Goal: Task Accomplishment & Management: Manage account settings

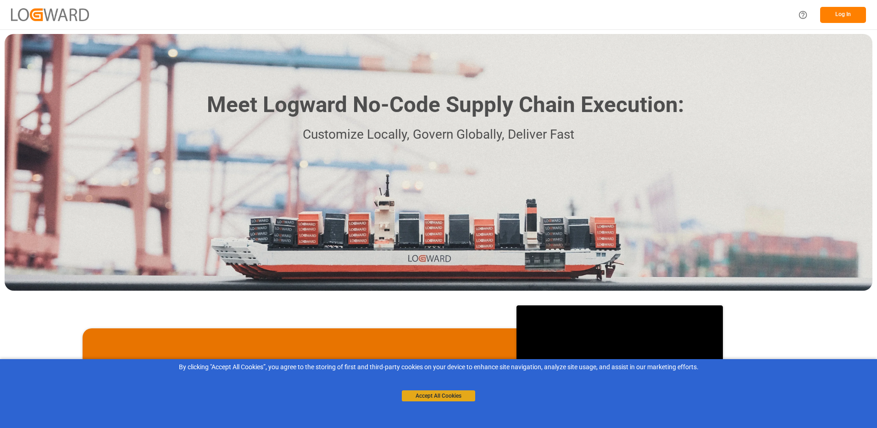
click at [459, 396] on button "Accept All Cookies" at bounding box center [438, 395] width 73 height 11
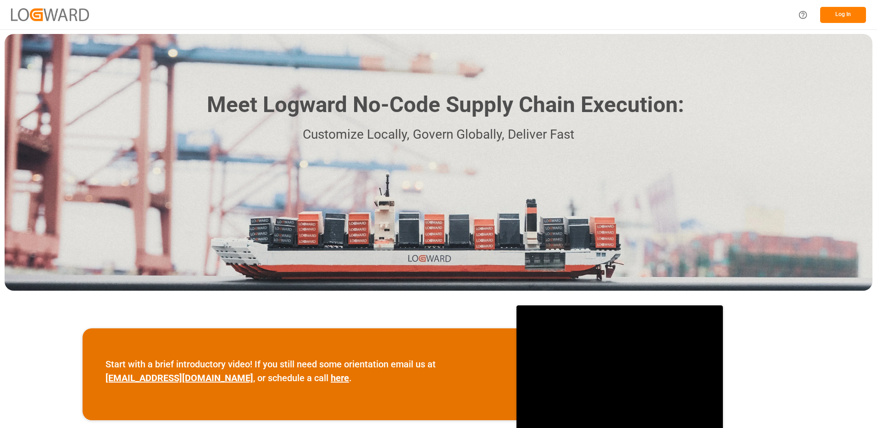
click at [842, 14] on button "Log In" at bounding box center [843, 15] width 46 height 16
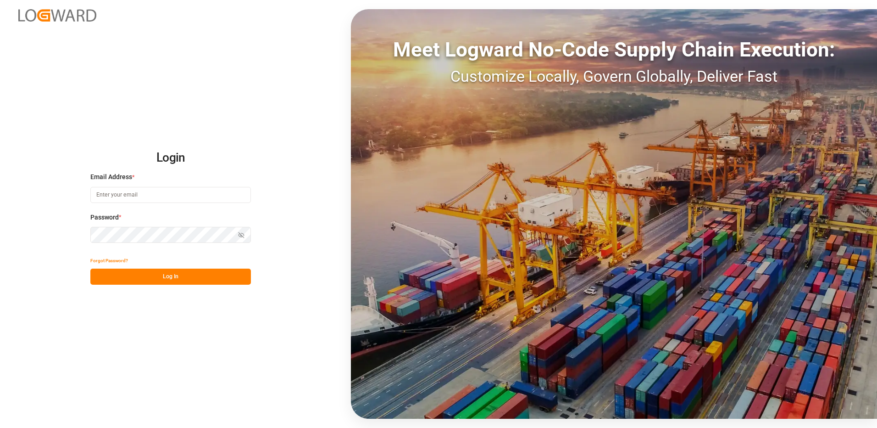
click at [135, 195] on input at bounding box center [170, 195] width 161 height 16
type input "yves.besner@jamindustries.com"
click at [83, 235] on div "Login Email Address * yves.besner@jamindustries.com Password * Show password Fo…" at bounding box center [438, 214] width 877 height 428
click at [105, 278] on button "Log In" at bounding box center [170, 276] width 161 height 16
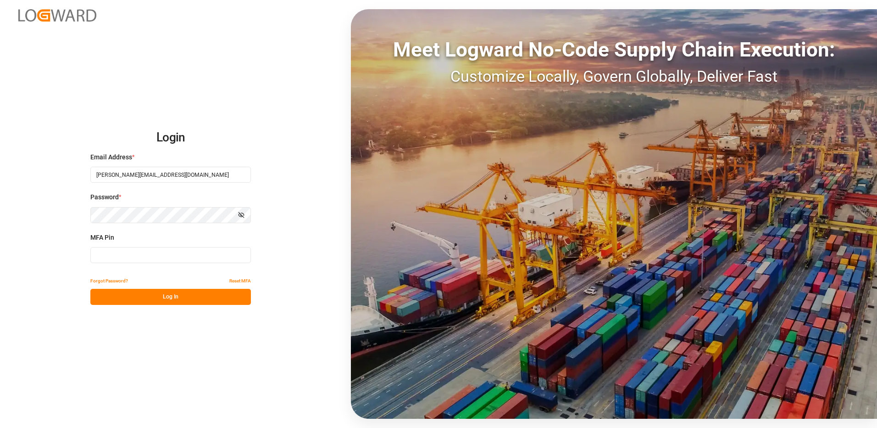
click at [112, 256] on input at bounding box center [170, 255] width 161 height 16
click at [119, 255] on input at bounding box center [170, 255] width 161 height 16
type input "071456"
click at [157, 301] on button "Log In" at bounding box center [170, 297] width 161 height 16
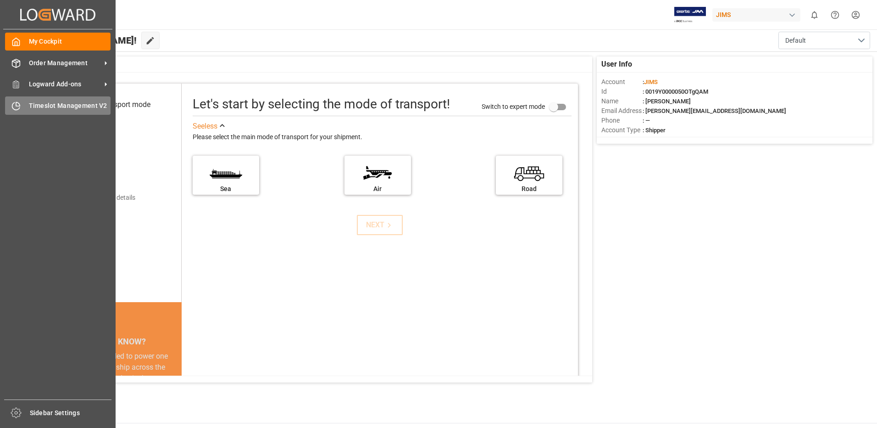
click at [35, 107] on span "Timeslot Management V2" at bounding box center [70, 106] width 82 height 10
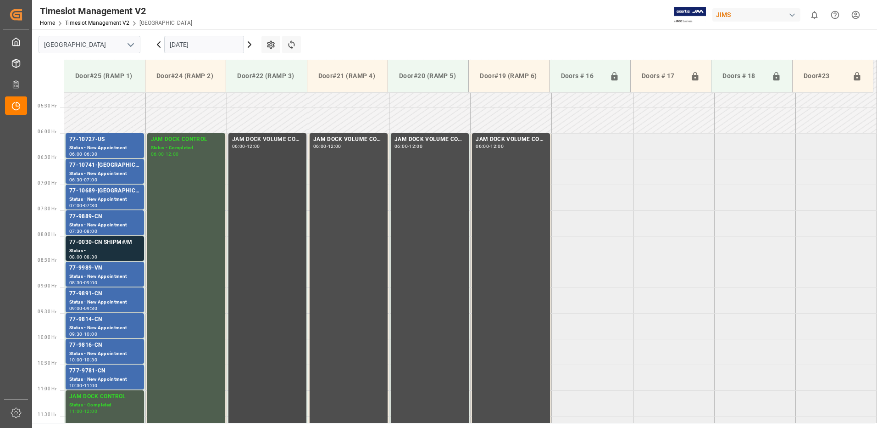
scroll to position [297, 0]
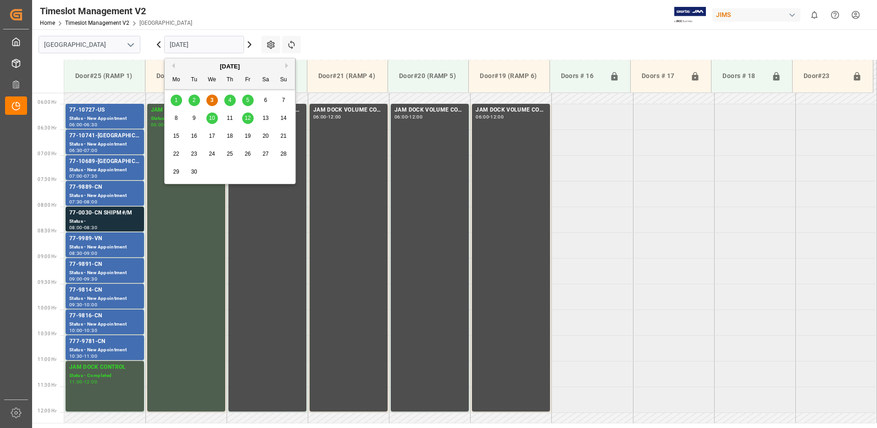
click at [210, 43] on input "[DATE]" at bounding box center [204, 44] width 80 height 17
click at [235, 103] on div "4" at bounding box center [229, 100] width 11 height 11
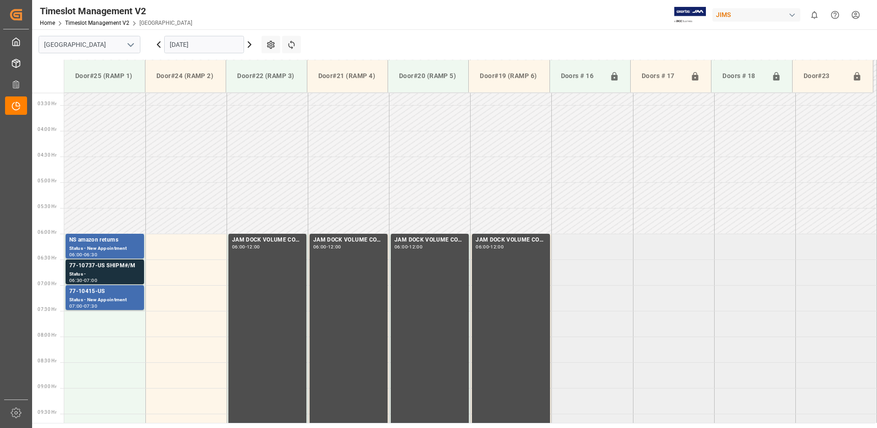
scroll to position [251, 0]
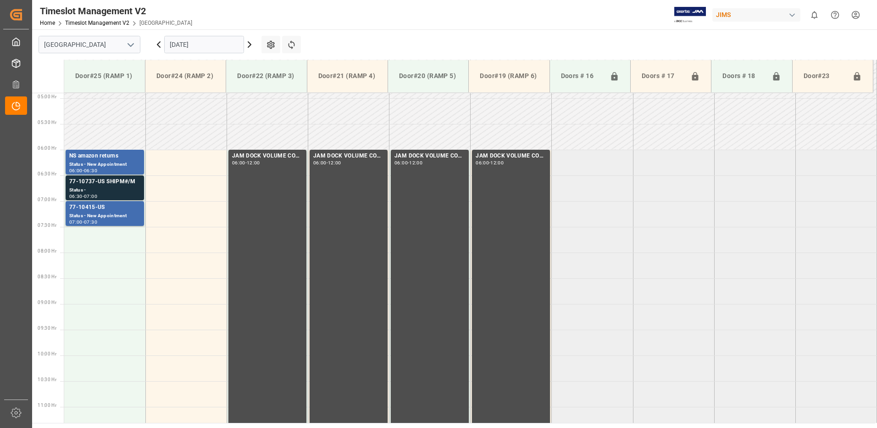
click at [249, 44] on icon at bounding box center [249, 44] width 11 height 11
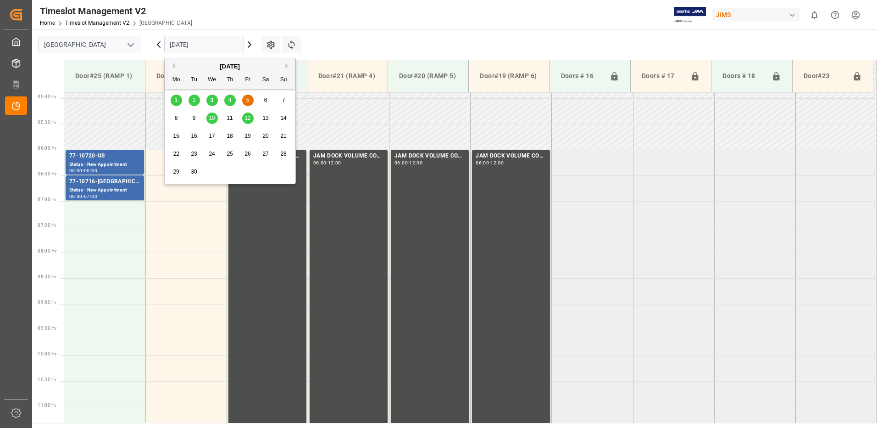
click at [227, 44] on input "[DATE]" at bounding box center [204, 44] width 80 height 17
click at [211, 100] on span "3" at bounding box center [212, 100] width 3 height 6
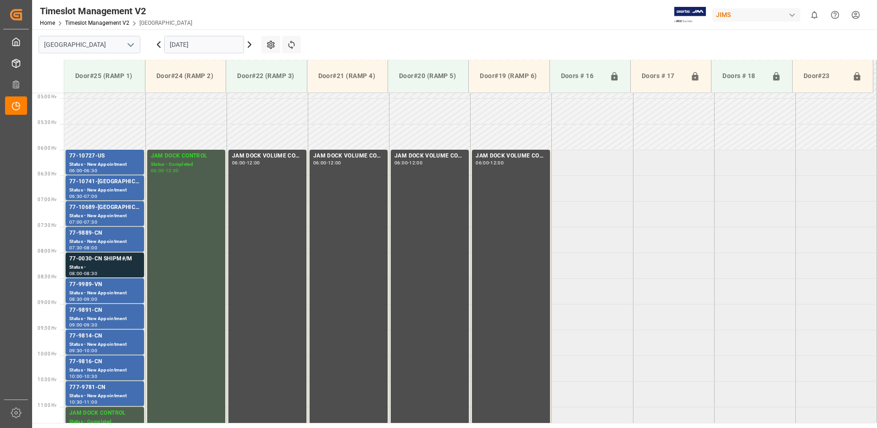
scroll to position [297, 0]
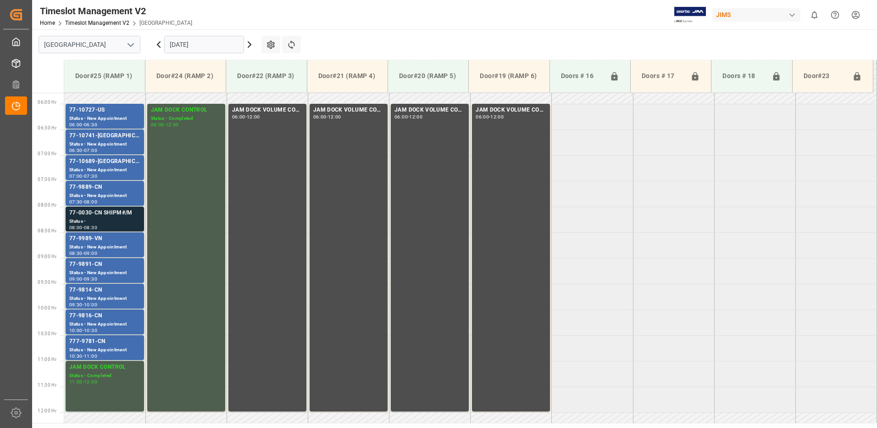
click at [111, 219] on div "Status -" at bounding box center [104, 221] width 71 height 8
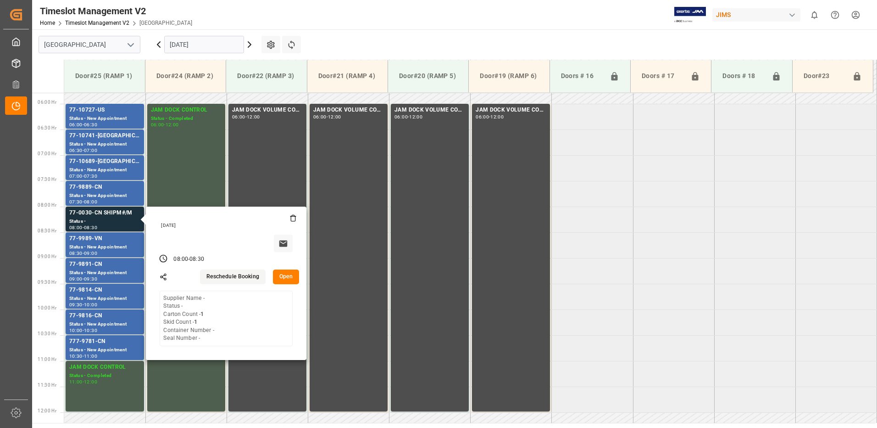
click at [290, 276] on button "Open" at bounding box center [286, 276] width 27 height 15
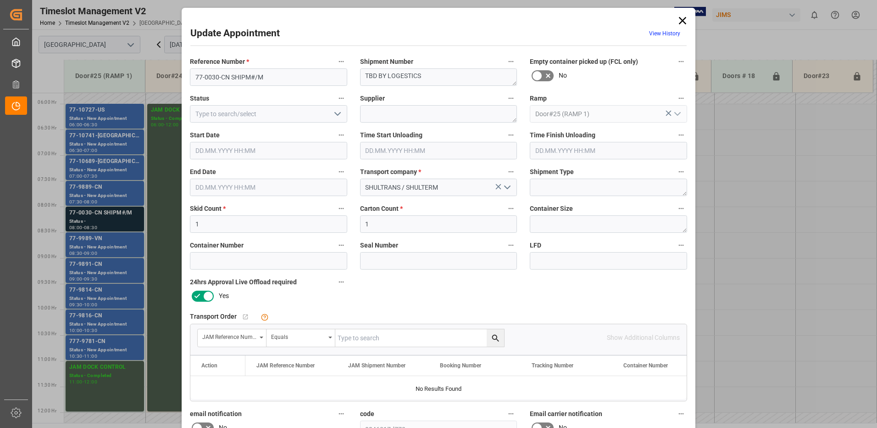
type input "1"
type input "[DATE] 08:00"
type input "[DATE] 08:30"
type input "[DATE] 17:59"
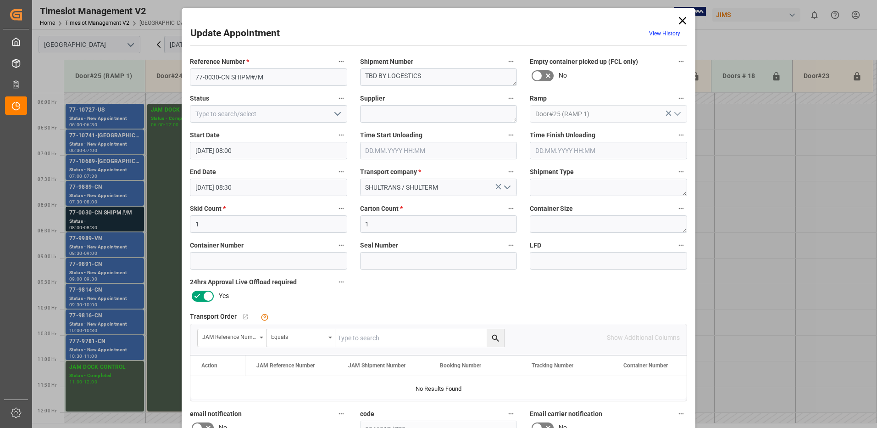
click at [682, 22] on icon at bounding box center [682, 20] width 13 height 13
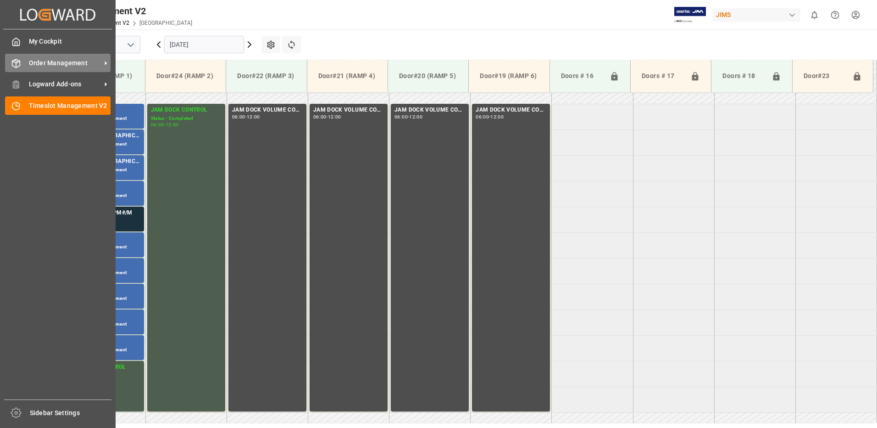
click at [30, 60] on span "Order Management" at bounding box center [65, 63] width 72 height 10
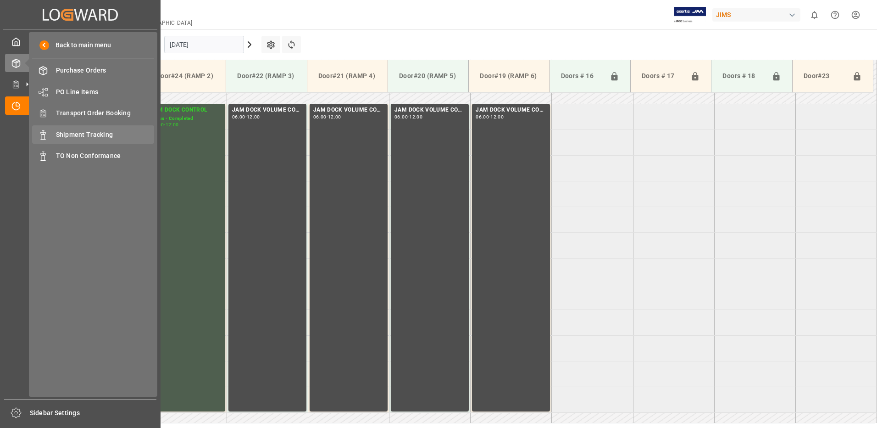
click at [91, 133] on span "Shipment Tracking" at bounding box center [105, 135] width 99 height 10
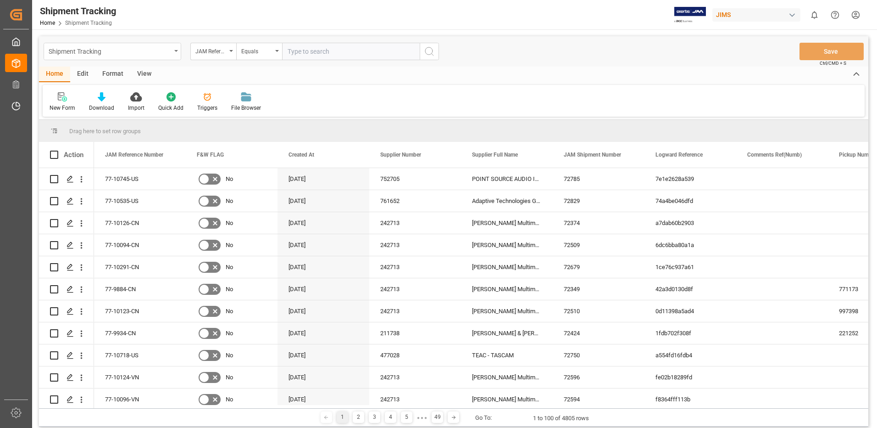
click at [174, 51] on icon "open menu" at bounding box center [176, 51] width 4 height 2
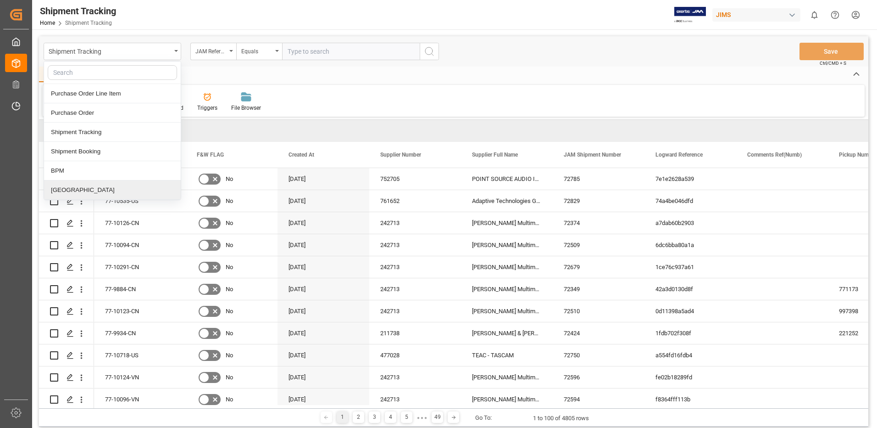
click at [64, 191] on div "[GEOGRAPHIC_DATA]" at bounding box center [112, 189] width 137 height 19
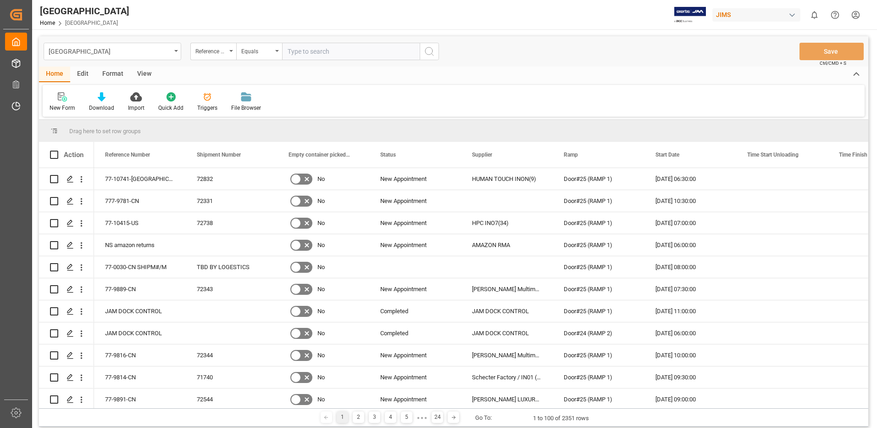
click at [143, 73] on div "View" at bounding box center [144, 75] width 28 height 16
click at [59, 108] on div "Default" at bounding box center [59, 108] width 18 height 8
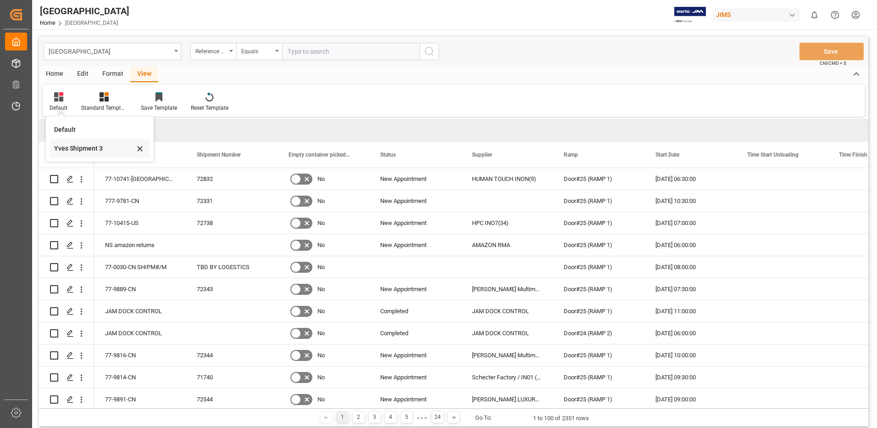
click at [67, 149] on div "Yves Shipment 3" at bounding box center [94, 149] width 80 height 10
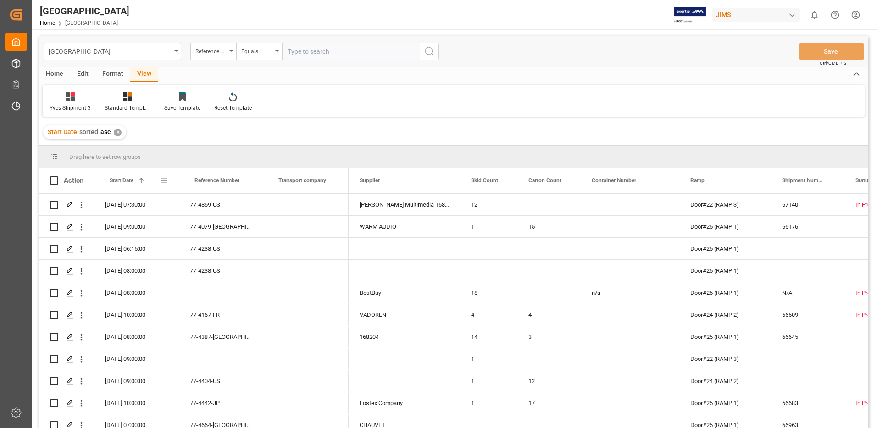
click at [163, 179] on span at bounding box center [164, 180] width 8 height 8
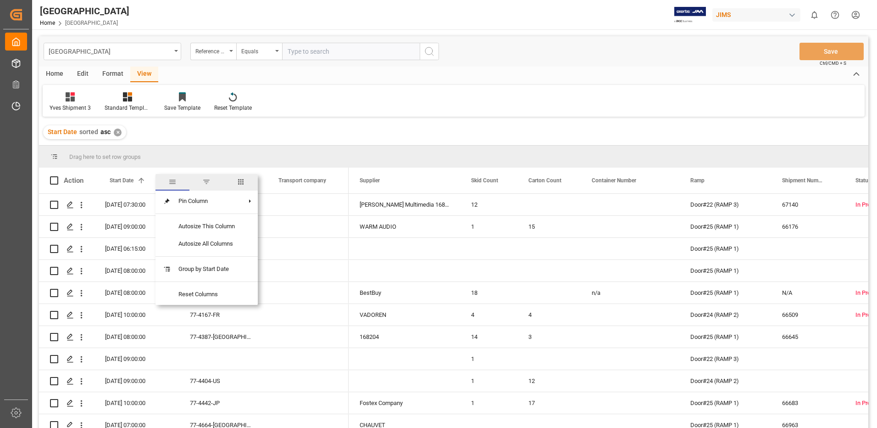
click at [207, 182] on span "filter" at bounding box center [206, 182] width 8 height 8
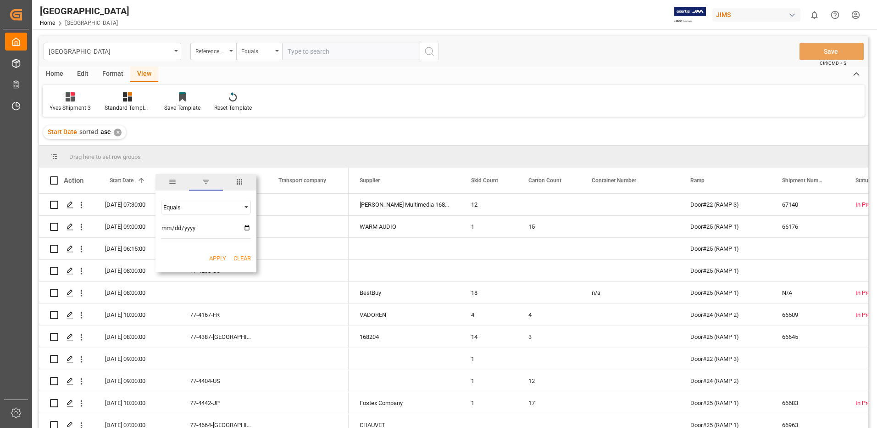
click at [247, 228] on input "date" at bounding box center [206, 230] width 90 height 18
type input "[DATE]"
click at [217, 256] on button "Apply" at bounding box center [217, 258] width 17 height 9
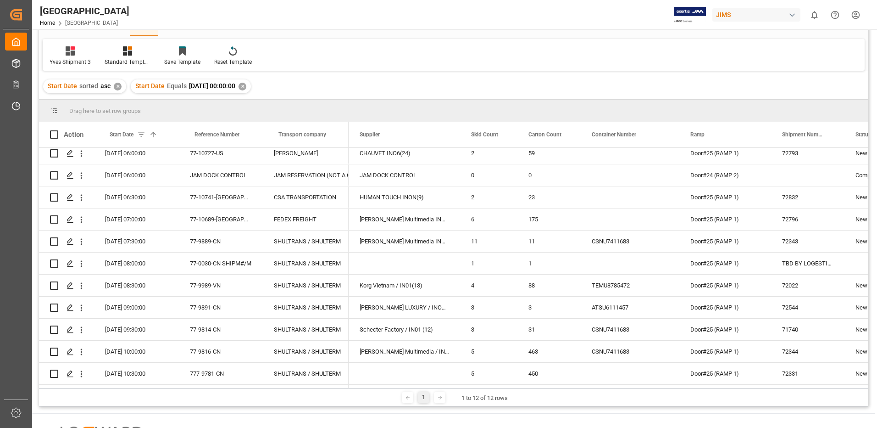
scroll to position [3, 0]
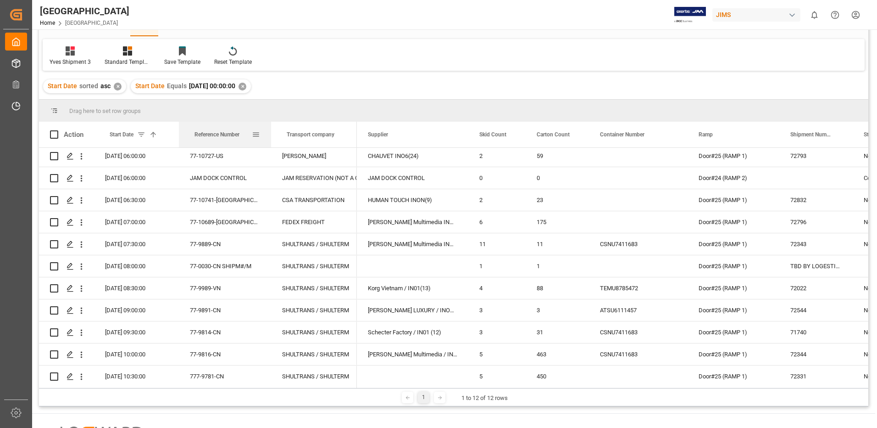
drag, startPoint x: 261, startPoint y: 134, endPoint x: 270, endPoint y: 133, distance: 8.4
click at [270, 133] on div at bounding box center [271, 135] width 4 height 26
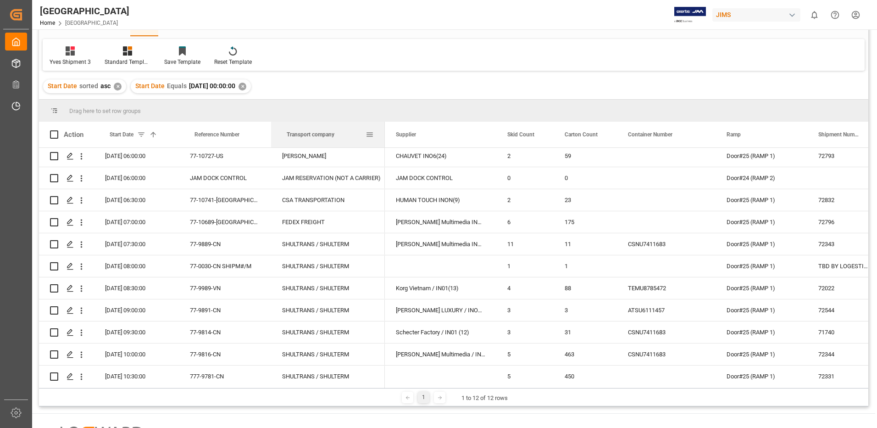
drag, startPoint x: 356, startPoint y: 133, endPoint x: 384, endPoint y: 133, distance: 28.0
click at [384, 133] on div at bounding box center [385, 135] width 4 height 26
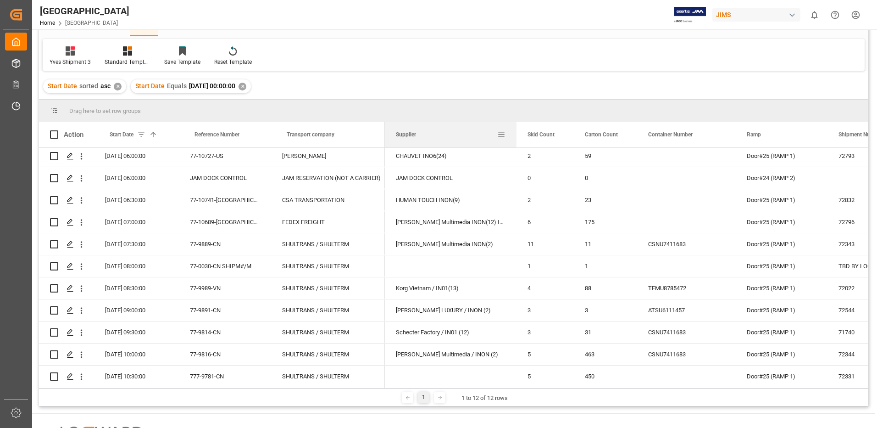
drag, startPoint x: 496, startPoint y: 133, endPoint x: 516, endPoint y: 134, distance: 20.2
click at [516, 134] on div at bounding box center [517, 135] width 4 height 26
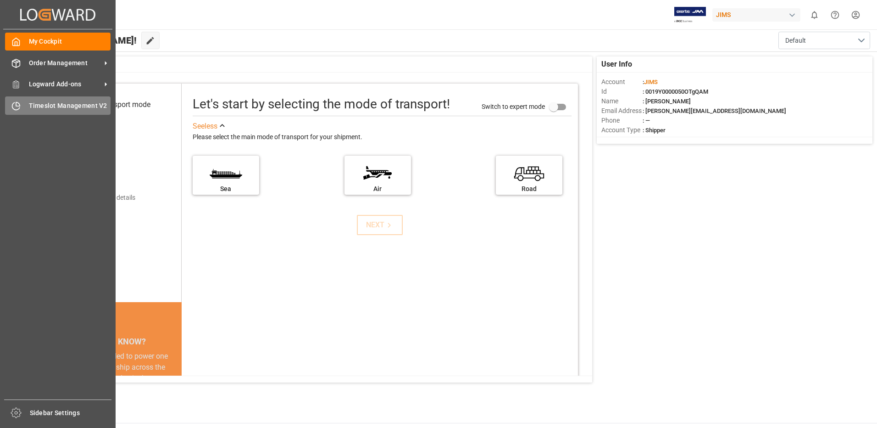
click at [42, 104] on span "Timeslot Management V2" at bounding box center [70, 106] width 82 height 10
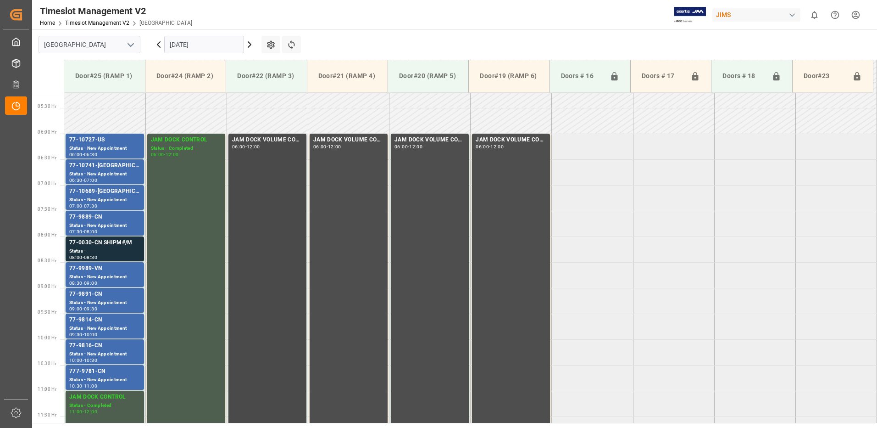
scroll to position [270, 0]
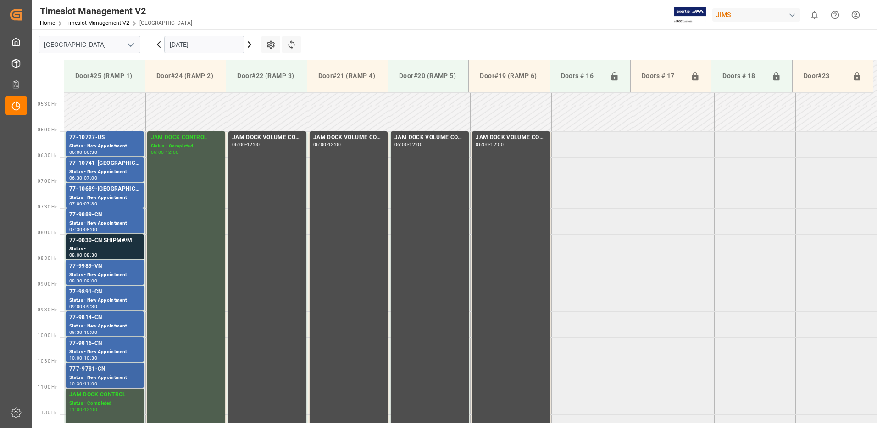
click at [102, 372] on div "777-9781-CN" at bounding box center [104, 368] width 71 height 9
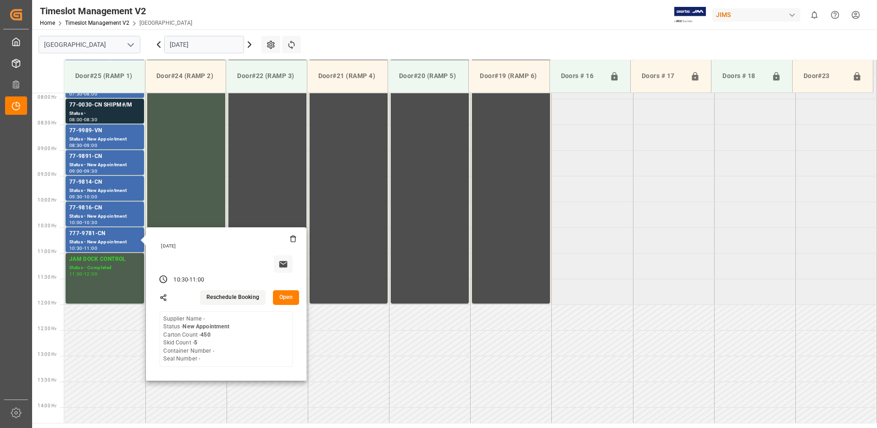
scroll to position [407, 0]
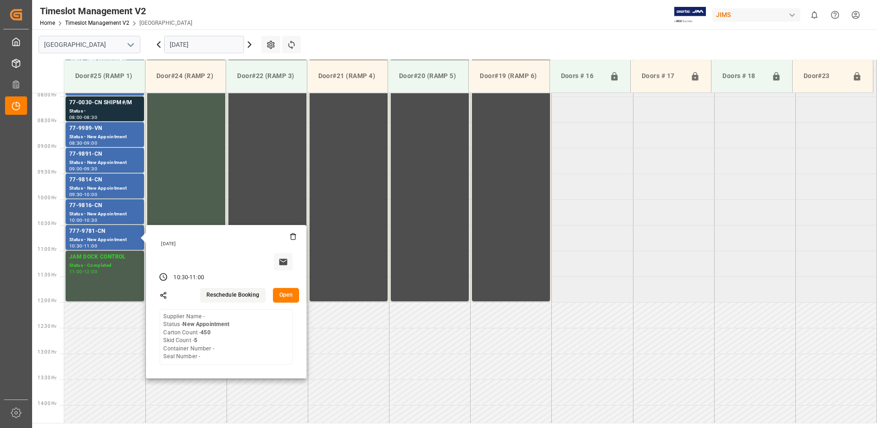
click at [285, 294] on button "Open" at bounding box center [286, 295] width 27 height 15
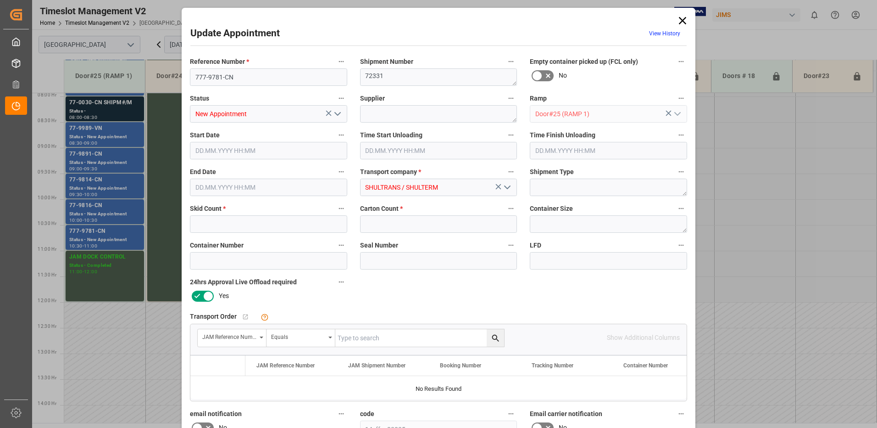
type input "5"
type input "450"
type input "[DATE] 10:30"
type input "[DATE] 11:00"
type input "[DATE] 18:00"
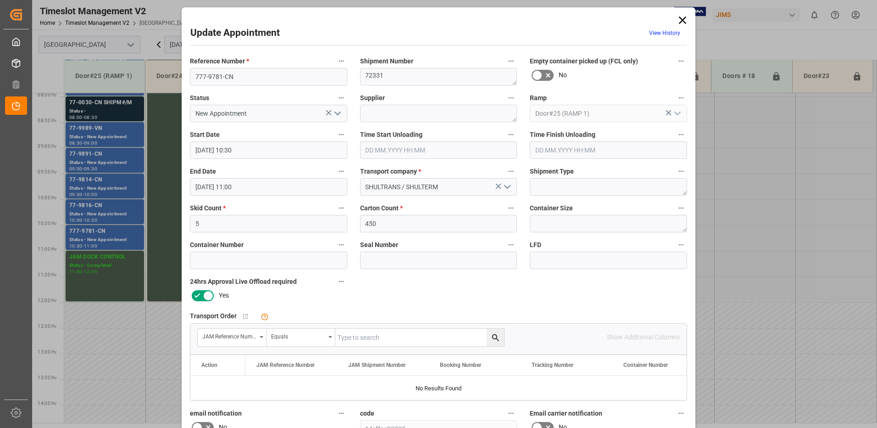
scroll to position [0, 0]
click at [366, 337] on input "text" at bounding box center [419, 337] width 169 height 17
type input "77-9781-cn"
click at [491, 338] on icon "search button" at bounding box center [496, 338] width 10 height 10
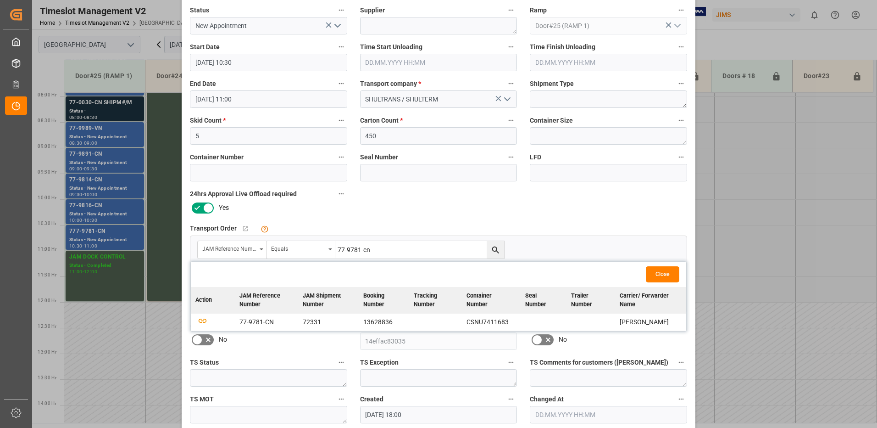
scroll to position [92, 0]
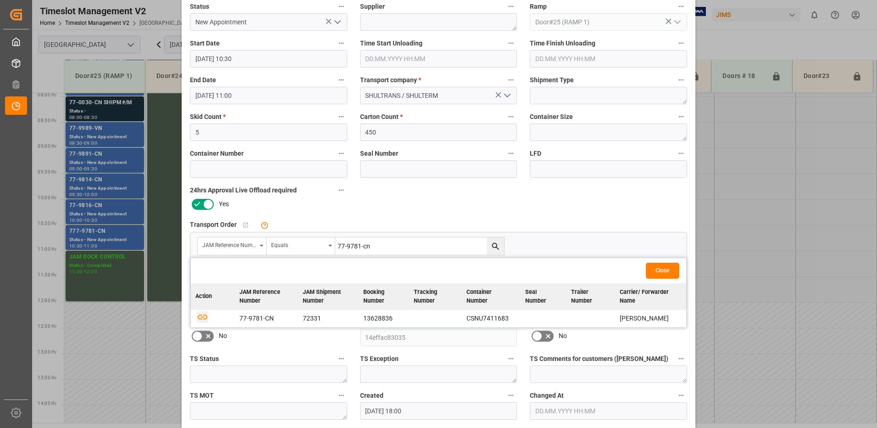
click at [205, 317] on icon "button" at bounding box center [202, 316] width 11 height 11
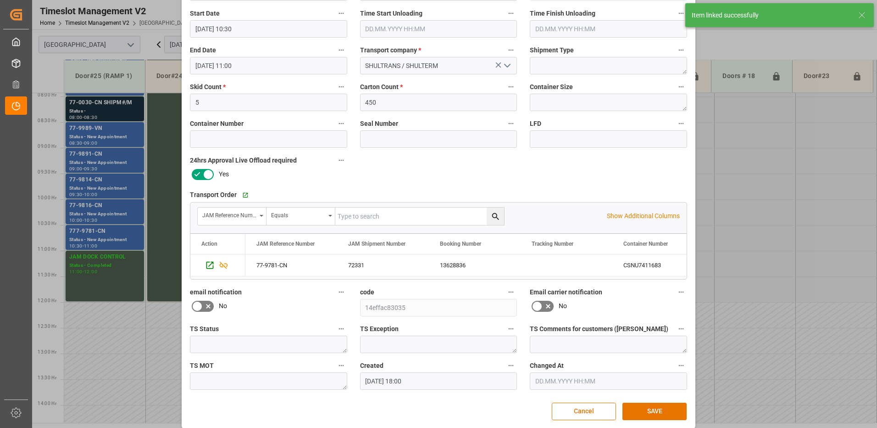
scroll to position [130, 0]
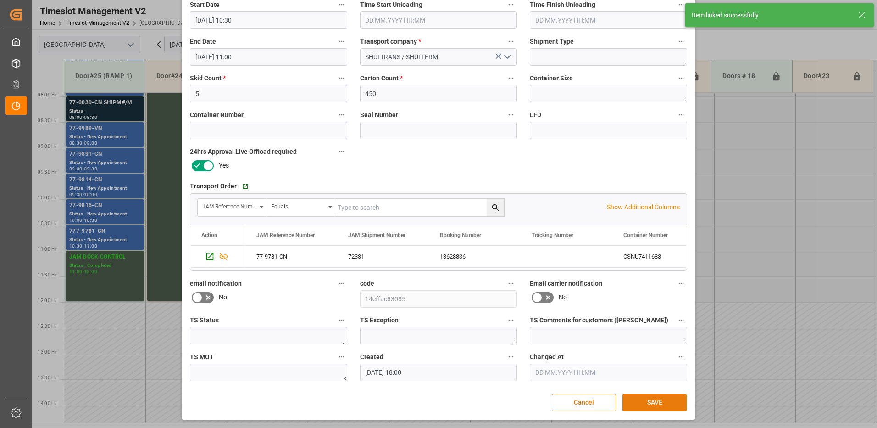
click at [648, 403] on button "SAVE" at bounding box center [654, 402] width 64 height 17
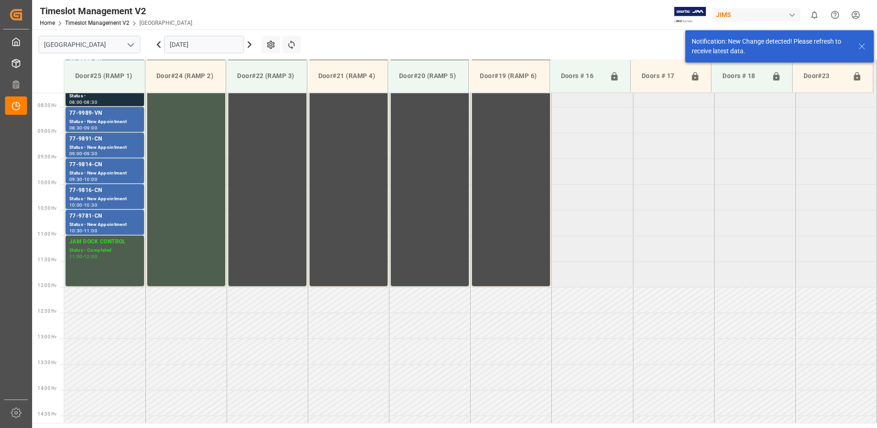
scroll to position [424, 0]
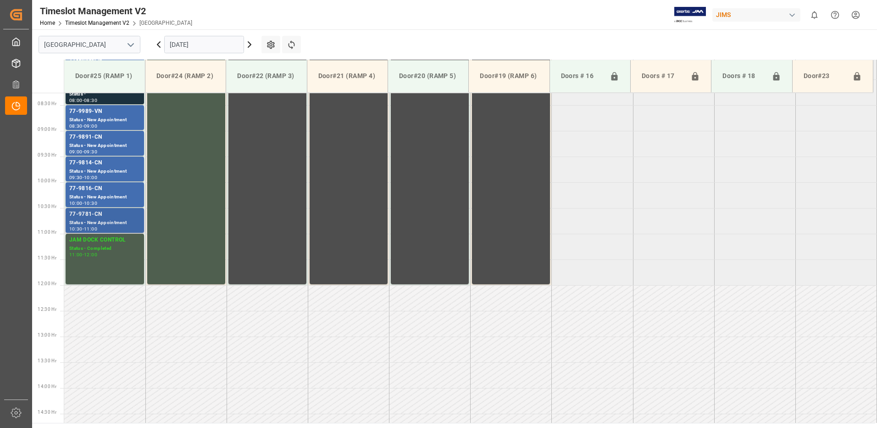
click at [94, 217] on div "77-9781-CN" at bounding box center [104, 214] width 71 height 9
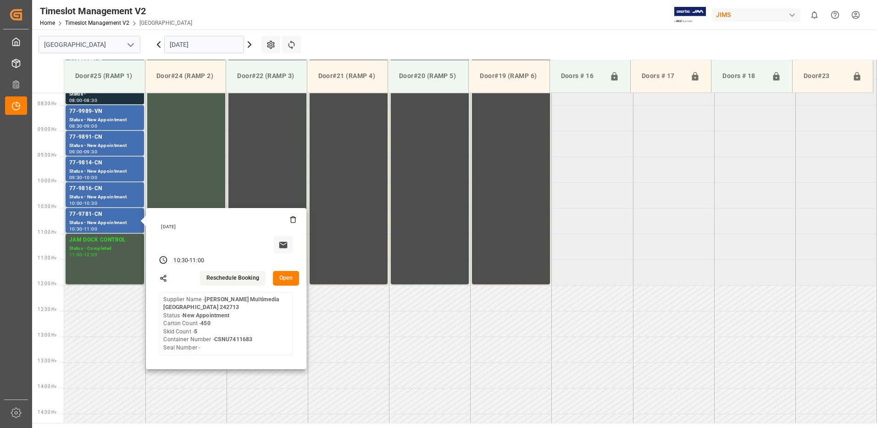
click at [289, 277] on button "Open" at bounding box center [286, 278] width 27 height 15
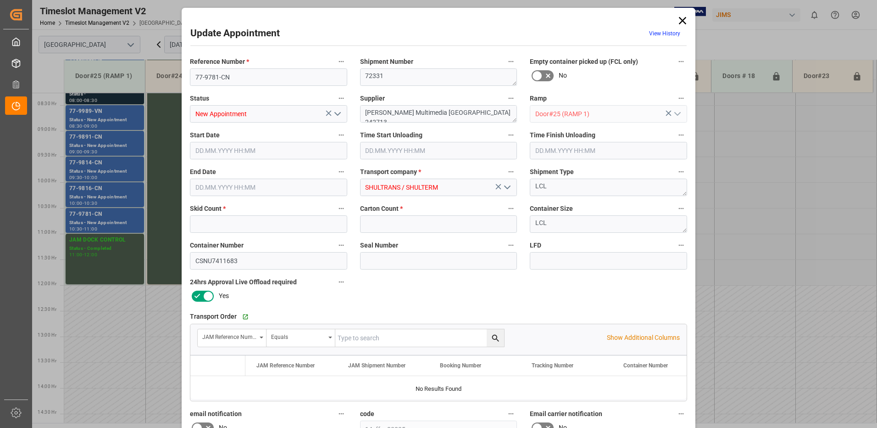
type input "5"
type input "450"
type input "[DATE] 10:30"
type input "[DATE] 11:00"
type input "[DATE] 18:00"
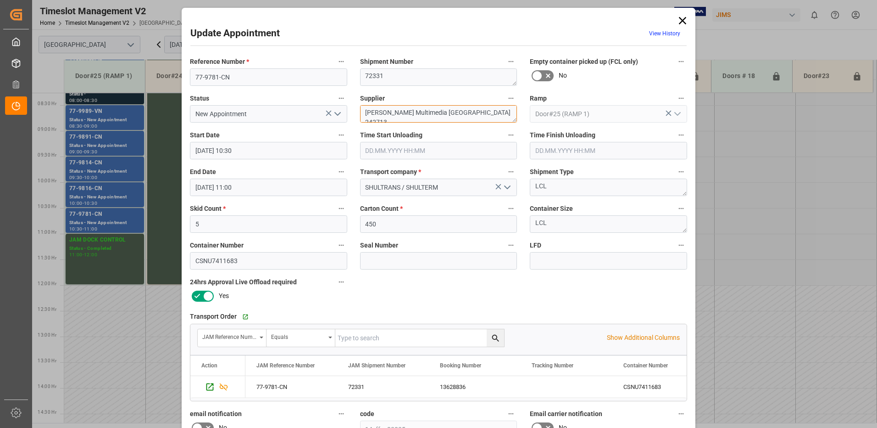
drag, startPoint x: 465, startPoint y: 110, endPoint x: 422, endPoint y: 110, distance: 42.7
click at [422, 110] on textarea "[PERSON_NAME] Multimedia [GEOGRAPHIC_DATA] 242713" at bounding box center [438, 113] width 157 height 17
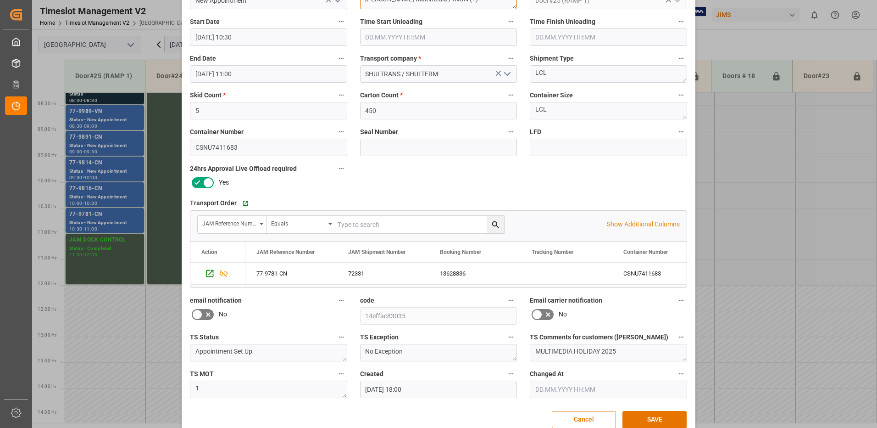
scroll to position [130, 0]
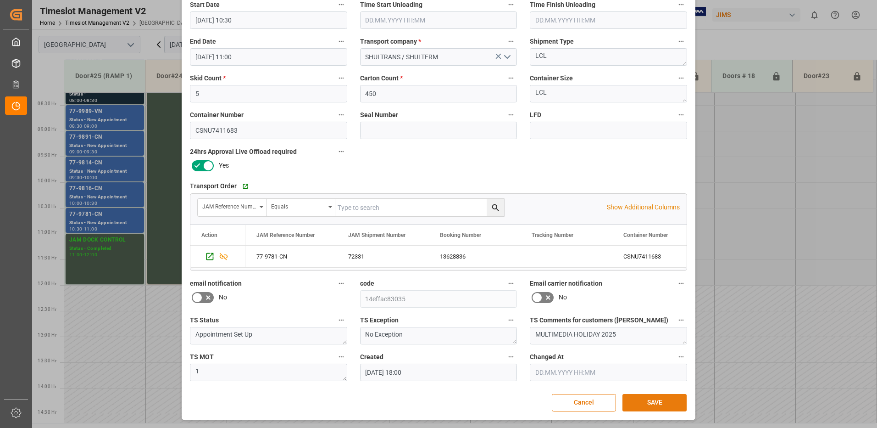
type textarea "[PERSON_NAME] Multimedia / INON (1)"
click at [652, 404] on button "SAVE" at bounding box center [654, 402] width 64 height 17
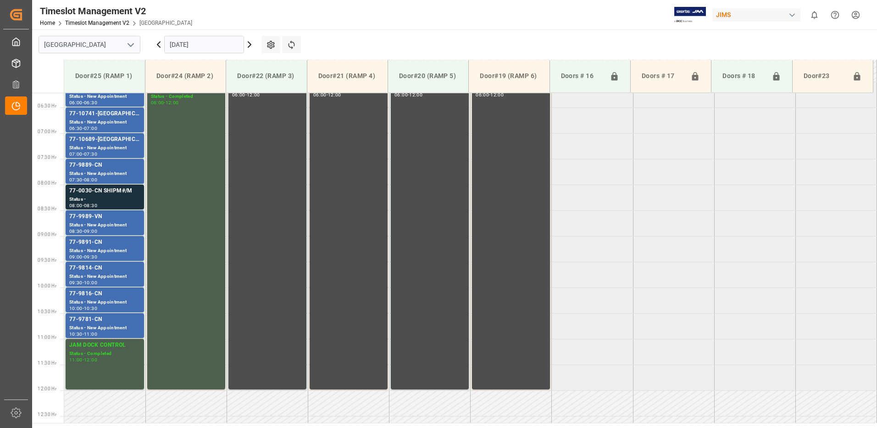
scroll to position [273, 0]
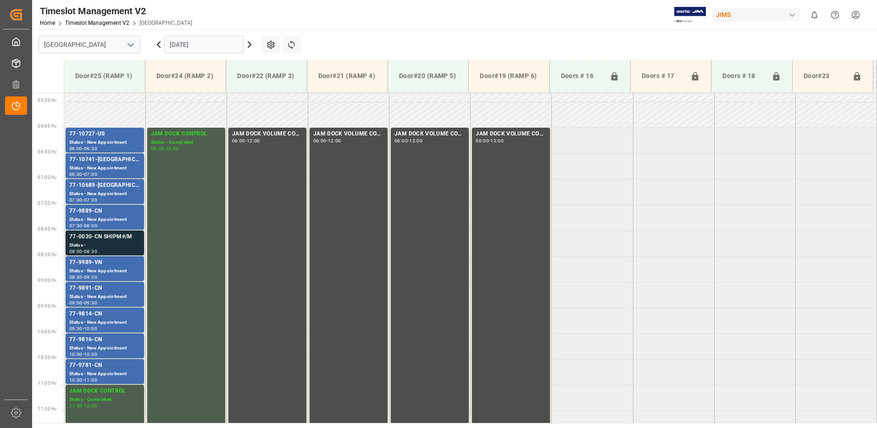
click at [92, 244] on div "Status -" at bounding box center [104, 245] width 71 height 8
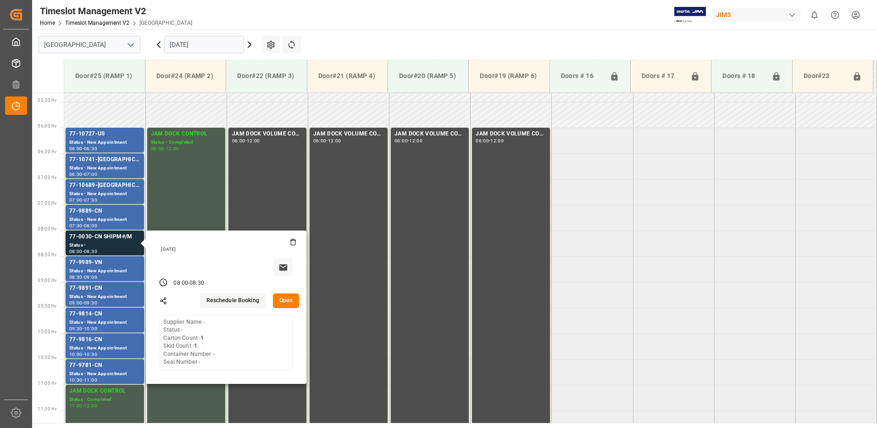
click at [290, 299] on button "Open" at bounding box center [286, 300] width 27 height 15
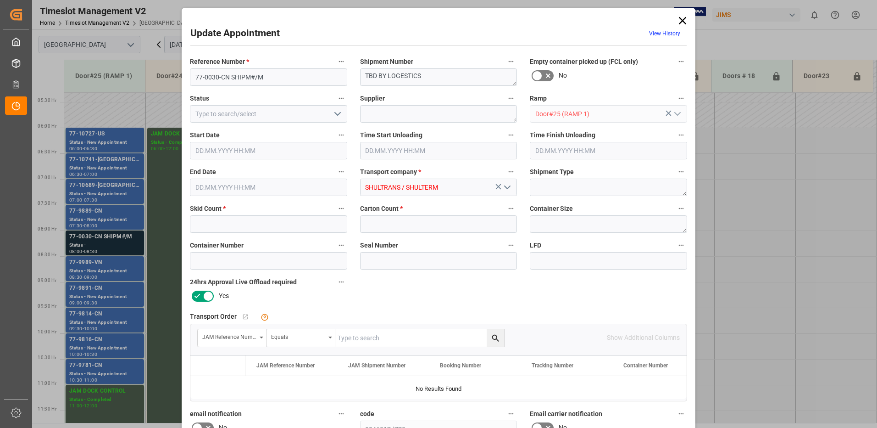
type input "1"
type input "[DATE] 08:00"
type input "[DATE] 08:30"
type input "[DATE] 17:59"
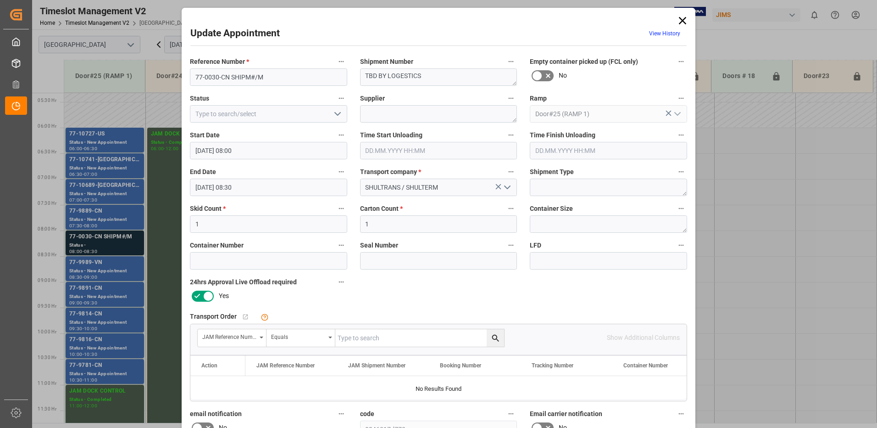
click at [384, 338] on input "text" at bounding box center [419, 337] width 169 height 17
type input "77-10030-CN"
click at [493, 337] on icon "search button" at bounding box center [496, 338] width 10 height 10
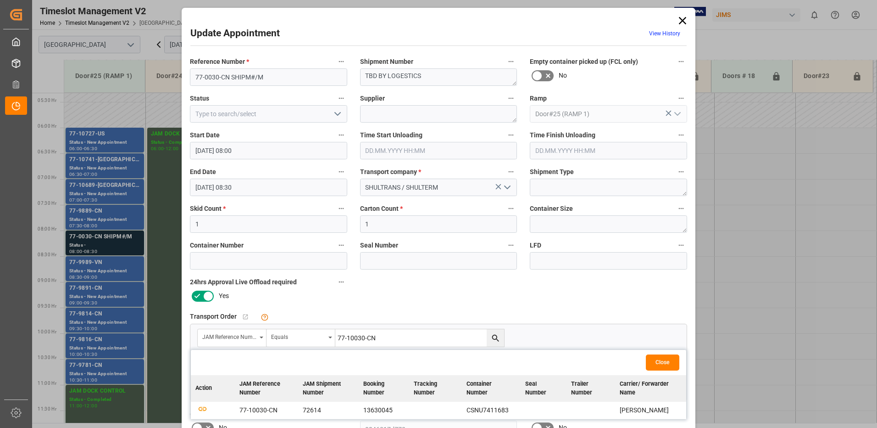
scroll to position [92, 0]
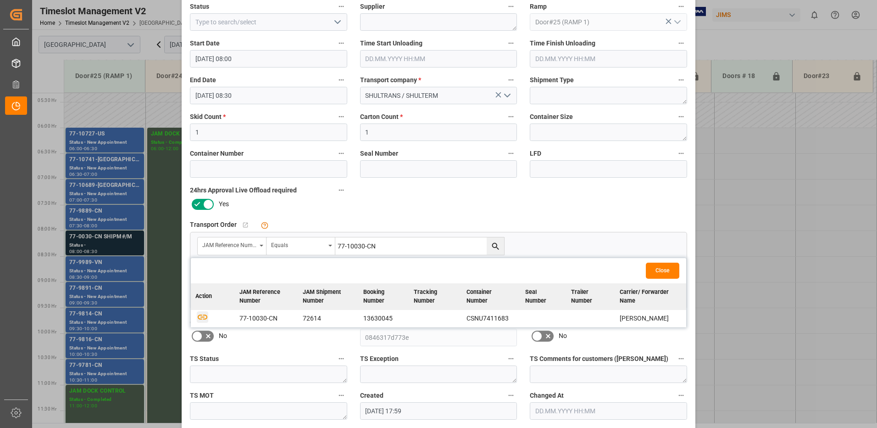
click at [200, 316] on icon "button" at bounding box center [203, 316] width 10 height 5
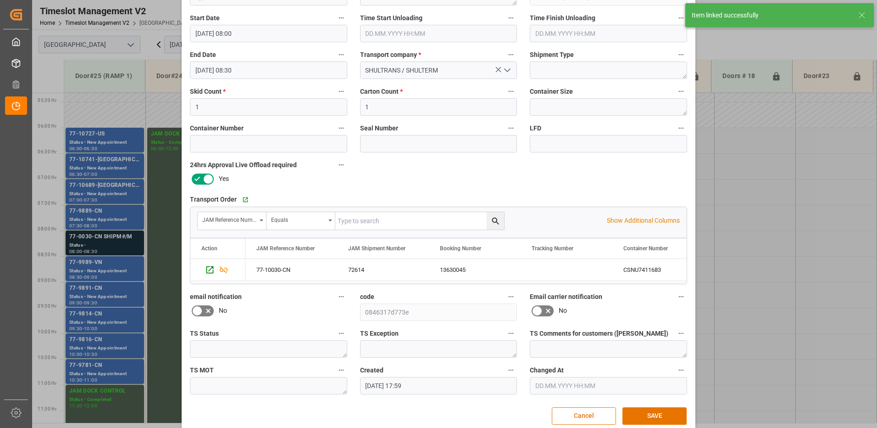
scroll to position [130, 0]
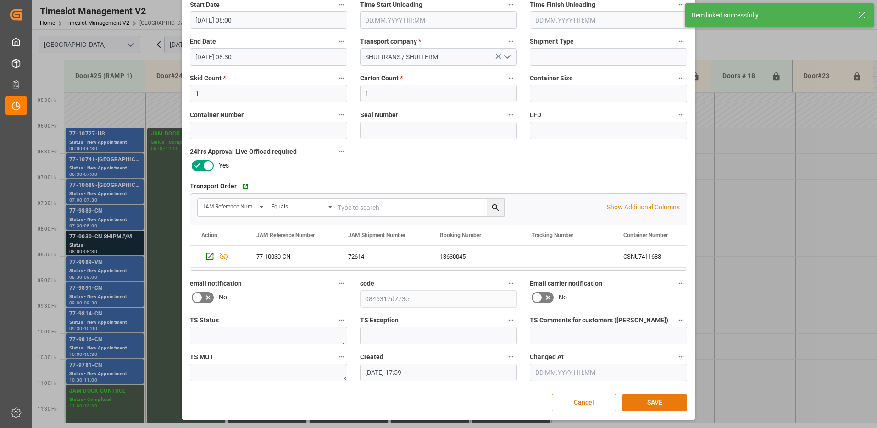
click at [651, 403] on button "SAVE" at bounding box center [654, 402] width 64 height 17
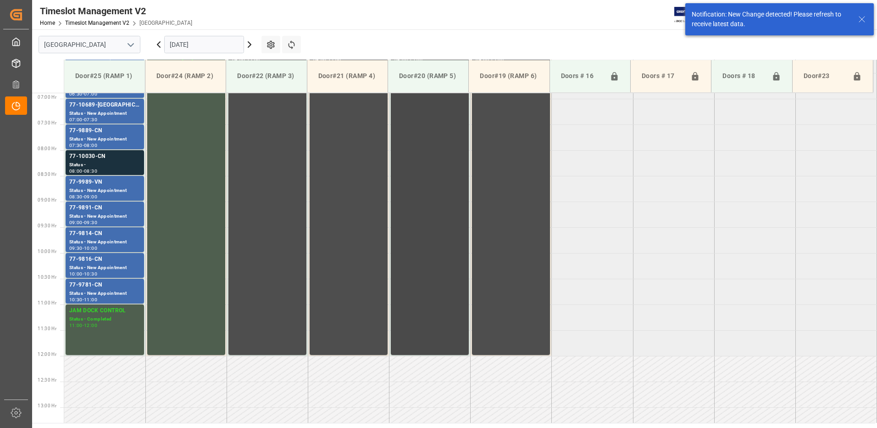
scroll to position [354, 0]
click at [95, 159] on div "77-10030-CN" at bounding box center [104, 155] width 71 height 9
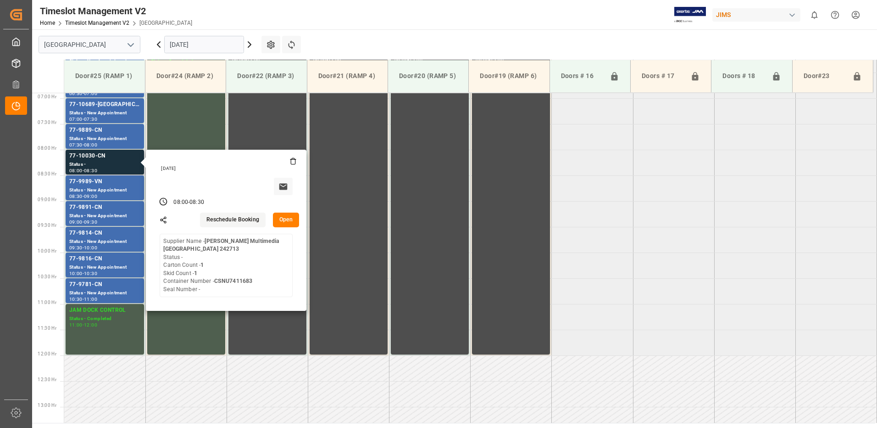
click at [287, 218] on button "Open" at bounding box center [286, 219] width 27 height 15
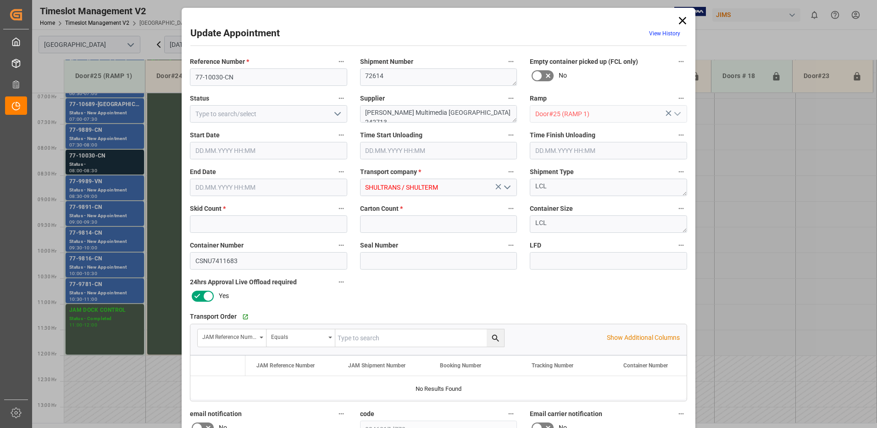
type input "1"
type input "[DATE] 08:00"
type input "[DATE] 08:30"
type input "[DATE] 17:59"
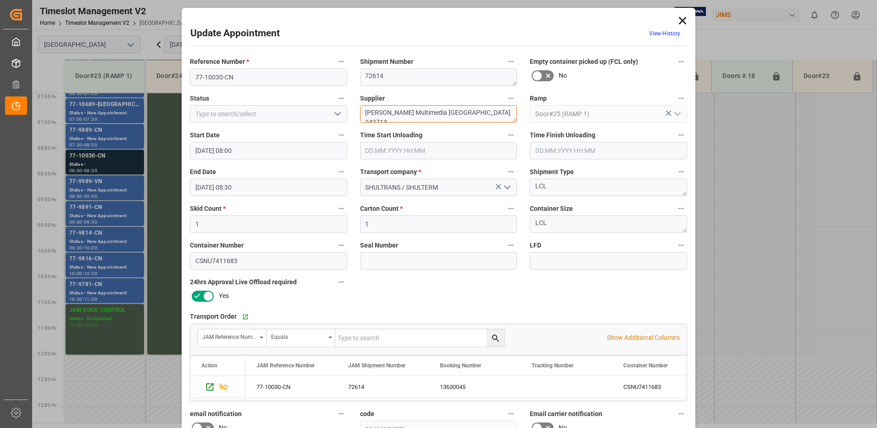
drag, startPoint x: 467, startPoint y: 112, endPoint x: 388, endPoint y: 111, distance: 79.4
click at [388, 111] on textarea "[PERSON_NAME] Multimedia [GEOGRAPHIC_DATA] 242713" at bounding box center [438, 113] width 157 height 17
click at [417, 112] on textarea "[PERSON_NAME] luxury / in04 (1)" at bounding box center [438, 113] width 157 height 17
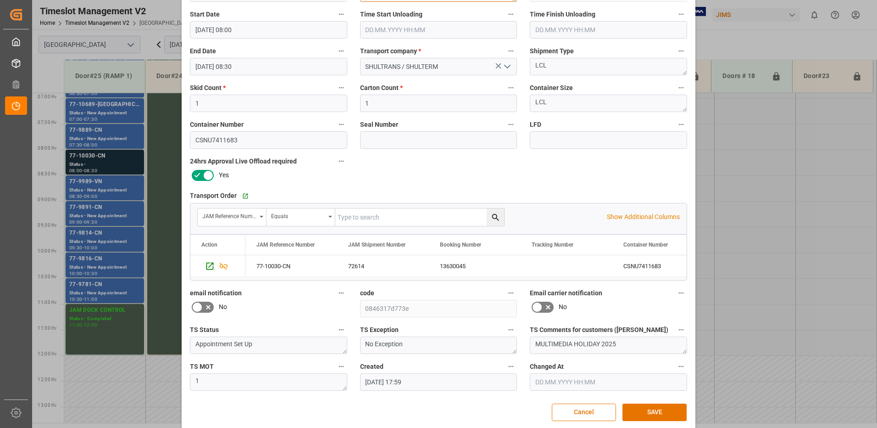
scroll to position [130, 0]
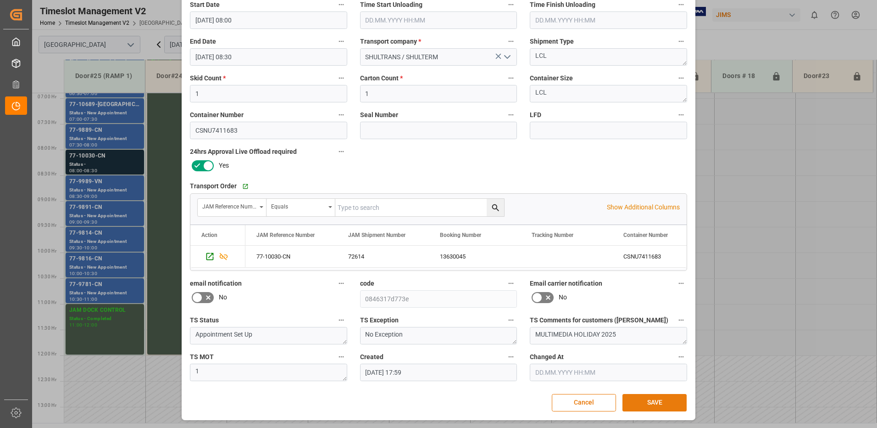
type textarea "[PERSON_NAME] luxury / IN04 (1)"
click at [653, 402] on button "SAVE" at bounding box center [654, 402] width 64 height 17
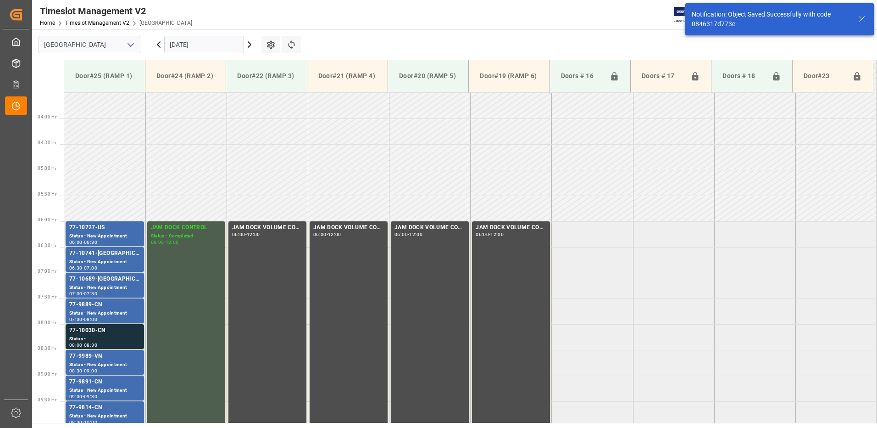
scroll to position [354, 0]
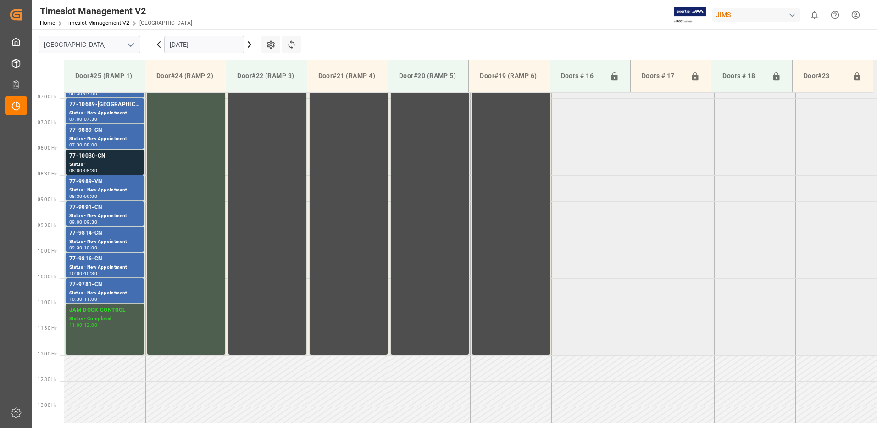
click at [108, 161] on div "Status -" at bounding box center [104, 165] width 71 height 8
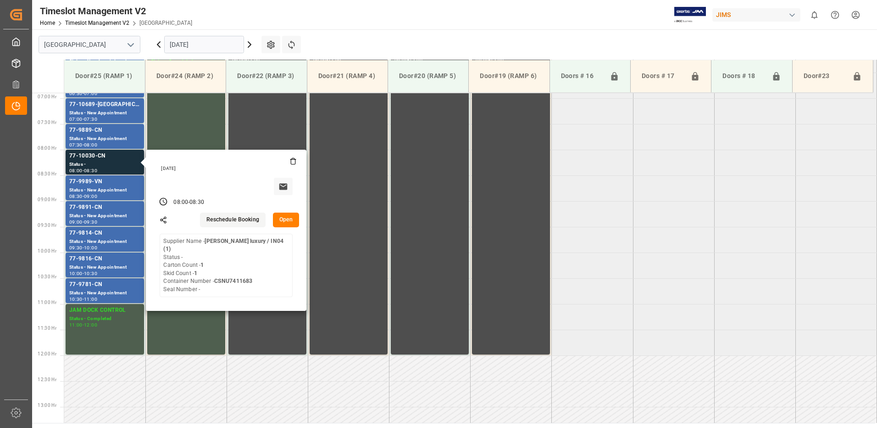
click at [291, 218] on button "Open" at bounding box center [286, 219] width 27 height 15
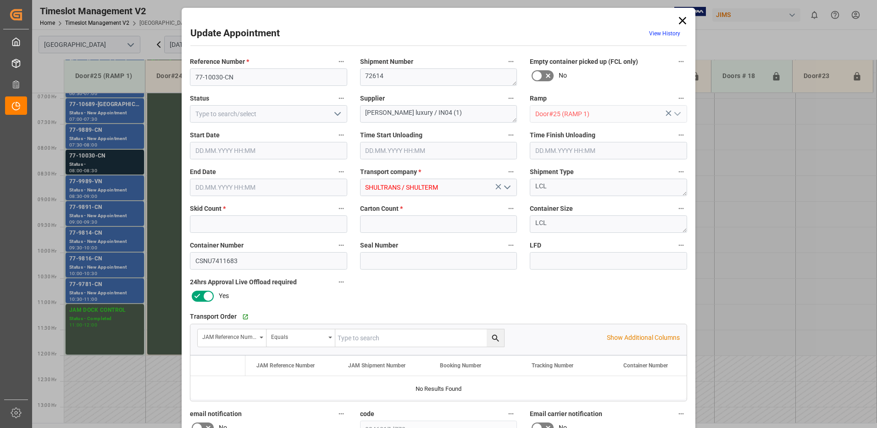
type input "1"
type input "[DATE] 08:00"
type input "[DATE] 08:30"
type input "[DATE] 17:59"
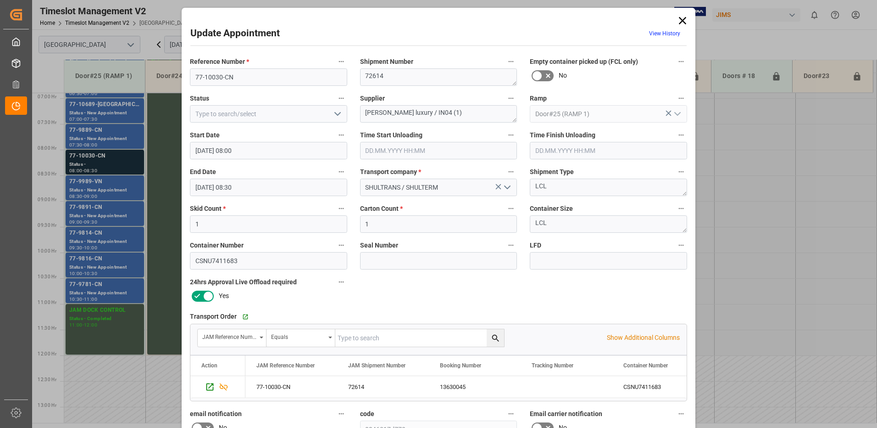
click at [337, 111] on icon "open menu" at bounding box center [337, 113] width 11 height 11
click at [291, 194] on div "New Appointment" at bounding box center [268, 196] width 156 height 21
type input "New Appointment"
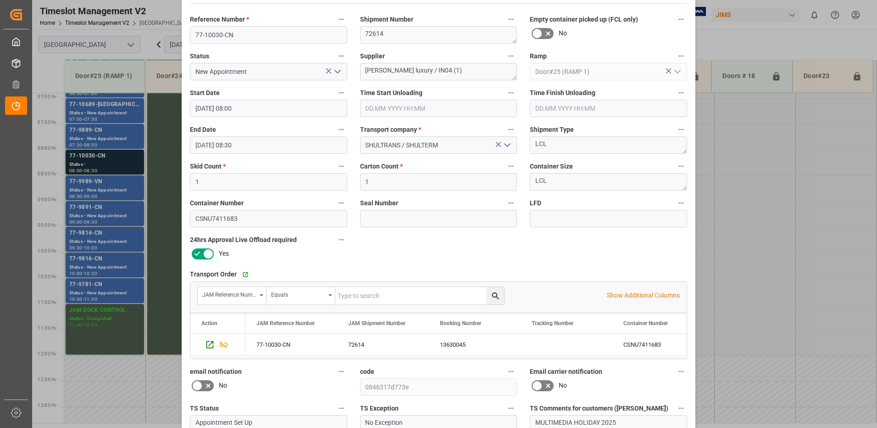
scroll to position [130, 0]
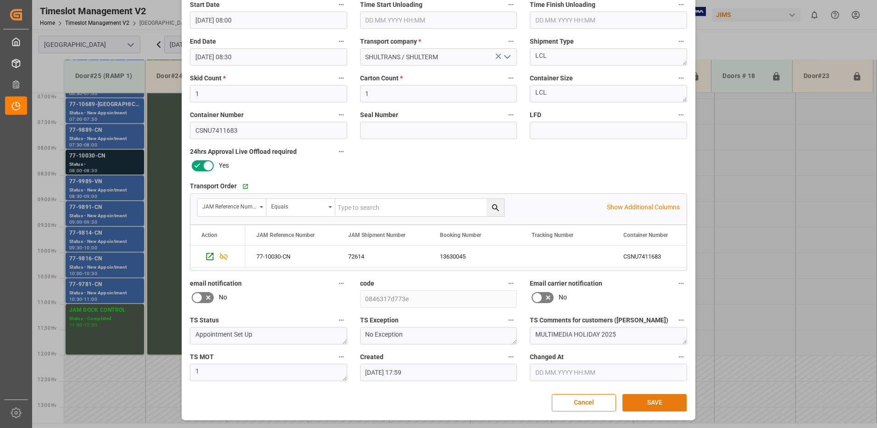
click at [655, 401] on button "SAVE" at bounding box center [654, 402] width 64 height 17
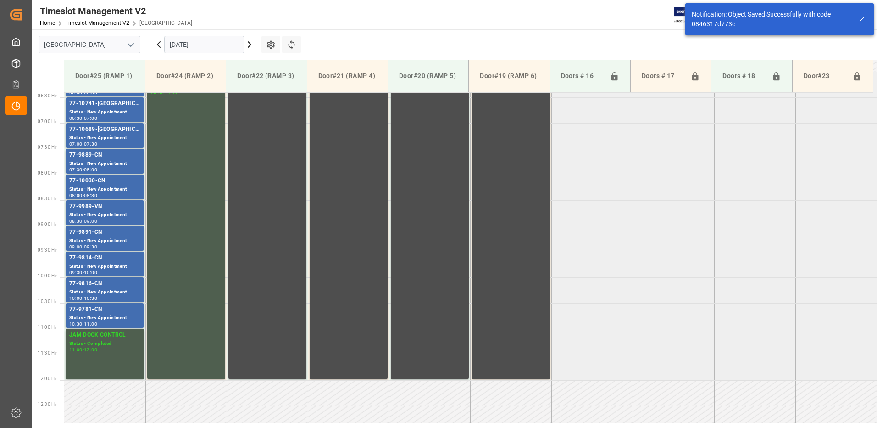
scroll to position [308, 0]
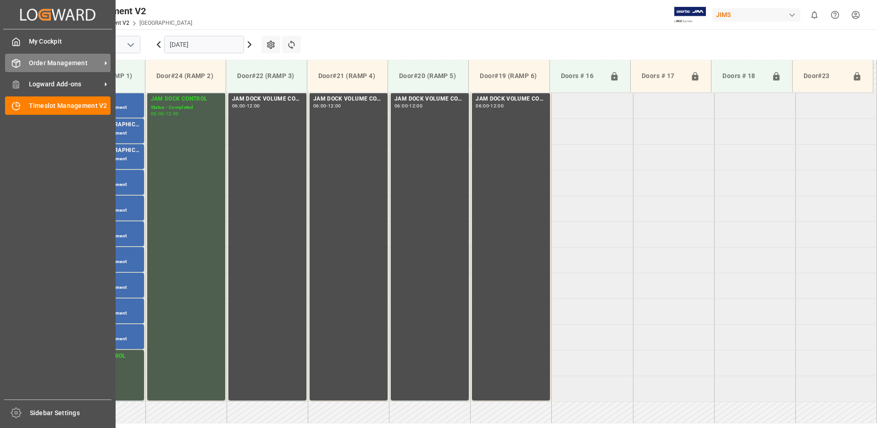
click at [22, 61] on div "Order Management Order Management" at bounding box center [57, 63] width 105 height 18
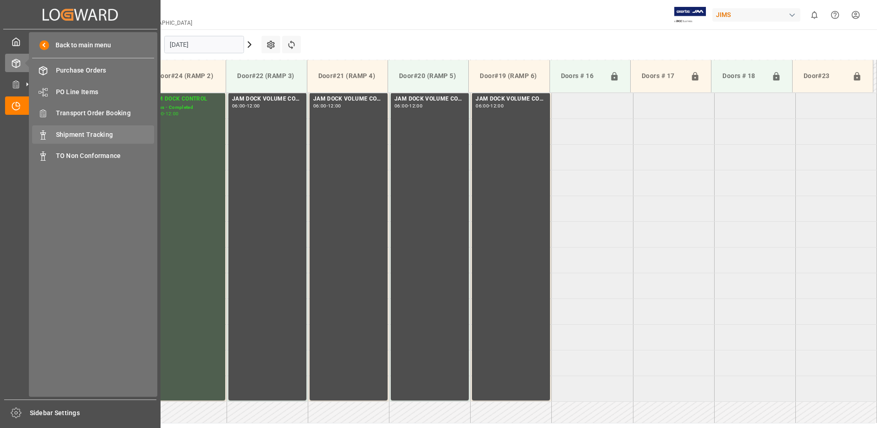
click at [95, 132] on span "Shipment Tracking" at bounding box center [105, 135] width 99 height 10
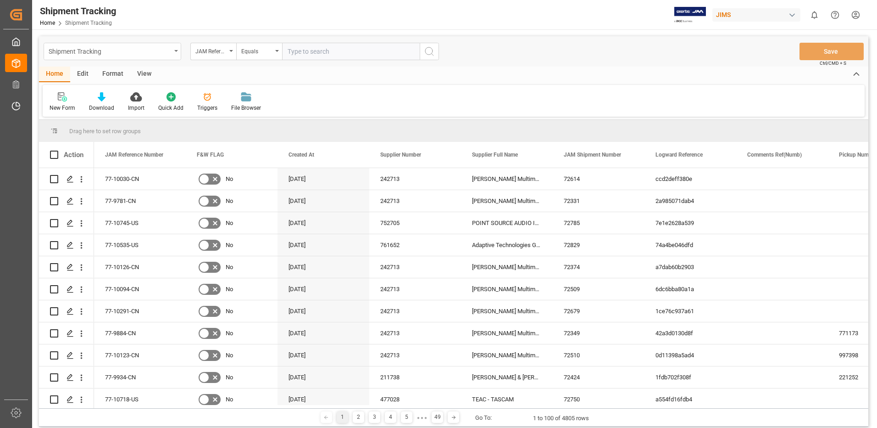
click at [177, 50] on icon "open menu" at bounding box center [176, 51] width 4 height 2
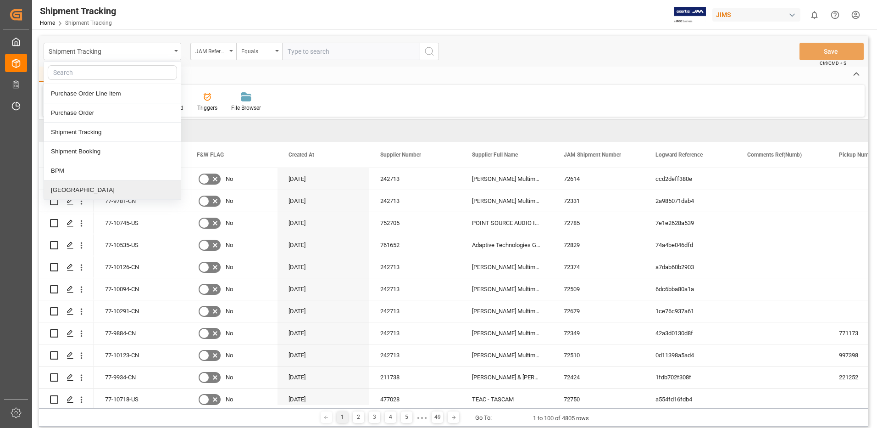
click at [74, 193] on div "[GEOGRAPHIC_DATA]" at bounding box center [112, 189] width 137 height 19
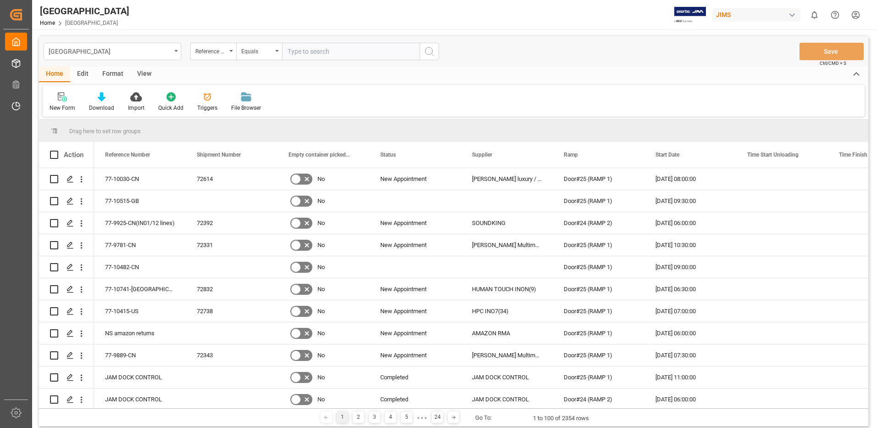
click at [144, 73] on div "View" at bounding box center [144, 75] width 28 height 16
click at [59, 105] on div "Default" at bounding box center [59, 108] width 18 height 8
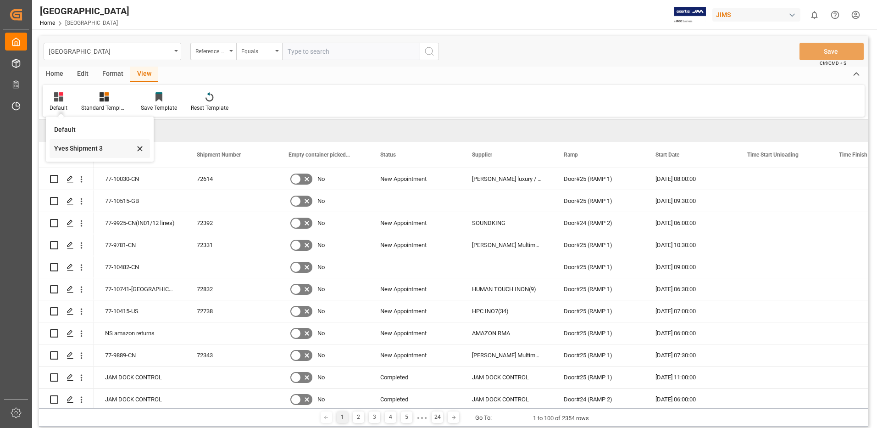
click at [85, 149] on div "Yves Shipment 3" at bounding box center [94, 149] width 80 height 10
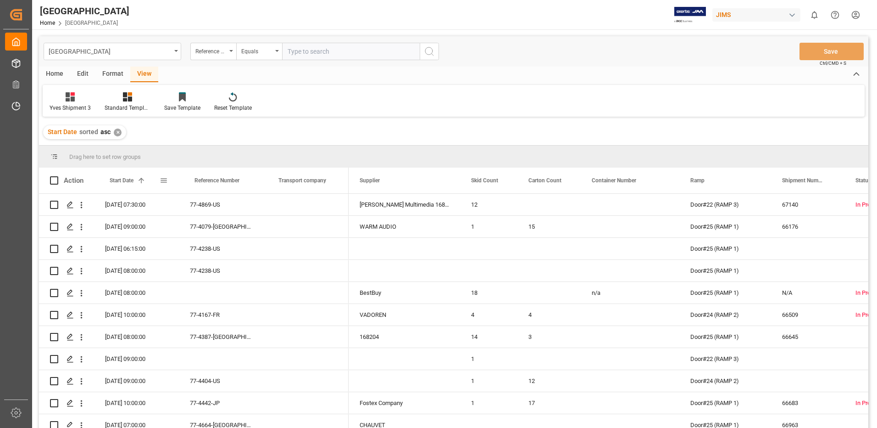
click at [164, 179] on span at bounding box center [164, 180] width 8 height 8
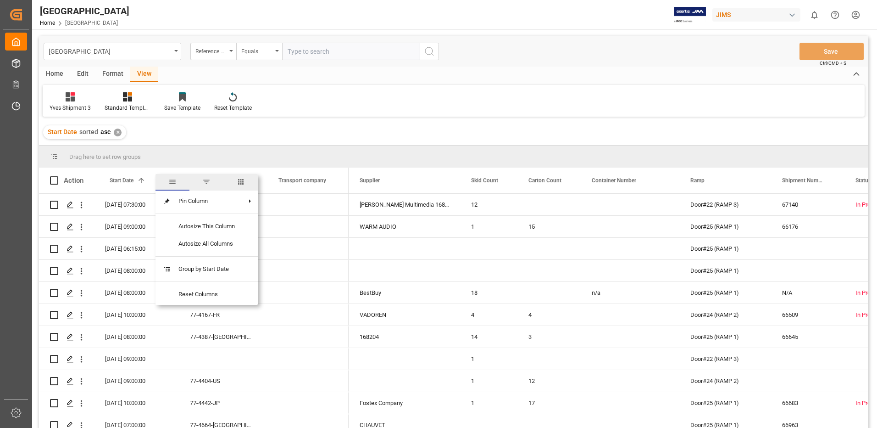
click at [209, 182] on span "filter" at bounding box center [206, 182] width 8 height 8
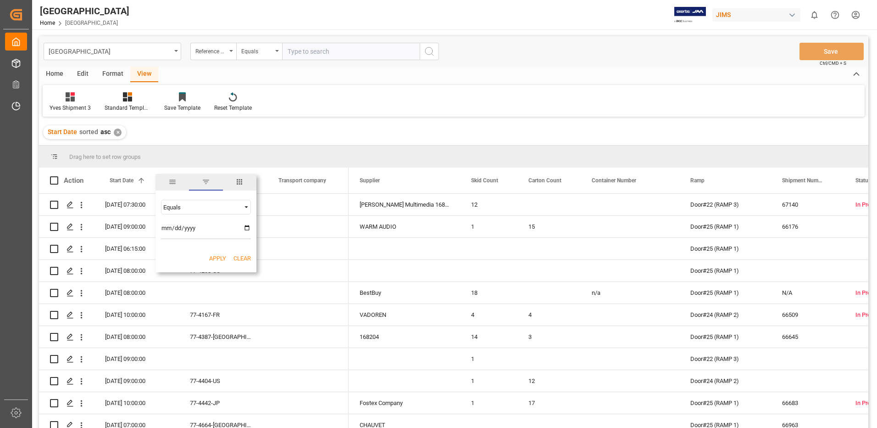
click at [247, 227] on input "date" at bounding box center [206, 230] width 90 height 18
type input "[DATE]"
click at [217, 258] on button "Apply" at bounding box center [217, 258] width 17 height 9
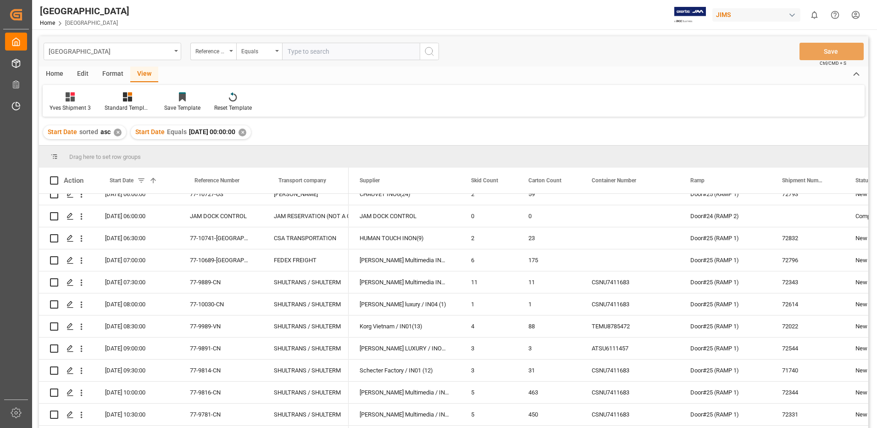
scroll to position [6, 0]
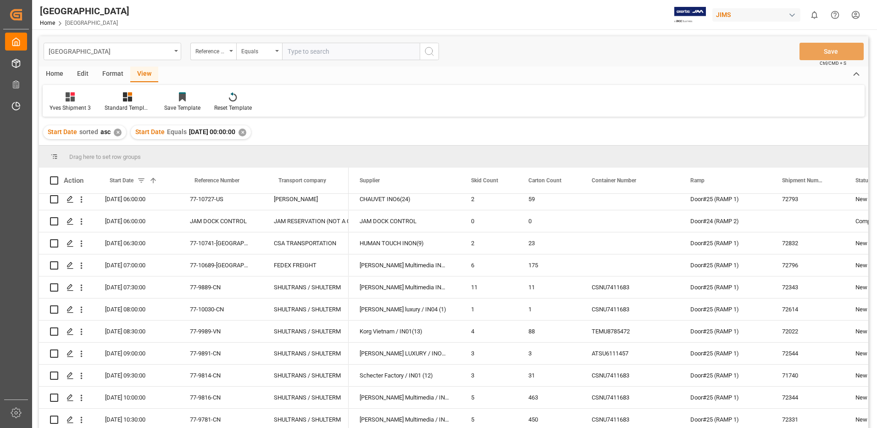
click at [348, 177] on div "Action Start Date 1 Reference Number Transport company" at bounding box center [194, 180] width 310 height 26
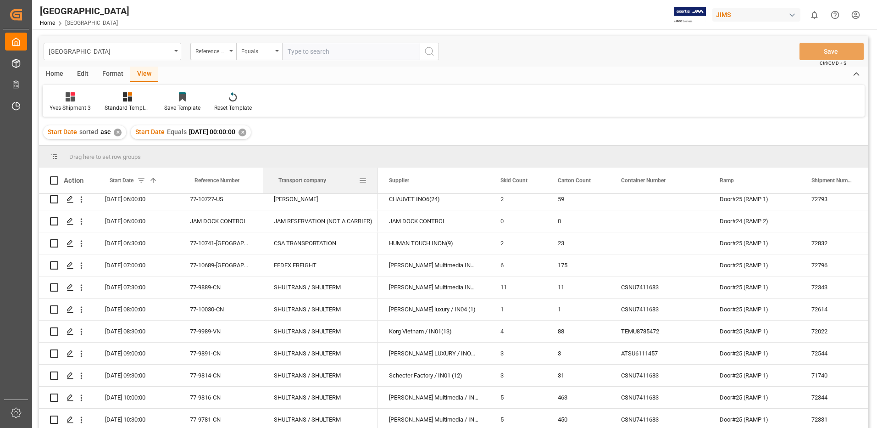
drag, startPoint x: 347, startPoint y: 177, endPoint x: 377, endPoint y: 179, distance: 29.4
click at [377, 179] on div at bounding box center [378, 180] width 4 height 26
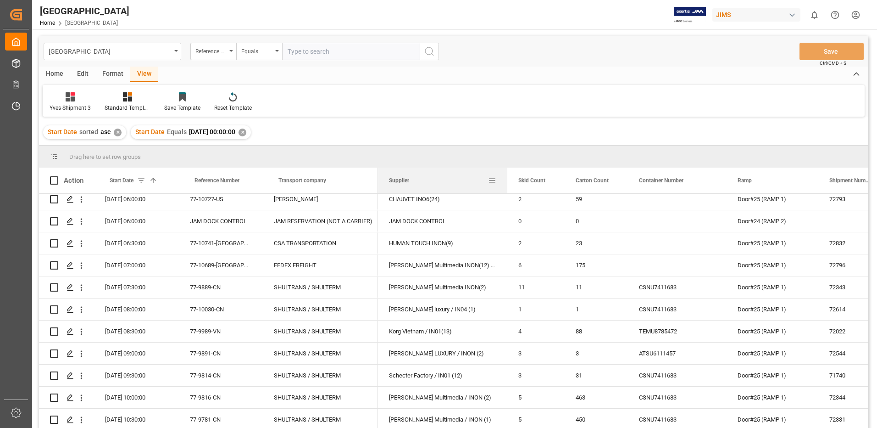
drag, startPoint x: 488, startPoint y: 179, endPoint x: 506, endPoint y: 178, distance: 17.9
click at [506, 178] on div at bounding box center [507, 180] width 4 height 26
click at [56, 181] on span at bounding box center [54, 180] width 8 height 8
click at [57, 176] on input "checkbox" at bounding box center [57, 176] width 0 height 0
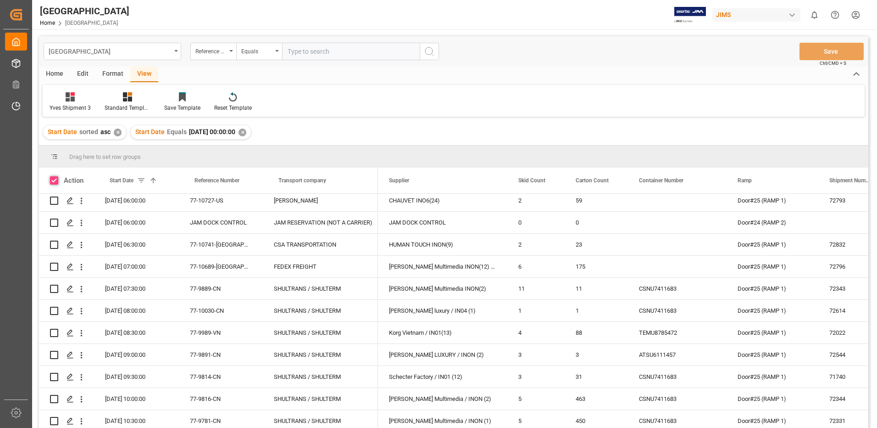
checkbox input "true"
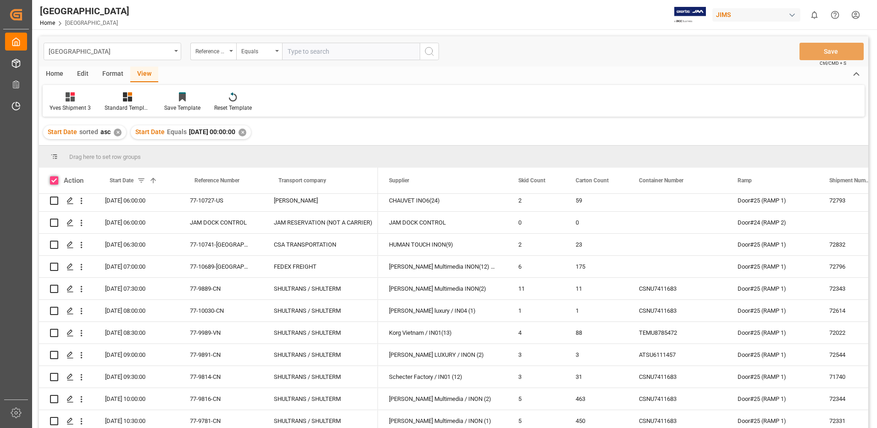
checkbox input "true"
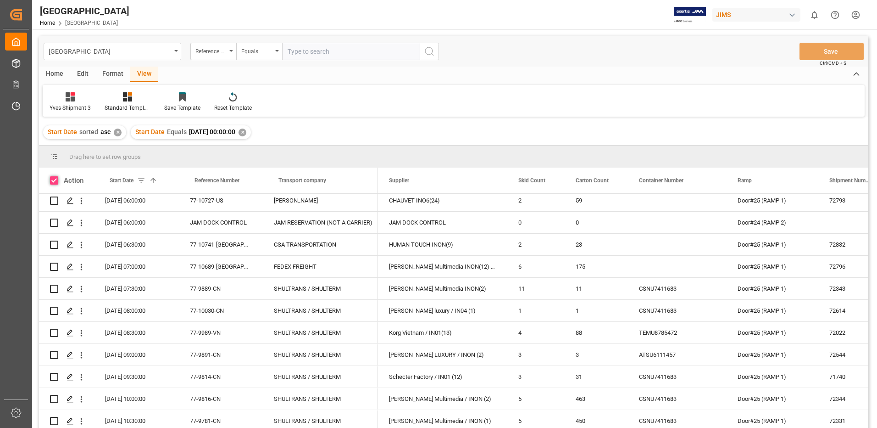
checkbox input "true"
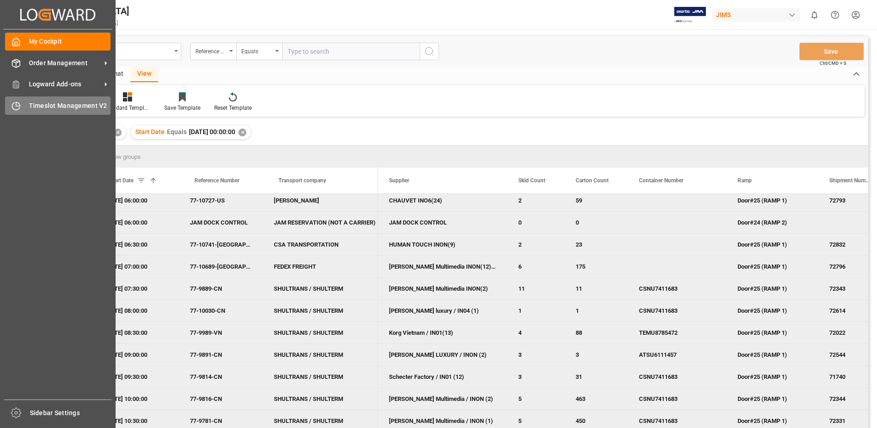
click at [51, 107] on span "Timeslot Management V2" at bounding box center [70, 106] width 82 height 10
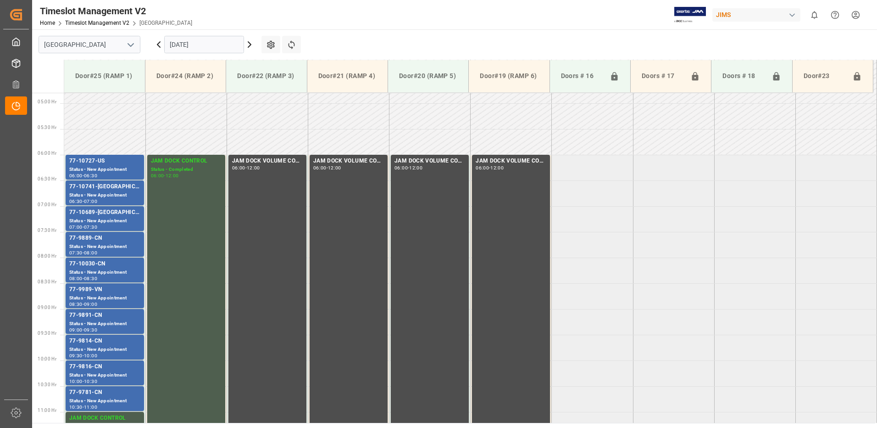
scroll to position [251, 0]
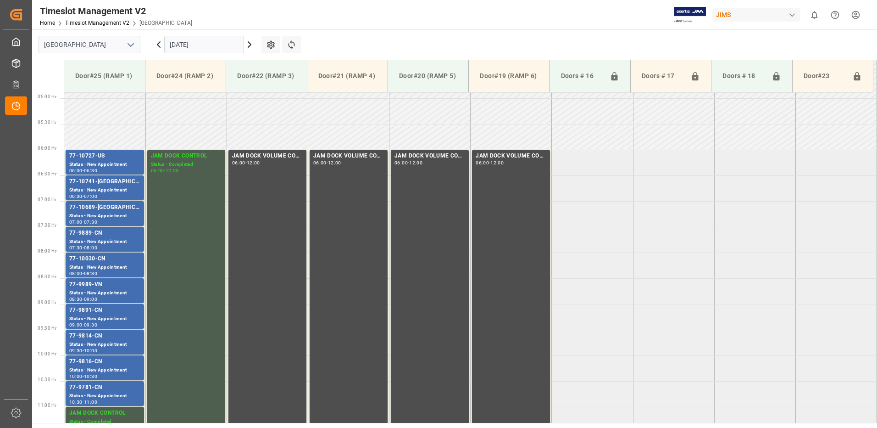
click at [211, 45] on input "[DATE]" at bounding box center [204, 44] width 80 height 17
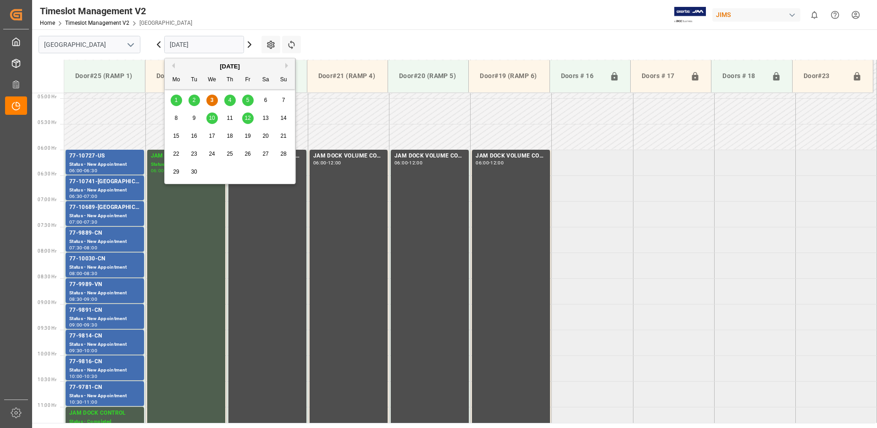
click at [231, 100] on span "4" at bounding box center [229, 100] width 3 height 6
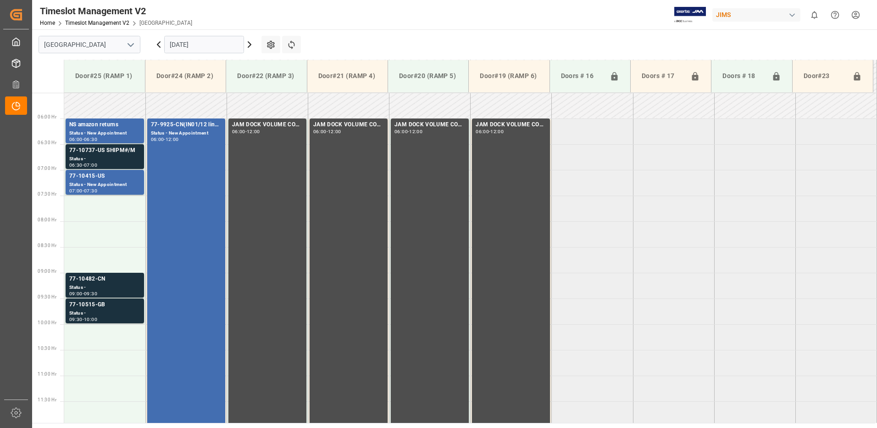
scroll to position [303, 0]
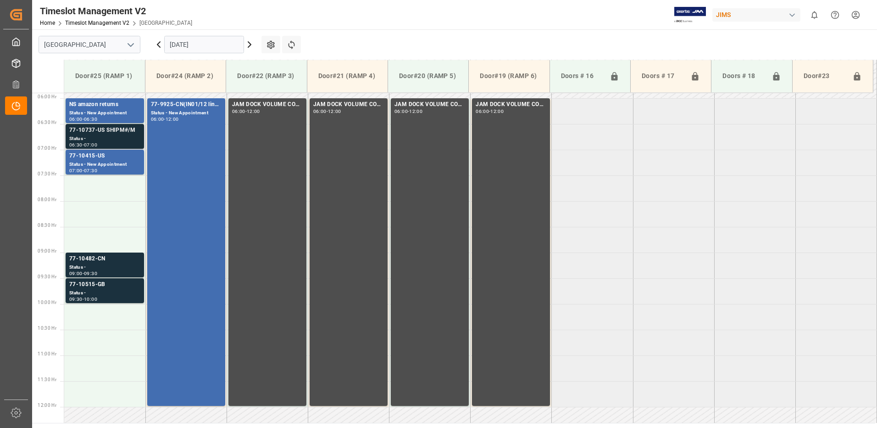
click at [105, 134] on div "77-10737-US SHIPM#/M" at bounding box center [104, 130] width 71 height 9
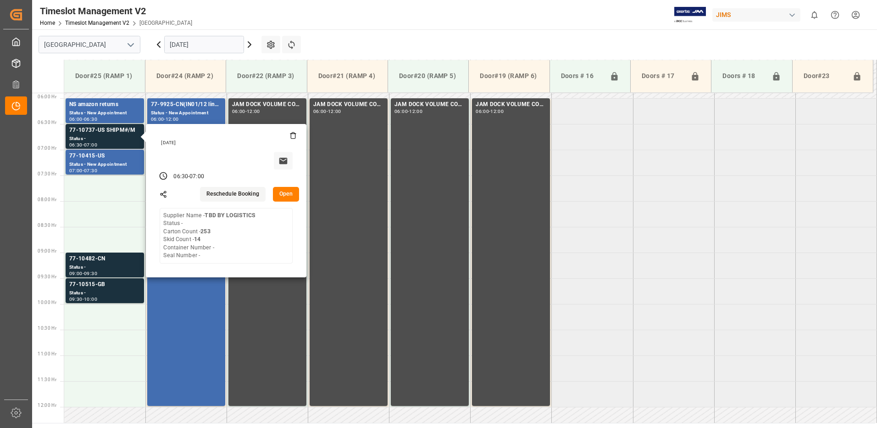
click at [285, 191] on button "Open" at bounding box center [286, 194] width 27 height 15
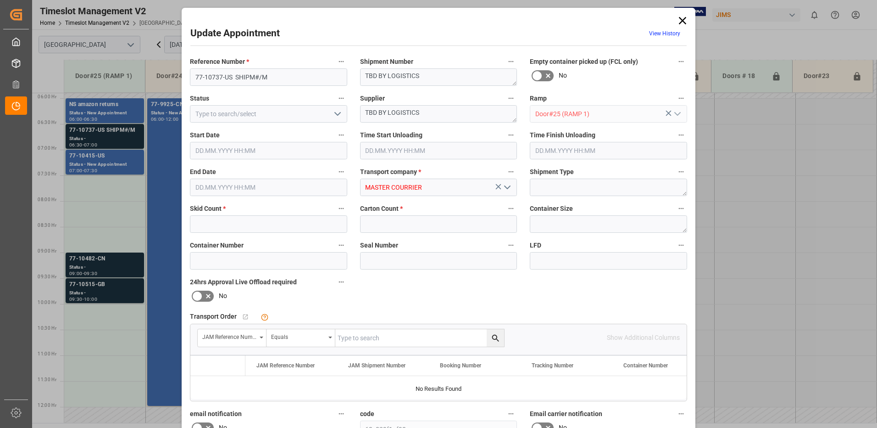
type input "14"
type input "253"
type input "[DATE] 06:30"
type input "[DATE] 07:00"
type input "[DATE] 14:40"
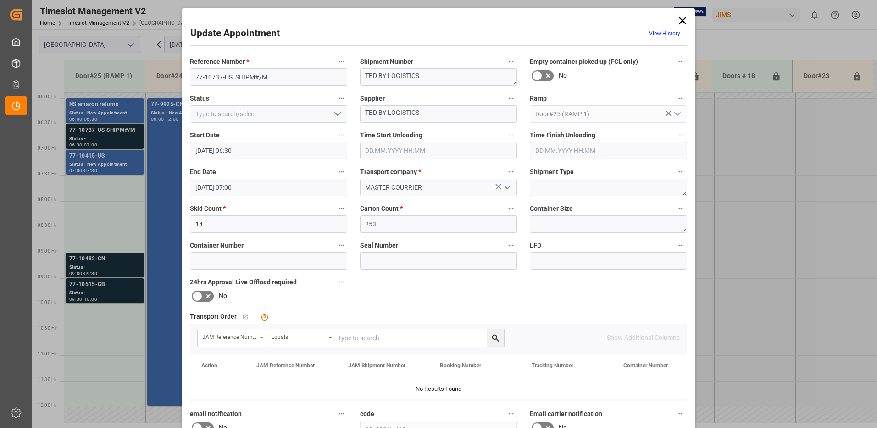
click at [371, 337] on input "text" at bounding box center [419, 337] width 169 height 17
type input "77-10737-US"
click at [494, 338] on icon "search button" at bounding box center [495, 337] width 7 height 7
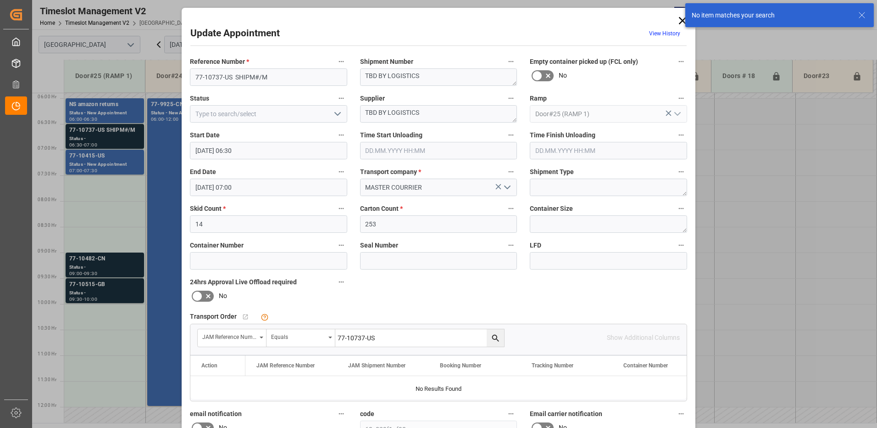
click at [681, 20] on icon at bounding box center [682, 20] width 7 height 7
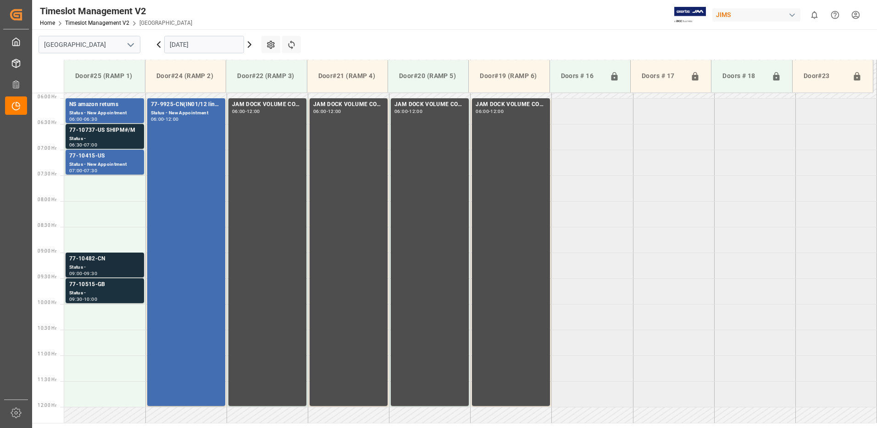
click at [106, 266] on div "Status -" at bounding box center [104, 267] width 71 height 8
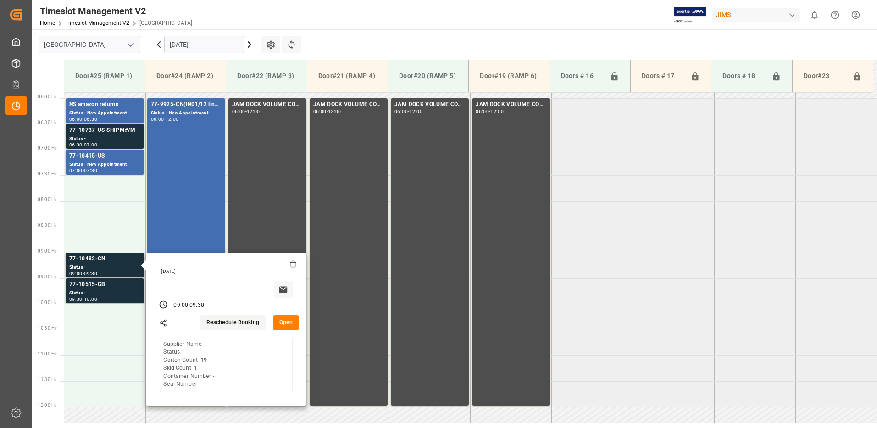
click at [287, 321] on button "Open" at bounding box center [286, 322] width 27 height 15
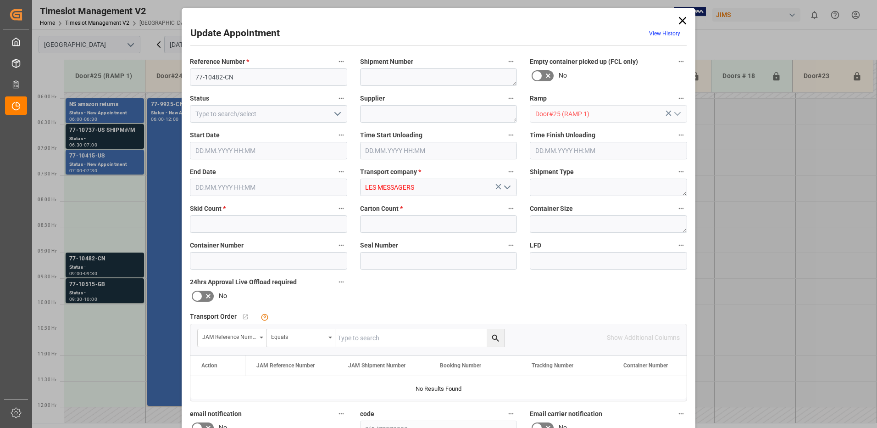
type input "1"
type input "19"
type input "[DATE] 09:00"
type input "[DATE] 09:30"
type input "[DATE] 10:13"
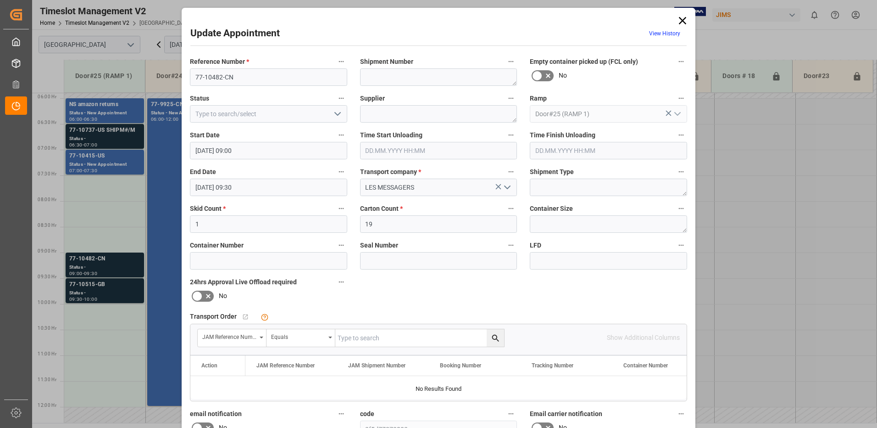
click at [356, 338] on input "text" at bounding box center [419, 337] width 169 height 17
type input "77-10482-CN"
click at [494, 337] on icon "search button" at bounding box center [496, 338] width 10 height 10
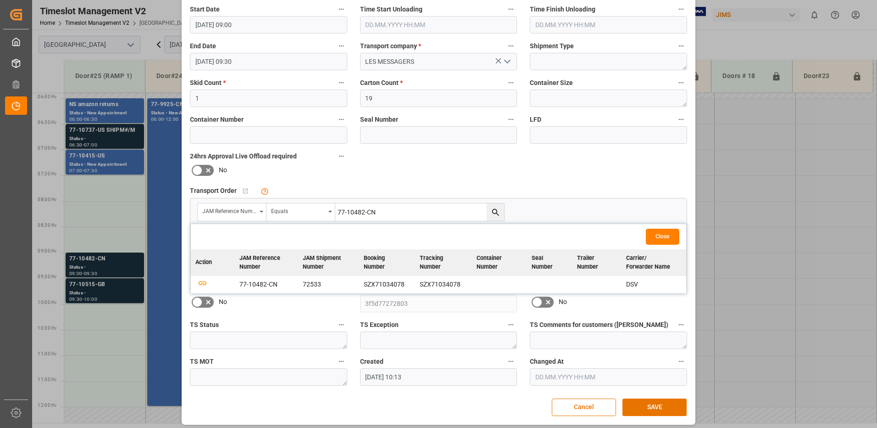
scroll to position [130, 0]
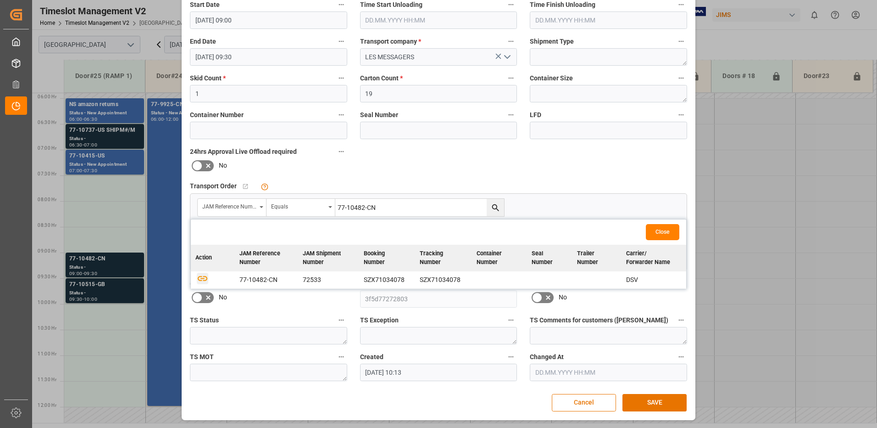
click at [202, 280] on icon "button" at bounding box center [203, 278] width 10 height 5
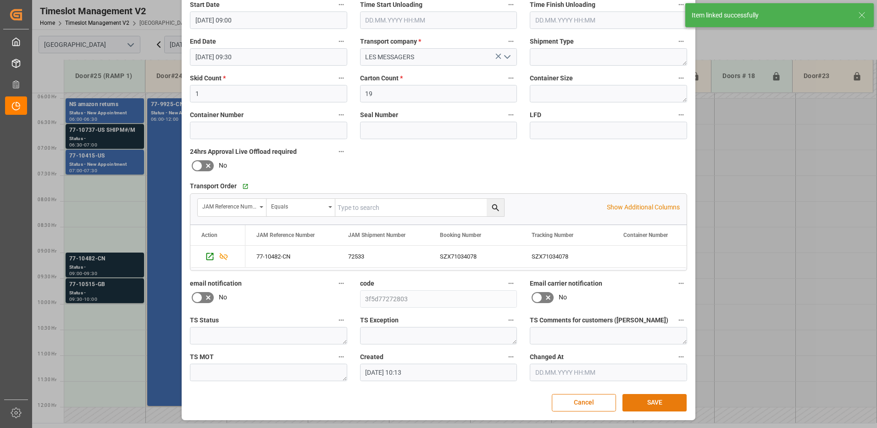
click at [650, 400] on button "SAVE" at bounding box center [654, 402] width 64 height 17
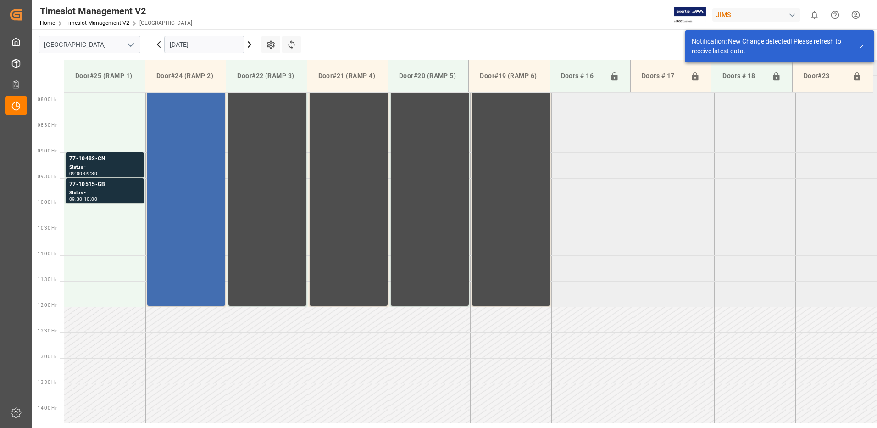
scroll to position [405, 0]
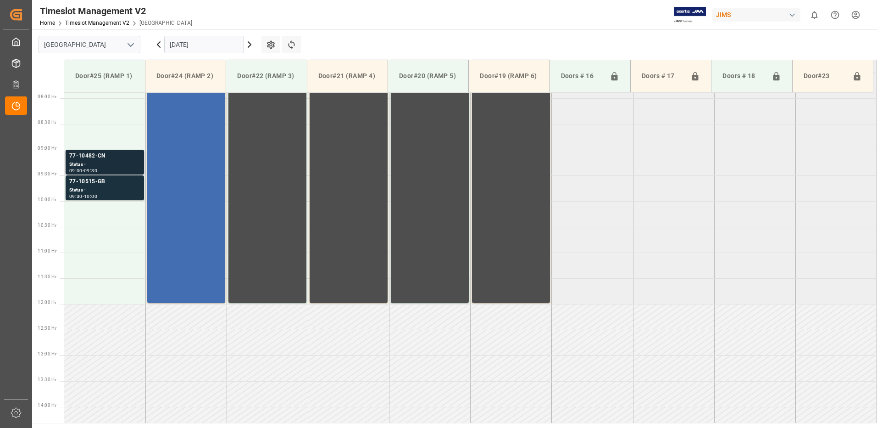
click at [114, 161] on div "Status -" at bounding box center [104, 165] width 71 height 8
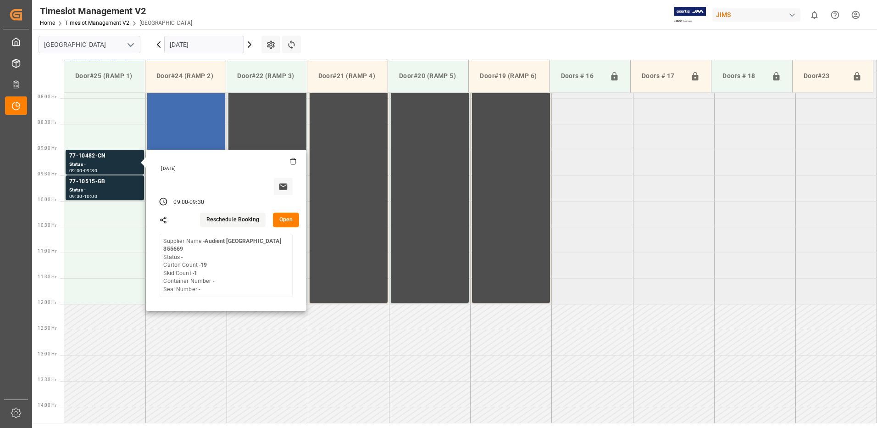
scroll to position [360, 0]
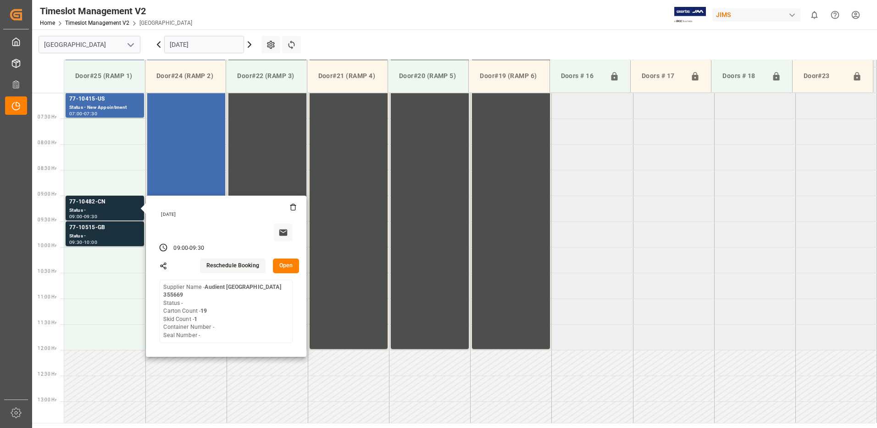
click at [283, 262] on button "Open" at bounding box center [286, 265] width 27 height 15
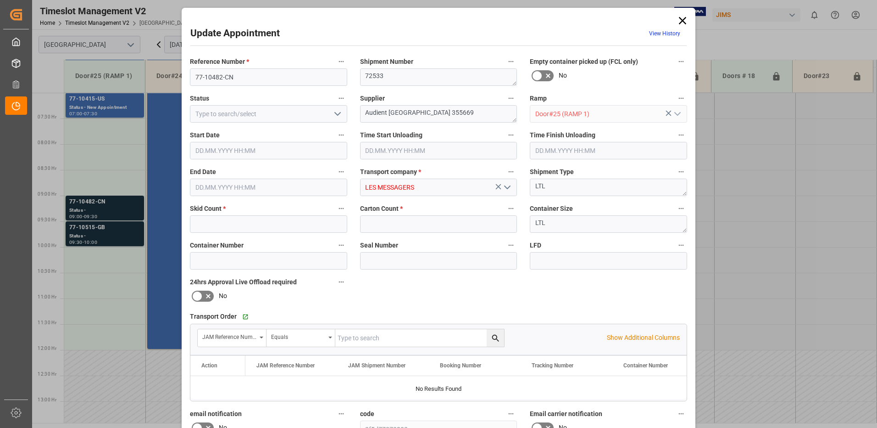
type input "1"
type input "19"
type input "[DATE] 09:00"
type input "[DATE] 09:30"
type input "[DATE] 10:13"
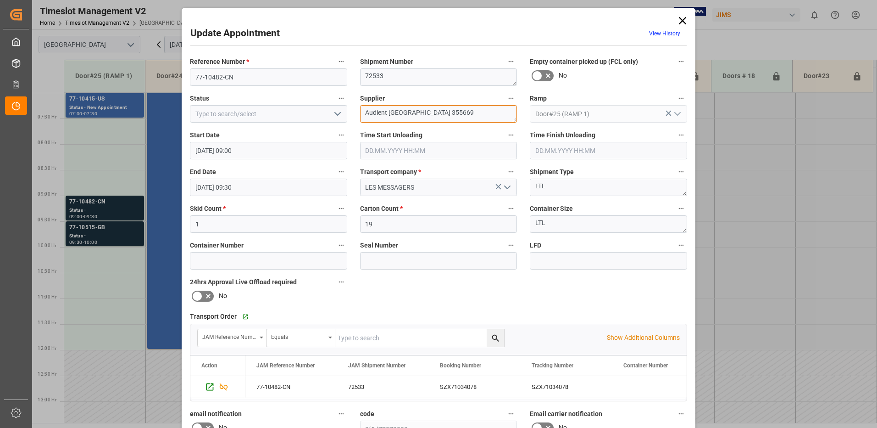
drag, startPoint x: 436, startPoint y: 111, endPoint x: 384, endPoint y: 112, distance: 52.3
click at [386, 112] on textarea "Audient [GEOGRAPHIC_DATA] 355669" at bounding box center [438, 113] width 157 height 17
click at [385, 113] on textarea "Audient/ IN06 (6)" at bounding box center [438, 113] width 157 height 17
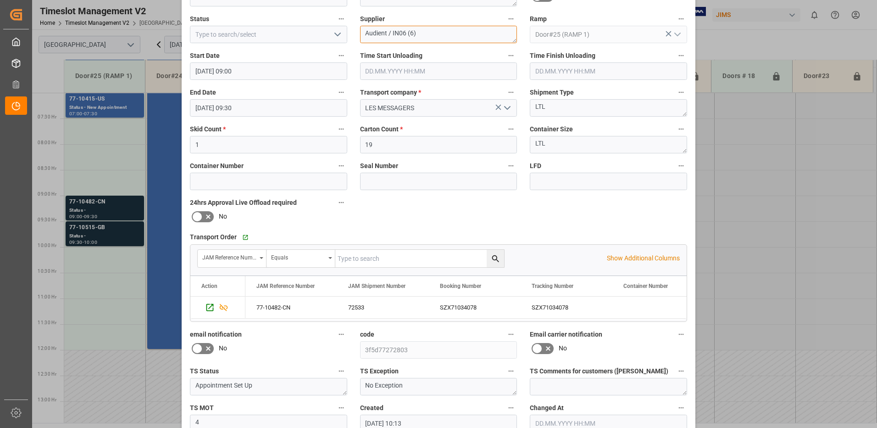
scroll to position [0, 0]
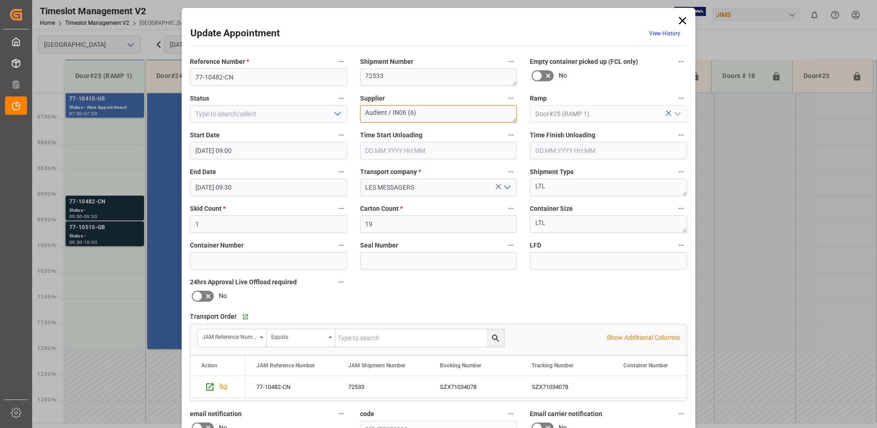
type textarea "Audient / IN06 (6)"
click at [336, 114] on icon "open menu" at bounding box center [337, 113] width 11 height 11
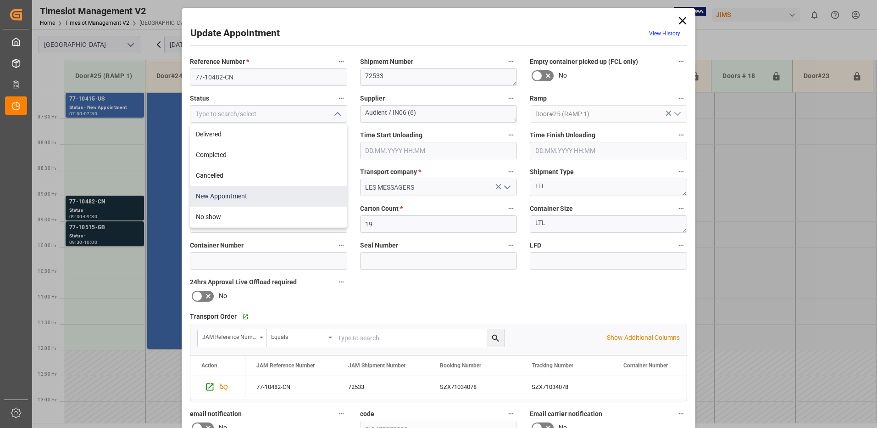
click at [284, 194] on div "New Appointment" at bounding box center [268, 196] width 156 height 21
type input "New Appointment"
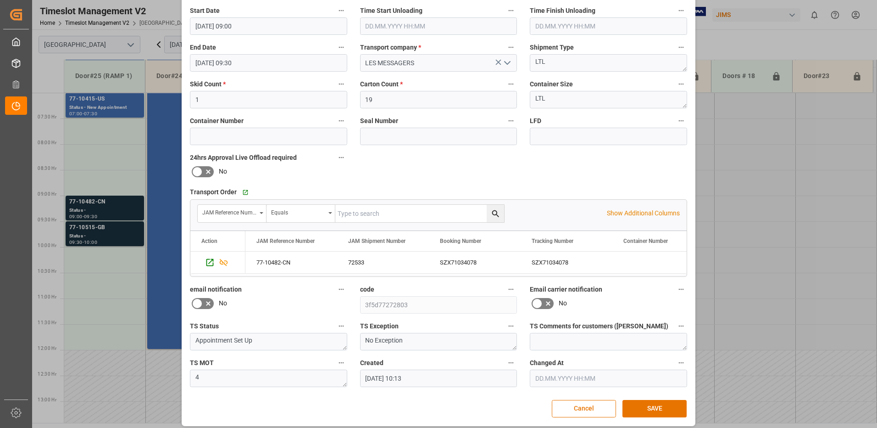
scroll to position [130, 0]
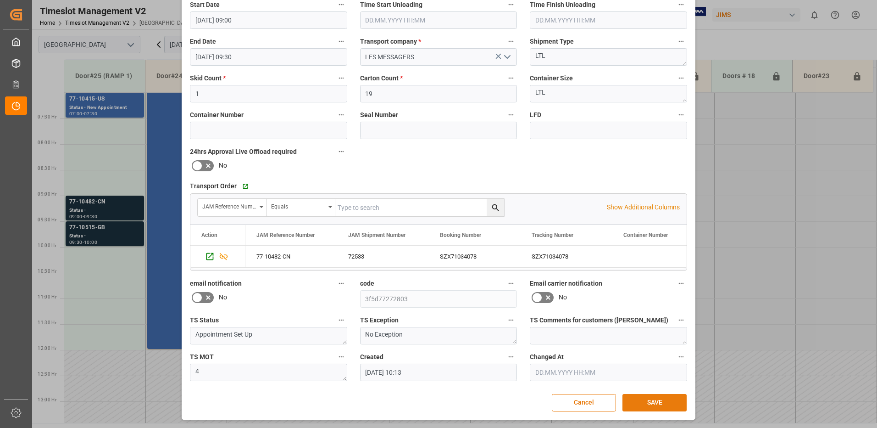
click at [661, 401] on button "SAVE" at bounding box center [654, 402] width 64 height 17
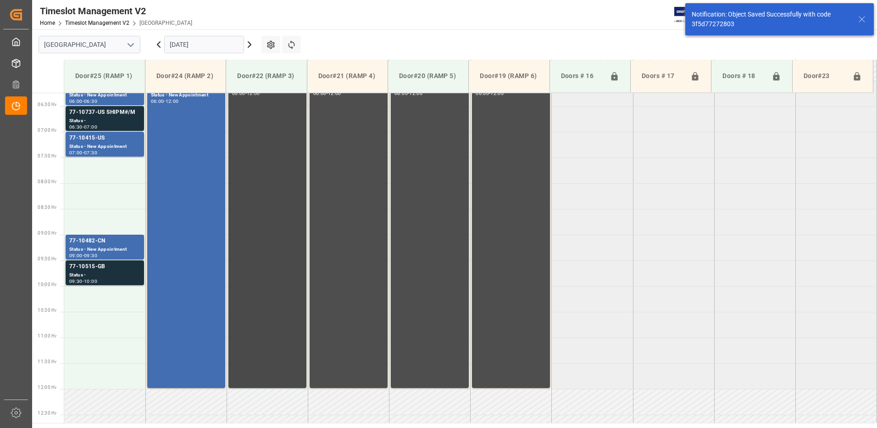
scroll to position [314, 0]
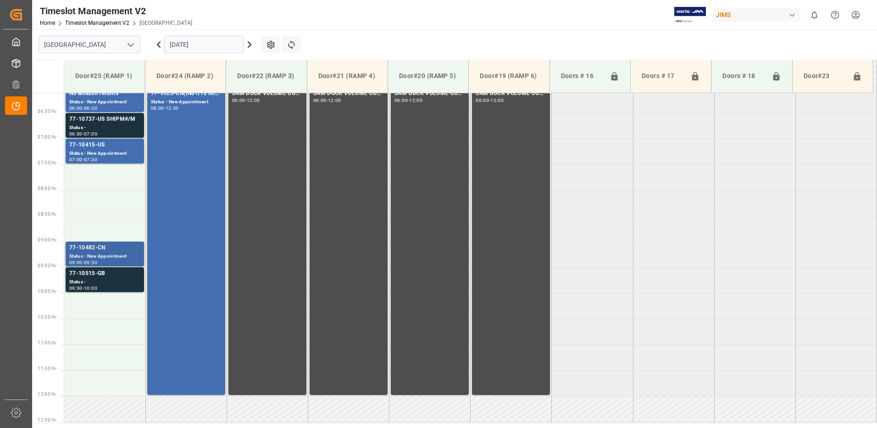
click at [111, 253] on div "Status - New Appointment" at bounding box center [104, 256] width 71 height 8
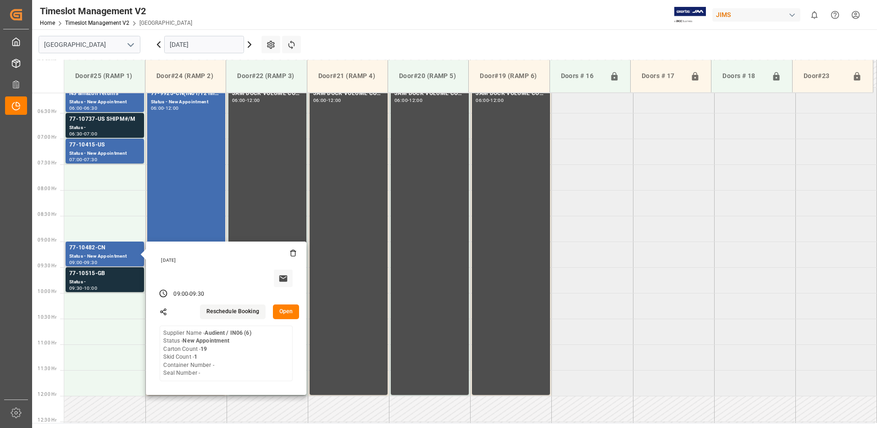
click at [289, 311] on button "Open" at bounding box center [286, 311] width 27 height 15
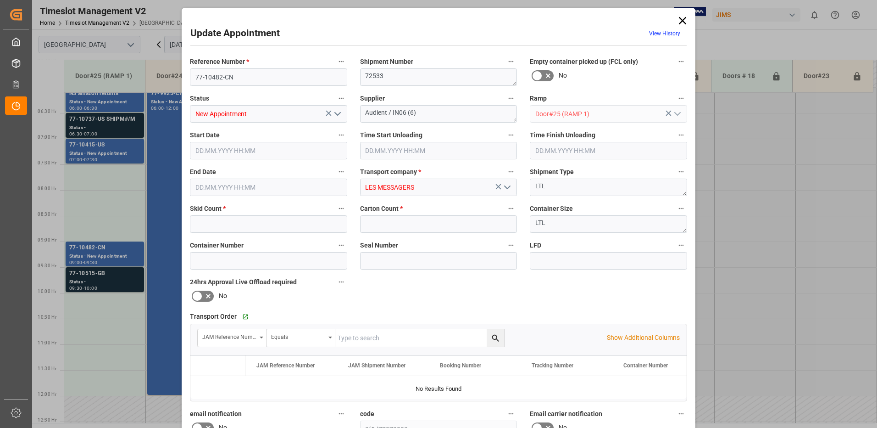
type input "1"
type input "19"
type input "[DATE] 09:00"
type input "[DATE] 09:30"
type input "[DATE] 10:13"
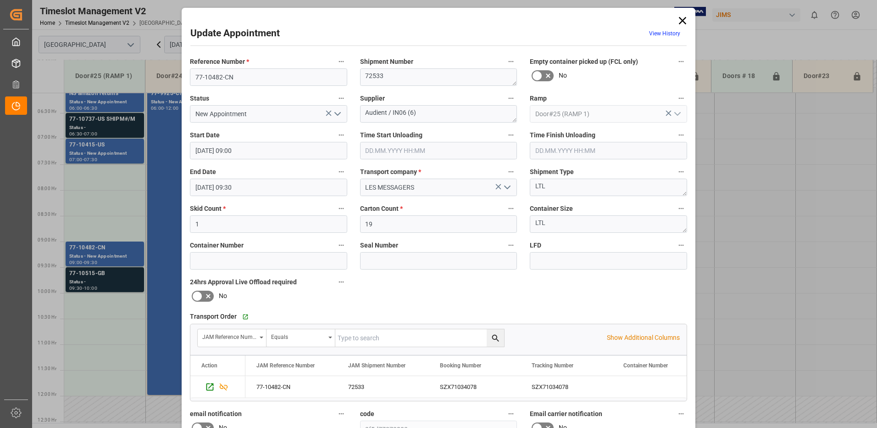
click at [254, 149] on input "[DATE] 09:00" at bounding box center [268, 150] width 157 height 17
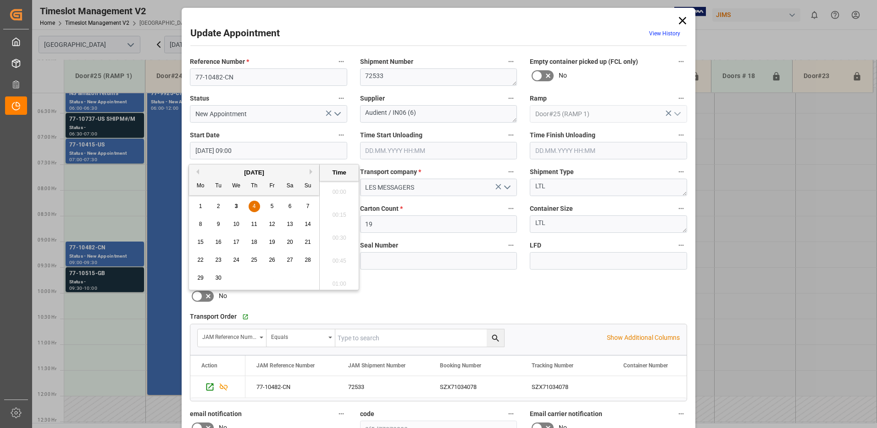
scroll to position [783, 0]
click at [254, 206] on span "4" at bounding box center [254, 206] width 3 height 6
click at [340, 189] on li "07:30" at bounding box center [339, 189] width 39 height 23
type input "[DATE] 07:30"
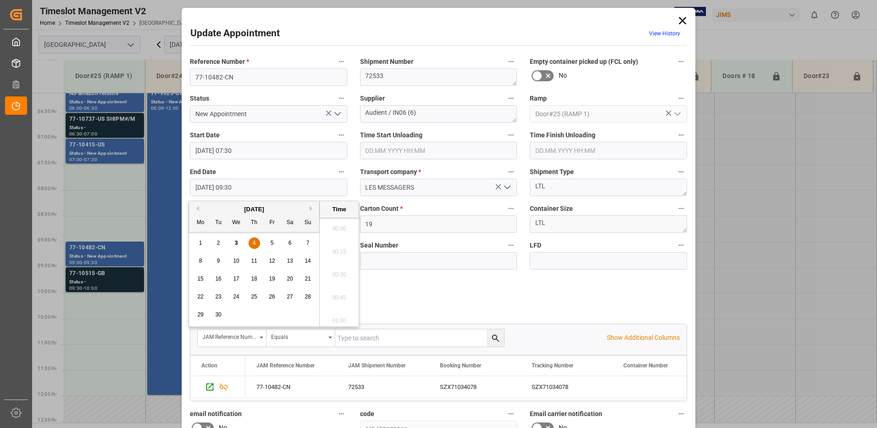
click at [252, 184] on input "[DATE] 09:30" at bounding box center [268, 186] width 157 height 17
click at [253, 243] on span "4" at bounding box center [254, 242] width 3 height 6
click at [336, 225] on li "08:00" at bounding box center [339, 225] width 39 height 23
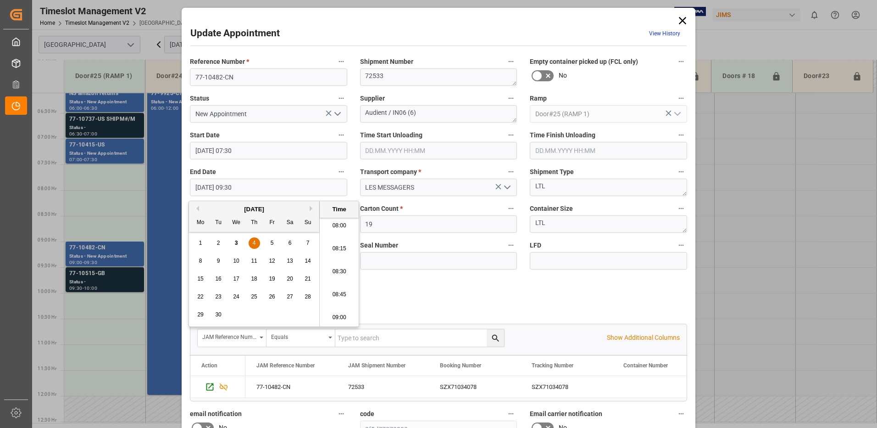
type input "[DATE] 08:00"
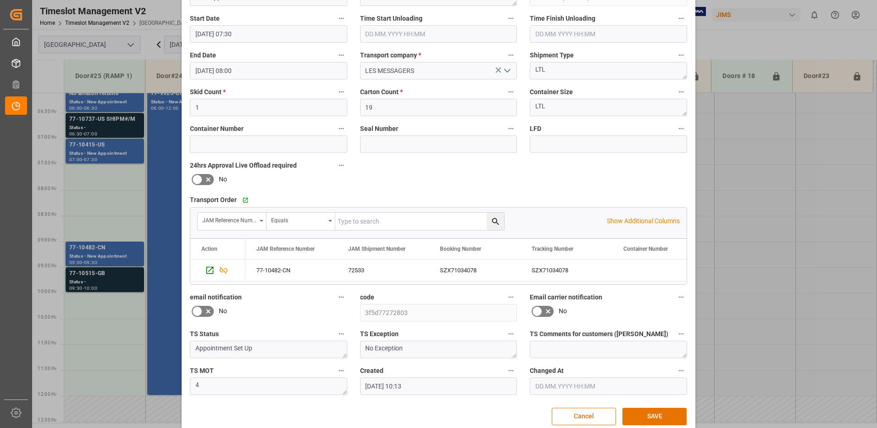
scroll to position [130, 0]
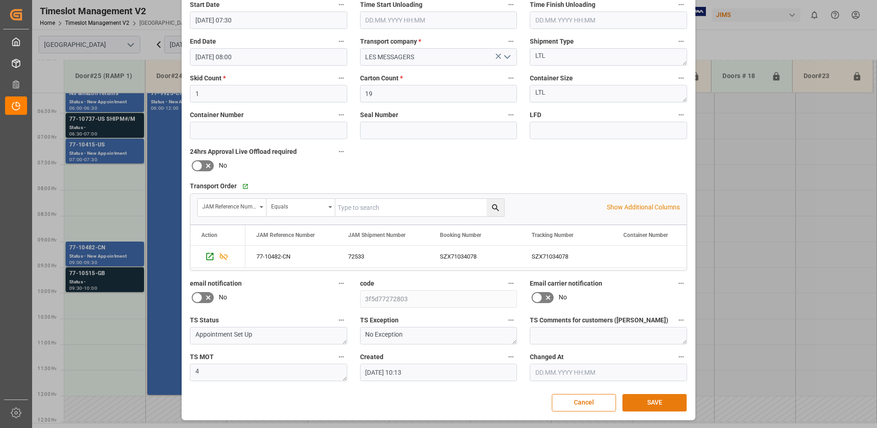
click at [657, 401] on button "SAVE" at bounding box center [654, 402] width 64 height 17
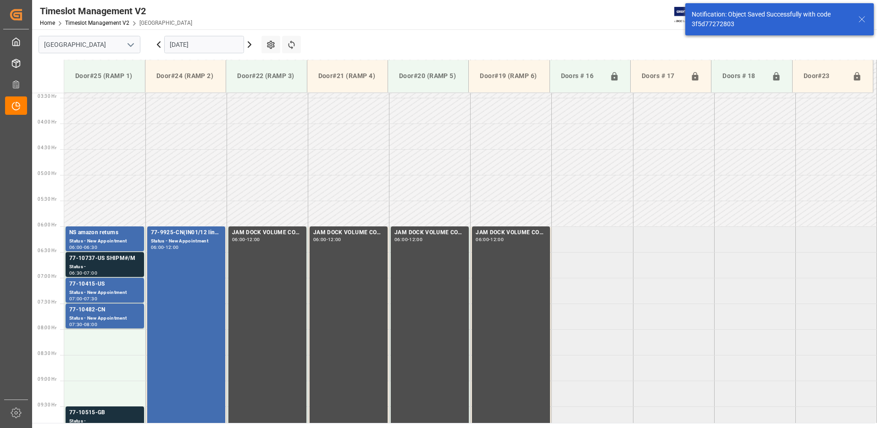
scroll to position [303, 0]
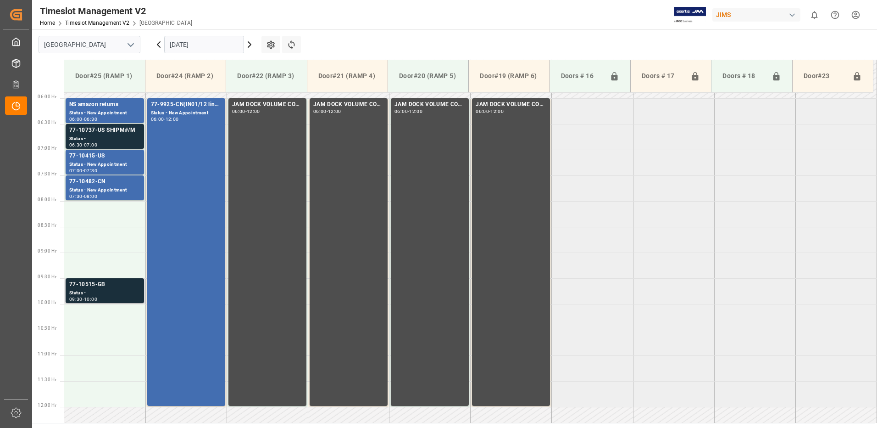
click at [99, 286] on div "77-10515-GB" at bounding box center [104, 284] width 71 height 9
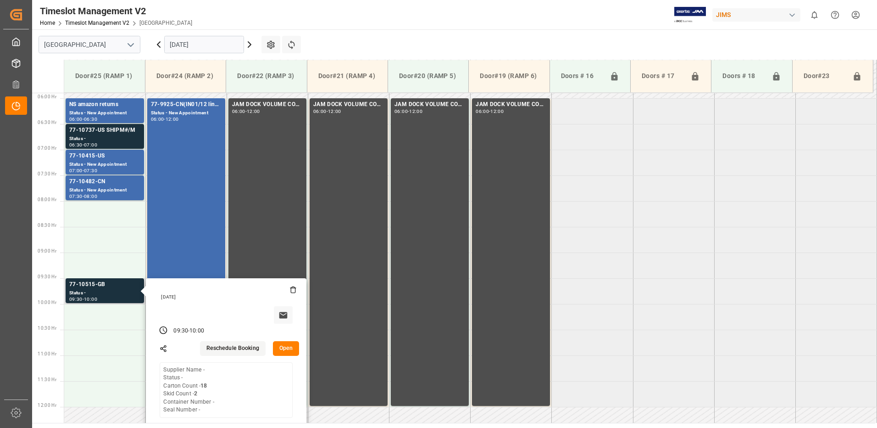
click at [285, 345] on button "Open" at bounding box center [286, 348] width 27 height 15
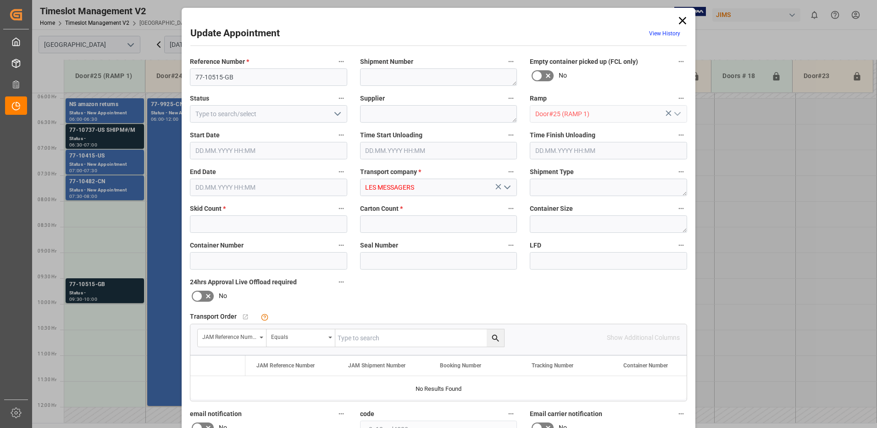
type input "2"
type input "18"
type input "[DATE] 09:30"
type input "[DATE] 10:00"
type input "[DATE] 10:22"
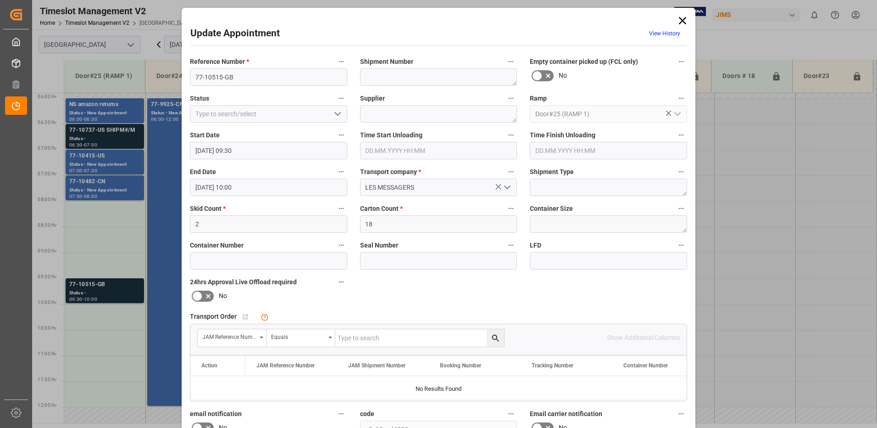
click at [368, 340] on input "text" at bounding box center [419, 337] width 169 height 17
type input "77-10515-GB"
click at [494, 339] on icon "search button" at bounding box center [495, 337] width 7 height 7
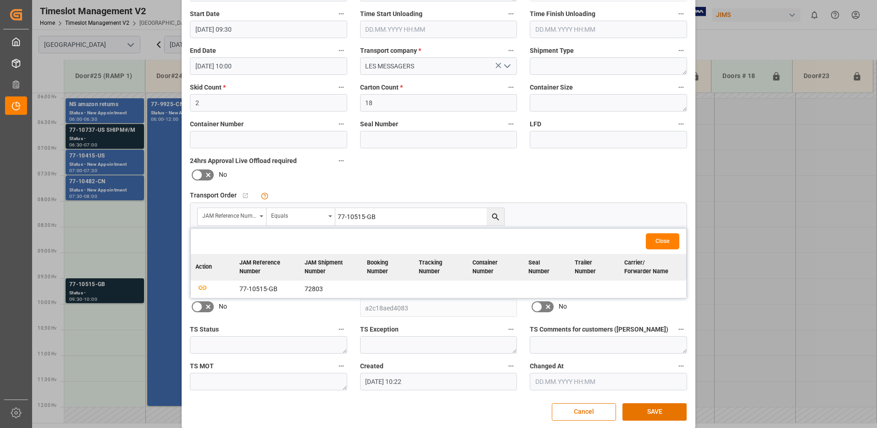
scroll to position [130, 0]
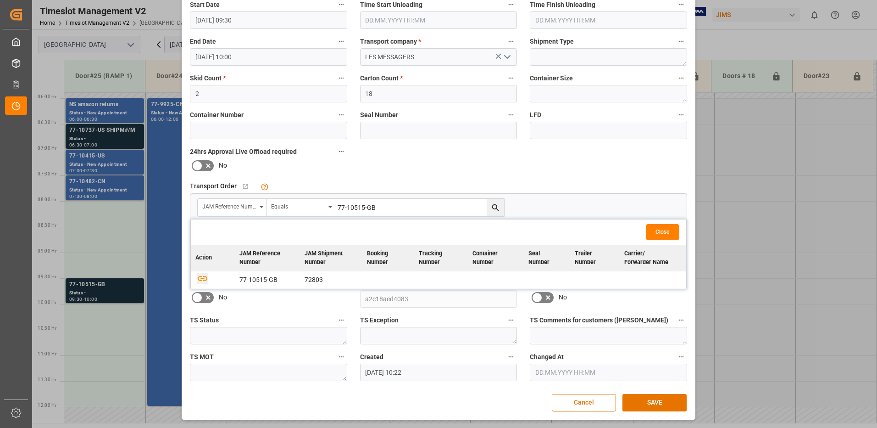
click at [205, 279] on icon "button" at bounding box center [203, 278] width 10 height 5
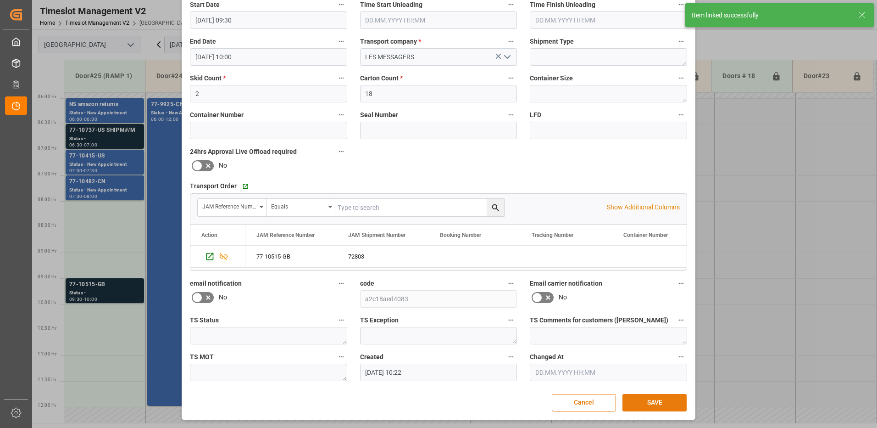
click at [650, 403] on button "SAVE" at bounding box center [654, 402] width 64 height 17
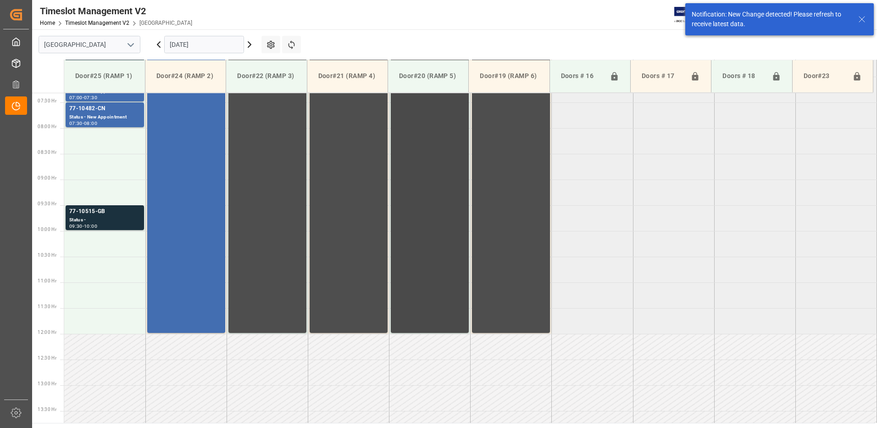
scroll to position [360, 0]
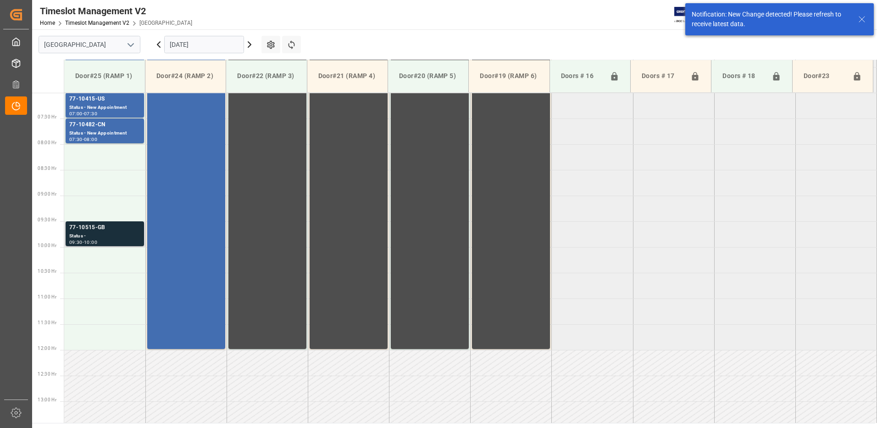
click at [99, 228] on div "77-10515-GB" at bounding box center [104, 227] width 71 height 9
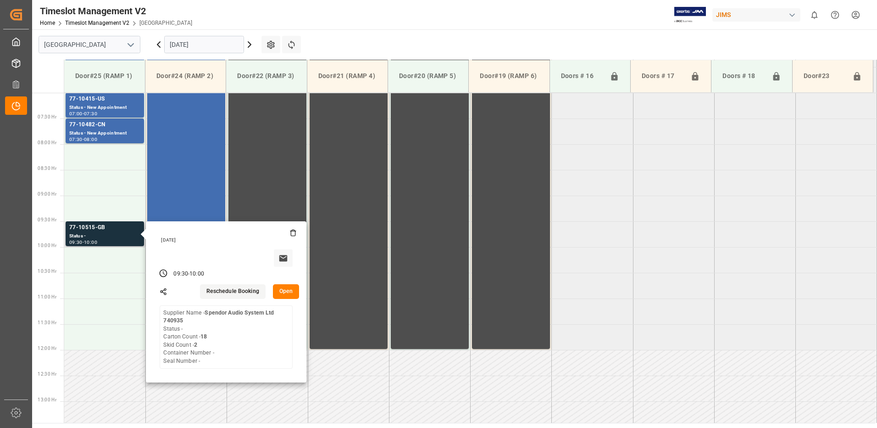
click at [287, 291] on button "Open" at bounding box center [286, 291] width 27 height 15
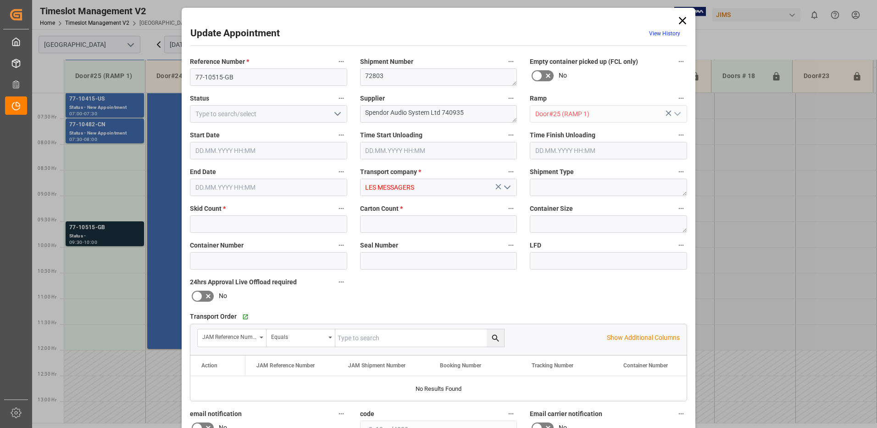
type input "2"
type input "18"
type input "[DATE] 09:30"
type input "[DATE] 10:00"
type input "[DATE] 10:22"
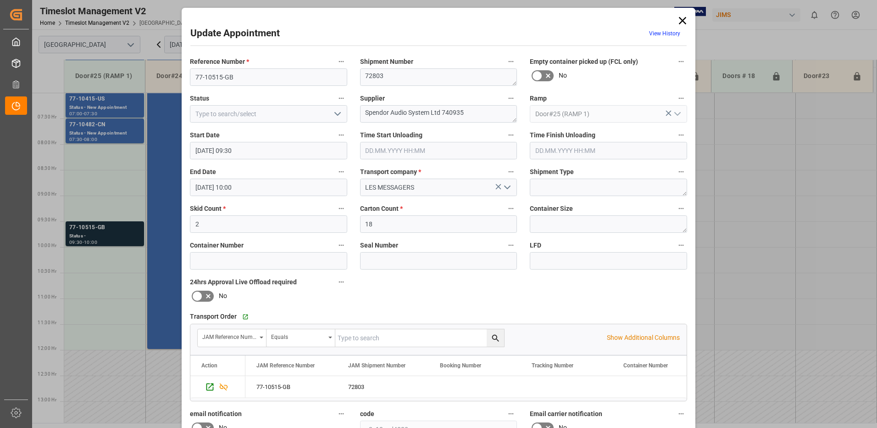
click at [336, 114] on icon "open menu" at bounding box center [337, 113] width 11 height 11
click at [268, 195] on div "New Appointment" at bounding box center [268, 196] width 156 height 21
type input "New Appointment"
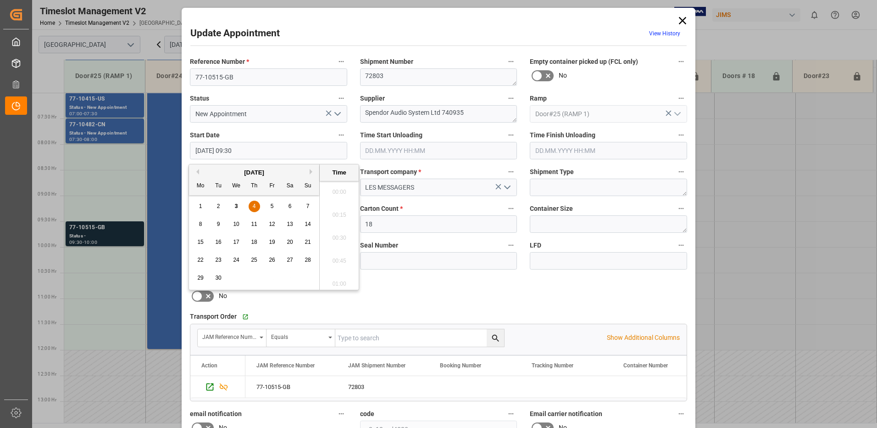
click at [255, 149] on input "[DATE] 09:30" at bounding box center [268, 150] width 157 height 17
click at [257, 205] on div "4" at bounding box center [254, 206] width 11 height 11
click at [336, 189] on li "08:00" at bounding box center [339, 189] width 39 height 23
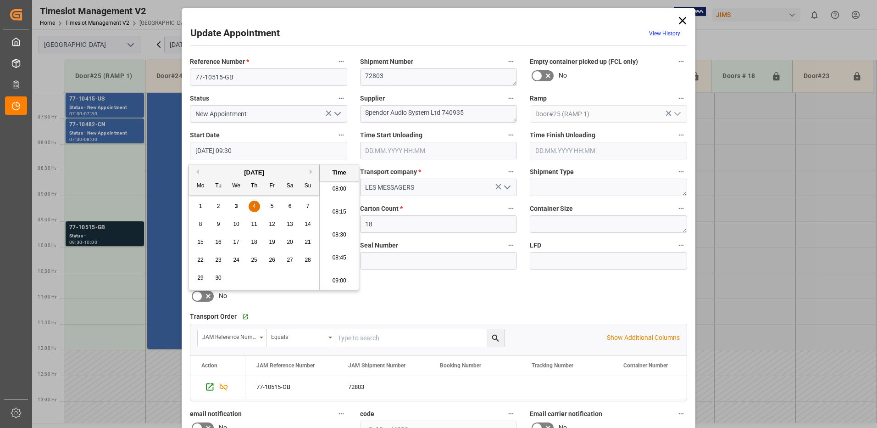
type input "[DATE] 08:00"
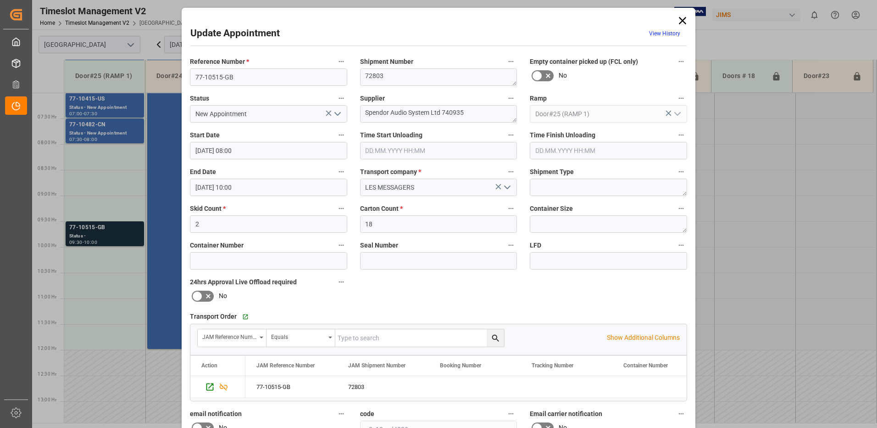
click at [255, 187] on input "[DATE] 10:00" at bounding box center [268, 186] width 157 height 17
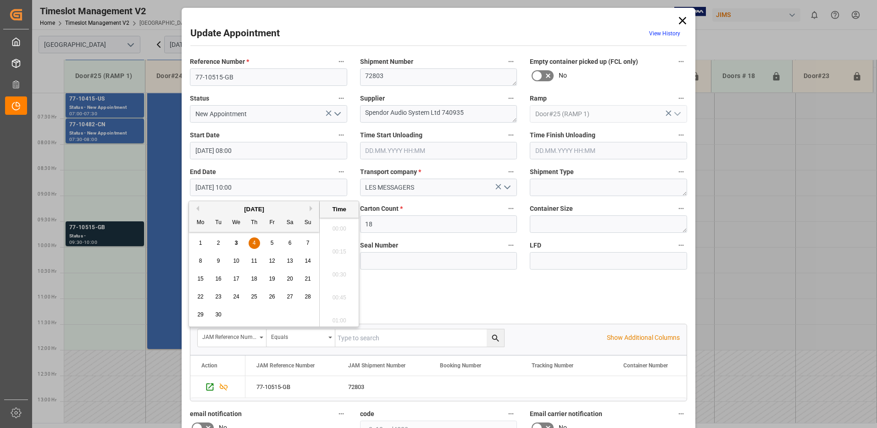
scroll to position [875, 0]
click at [255, 241] on span "4" at bounding box center [254, 242] width 3 height 6
click at [337, 225] on li "08:30" at bounding box center [339, 225] width 39 height 23
type input "[DATE] 08:30"
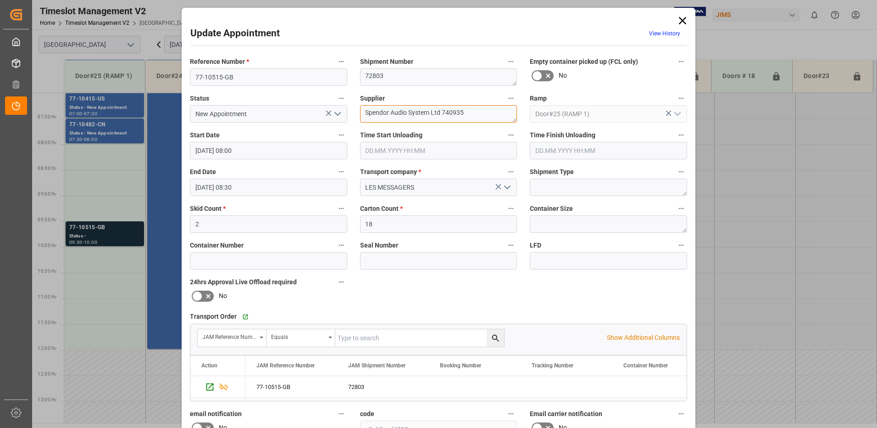
drag, startPoint x: 468, startPoint y: 110, endPoint x: 408, endPoint y: 112, distance: 60.1
click at [408, 112] on textarea "Spendor Audio System Ltd 740935" at bounding box center [438, 113] width 157 height 17
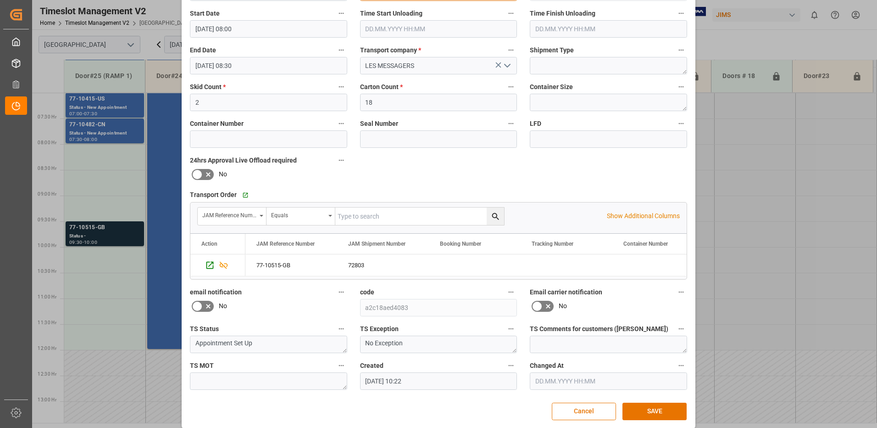
scroll to position [130, 0]
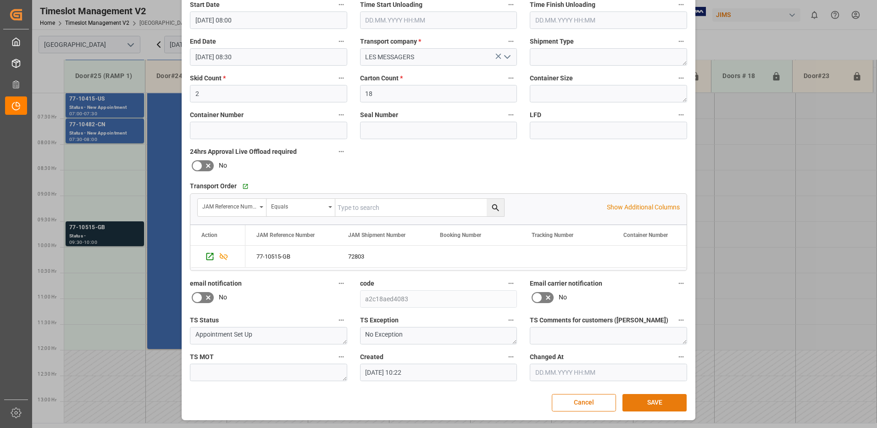
type textarea "Spendor Audio / IN04 (6) IN05 (1)"
click at [655, 403] on button "SAVE" at bounding box center [654, 402] width 64 height 17
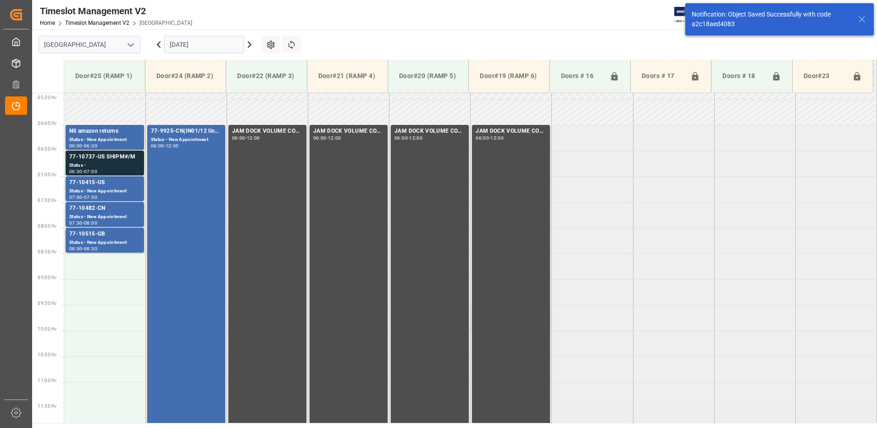
scroll to position [262, 0]
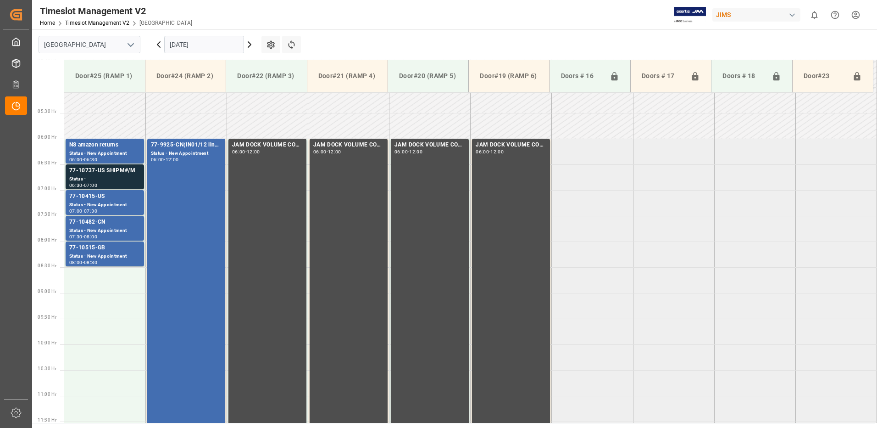
click at [212, 42] on input "[DATE]" at bounding box center [204, 44] width 80 height 17
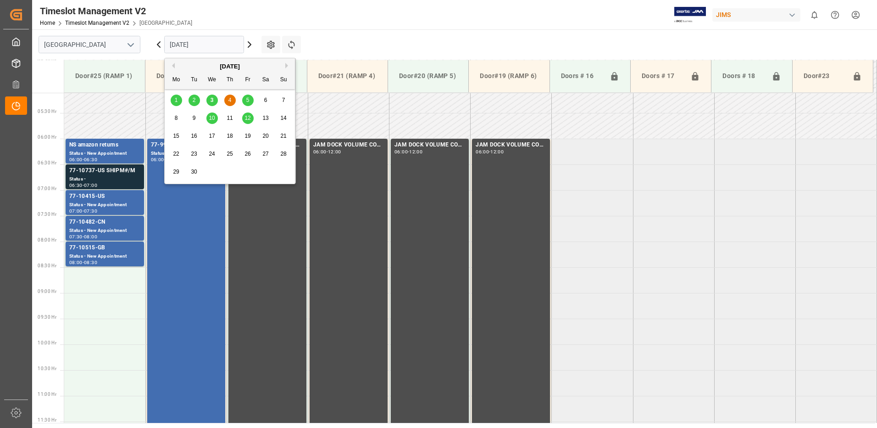
click at [250, 100] on div "5" at bounding box center [247, 100] width 11 height 11
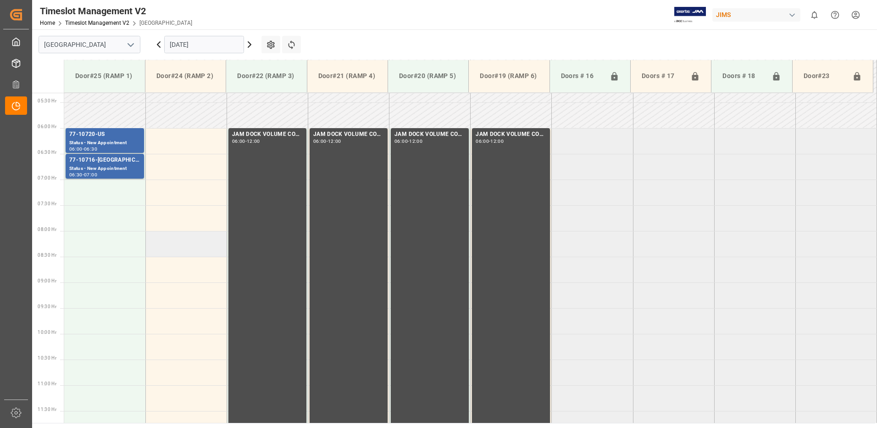
scroll to position [257, 0]
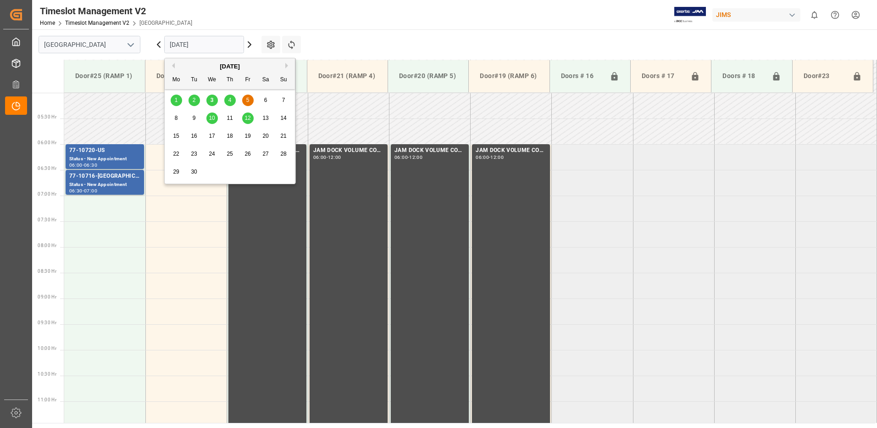
click at [215, 45] on input "[DATE]" at bounding box center [204, 44] width 80 height 17
click at [212, 119] on span "10" at bounding box center [212, 118] width 6 height 6
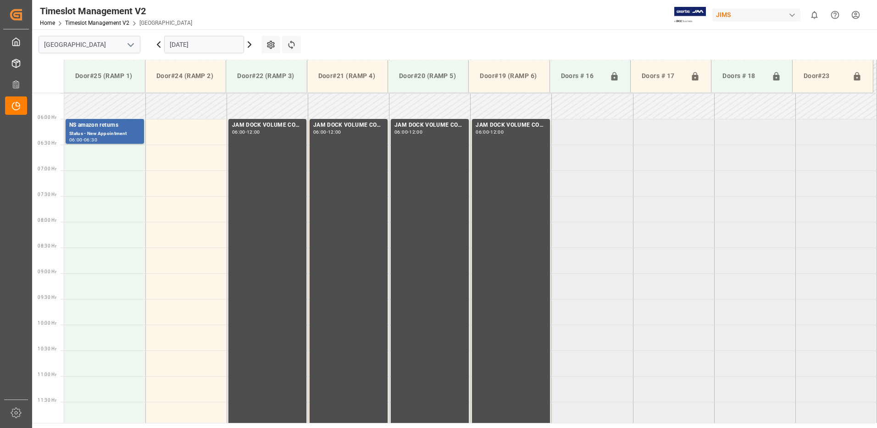
scroll to position [303, 0]
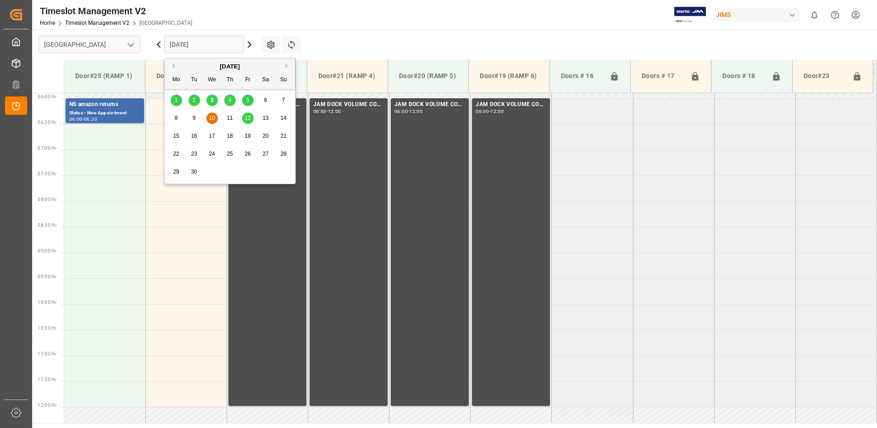
click at [215, 45] on input "[DATE]" at bounding box center [204, 44] width 80 height 17
click at [249, 117] on span "12" at bounding box center [247, 118] width 6 height 6
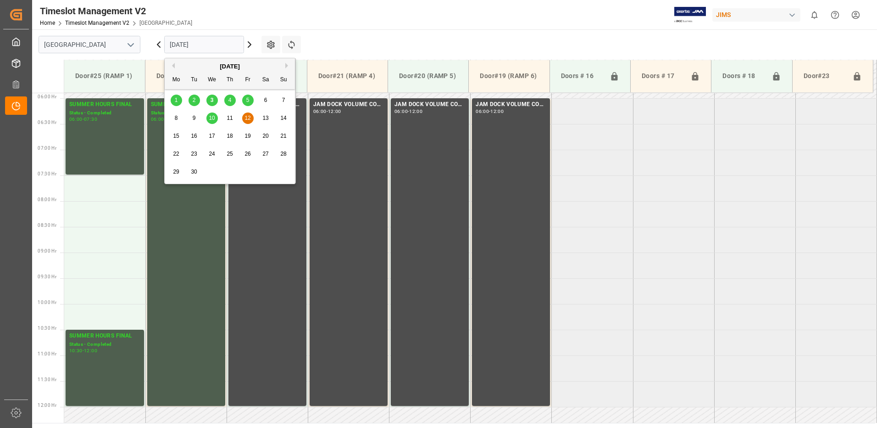
click at [228, 44] on input "[DATE]" at bounding box center [204, 44] width 80 height 17
click at [211, 100] on span "3" at bounding box center [212, 100] width 3 height 6
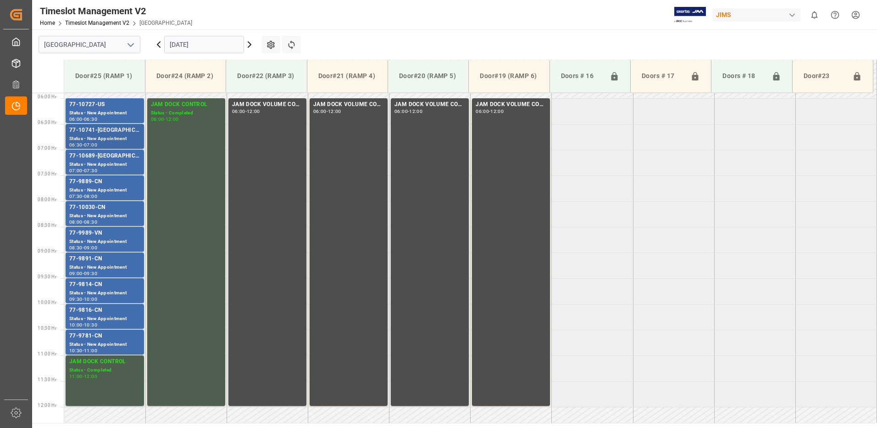
click at [93, 130] on div "77-10741-[GEOGRAPHIC_DATA]" at bounding box center [104, 130] width 71 height 9
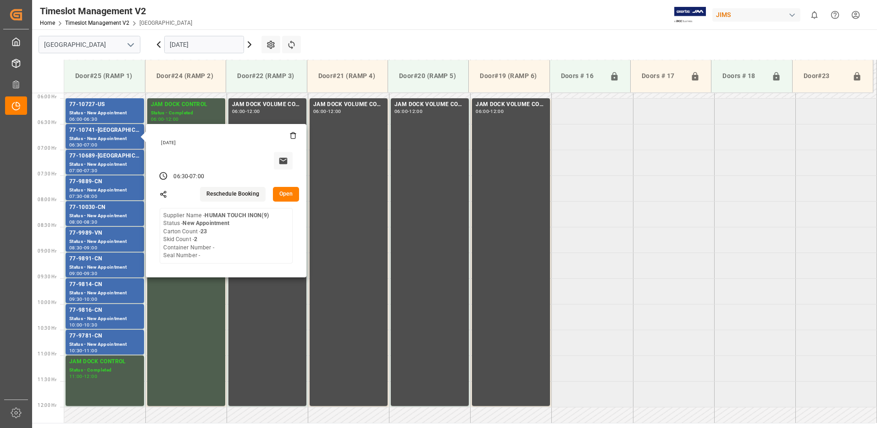
click at [289, 193] on button "Open" at bounding box center [286, 194] width 27 height 15
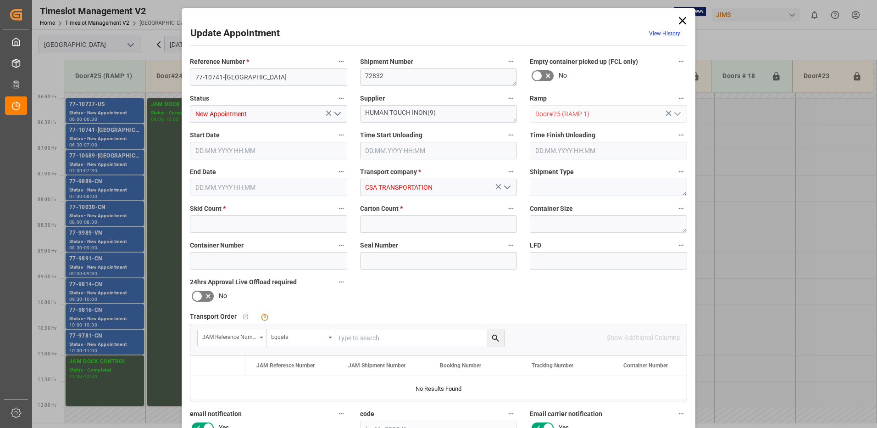
type input "2"
type input "23"
type input "[DATE] 06:30"
type input "[DATE] 07:00"
type input "[DATE] 15:13"
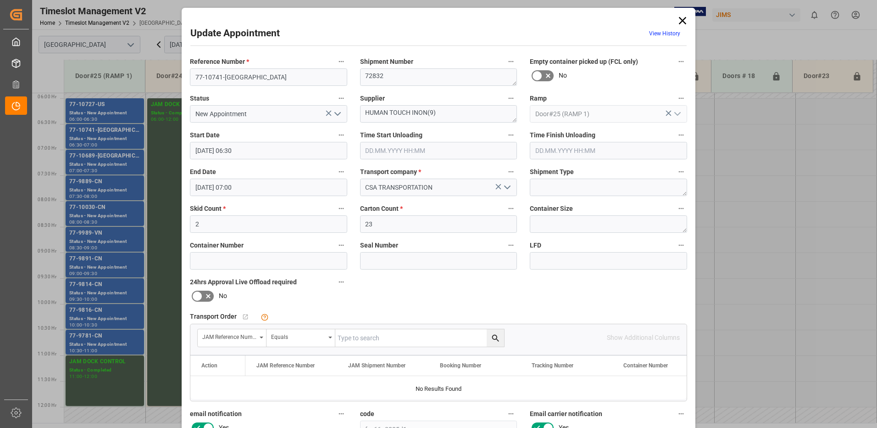
click at [682, 20] on icon at bounding box center [682, 20] width 7 height 7
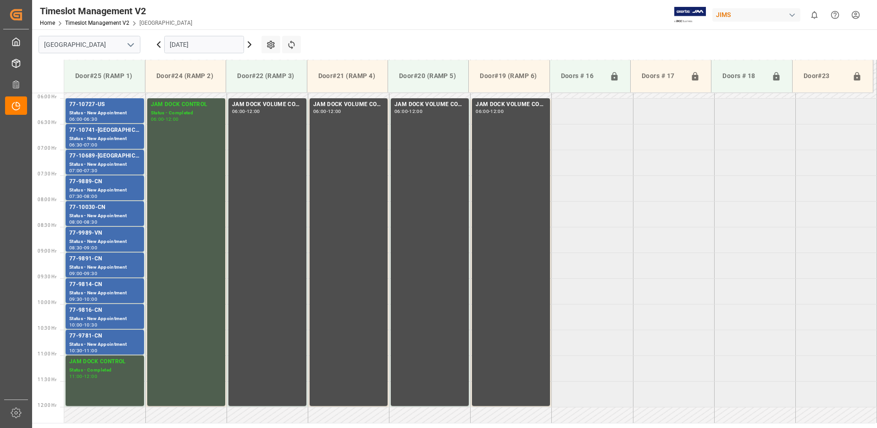
click at [250, 45] on icon at bounding box center [249, 45] width 3 height 6
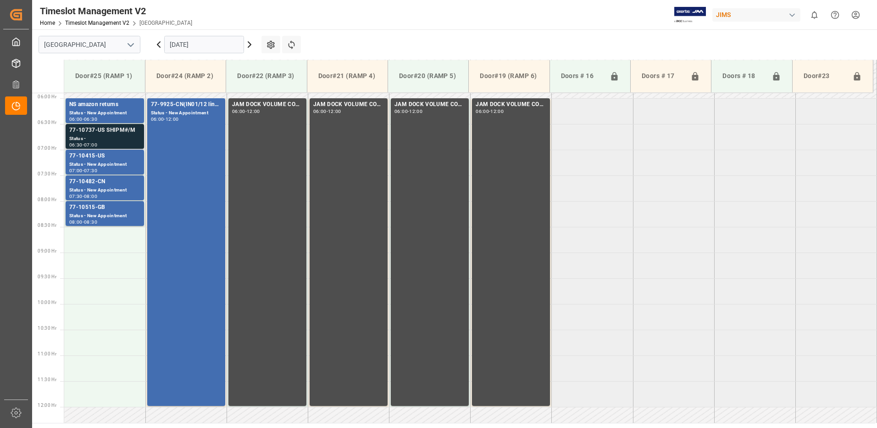
click at [100, 136] on div "Status -" at bounding box center [104, 139] width 71 height 8
click at [158, 44] on icon at bounding box center [158, 45] width 3 height 6
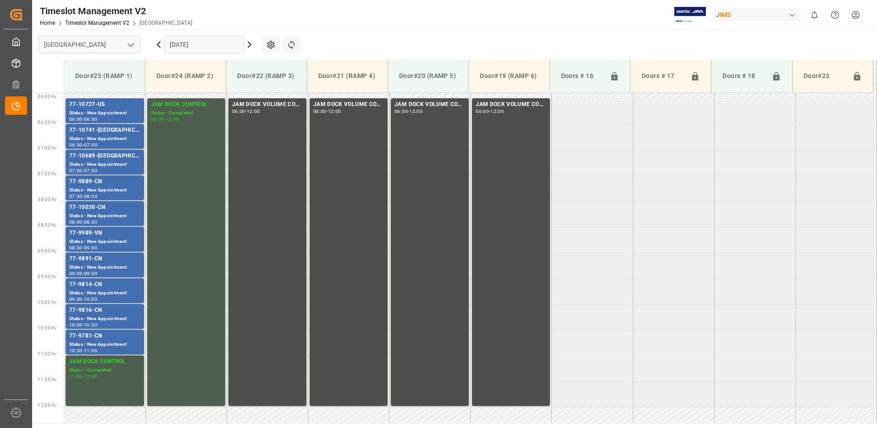
click at [160, 42] on icon at bounding box center [158, 45] width 3 height 6
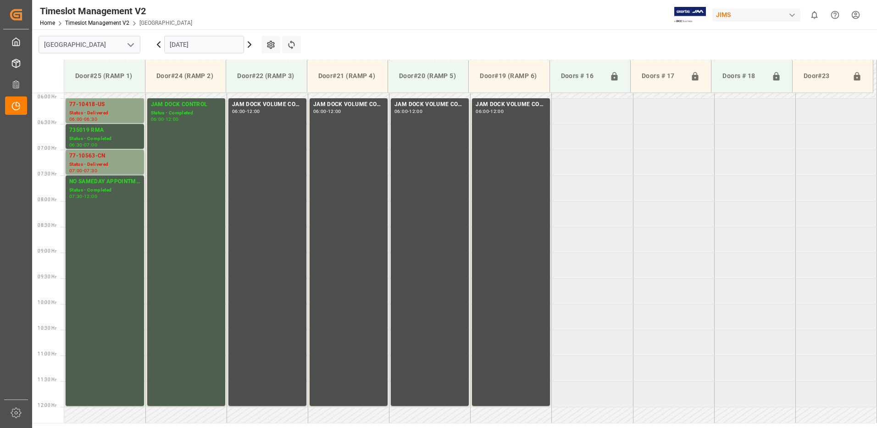
click at [212, 44] on input "[DATE]" at bounding box center [204, 44] width 80 height 17
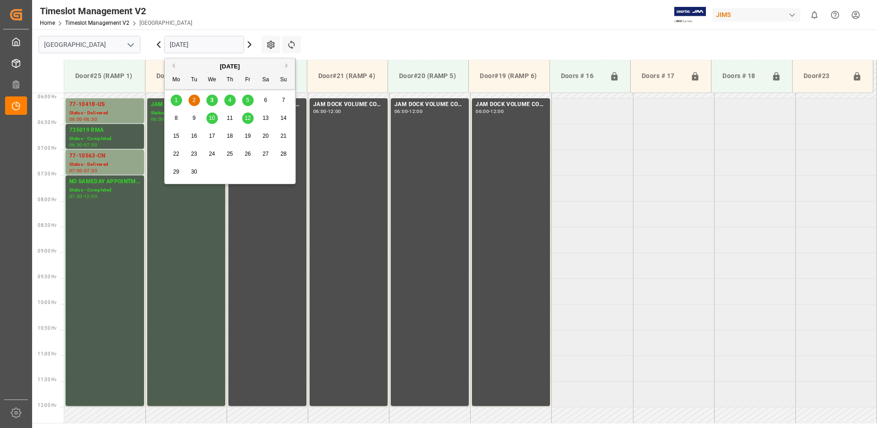
click at [172, 66] on button "Previous Month" at bounding box center [172, 66] width 6 height 6
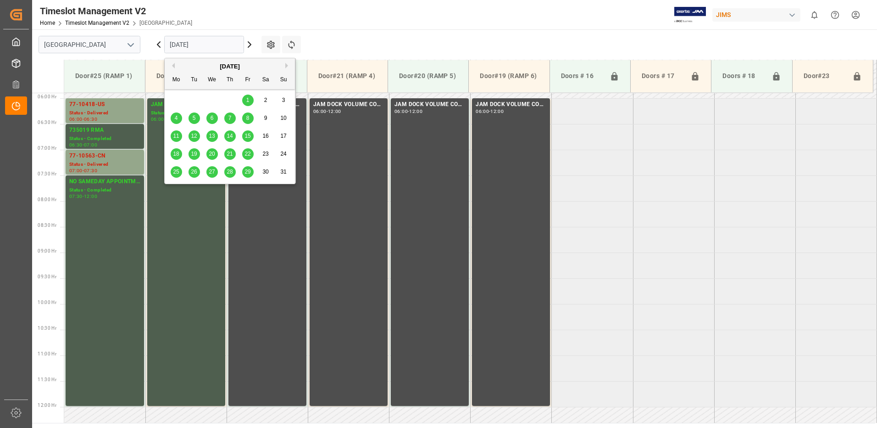
click at [229, 171] on span "28" at bounding box center [230, 171] width 6 height 6
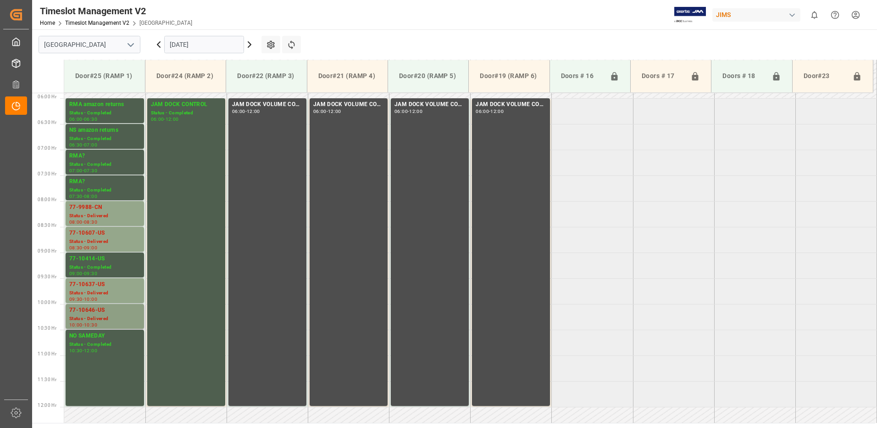
click at [99, 316] on div "Status - Delivered" at bounding box center [104, 319] width 71 height 8
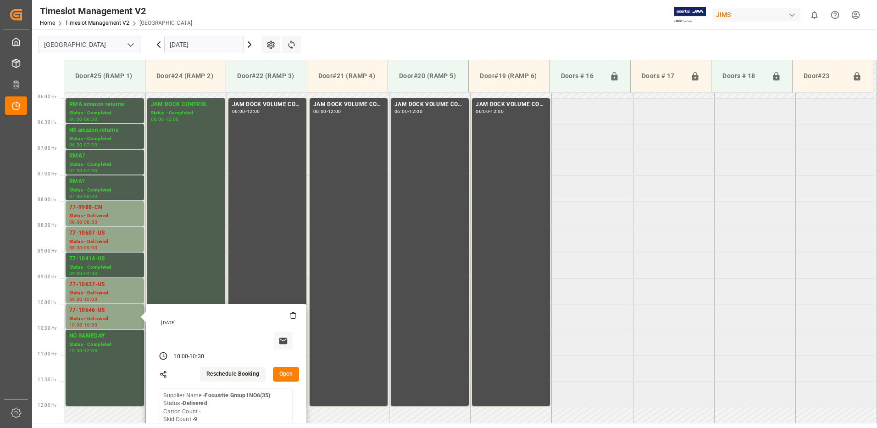
click at [285, 371] on button "Open" at bounding box center [286, 373] width 27 height 15
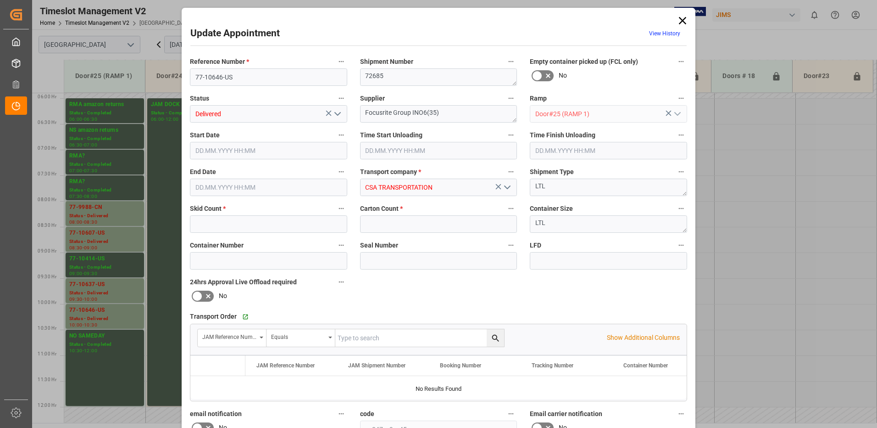
type input "9"
type input "0"
type input "[DATE] 10:00"
type input "[DATE] 10:30"
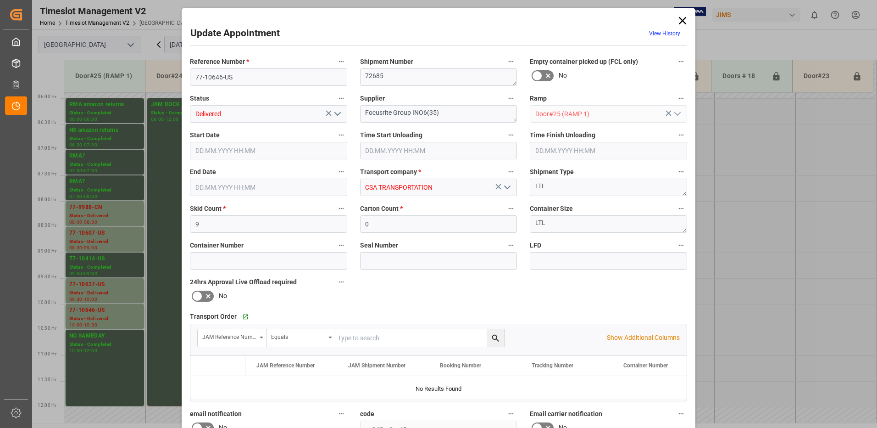
type input "[DATE] 13:51"
click at [338, 113] on icon "open menu" at bounding box center [337, 113] width 11 height 11
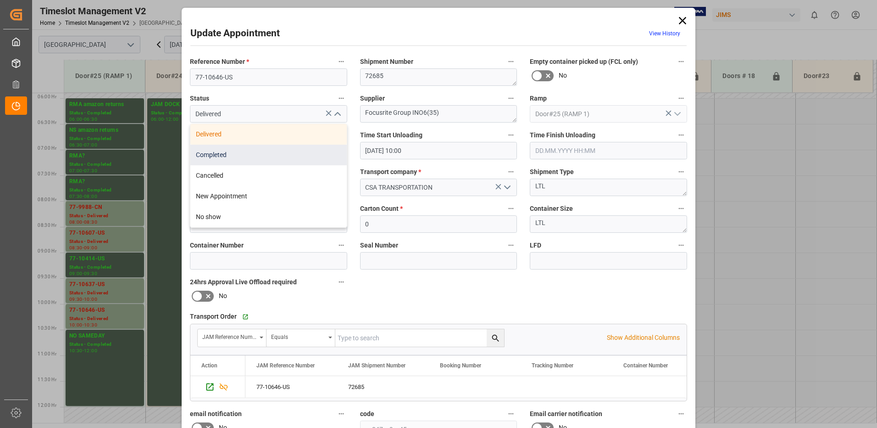
click at [218, 153] on div "Completed" at bounding box center [268, 154] width 156 height 21
type input "Completed"
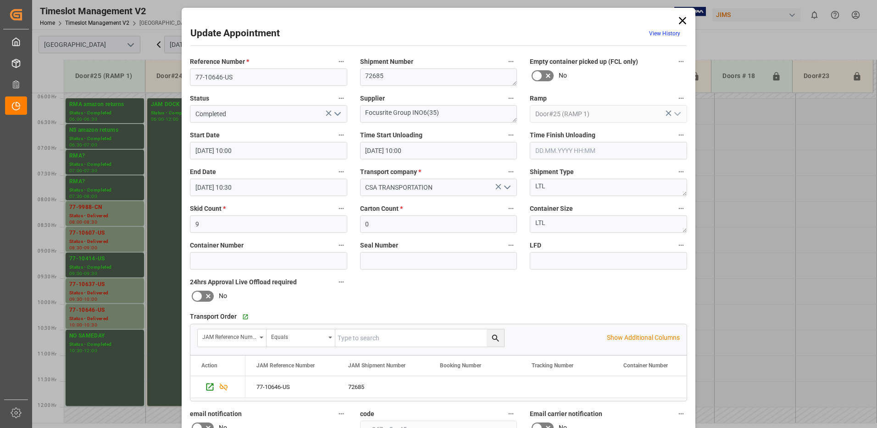
scroll to position [130, 0]
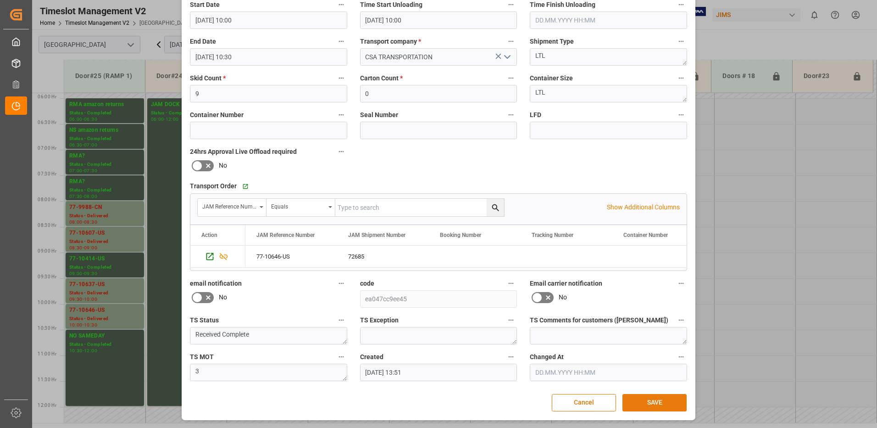
click at [652, 400] on button "SAVE" at bounding box center [654, 402] width 64 height 17
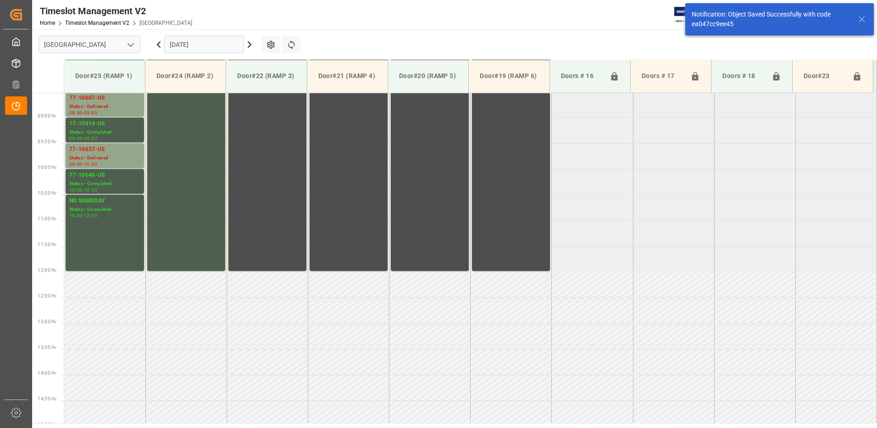
scroll to position [457, 0]
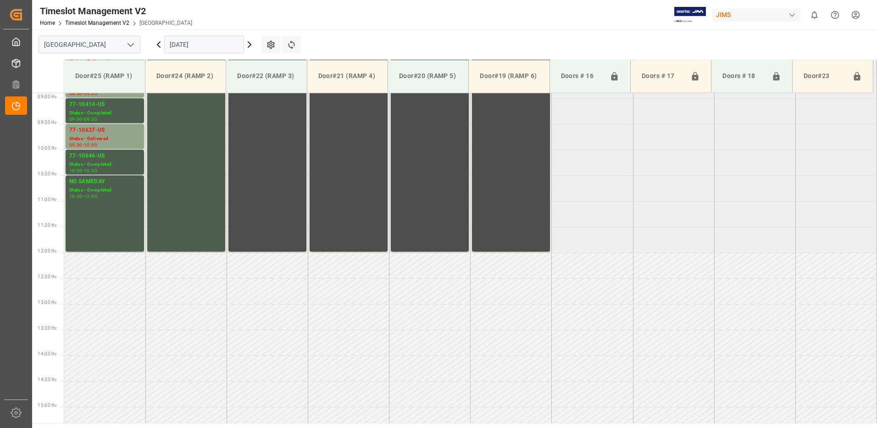
click at [209, 44] on input "[DATE]" at bounding box center [204, 44] width 80 height 17
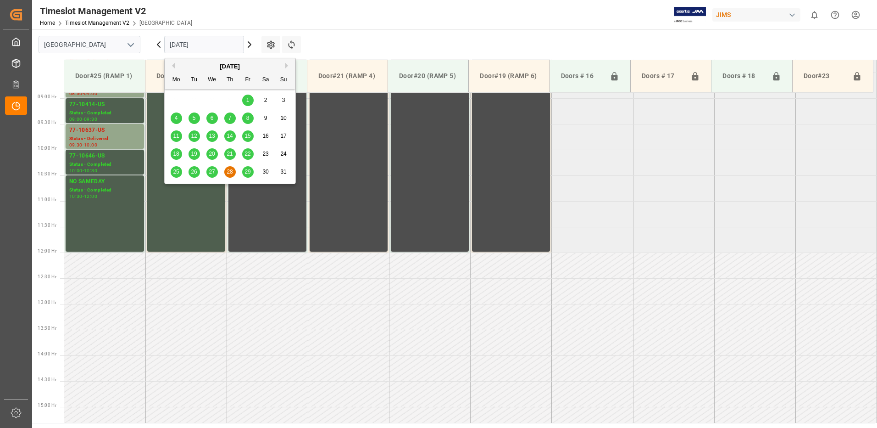
click at [288, 66] on button "Next Month" at bounding box center [288, 66] width 6 height 6
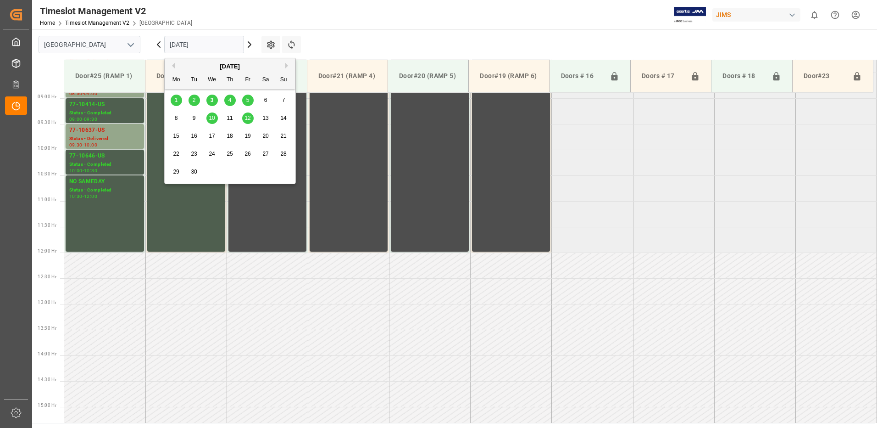
click at [193, 100] on span "2" at bounding box center [194, 100] width 3 height 6
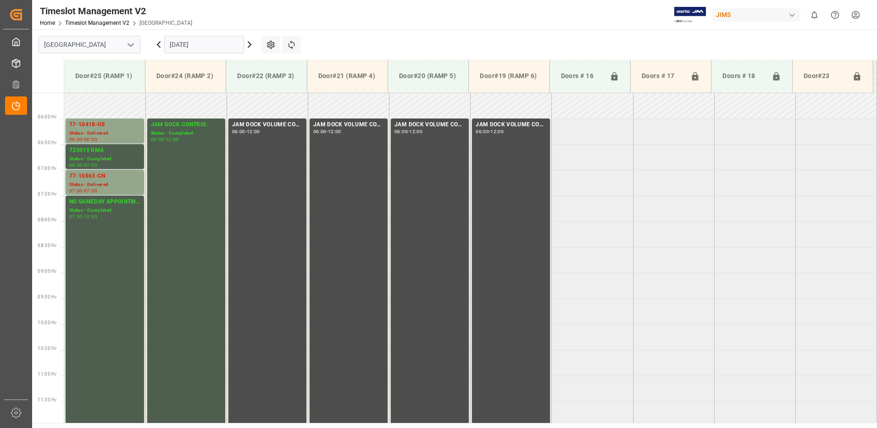
scroll to position [303, 0]
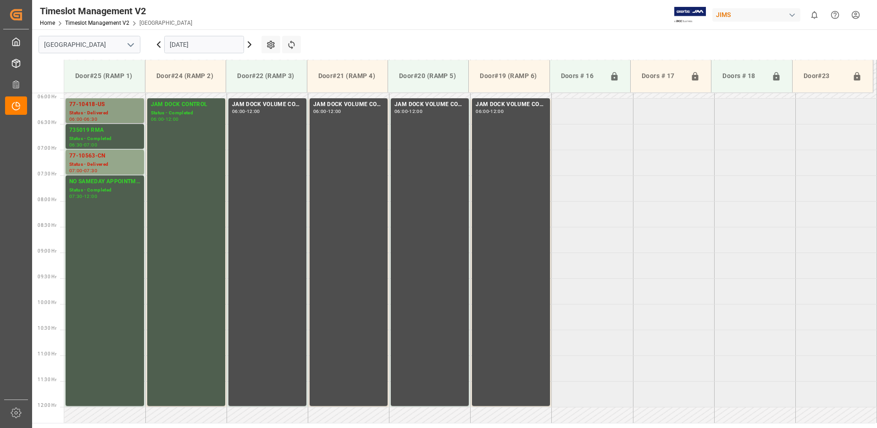
click at [84, 106] on div "77-10418-US" at bounding box center [104, 104] width 71 height 9
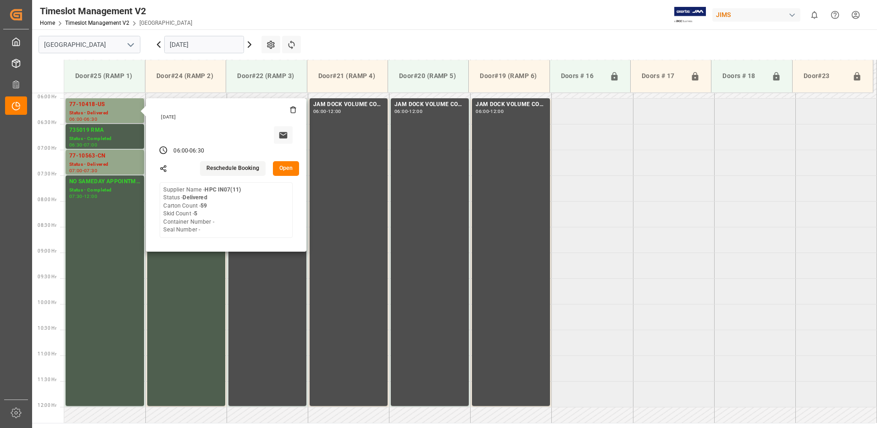
click at [291, 166] on button "Open" at bounding box center [286, 168] width 27 height 15
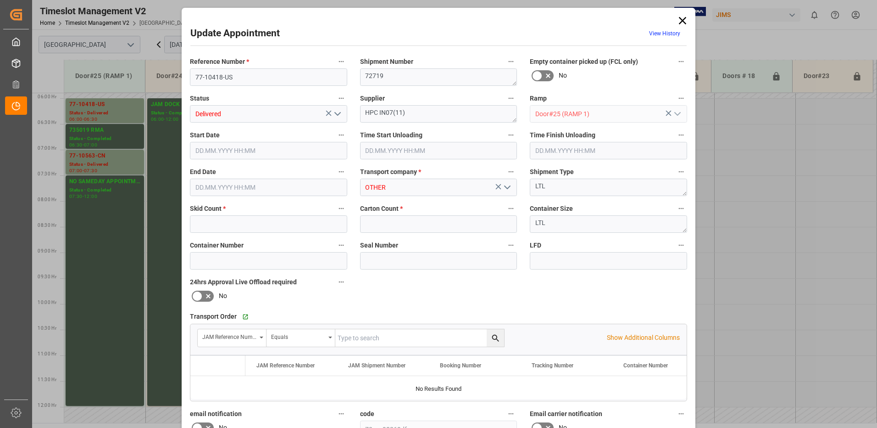
type input "5"
type input "59"
type input "[DATE] 06:00"
type input "[DATE] 13:45"
type input "[DATE] 14:00"
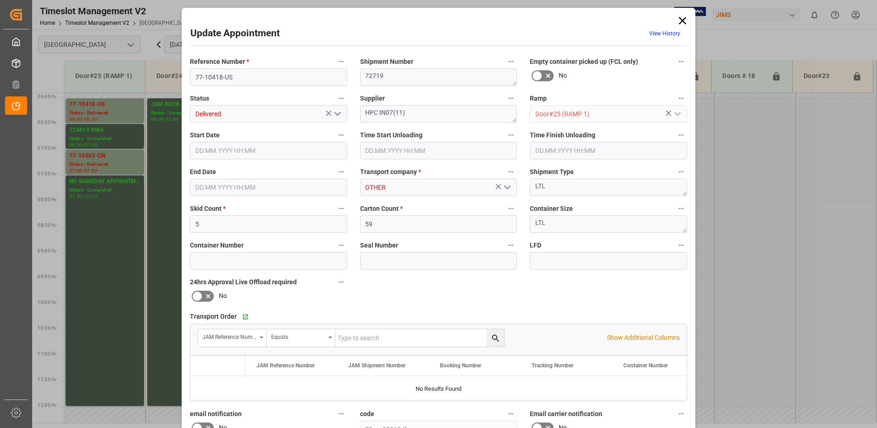
type input "[DATE] 06:30"
type input "[DATE] 10:37"
click at [336, 114] on icon "open menu" at bounding box center [337, 113] width 11 height 11
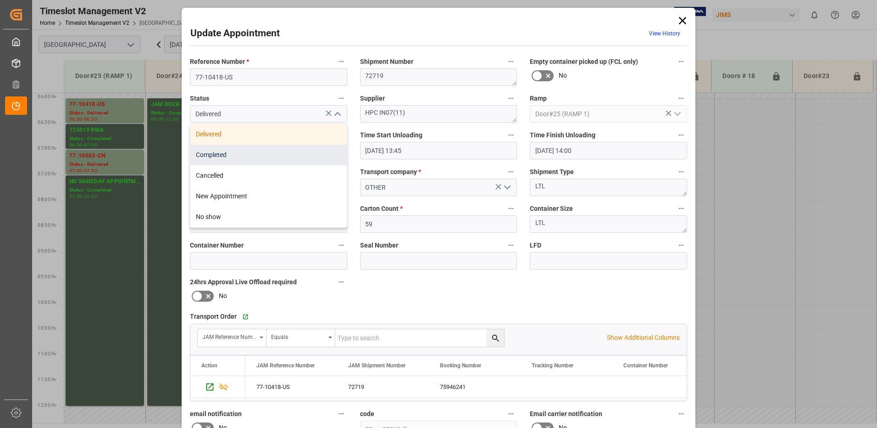
click at [225, 155] on div "Completed" at bounding box center [268, 154] width 156 height 21
type input "Completed"
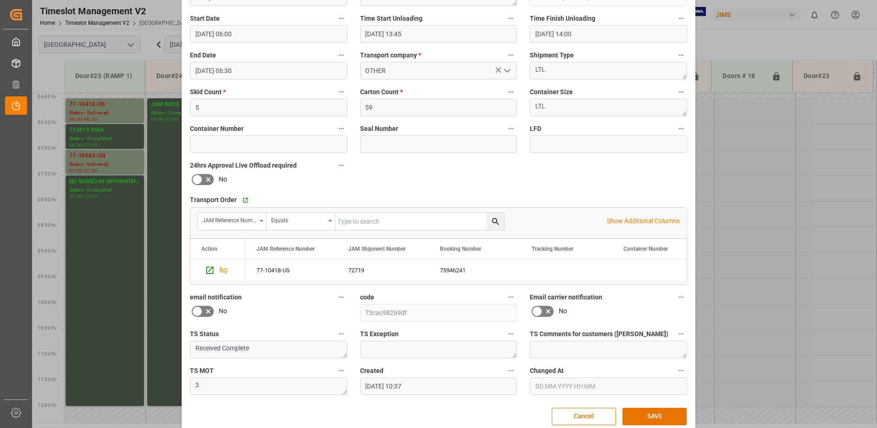
scroll to position [130, 0]
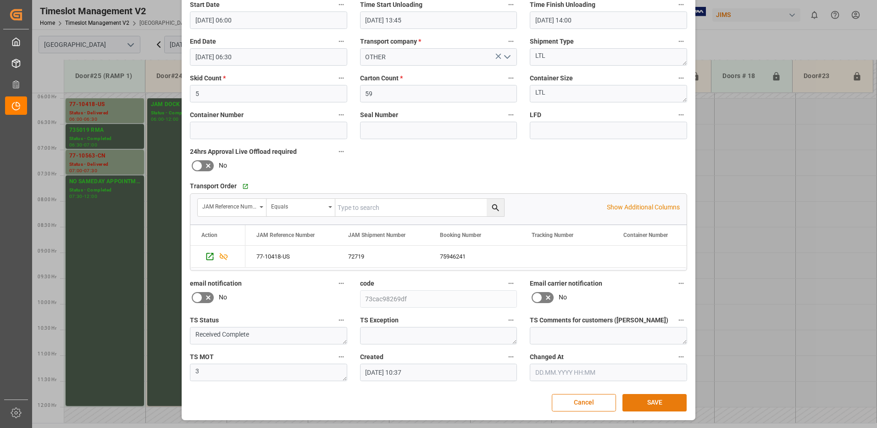
click at [661, 403] on button "SAVE" at bounding box center [654, 402] width 64 height 17
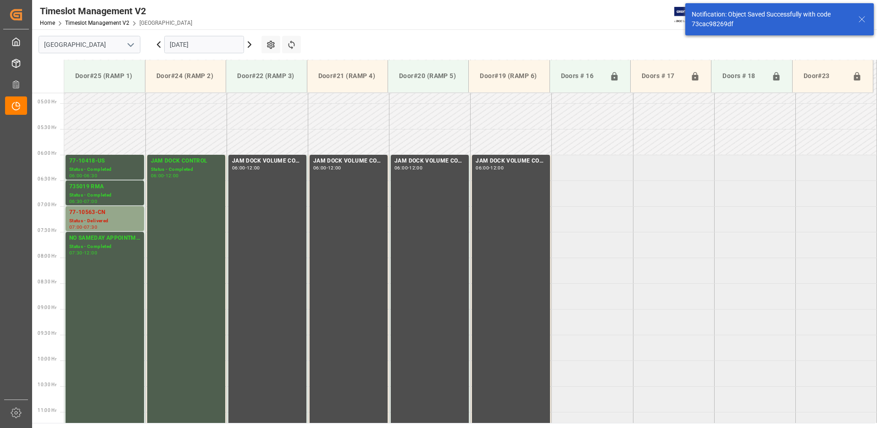
scroll to position [251, 0]
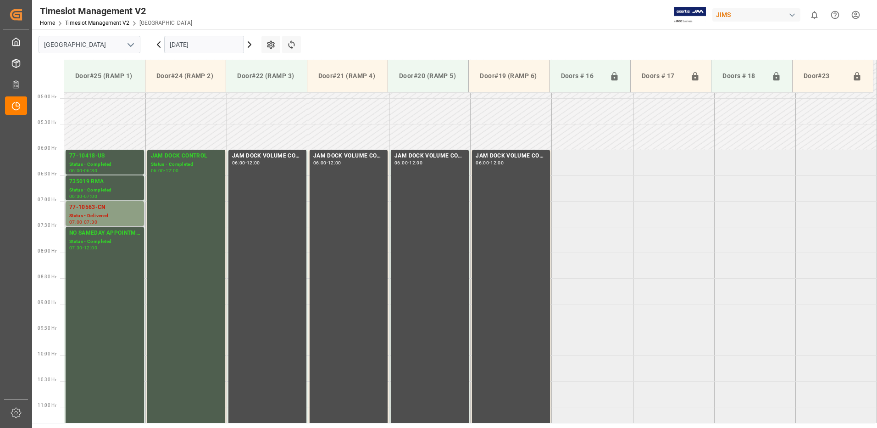
click at [100, 213] on div "Status - Delivered" at bounding box center [104, 216] width 71 height 8
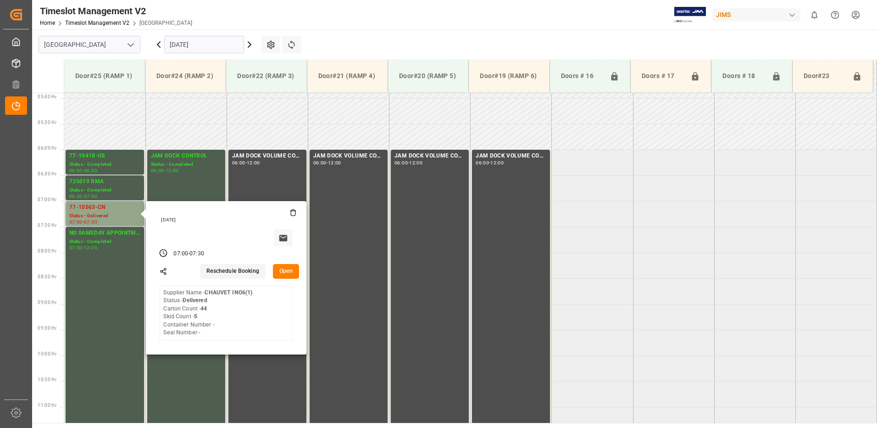
click at [287, 270] on button "Open" at bounding box center [286, 271] width 27 height 15
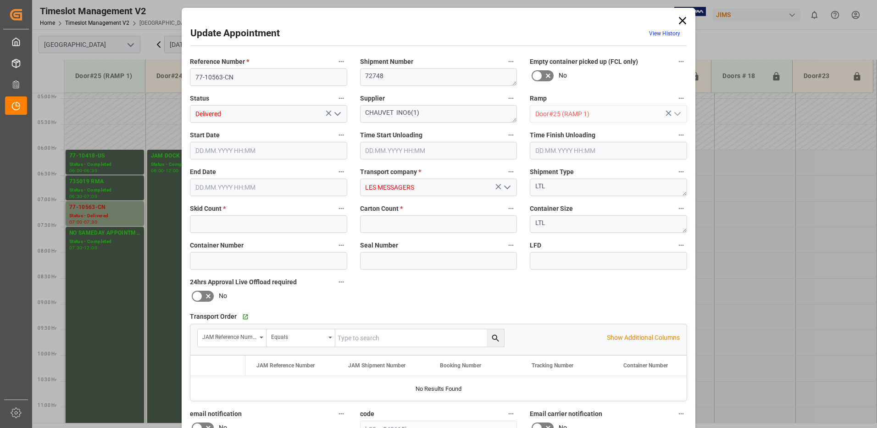
type input "5"
type input "44"
type input "[DATE] 07:00"
type input "[DATE] 10:00"
type input "[DATE] 10:30"
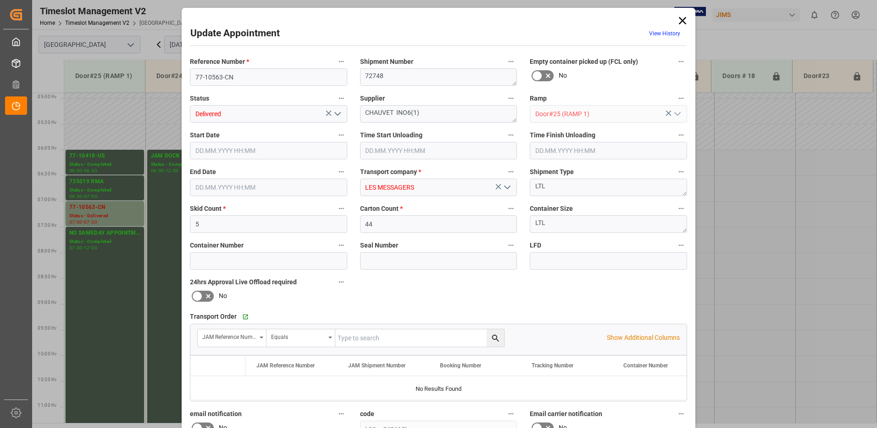
type input "[DATE] 07:30"
type input "[DATE] 15:19"
click at [334, 111] on icon "open menu" at bounding box center [337, 113] width 11 height 11
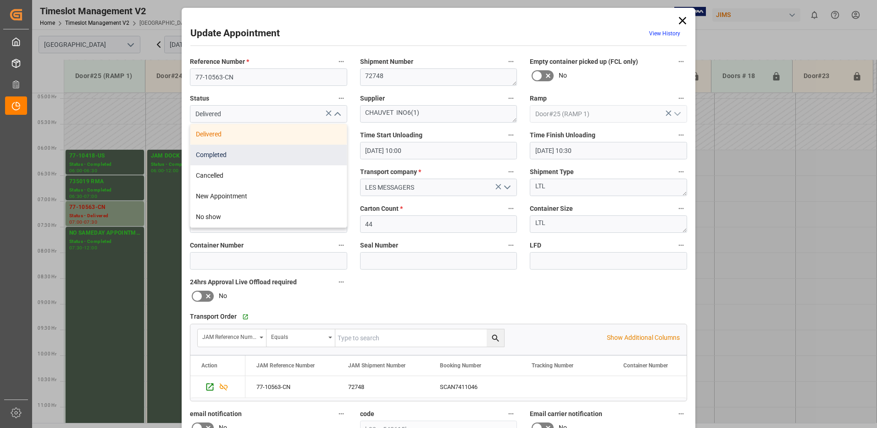
click at [263, 154] on div "Completed" at bounding box center [268, 154] width 156 height 21
type input "Completed"
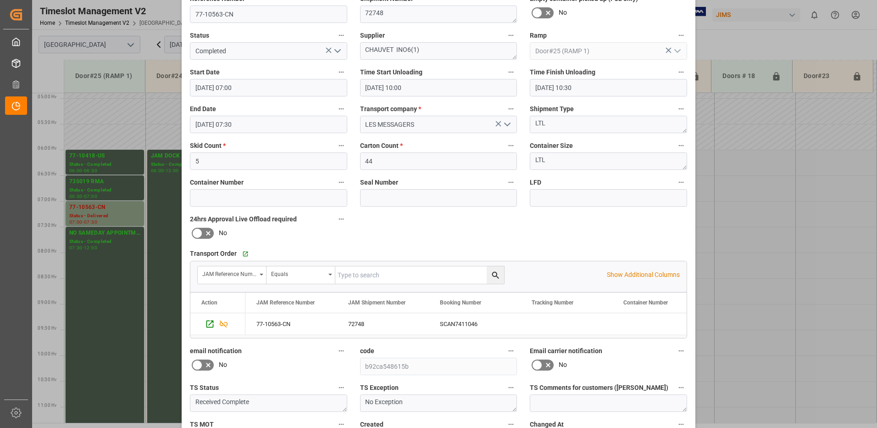
scroll to position [130, 0]
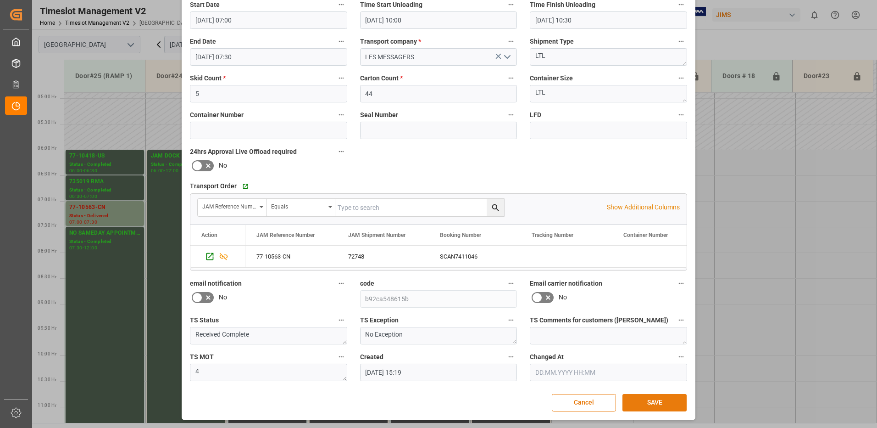
click at [652, 404] on button "SAVE" at bounding box center [654, 402] width 64 height 17
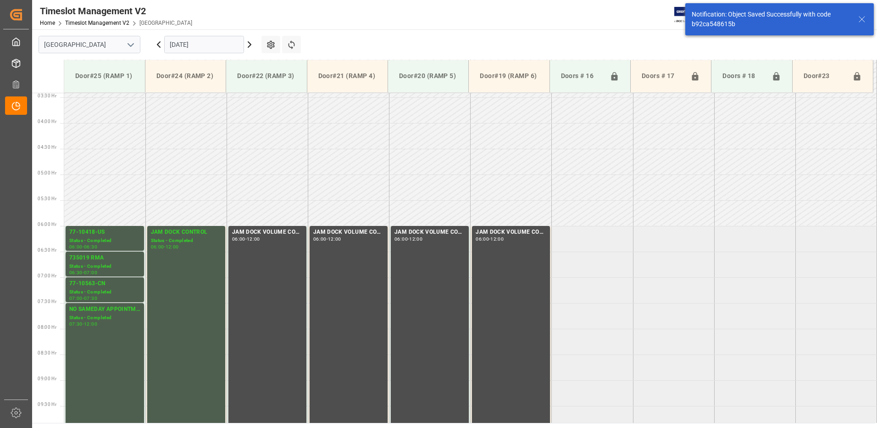
scroll to position [303, 0]
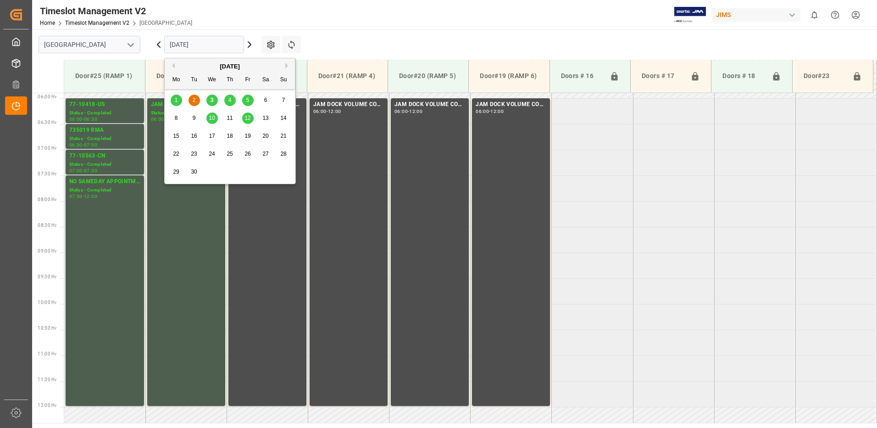
click at [216, 43] on input "[DATE]" at bounding box center [204, 44] width 80 height 17
click at [173, 64] on button "Previous Month" at bounding box center [172, 66] width 6 height 6
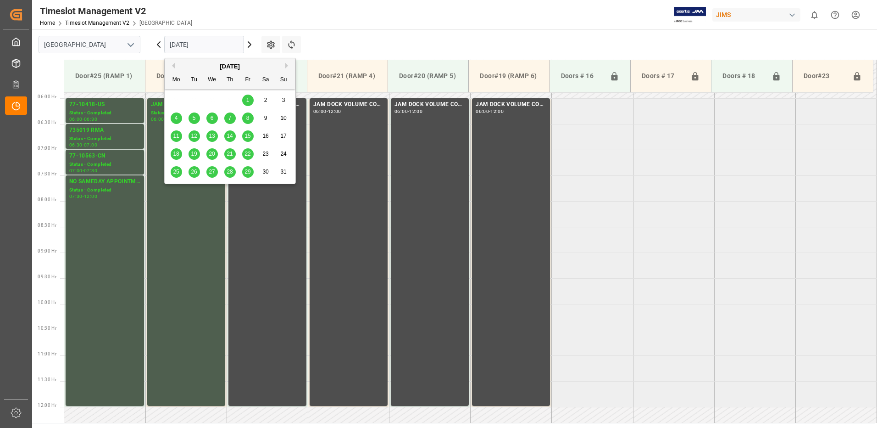
click at [232, 171] on span "28" at bounding box center [230, 171] width 6 height 6
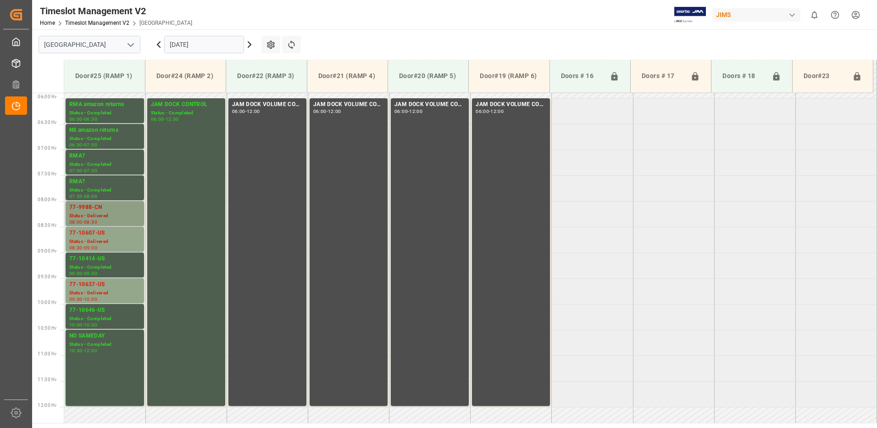
click at [115, 209] on div "77-9988-CN" at bounding box center [104, 207] width 71 height 9
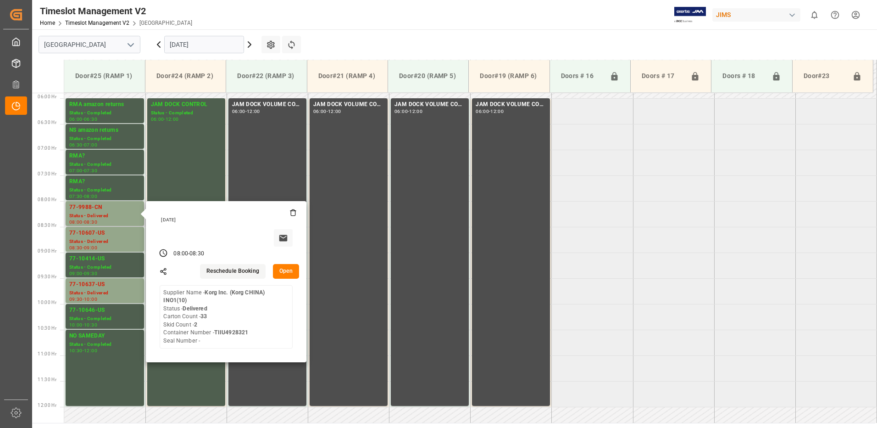
click at [283, 269] on button "Open" at bounding box center [286, 271] width 27 height 15
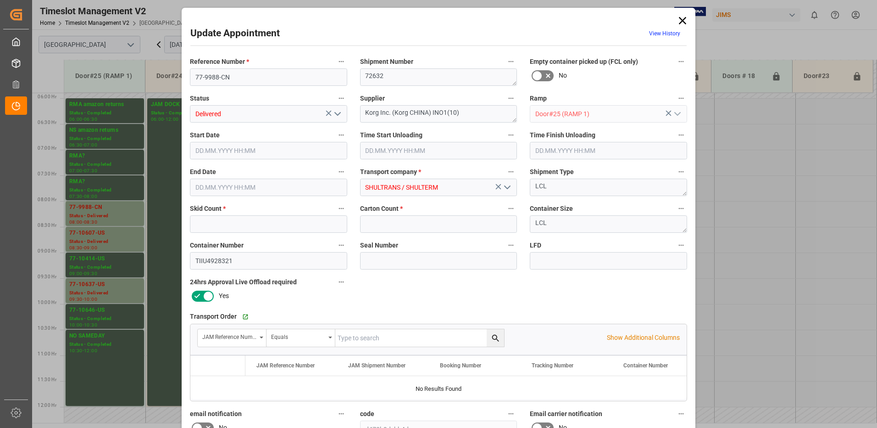
type input "2"
type input "33"
type input "[DATE] 08:00"
type input "[DATE] 00:00"
type input "[DATE] 08:30"
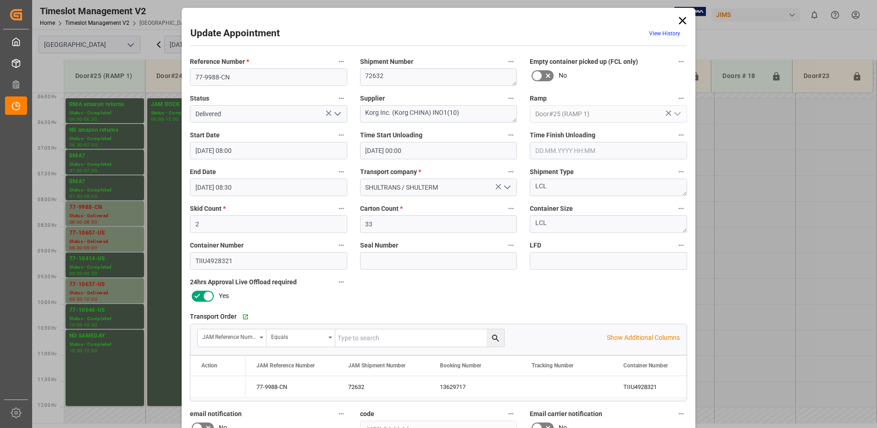
type input "[DATE] 14:00"
click at [336, 113] on icon "open menu" at bounding box center [337, 113] width 11 height 11
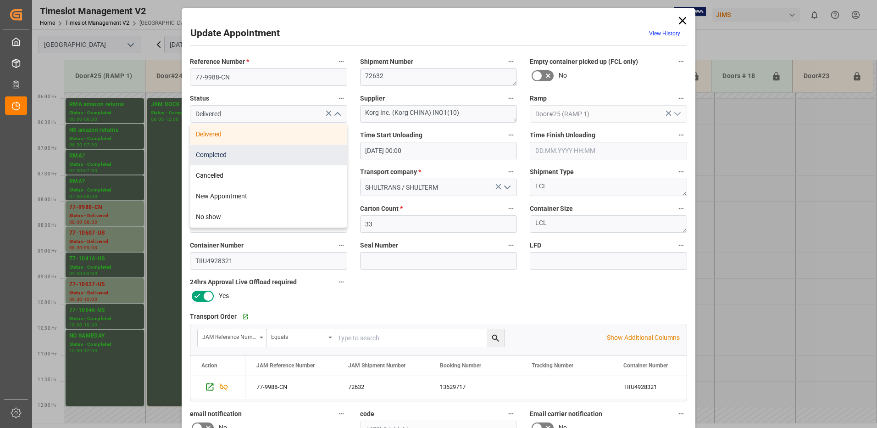
click at [289, 154] on div "Completed" at bounding box center [268, 154] width 156 height 21
type input "Completed"
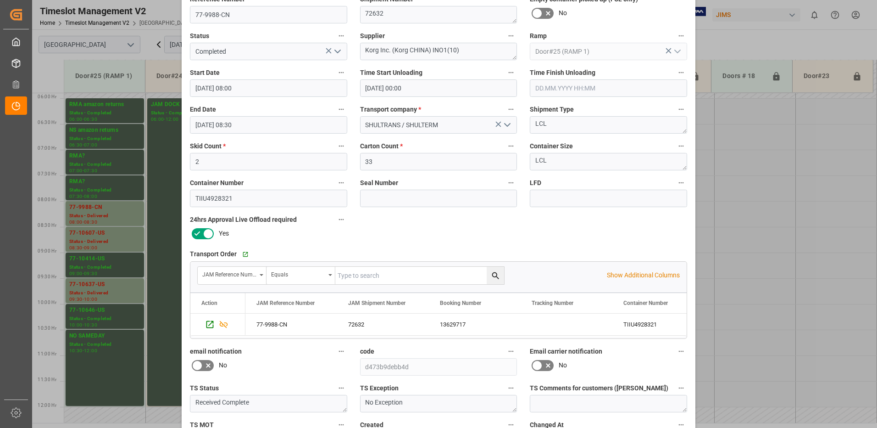
scroll to position [130, 0]
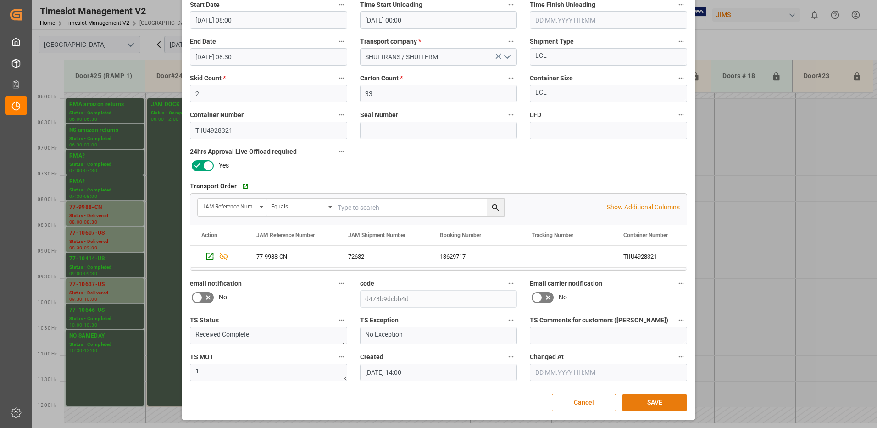
click at [652, 402] on button "SAVE" at bounding box center [654, 402] width 64 height 17
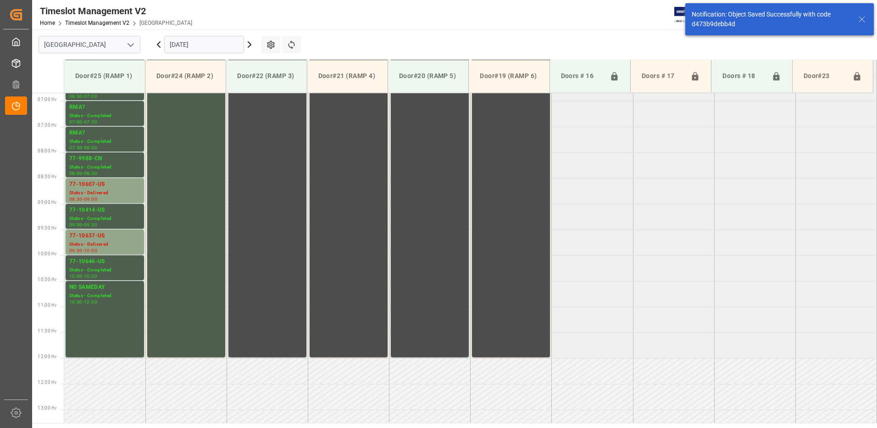
scroll to position [354, 0]
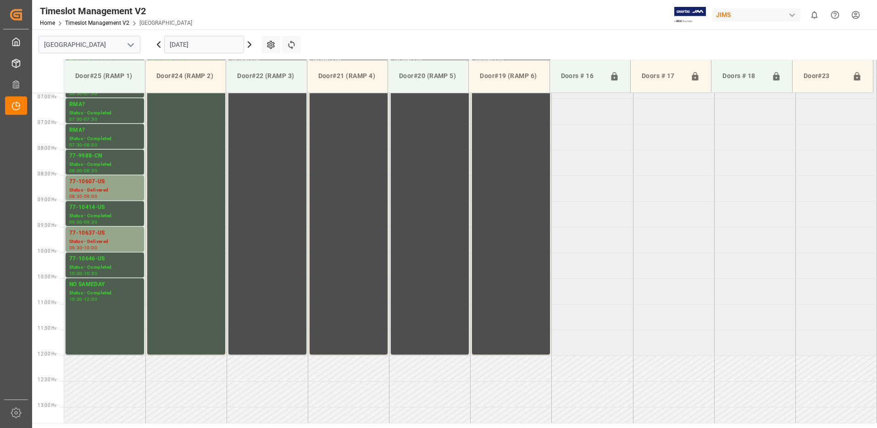
click at [250, 45] on icon at bounding box center [249, 45] width 3 height 6
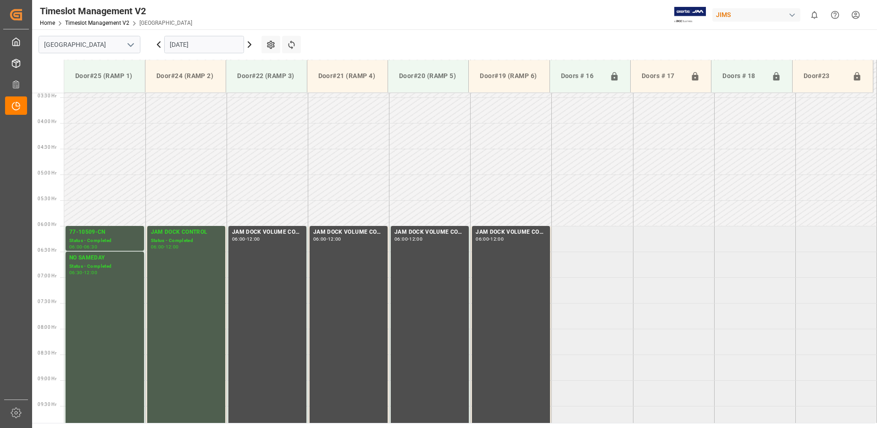
scroll to position [303, 0]
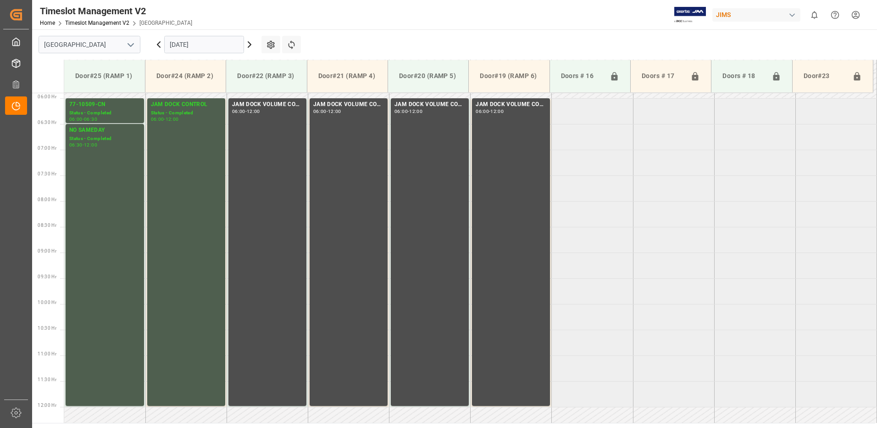
click at [157, 43] on icon at bounding box center [158, 44] width 11 height 11
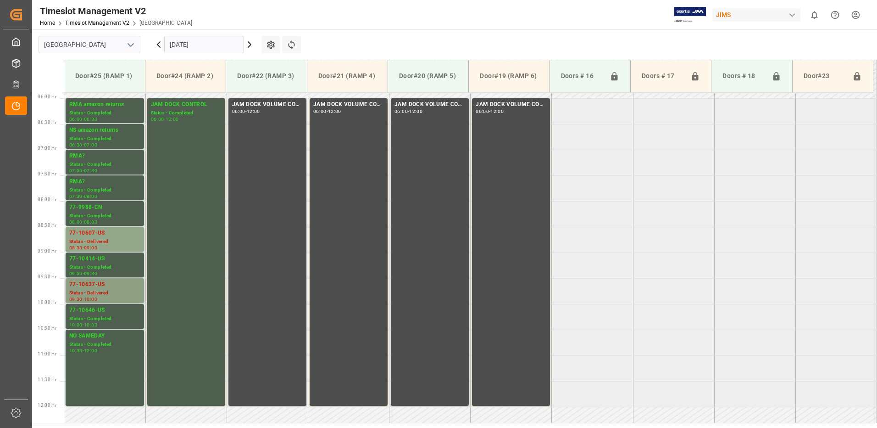
click at [90, 289] on div "Status - Delivered" at bounding box center [104, 293] width 71 height 8
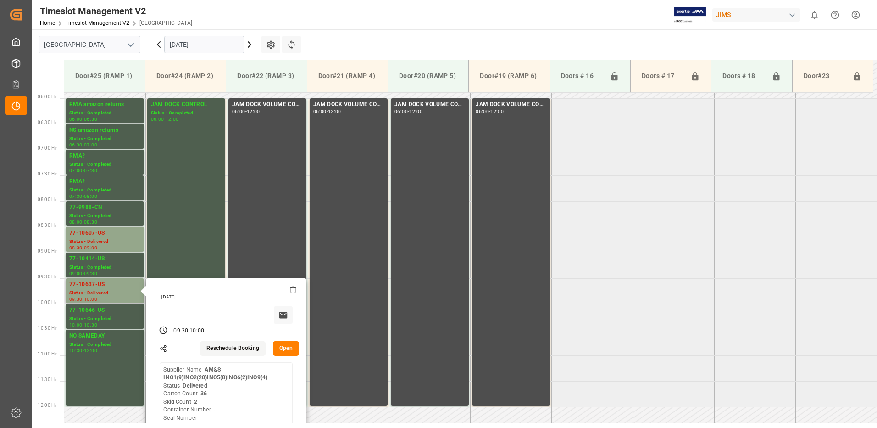
click at [284, 350] on button "Open" at bounding box center [286, 348] width 27 height 15
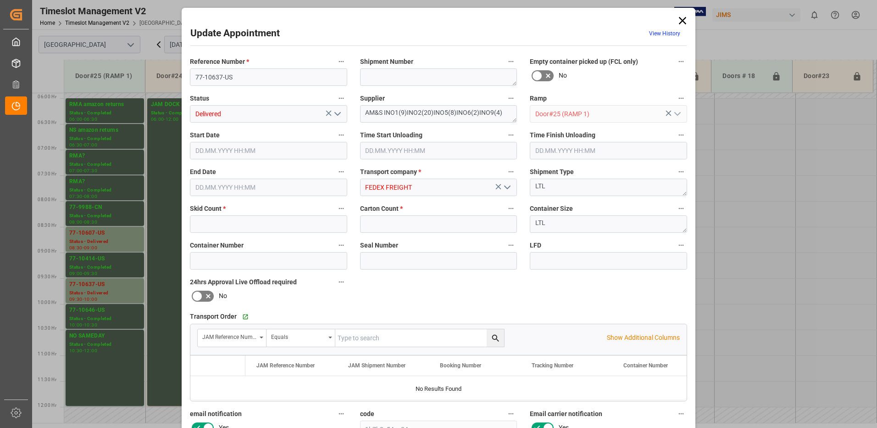
type input "2"
type input "36"
type input "[DATE] 09:30"
type input "[DATE] 10:00"
type input "[DATE] 12:17"
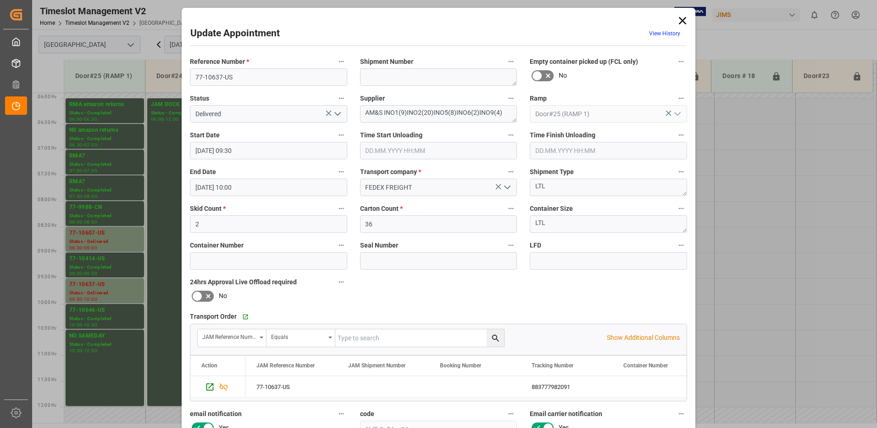
click at [337, 113] on icon "open menu" at bounding box center [337, 113] width 11 height 11
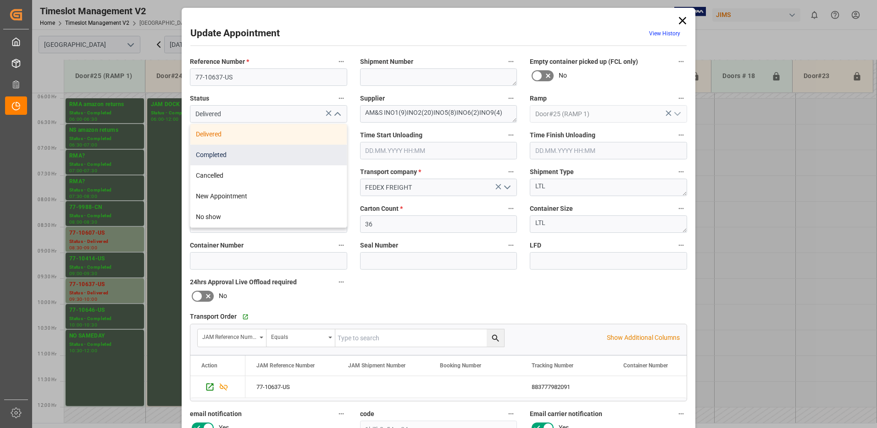
click at [247, 155] on div "Completed" at bounding box center [268, 154] width 156 height 21
type input "Completed"
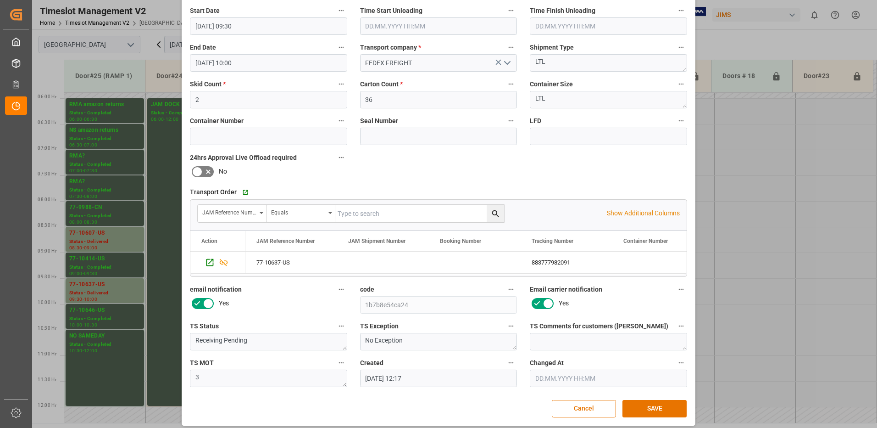
scroll to position [130, 0]
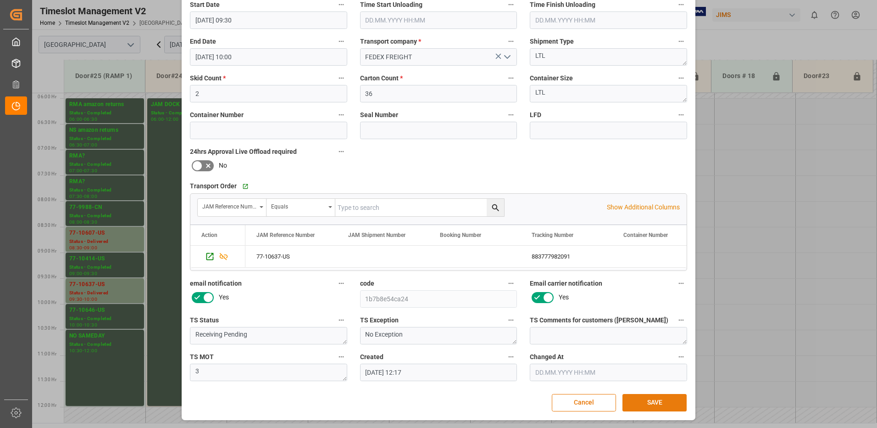
click at [657, 401] on button "SAVE" at bounding box center [654, 402] width 64 height 17
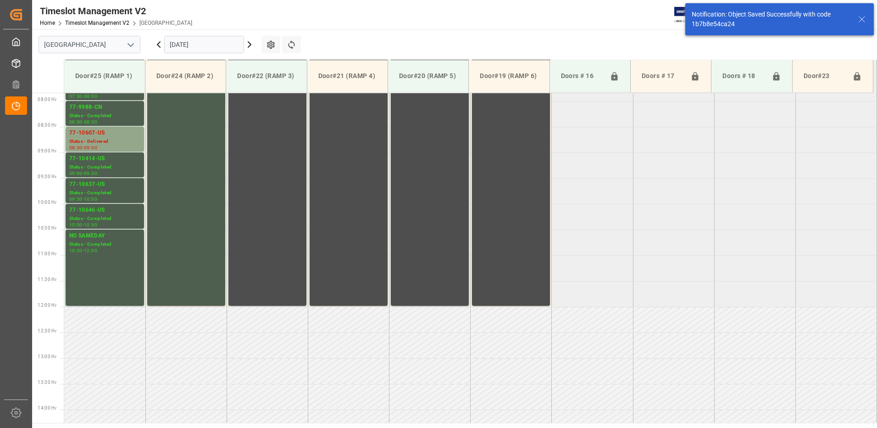
scroll to position [405, 0]
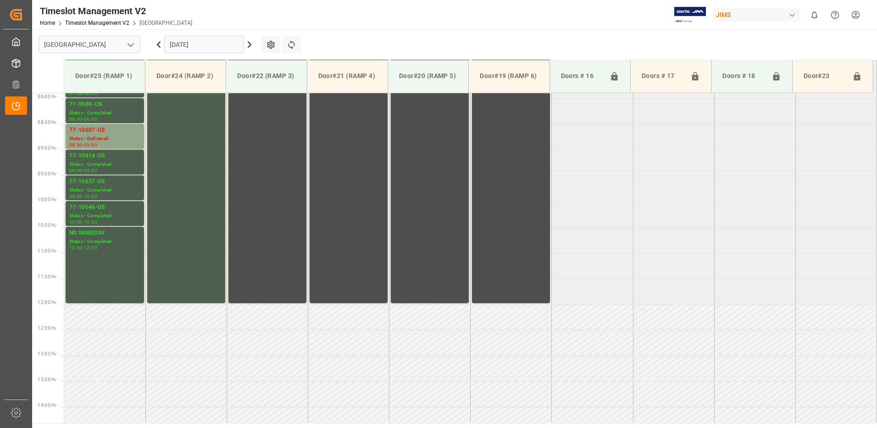
click at [159, 43] on icon at bounding box center [158, 45] width 3 height 6
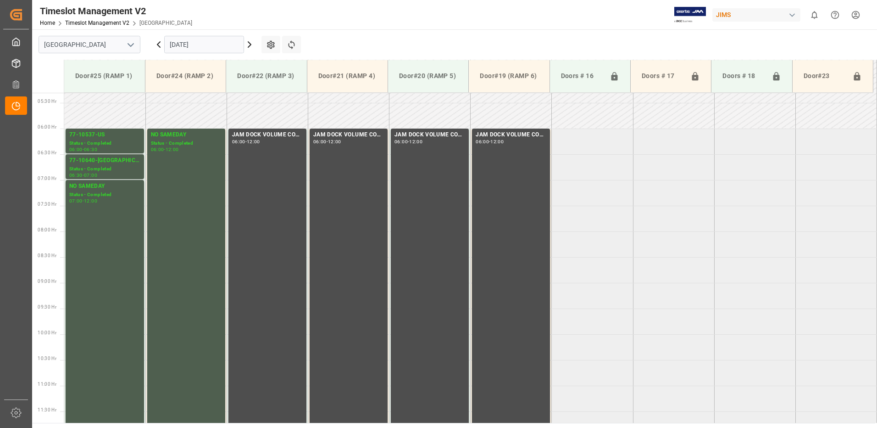
scroll to position [303, 0]
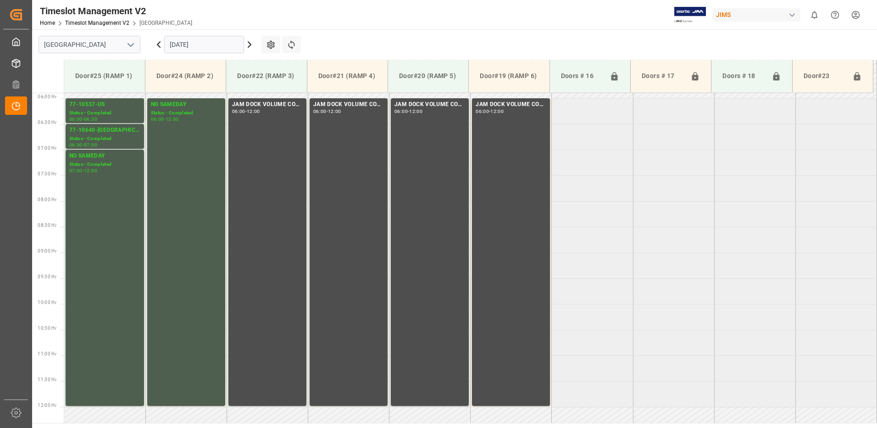
click at [158, 44] on icon at bounding box center [158, 45] width 3 height 6
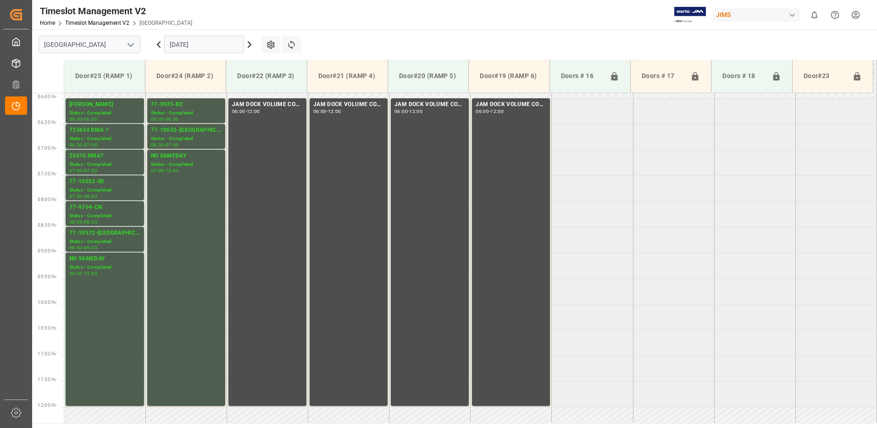
click at [157, 44] on icon at bounding box center [158, 45] width 3 height 6
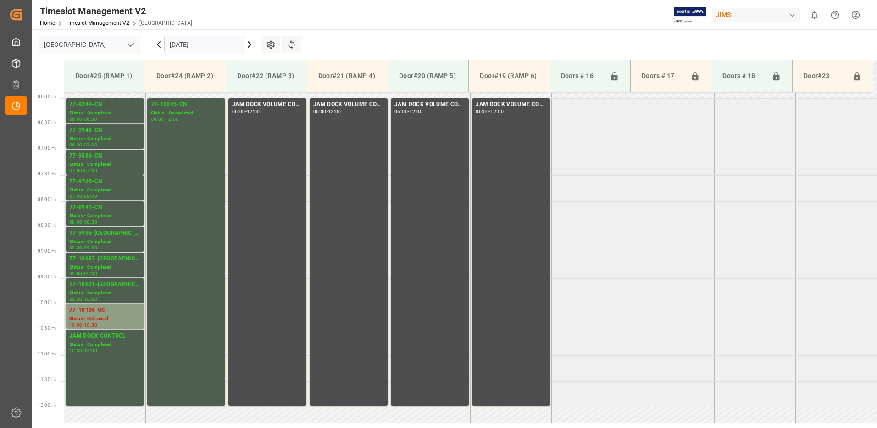
click at [108, 312] on div "77-10105-US" at bounding box center [104, 309] width 71 height 9
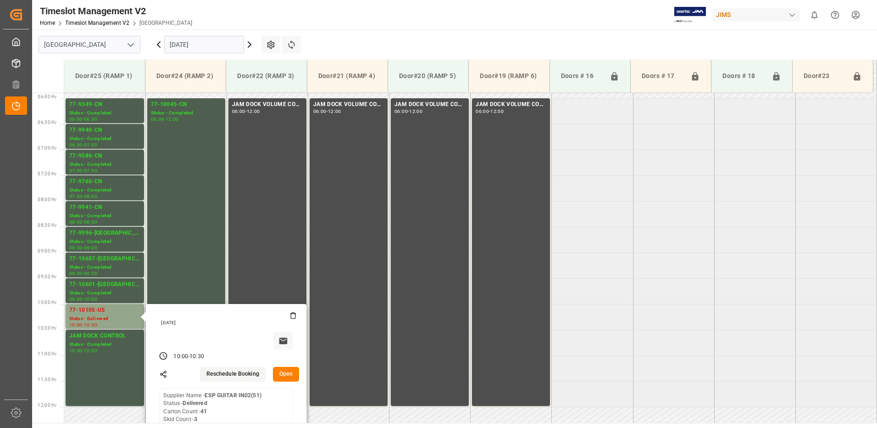
click at [284, 371] on button "Open" at bounding box center [286, 373] width 27 height 15
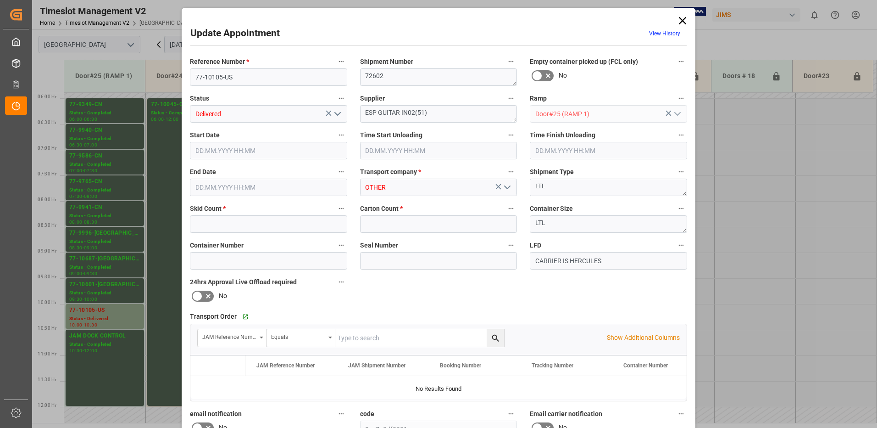
type input "3"
type input "41"
type input "[DATE] 10:00"
type input "[DATE] 10:30"
type input "[DATE] 17:29"
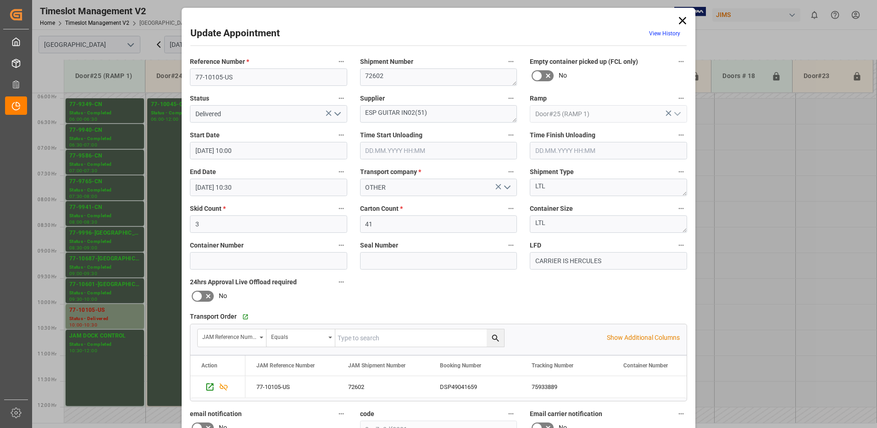
click at [337, 113] on icon "open menu" at bounding box center [337, 113] width 11 height 11
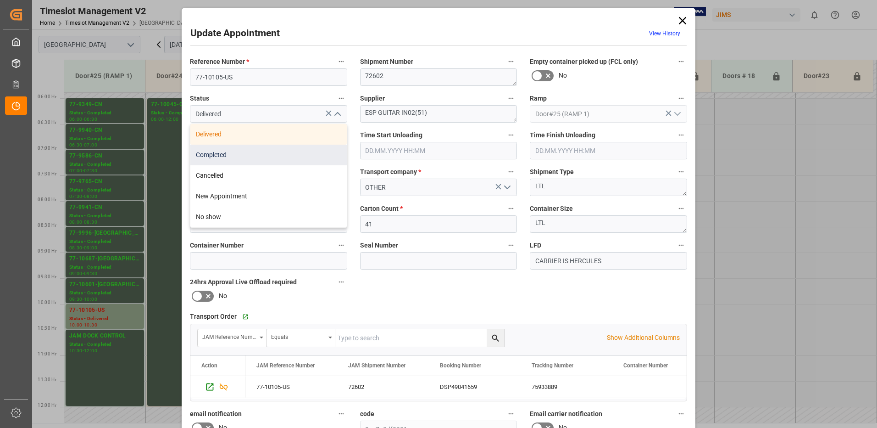
click at [237, 155] on div "Completed" at bounding box center [268, 154] width 156 height 21
type input "Completed"
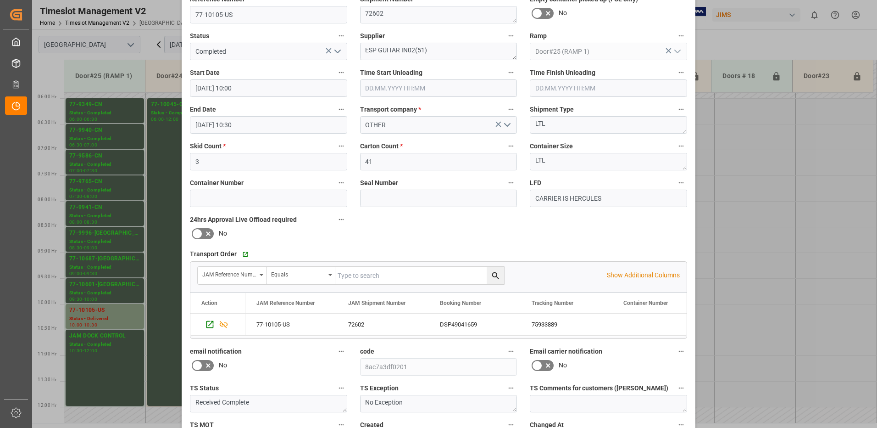
scroll to position [130, 0]
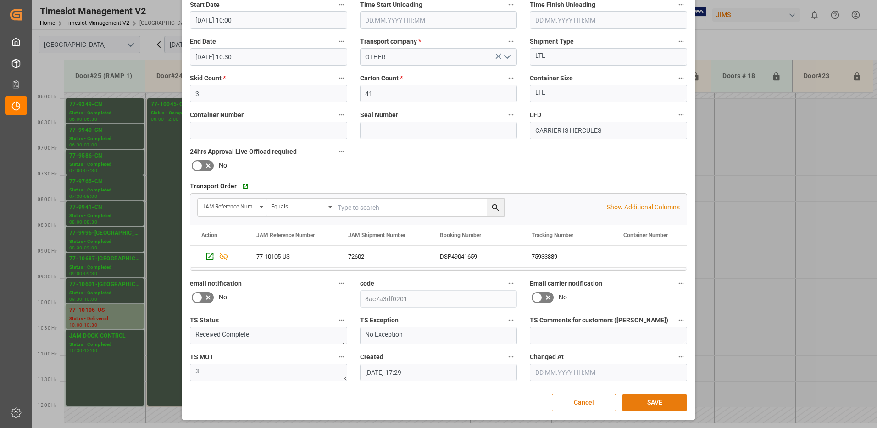
click at [640, 401] on button "SAVE" at bounding box center [654, 402] width 64 height 17
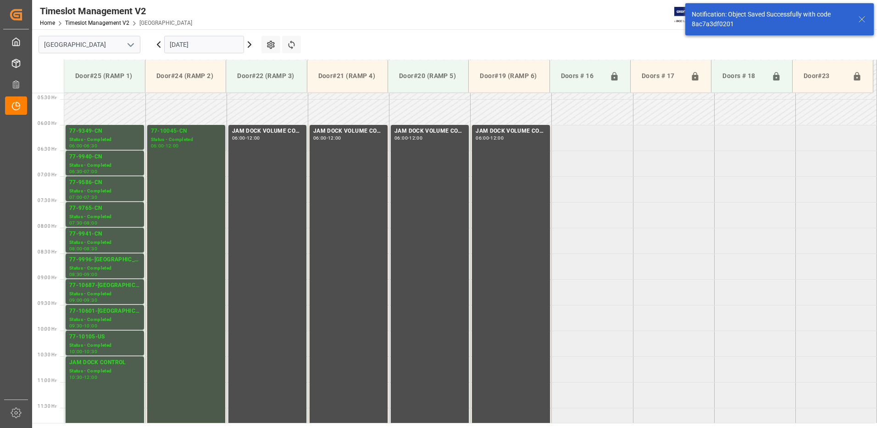
scroll to position [273, 0]
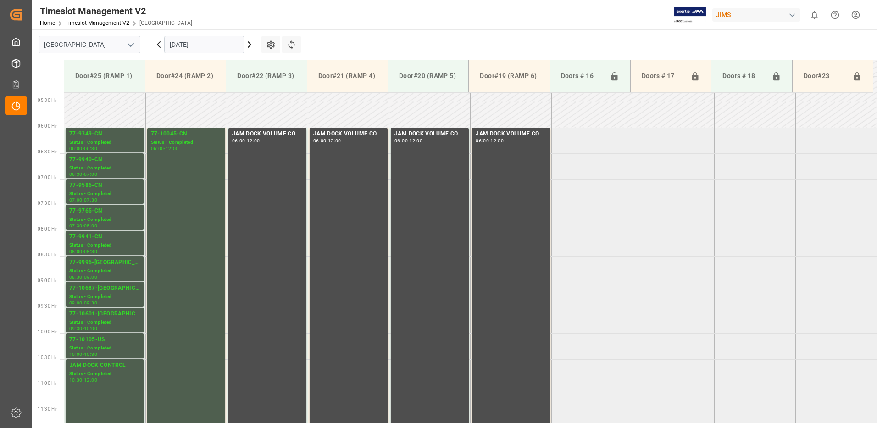
click at [159, 45] on icon at bounding box center [158, 44] width 11 height 11
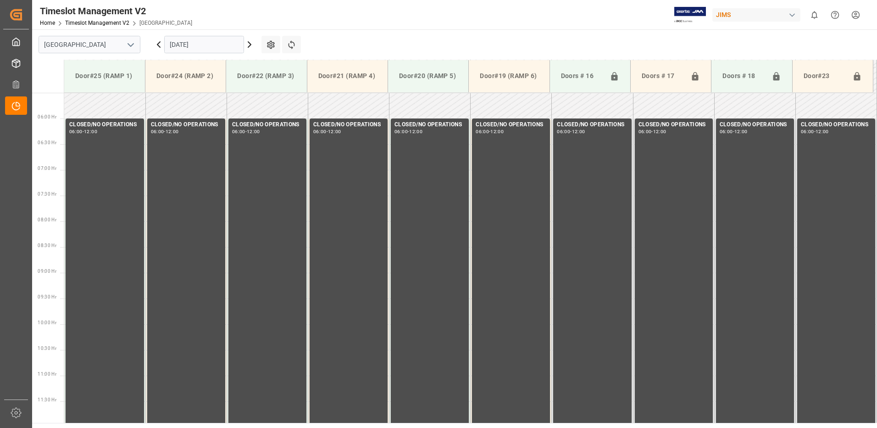
scroll to position [303, 0]
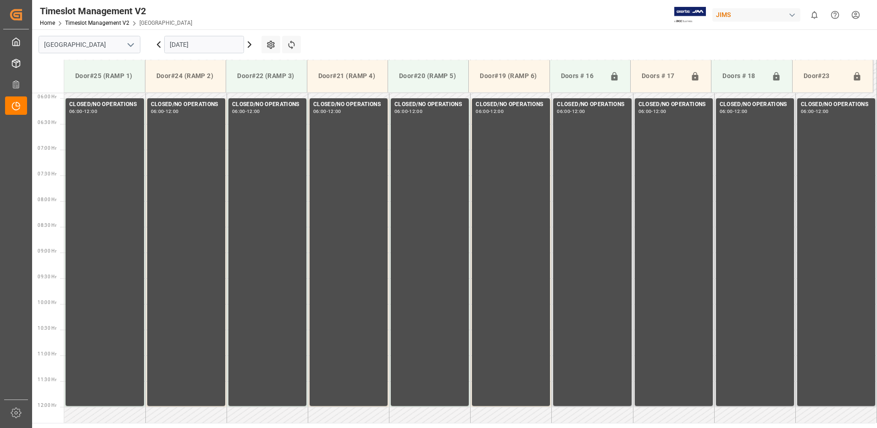
click at [155, 46] on icon at bounding box center [158, 44] width 11 height 11
click at [158, 44] on icon at bounding box center [158, 45] width 3 height 6
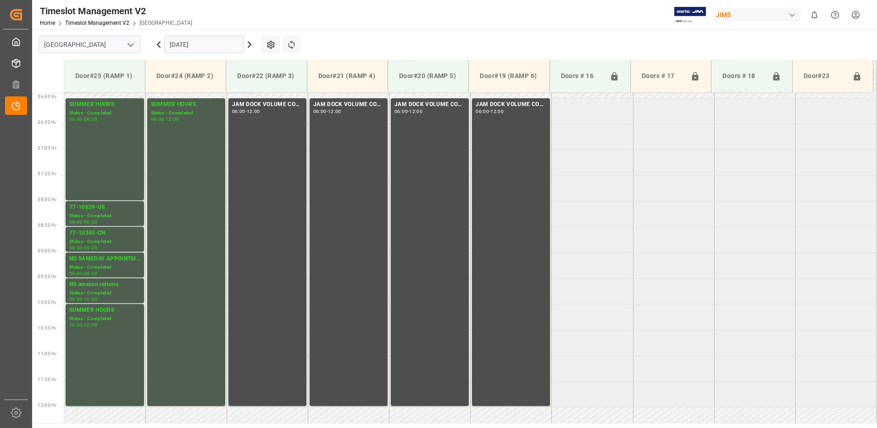
click at [156, 44] on icon at bounding box center [158, 44] width 11 height 11
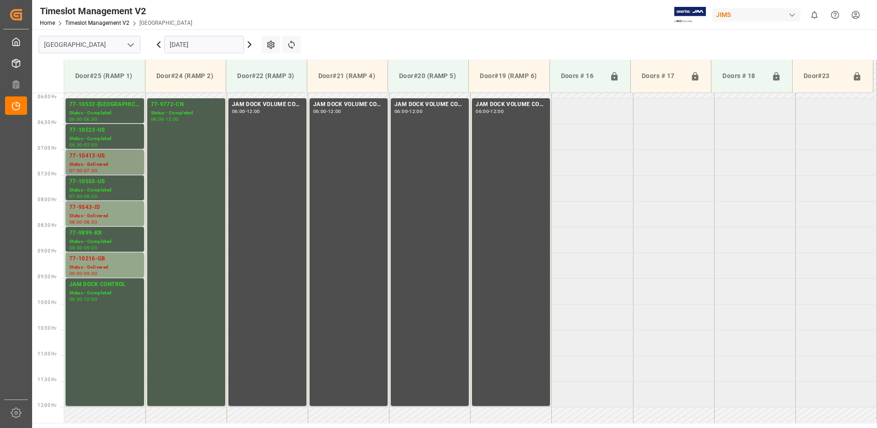
click at [98, 155] on div "77-10413-US" at bounding box center [104, 155] width 71 height 9
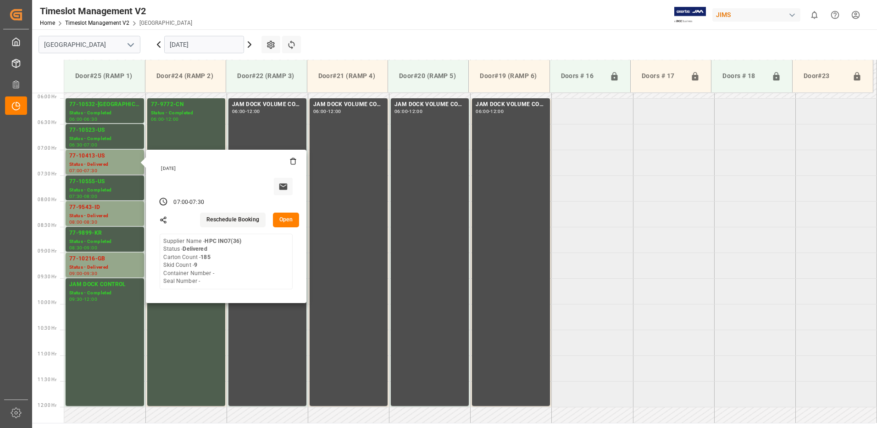
click at [291, 218] on button "Open" at bounding box center [286, 219] width 27 height 15
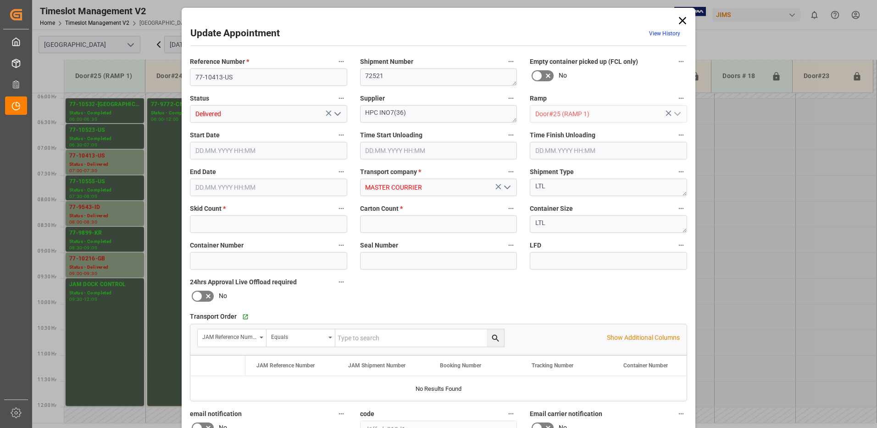
type input "9"
type input "185"
type input "[DATE] 07:00"
type input "[DATE] 08:30"
type input "[DATE] 09:15"
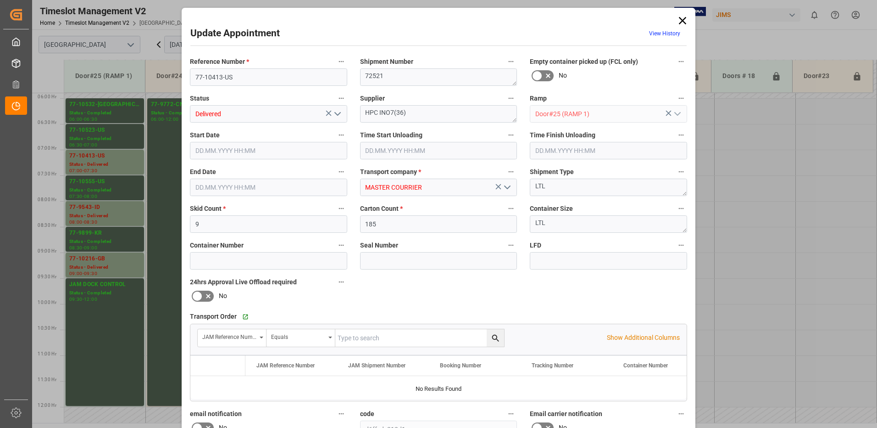
type input "[DATE] 07:30"
type input "[DATE] 13:36"
click at [335, 113] on polyline "open menu" at bounding box center [338, 113] width 6 height 3
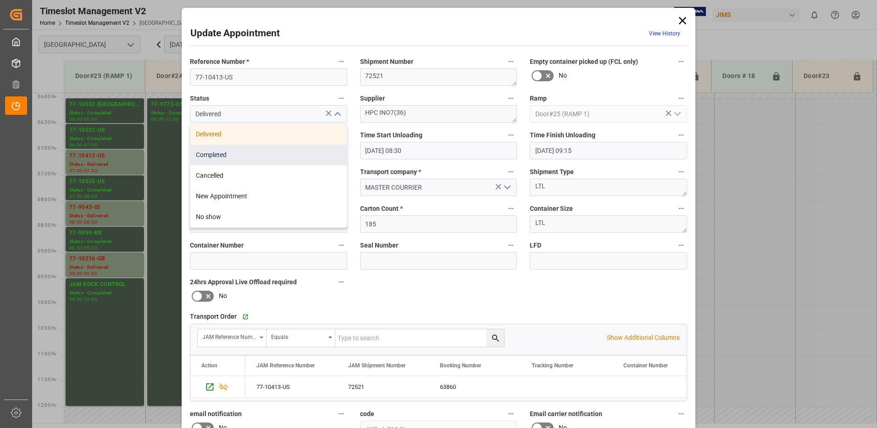
click at [300, 153] on div "Completed" at bounding box center [268, 154] width 156 height 21
type input "Completed"
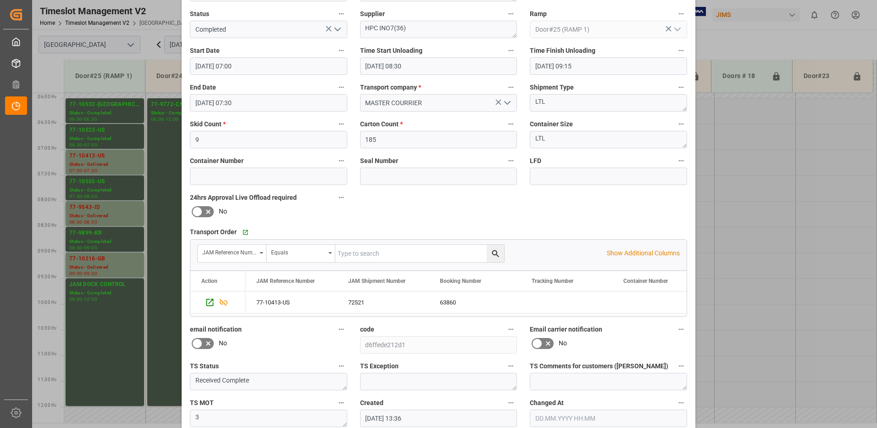
scroll to position [130, 0]
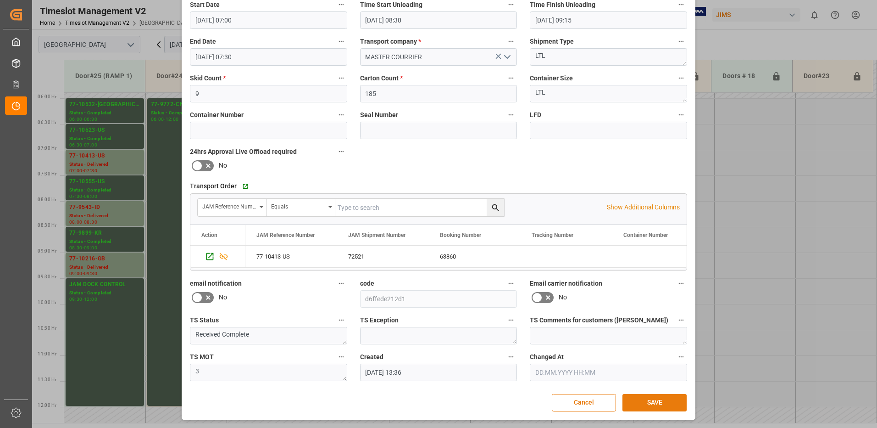
click at [661, 402] on button "SAVE" at bounding box center [654, 402] width 64 height 17
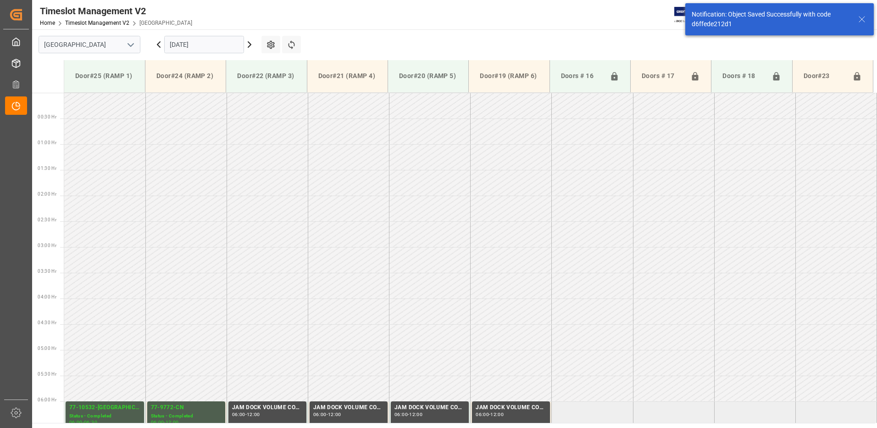
scroll to position [270, 0]
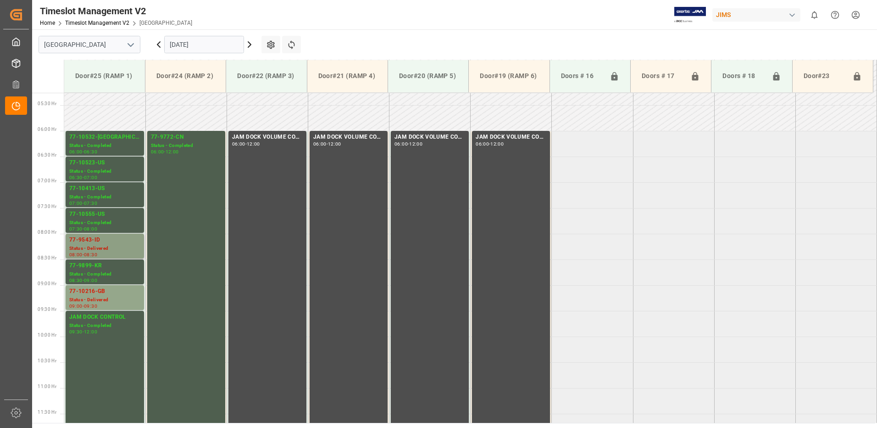
click at [113, 242] on div "77-9543-ID" at bounding box center [104, 239] width 71 height 9
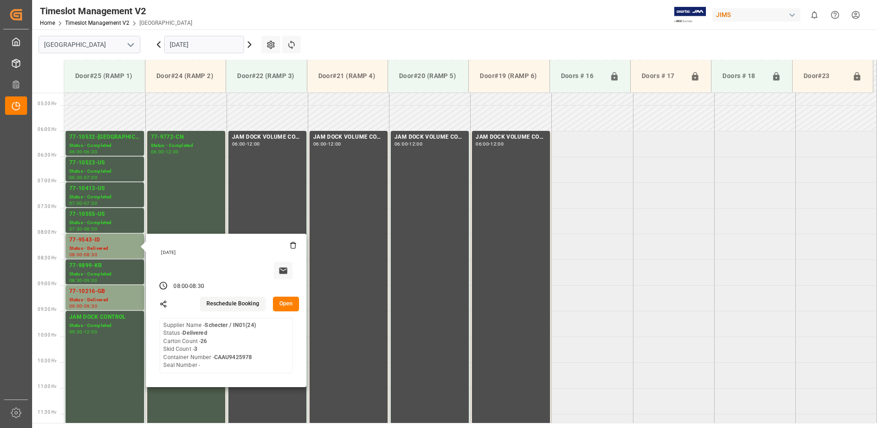
click at [286, 303] on button "Open" at bounding box center [286, 303] width 27 height 15
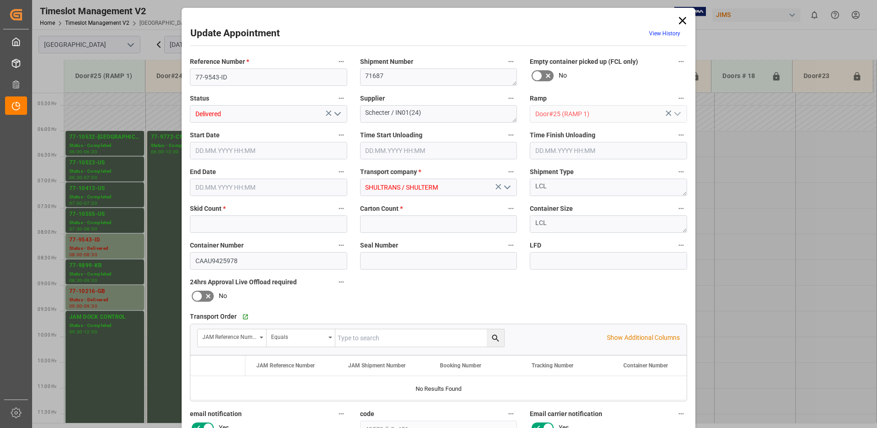
type input "3"
type input "26"
type input "[DATE] 08:00"
type input "[DATE] 10:15"
type input "[DATE] 08:30"
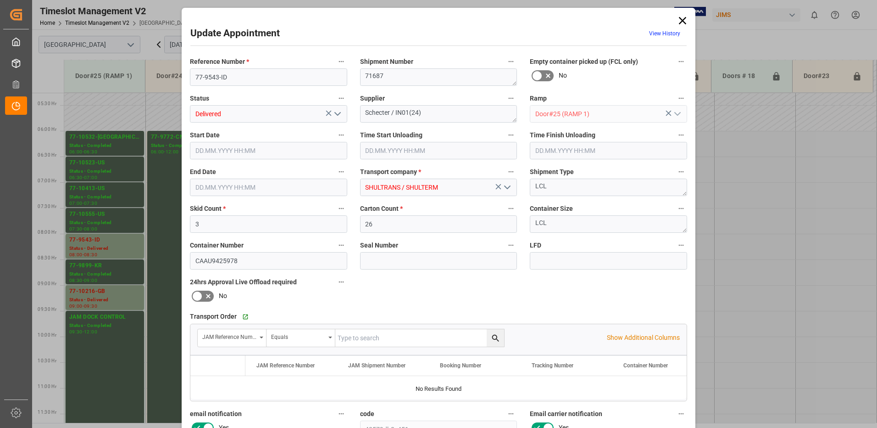
type input "[DATE] 11:17"
click at [336, 113] on icon "open menu" at bounding box center [337, 113] width 11 height 11
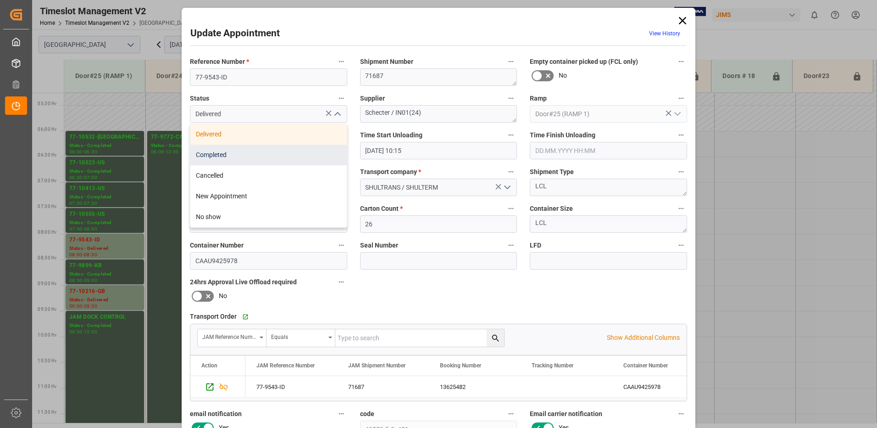
click at [282, 155] on div "Completed" at bounding box center [268, 154] width 156 height 21
type input "Completed"
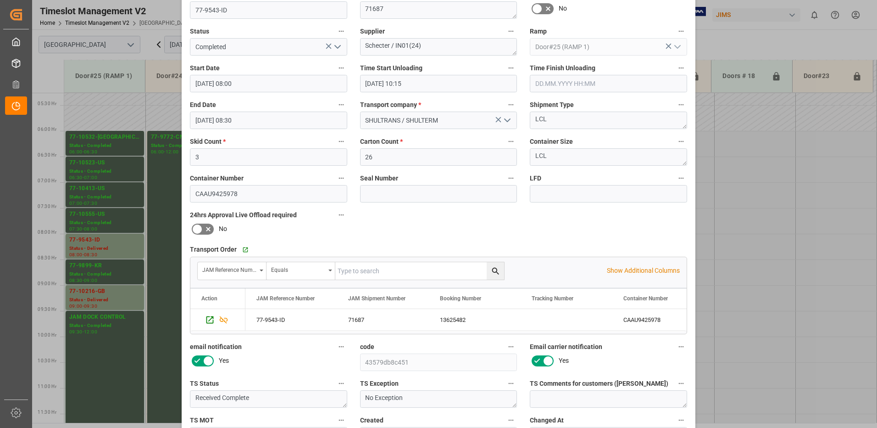
scroll to position [130, 0]
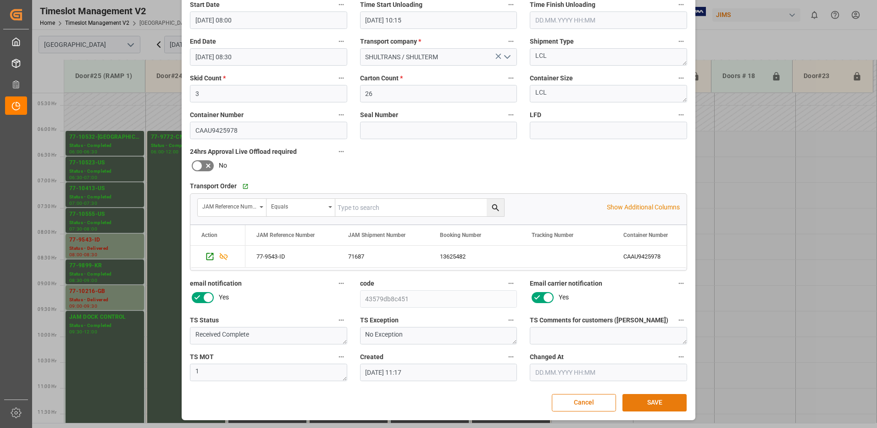
click at [668, 402] on button "SAVE" at bounding box center [654, 402] width 64 height 17
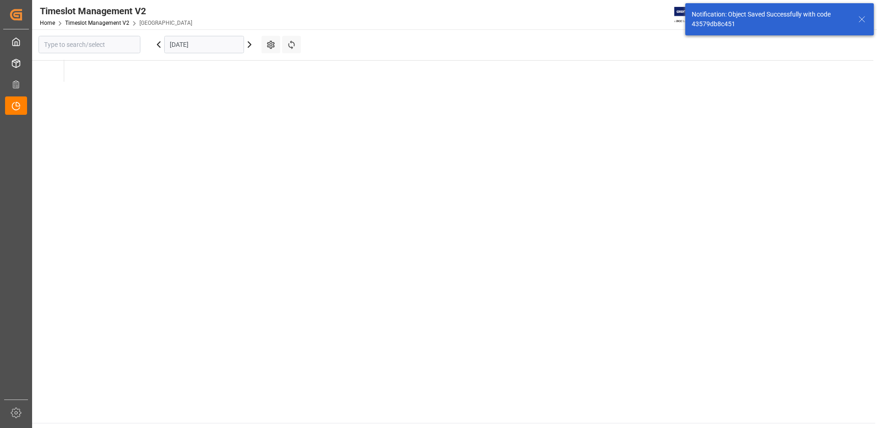
type input "[GEOGRAPHIC_DATA]"
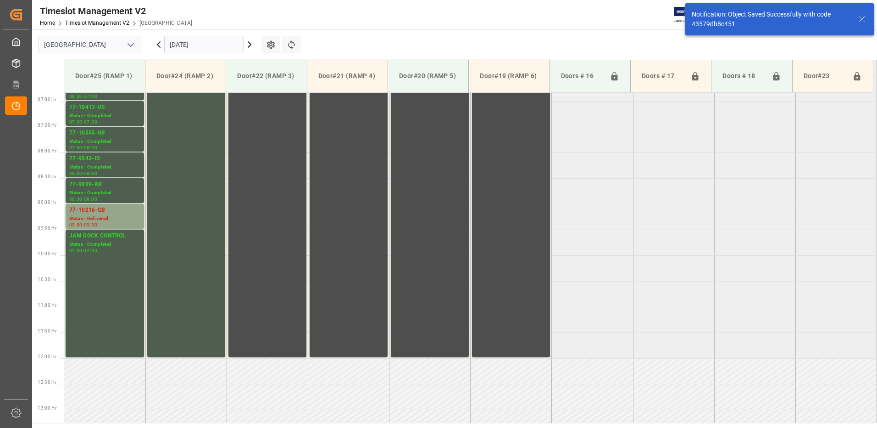
scroll to position [354, 0]
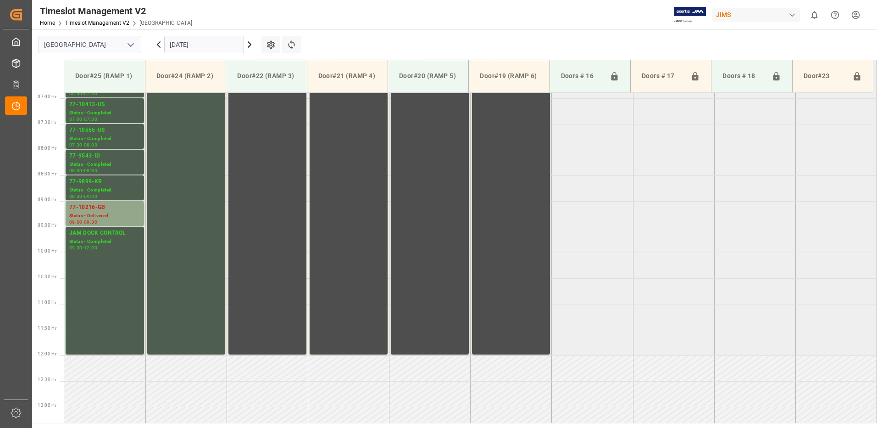
click at [158, 44] on icon at bounding box center [158, 45] width 3 height 6
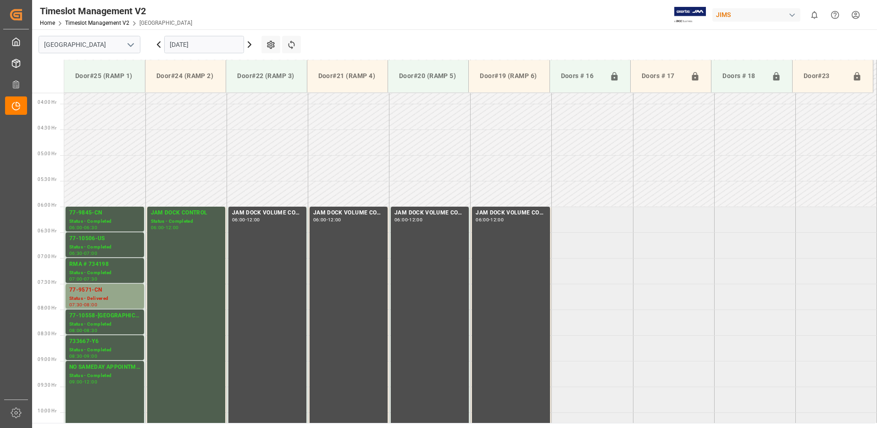
scroll to position [303, 0]
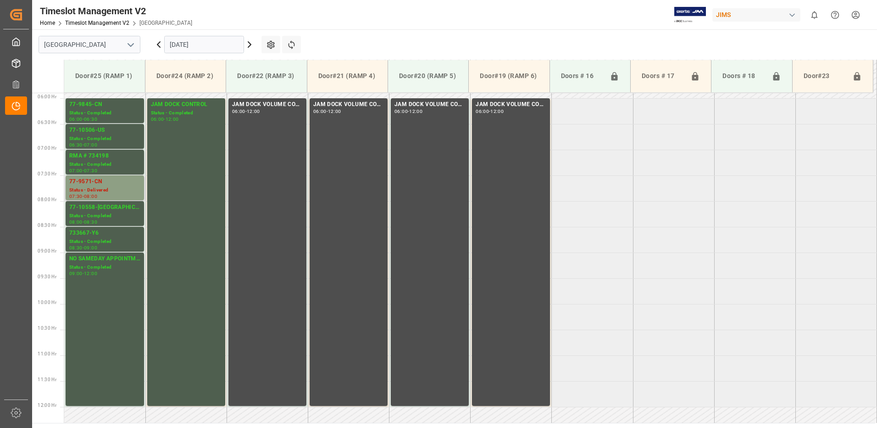
click at [117, 186] on div "Status - Delivered" at bounding box center [104, 190] width 71 height 8
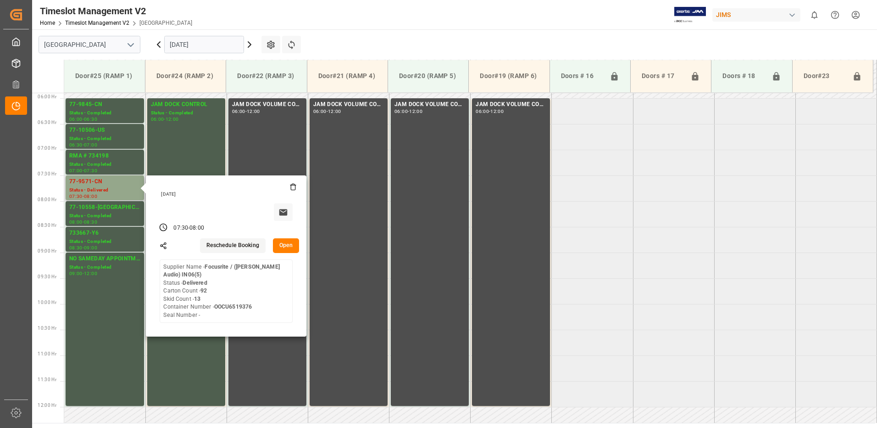
click at [289, 244] on button "Open" at bounding box center [286, 245] width 27 height 15
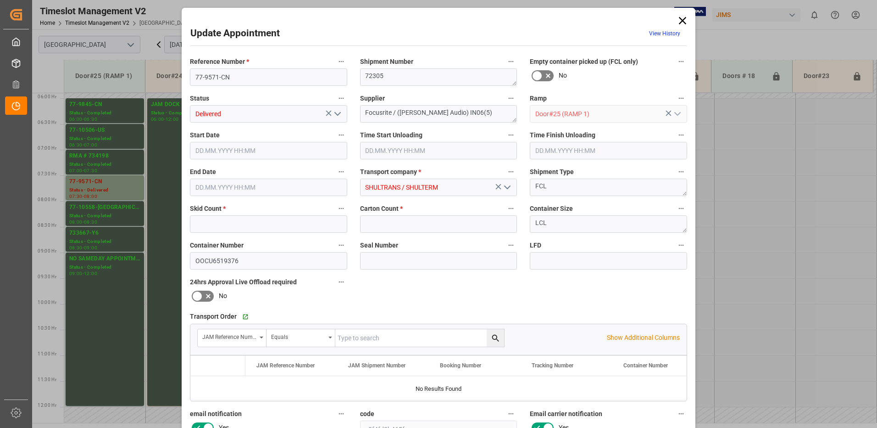
type input "13"
type input "92"
type input "[DATE] 07:30"
type input "[DATE] 09:45"
type input "[DATE] 08:00"
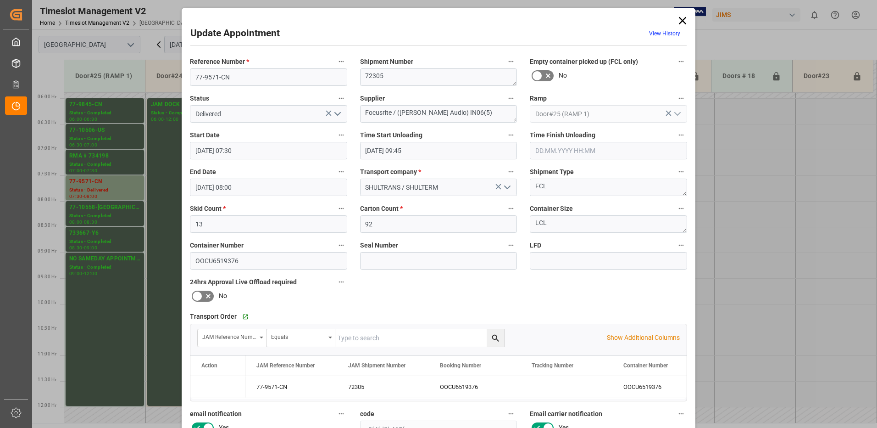
type input "[DATE] 15:36"
click at [338, 112] on icon "open menu" at bounding box center [337, 113] width 11 height 11
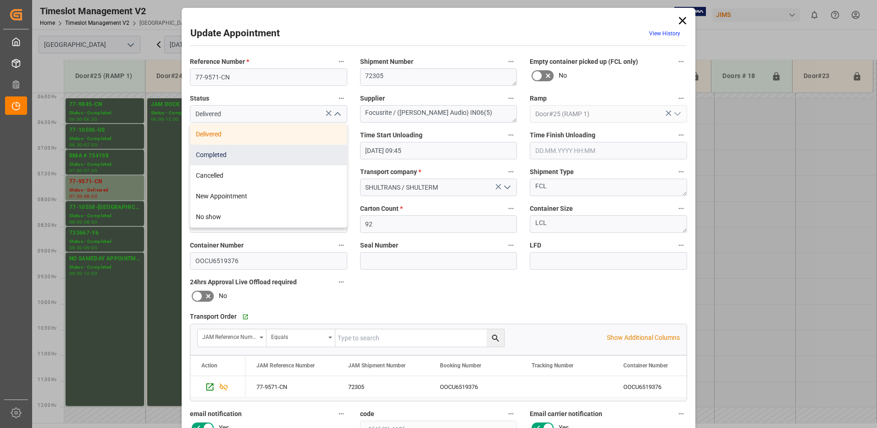
click at [286, 154] on div "Completed" at bounding box center [268, 154] width 156 height 21
type input "Completed"
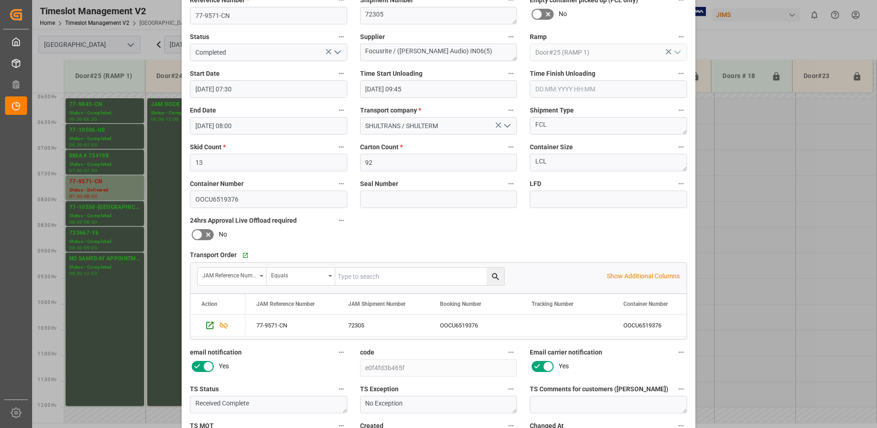
scroll to position [130, 0]
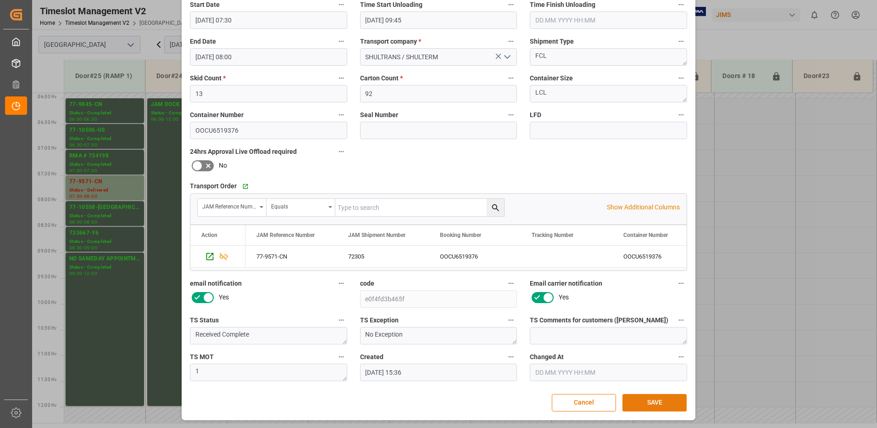
click at [660, 403] on button "SAVE" at bounding box center [654, 402] width 64 height 17
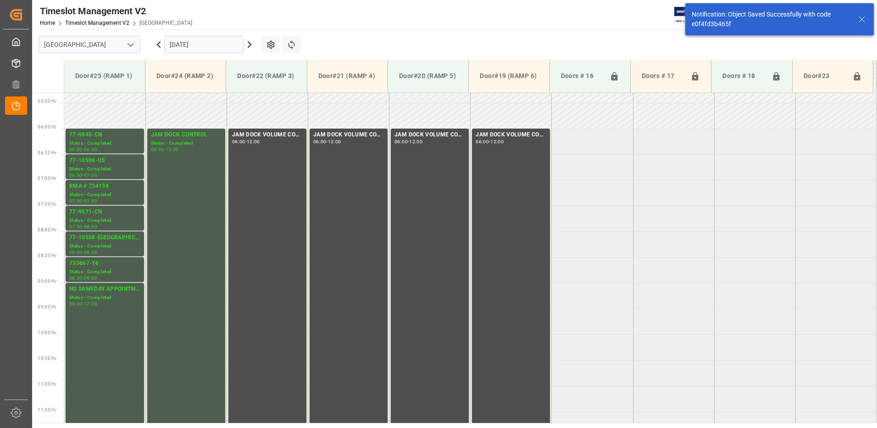
scroll to position [303, 0]
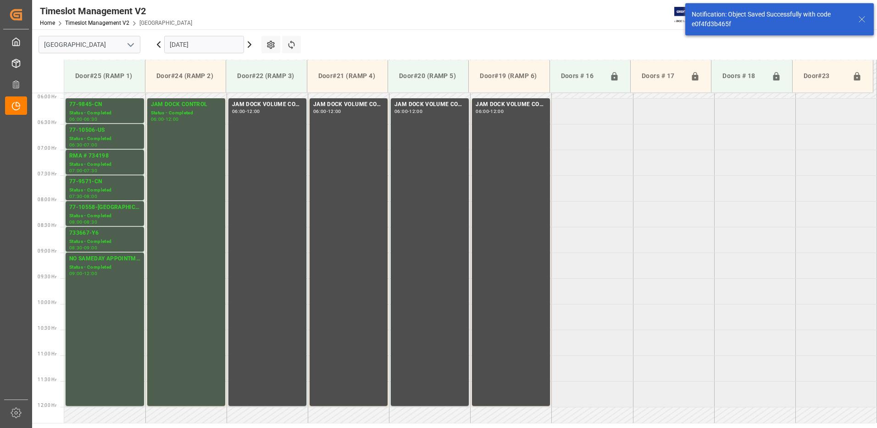
click at [158, 46] on icon at bounding box center [158, 44] width 11 height 11
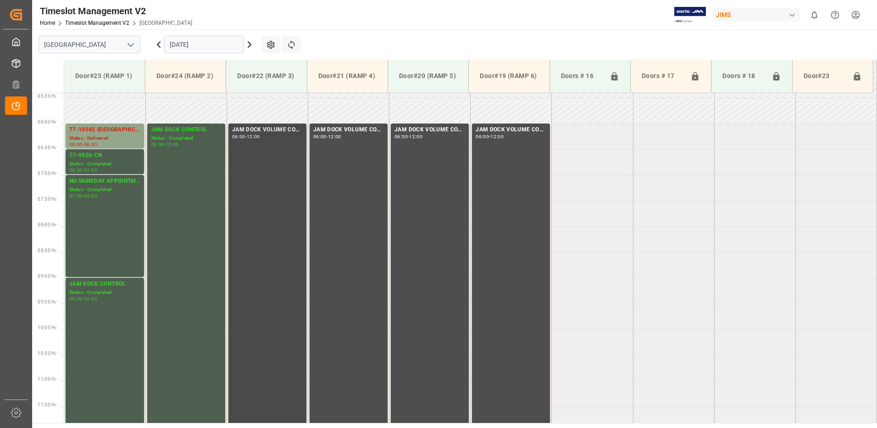
scroll to position [262, 0]
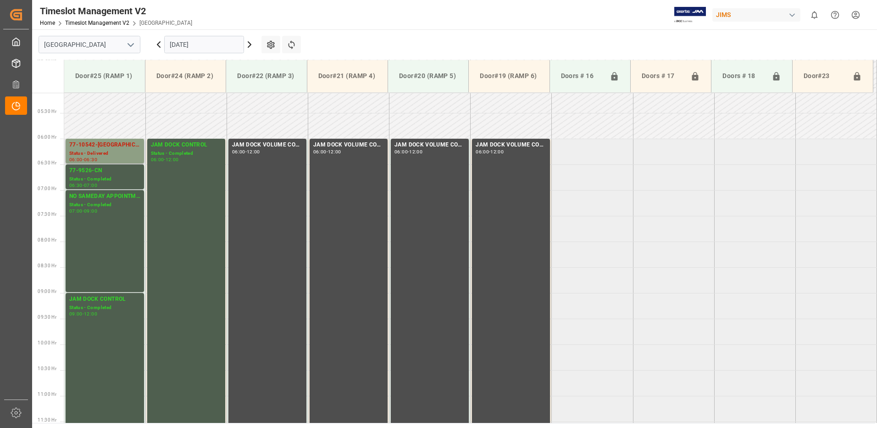
click at [102, 146] on div "77-10542-[GEOGRAPHIC_DATA]" at bounding box center [104, 144] width 71 height 9
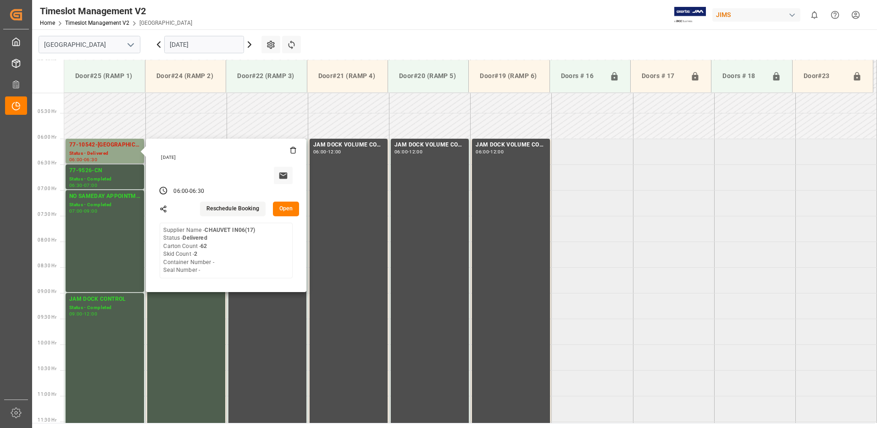
click at [288, 204] on button "Open" at bounding box center [286, 208] width 27 height 15
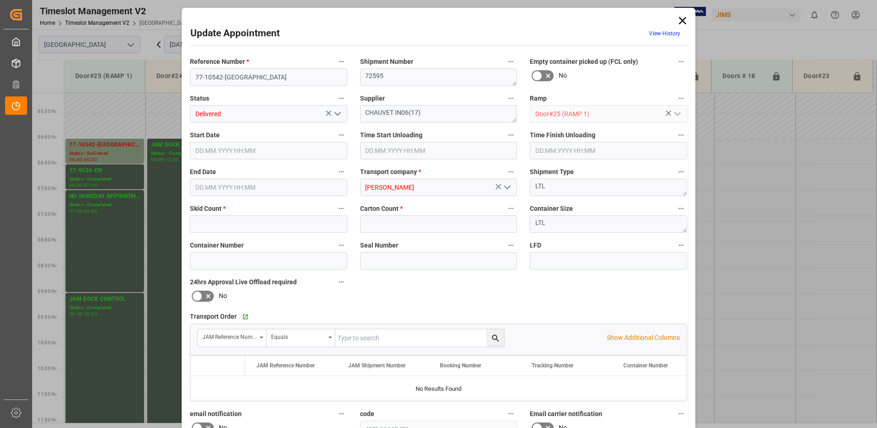
type input "2"
type input "62"
type input "[DATE] 06:00"
type input "[DATE] 08:00"
type input "[DATE] 08:45"
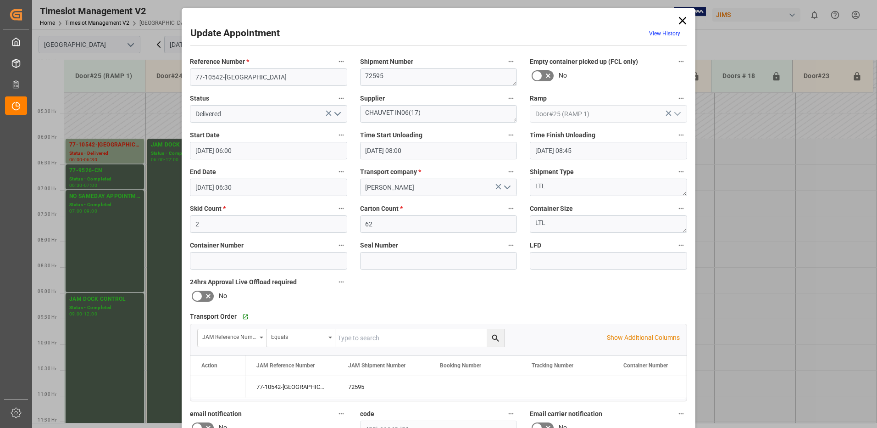
type input "[DATE] 06:30"
type input "[DATE] 21:55"
click at [335, 113] on icon "open menu" at bounding box center [337, 113] width 11 height 11
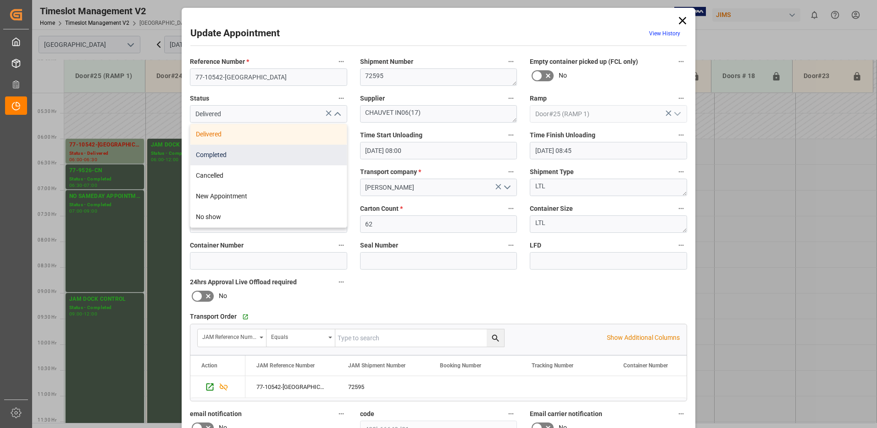
click at [289, 155] on div "Completed" at bounding box center [268, 154] width 156 height 21
type input "Completed"
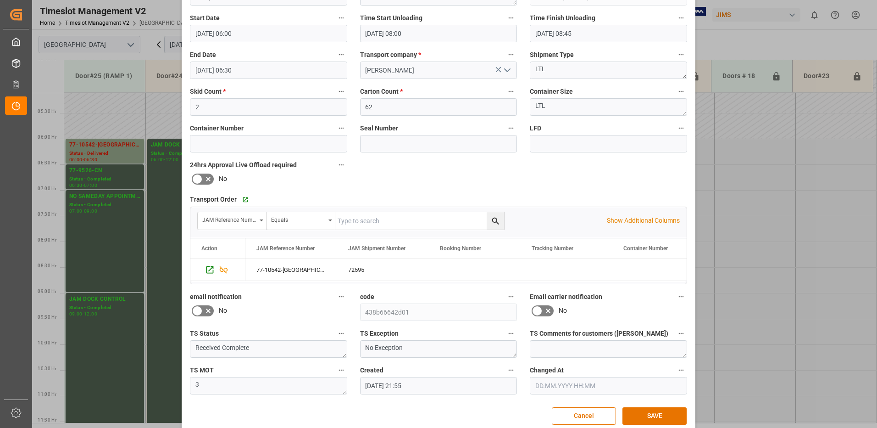
scroll to position [130, 0]
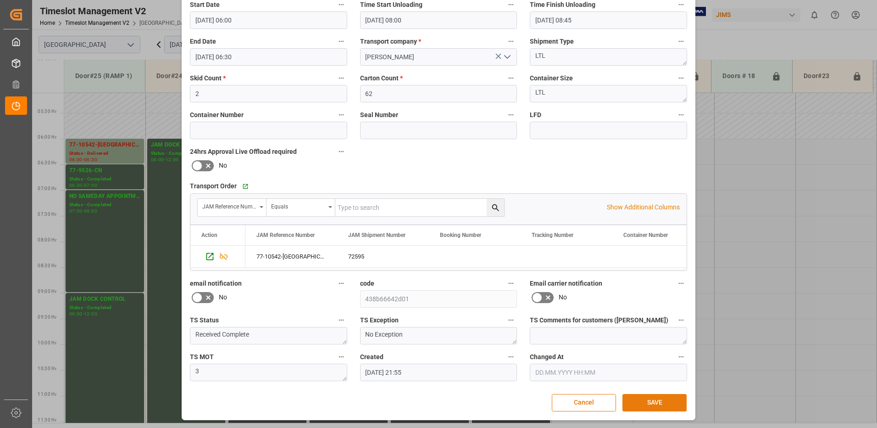
click at [663, 404] on button "SAVE" at bounding box center [654, 402] width 64 height 17
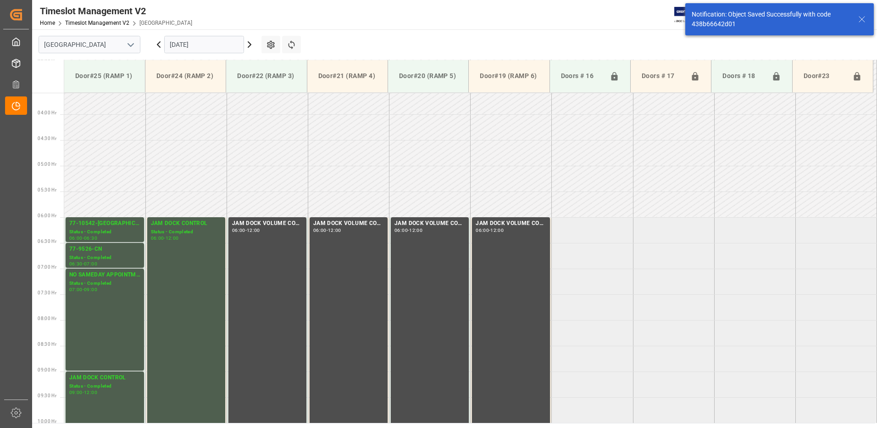
scroll to position [251, 0]
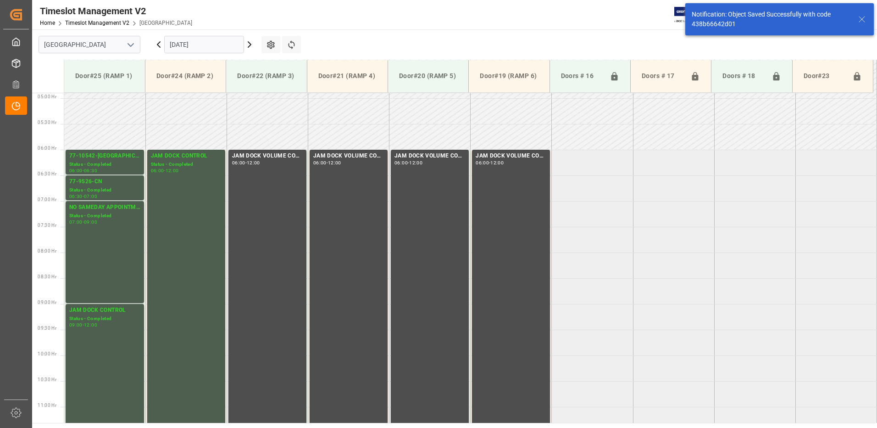
click at [157, 44] on icon at bounding box center [158, 45] width 3 height 6
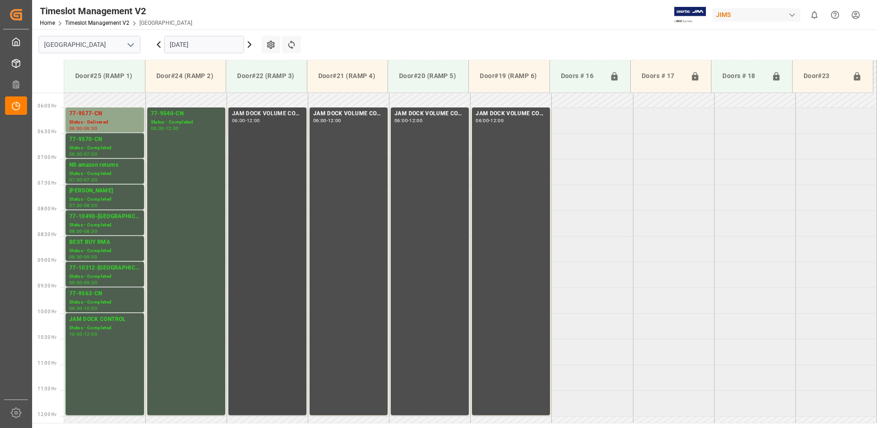
scroll to position [262, 0]
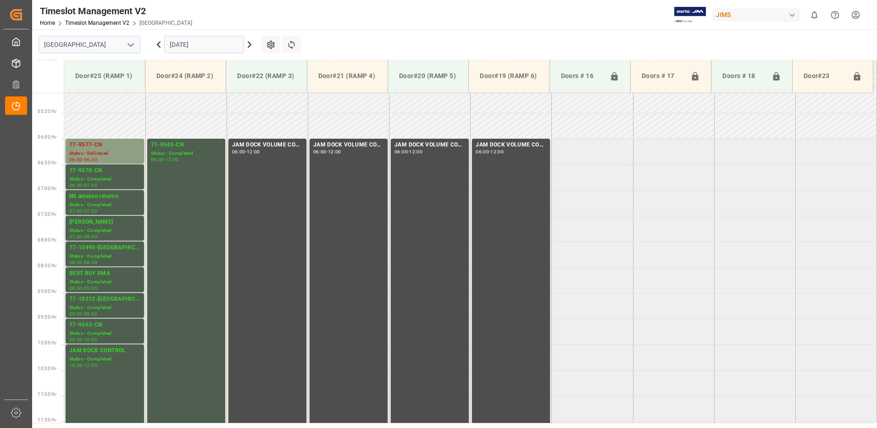
click at [96, 149] on div "77-9577-CN" at bounding box center [104, 144] width 71 height 9
click at [107, 150] on div "Status - Delivered" at bounding box center [104, 154] width 71 height 8
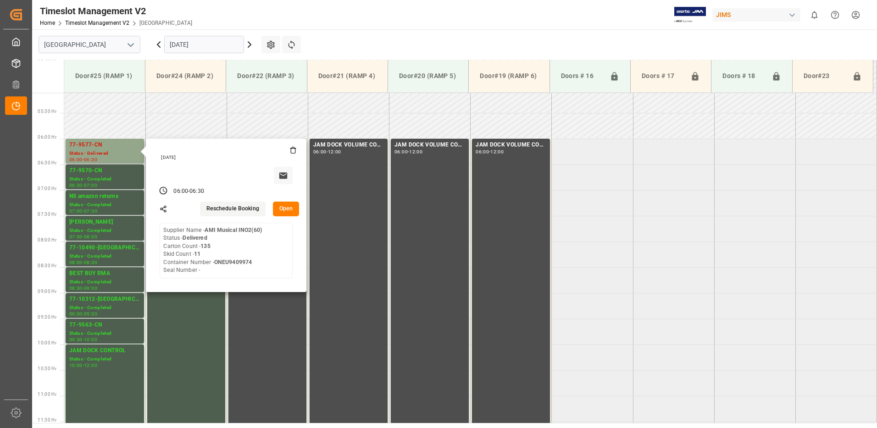
click at [287, 205] on button "Open" at bounding box center [286, 208] width 27 height 15
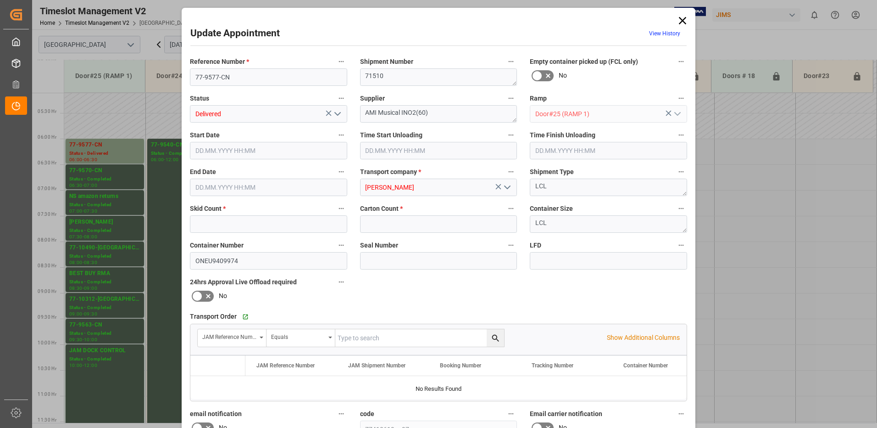
type input "11"
type input "135"
type input "[DATE] 06:00"
type input "[DATE] 07:45"
type input "[DATE] 06:30"
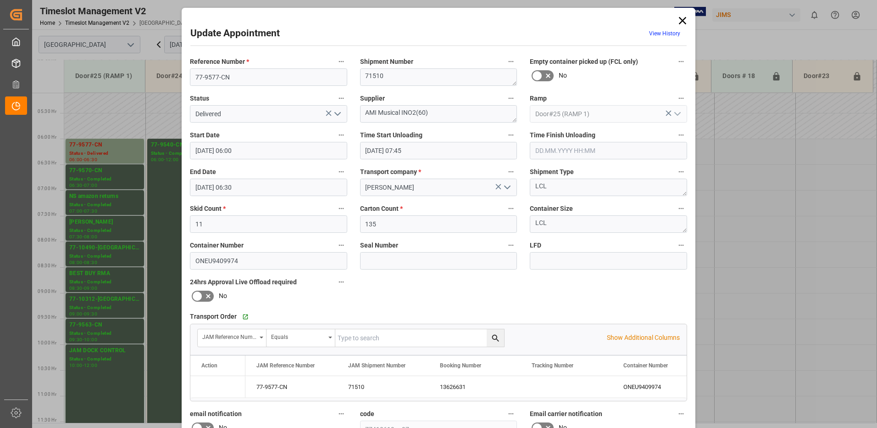
type input "[DATE] 14:27"
click at [334, 112] on icon "open menu" at bounding box center [337, 113] width 11 height 11
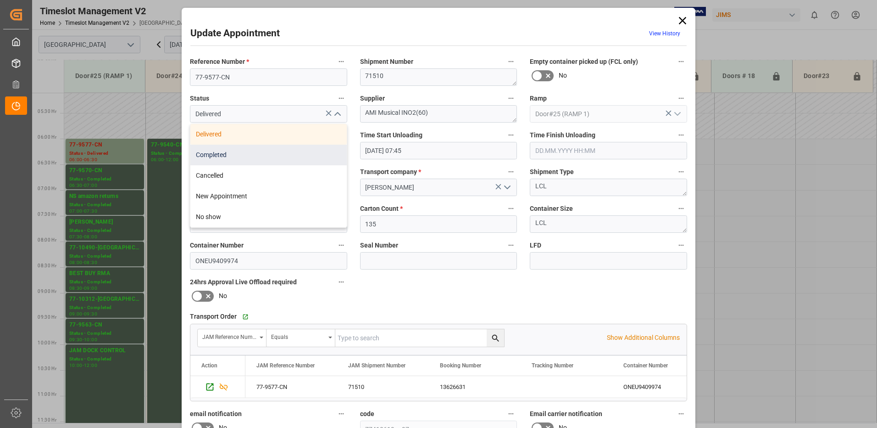
click at [270, 153] on div "Completed" at bounding box center [268, 154] width 156 height 21
type input "Completed"
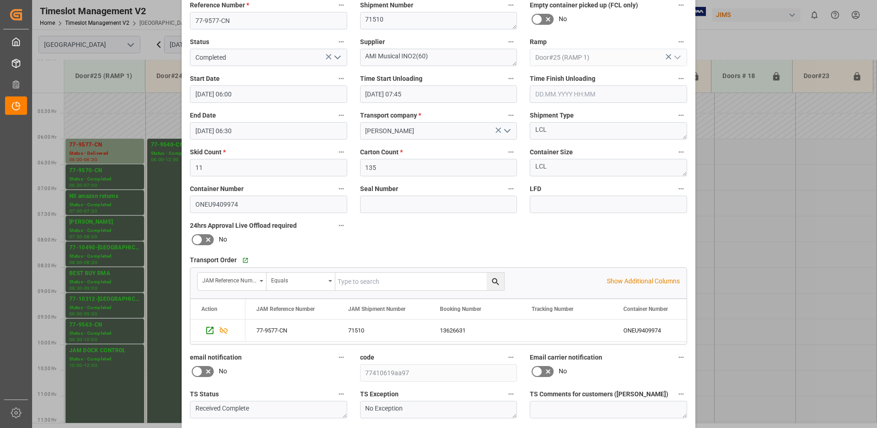
scroll to position [130, 0]
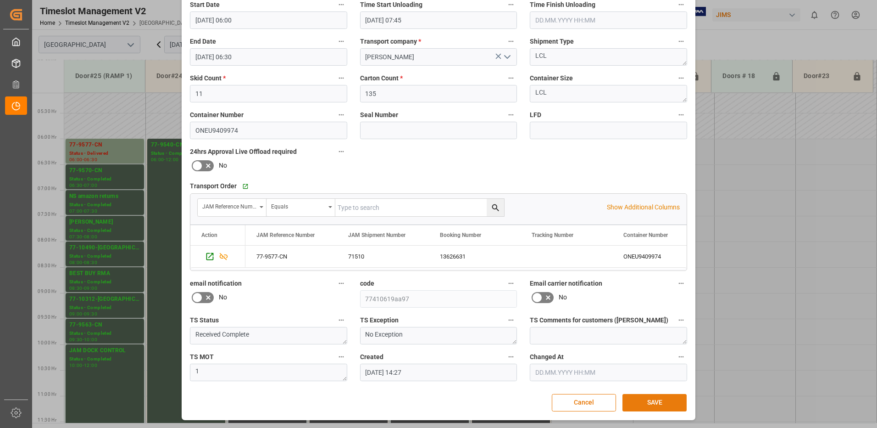
click at [651, 404] on button "SAVE" at bounding box center [654, 402] width 64 height 17
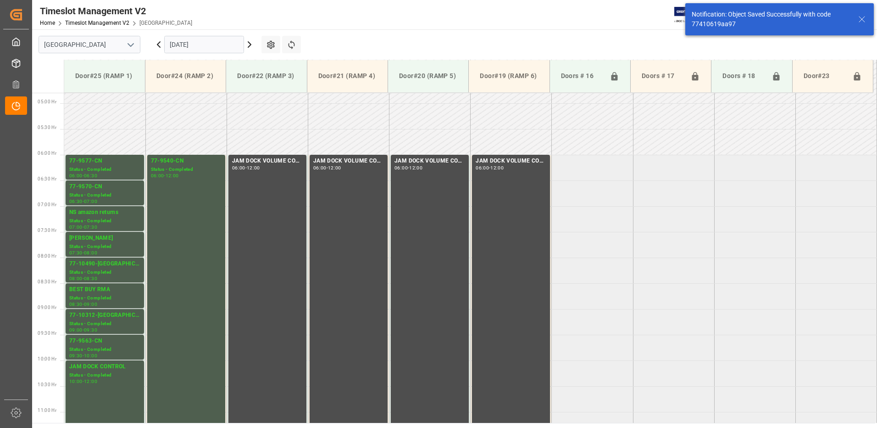
scroll to position [251, 0]
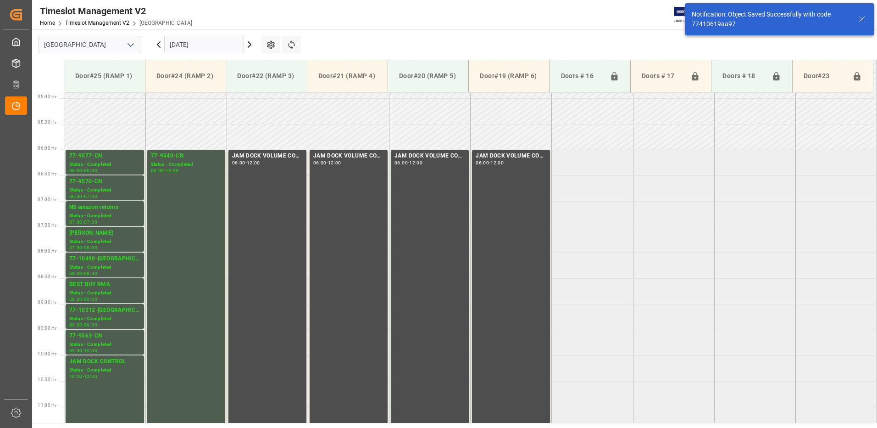
click at [158, 44] on icon at bounding box center [158, 45] width 3 height 6
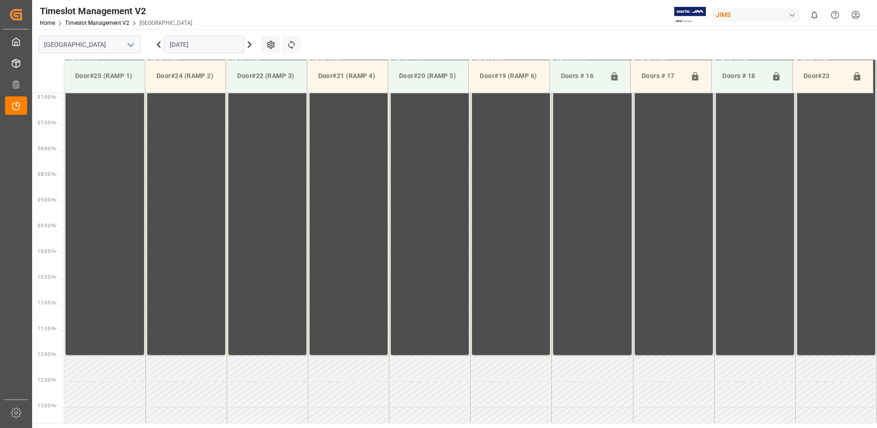
scroll to position [354, 0]
click at [158, 44] on icon at bounding box center [158, 45] width 3 height 6
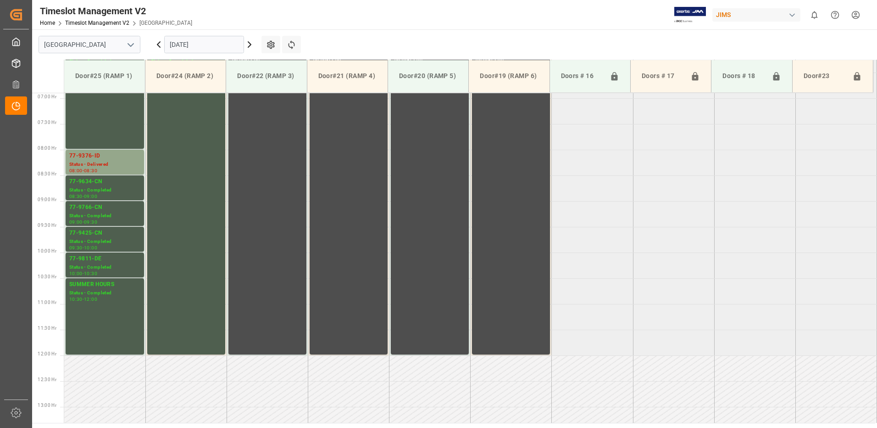
click at [158, 45] on icon at bounding box center [158, 45] width 3 height 6
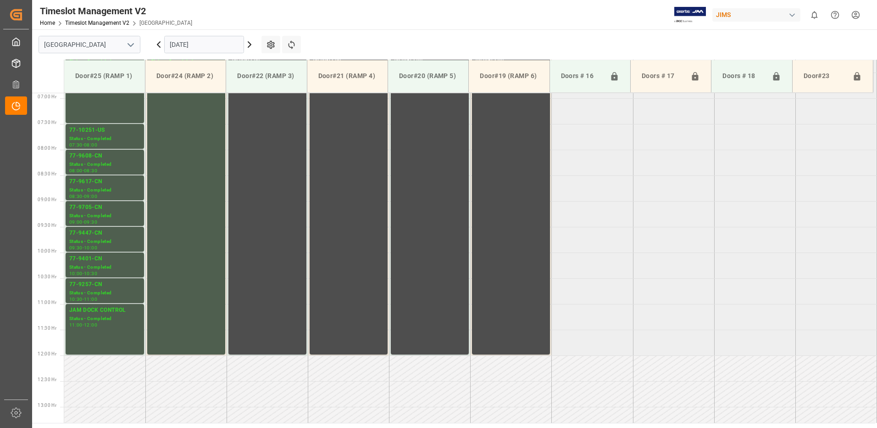
click at [158, 45] on icon at bounding box center [158, 45] width 3 height 6
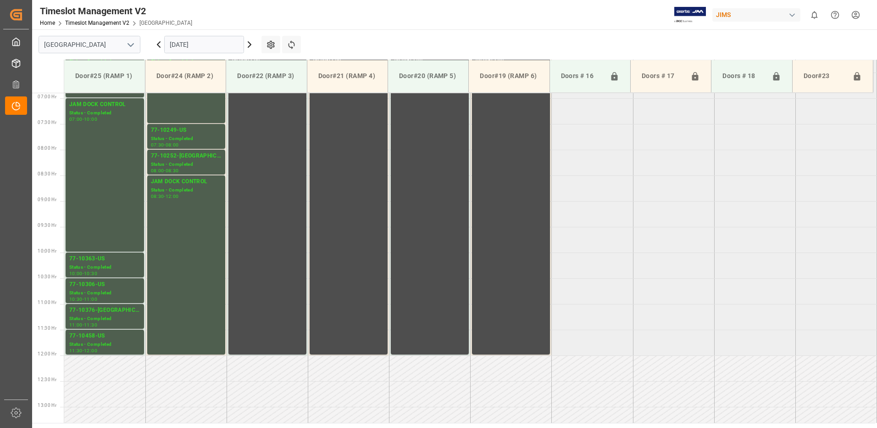
click at [158, 45] on icon at bounding box center [158, 45] width 3 height 6
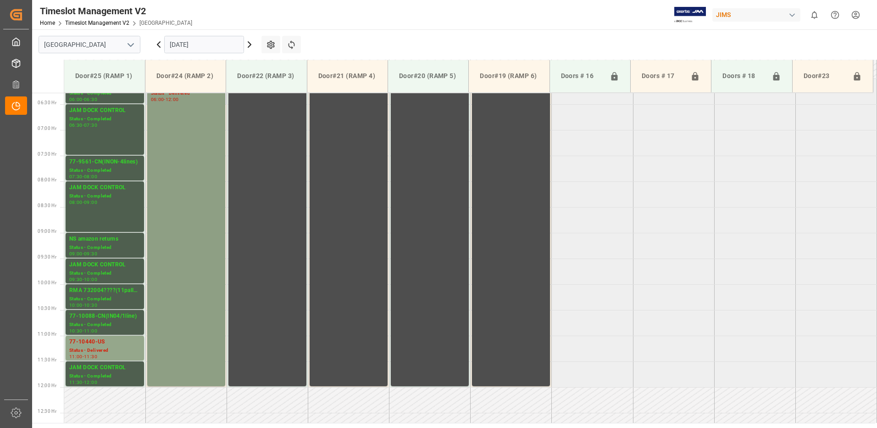
scroll to position [262, 0]
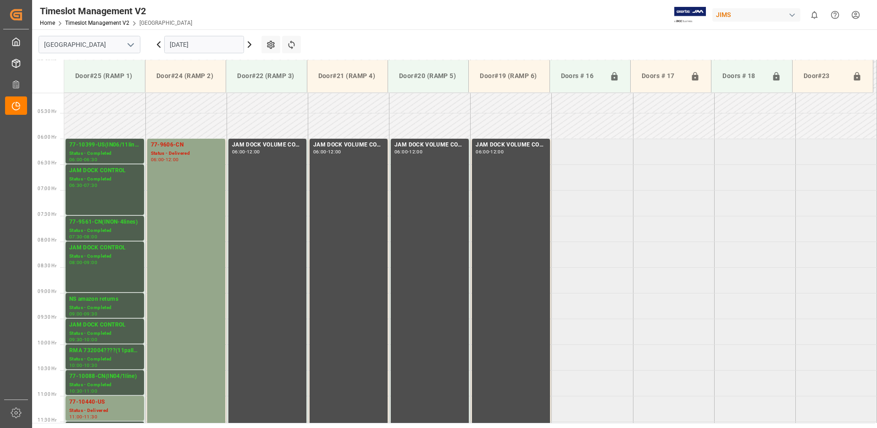
click at [160, 44] on icon at bounding box center [158, 44] width 11 height 11
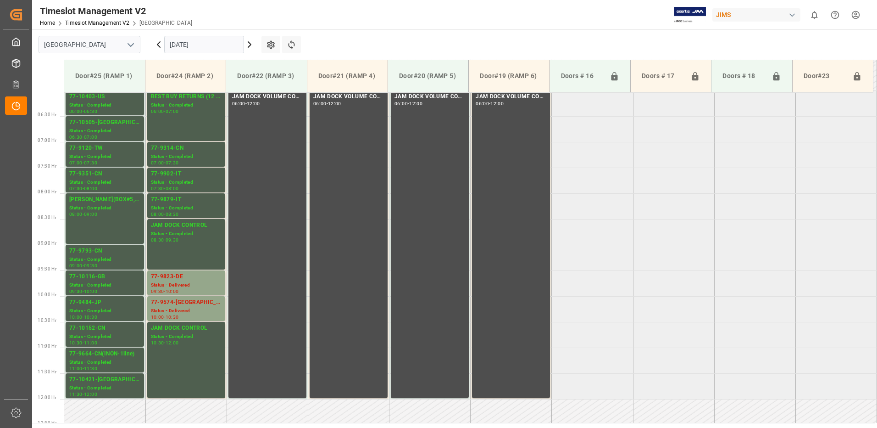
scroll to position [354, 0]
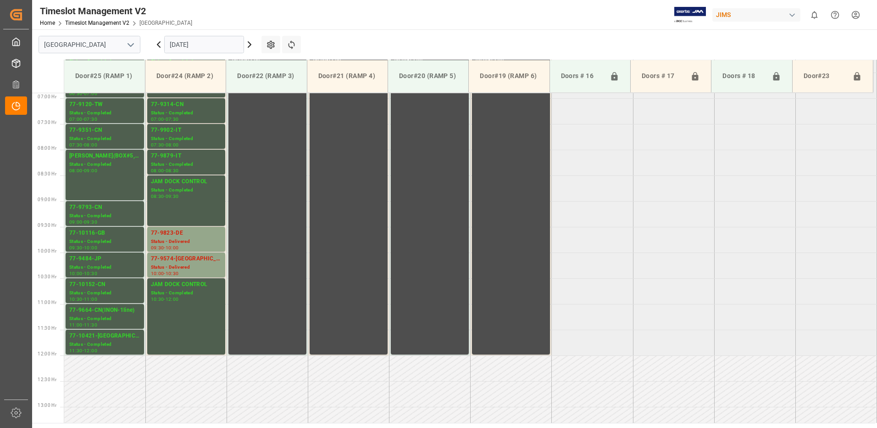
click at [159, 42] on icon at bounding box center [158, 44] width 11 height 11
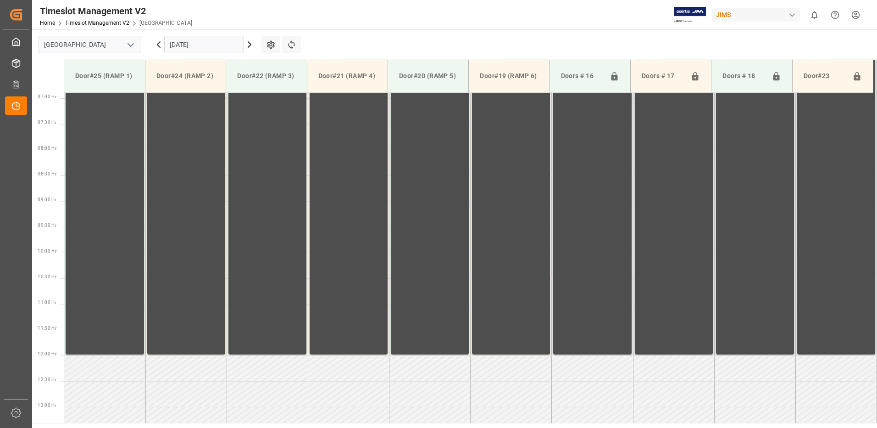
click at [159, 42] on icon at bounding box center [158, 44] width 11 height 11
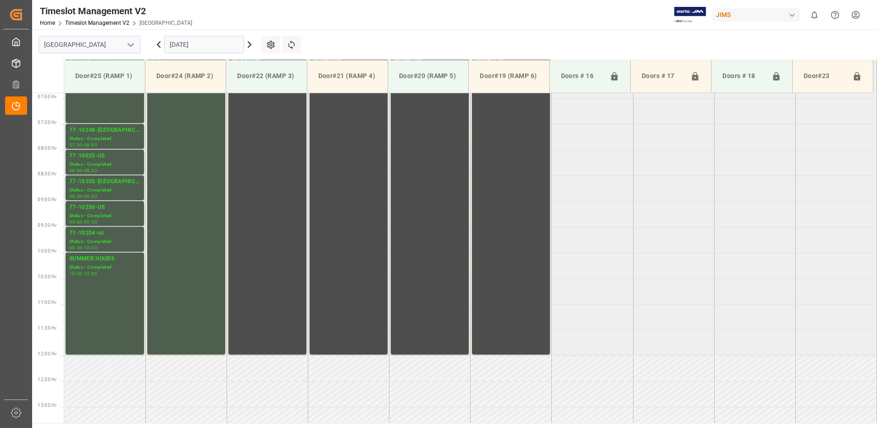
click at [159, 42] on icon at bounding box center [158, 44] width 11 height 11
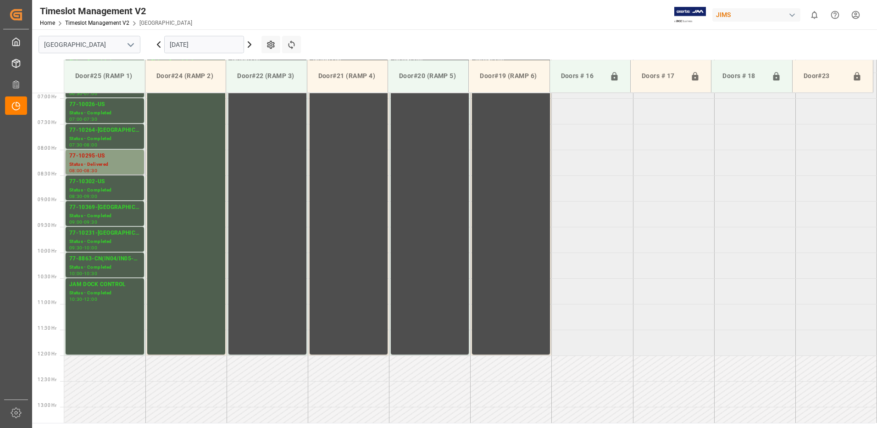
click at [101, 162] on div "Status - Delivered" at bounding box center [104, 165] width 71 height 8
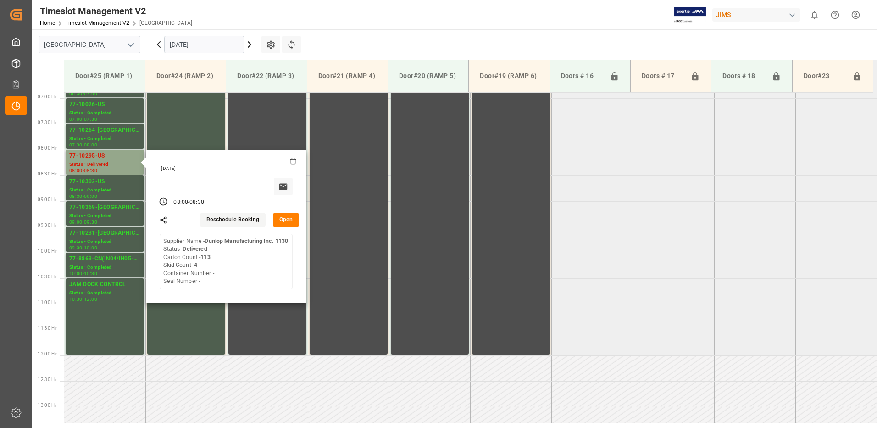
click at [284, 218] on button "Open" at bounding box center [286, 219] width 27 height 15
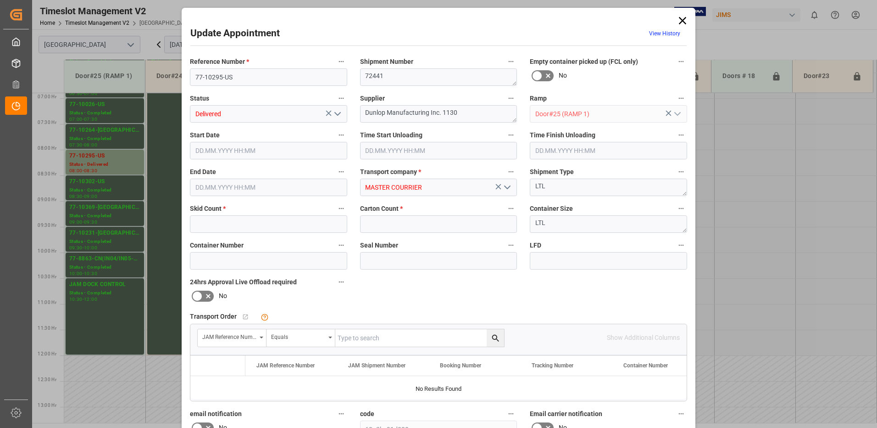
type input "4"
type input "113"
type input "[DATE] 08:00"
type input "[DATE] 08:30"
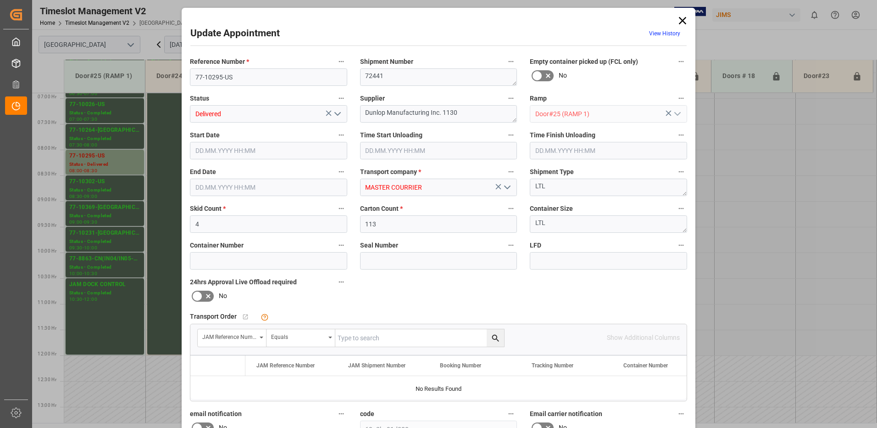
type input "[DATE] 15:33"
click at [337, 111] on icon "open menu" at bounding box center [337, 113] width 11 height 11
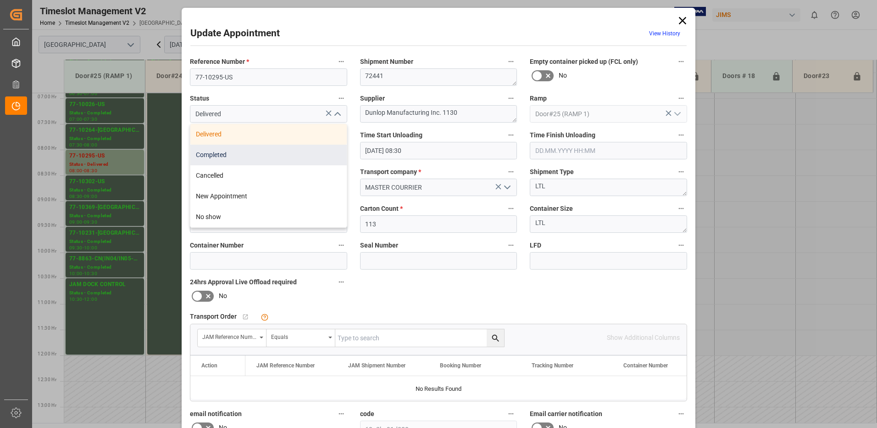
click at [296, 154] on div "Completed" at bounding box center [268, 154] width 156 height 21
type input "Completed"
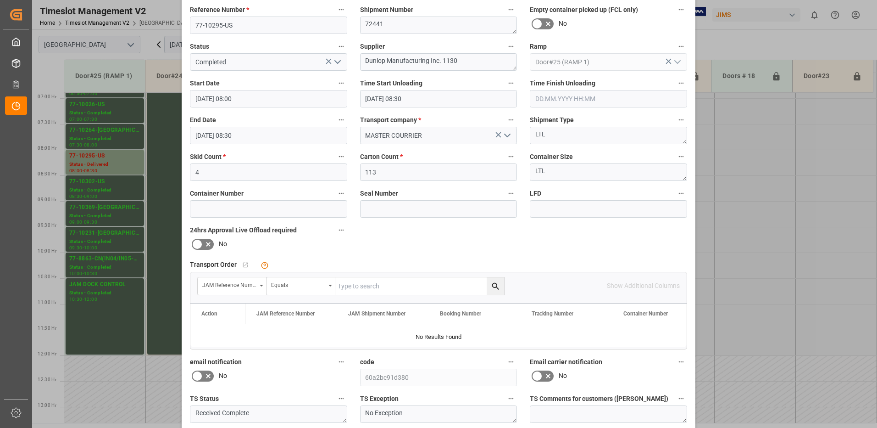
scroll to position [130, 0]
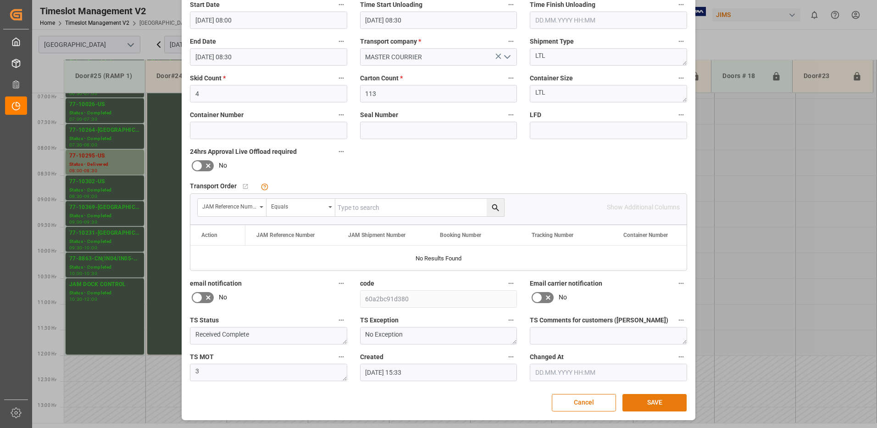
click at [651, 398] on button "SAVE" at bounding box center [654, 402] width 64 height 17
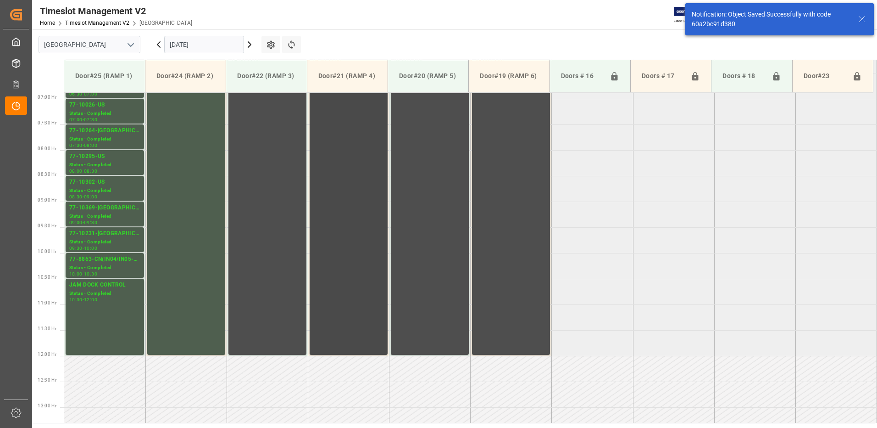
scroll to position [354, 0]
click at [159, 44] on icon at bounding box center [158, 44] width 11 height 11
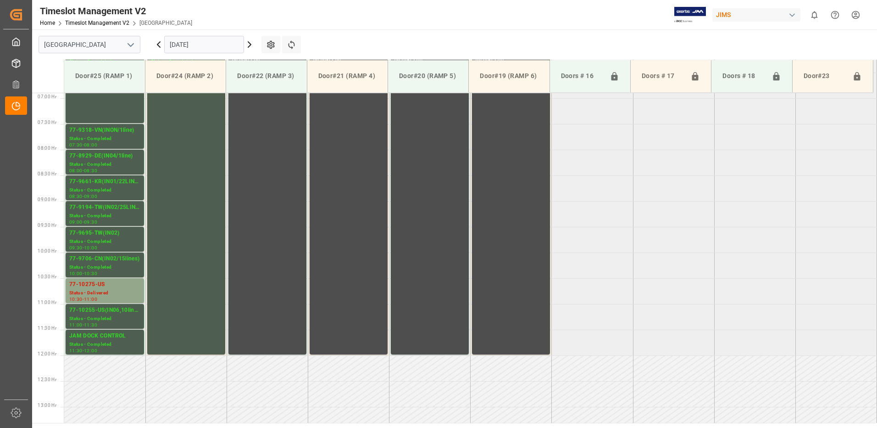
click at [157, 44] on icon at bounding box center [158, 45] width 3 height 6
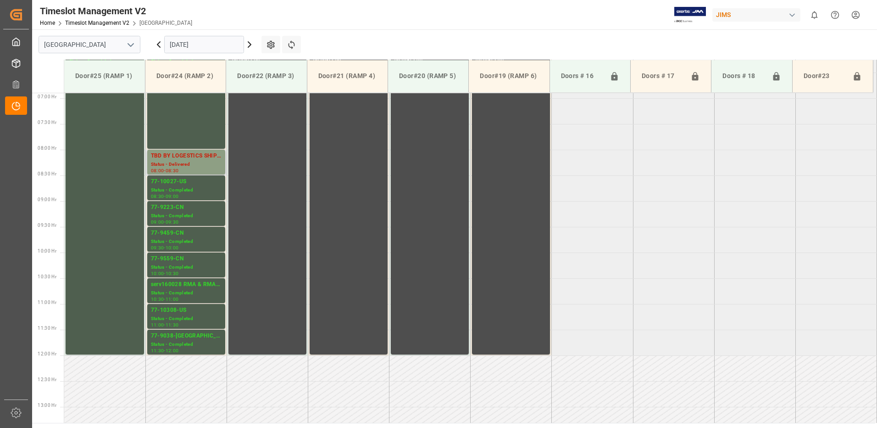
click at [183, 157] on div "TBD BY LOGESTICS SHIPM#/M" at bounding box center [186, 155] width 71 height 9
click at [156, 45] on icon at bounding box center [158, 44] width 11 height 11
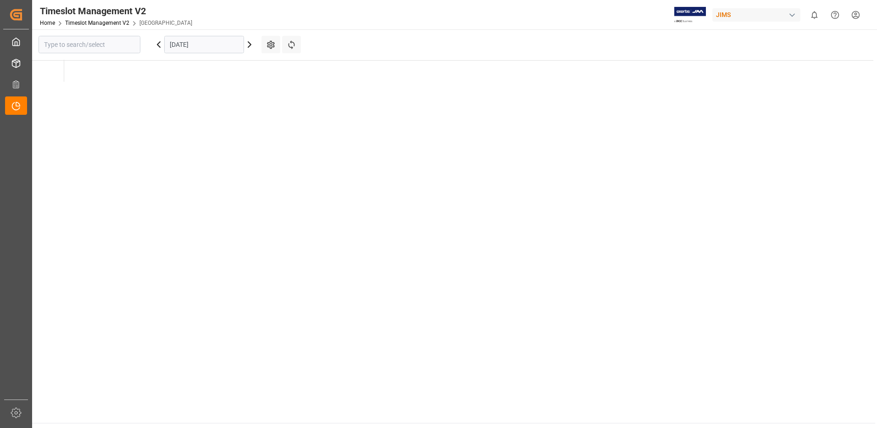
type input "[GEOGRAPHIC_DATA]"
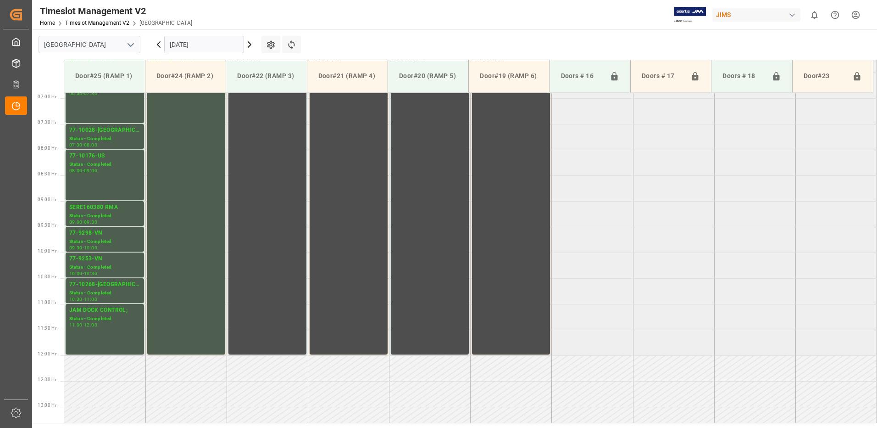
click at [156, 45] on icon at bounding box center [158, 44] width 11 height 11
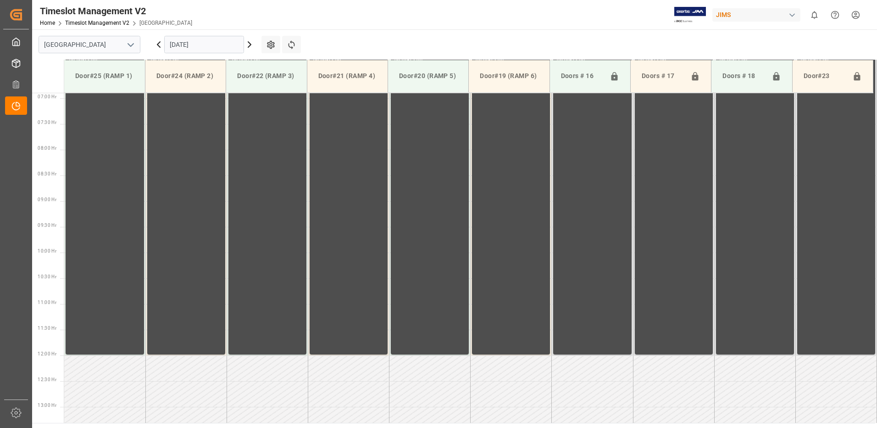
click at [248, 43] on icon at bounding box center [249, 44] width 11 height 11
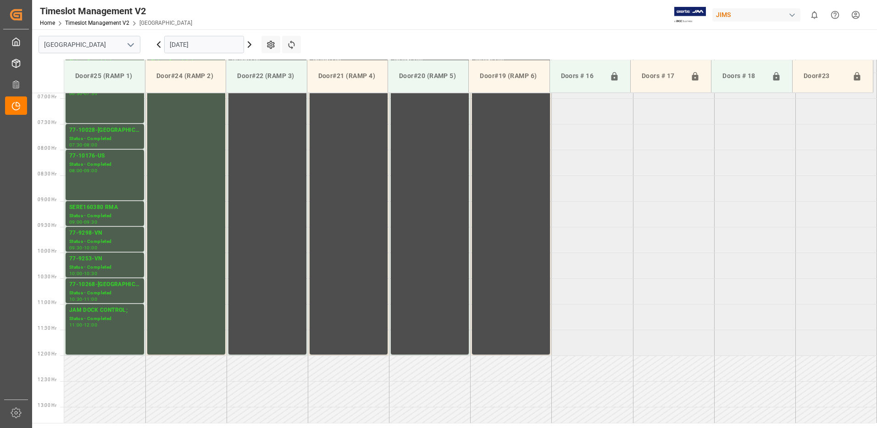
click at [248, 43] on icon at bounding box center [249, 44] width 11 height 11
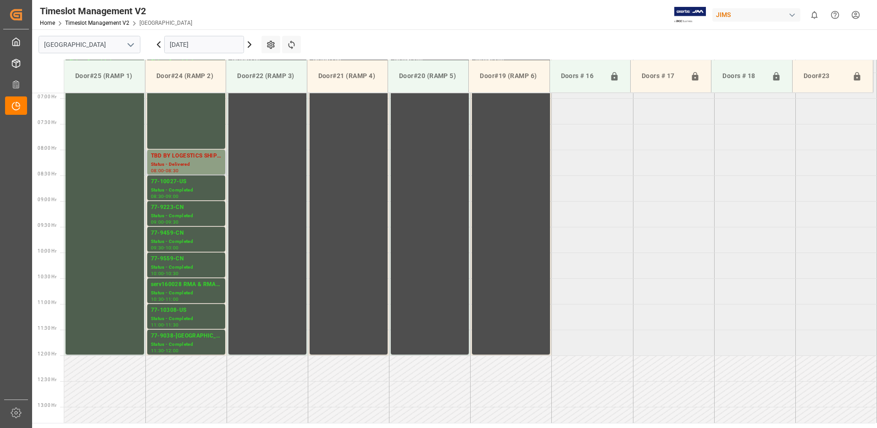
click at [180, 160] on div "TBD BY LOGESTICS SHIPM#/M" at bounding box center [186, 155] width 71 height 9
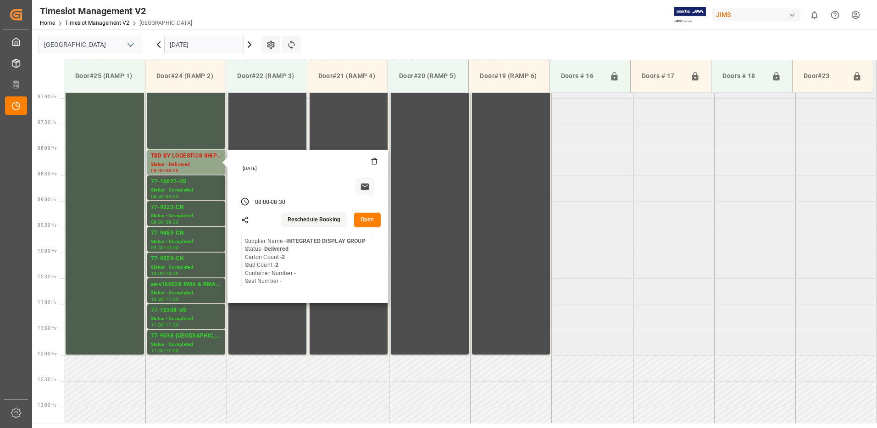
click at [369, 217] on button "Open" at bounding box center [367, 219] width 27 height 15
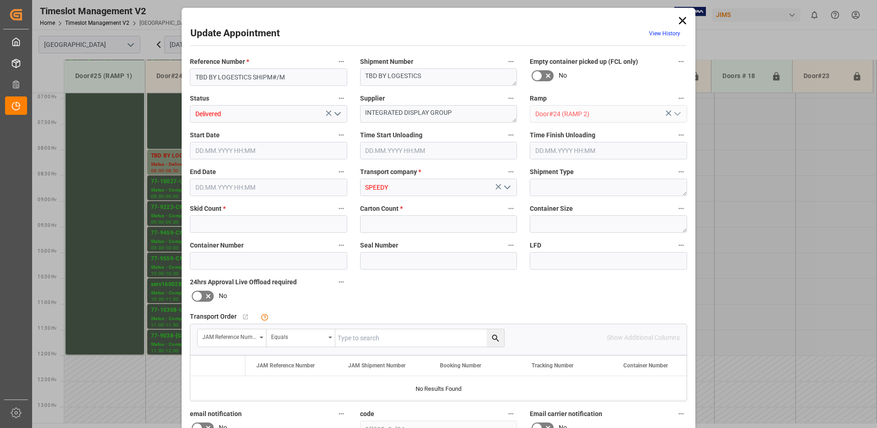
type input "2"
type input "[DATE] 08:00"
type input "[DATE] 09:15"
type input "[DATE] 08:30"
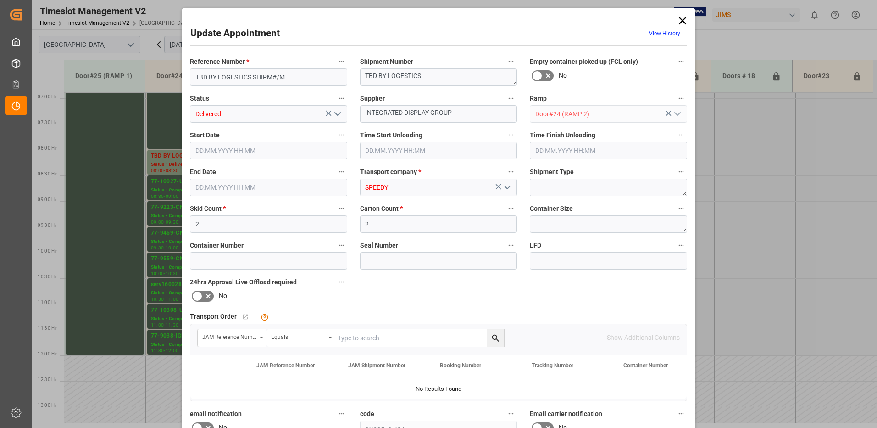
type input "[DATE] 19:10"
drag, startPoint x: 292, startPoint y: 77, endPoint x: 184, endPoint y: 77, distance: 107.8
click at [184, 77] on div "Reference Number * TBD BY LOGESTICS SHIPM#/M" at bounding box center [268, 70] width 170 height 37
type input "77-10167-CA"
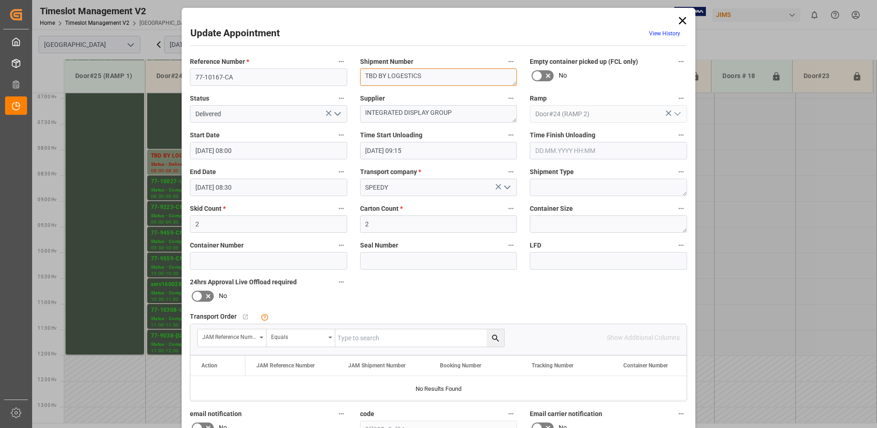
drag, startPoint x: 428, startPoint y: 75, endPoint x: 350, endPoint y: 78, distance: 78.5
click at [351, 76] on div "Reference Number * 77-10167-CA Shipment Number TBD BY LOGESTICS Empty container…" at bounding box center [438, 283] width 510 height 462
click at [338, 114] on icon "open menu" at bounding box center [337, 113] width 11 height 11
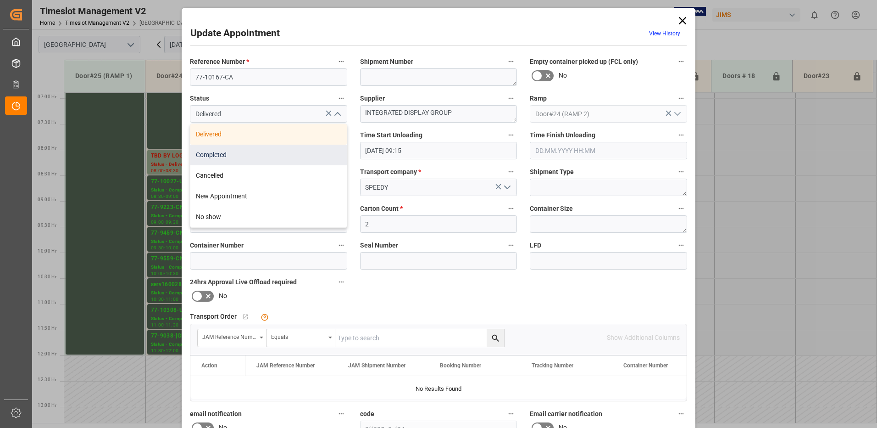
click at [304, 155] on div "Completed" at bounding box center [268, 154] width 156 height 21
type input "Completed"
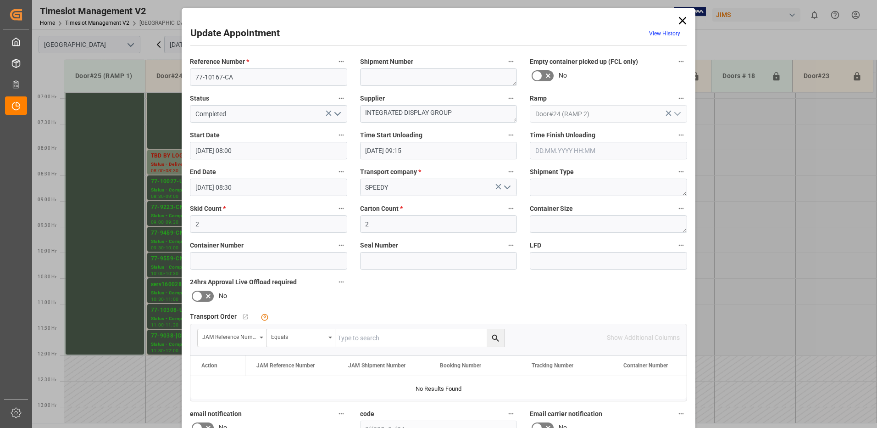
click at [683, 20] on icon at bounding box center [682, 20] width 13 height 13
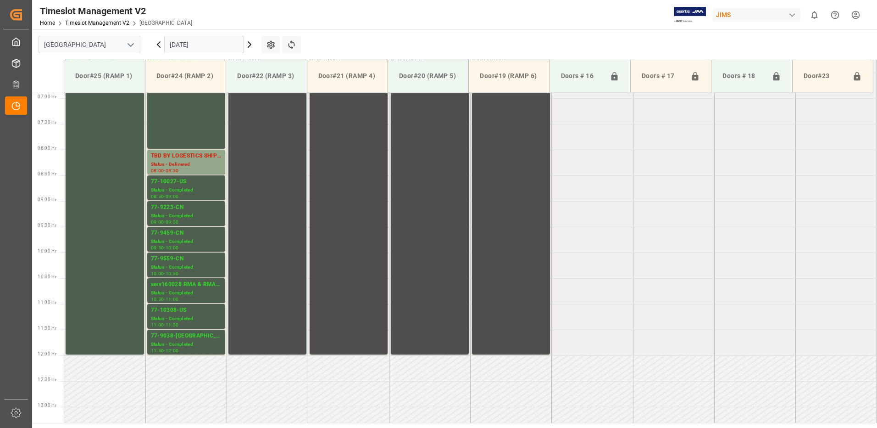
click at [158, 44] on icon at bounding box center [158, 45] width 3 height 6
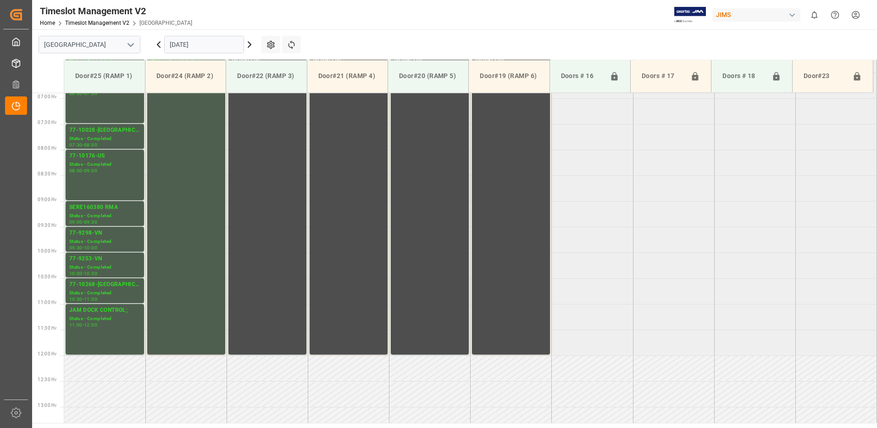
click at [158, 44] on icon at bounding box center [158, 45] width 3 height 6
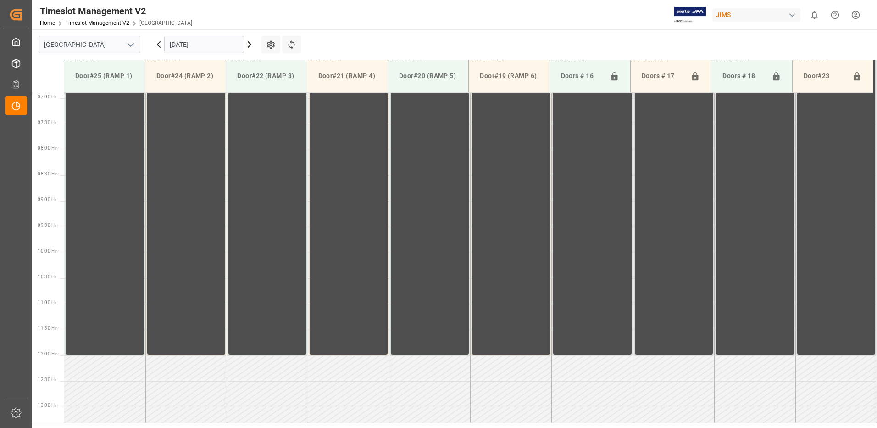
click at [158, 44] on icon at bounding box center [158, 45] width 3 height 6
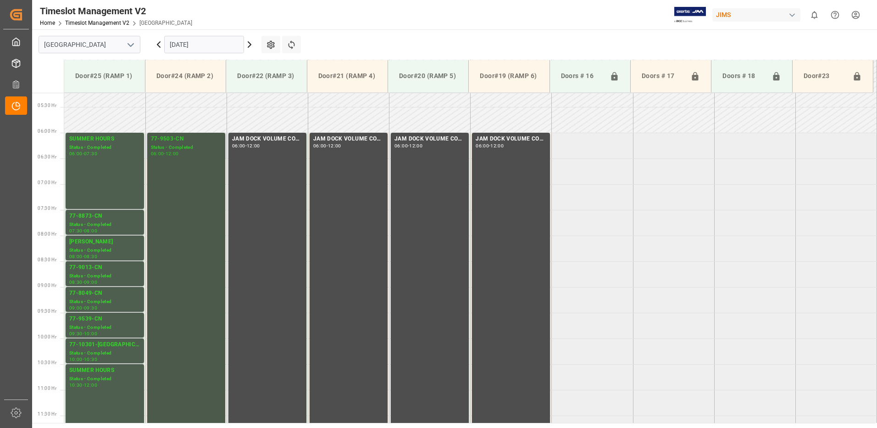
scroll to position [262, 0]
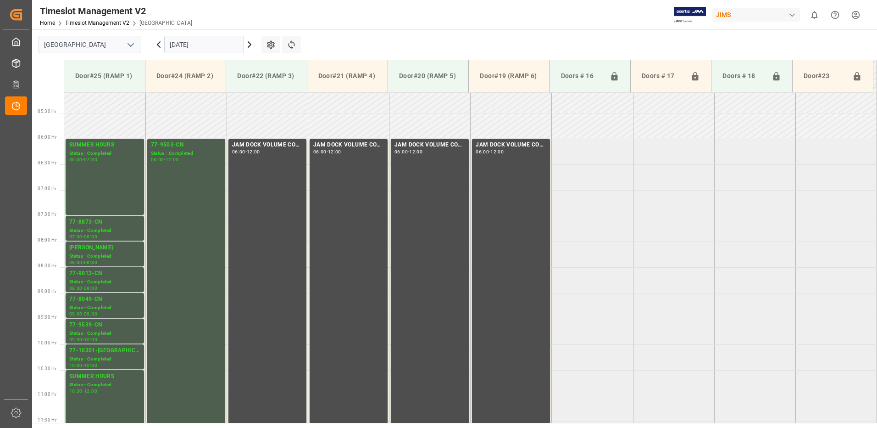
click at [158, 44] on icon at bounding box center [158, 45] width 3 height 6
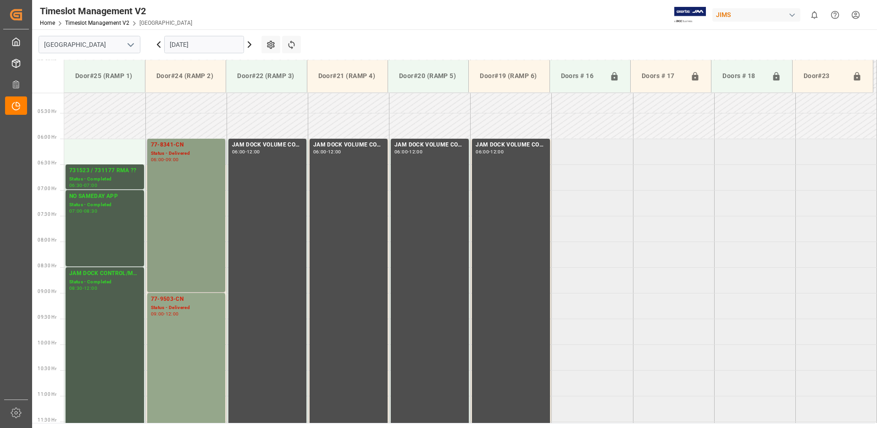
click at [195, 178] on div "77-8341-CN Status - Delivered 06:00 - 09:00" at bounding box center [186, 215] width 71 height 150
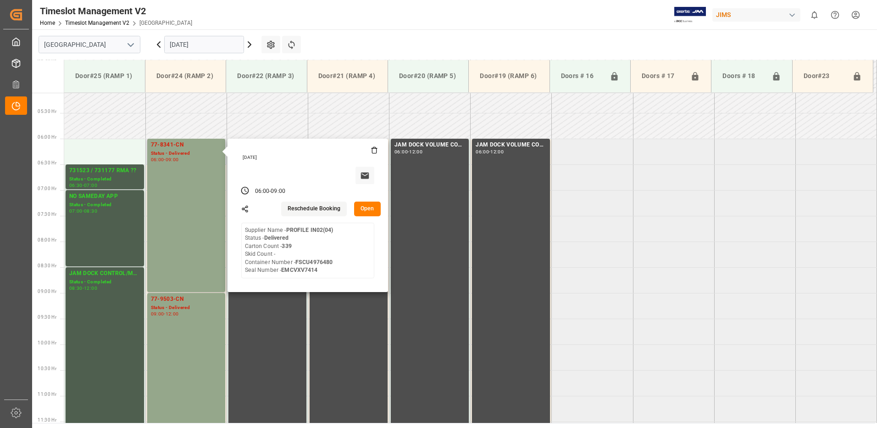
click at [368, 206] on button "Open" at bounding box center [367, 208] width 27 height 15
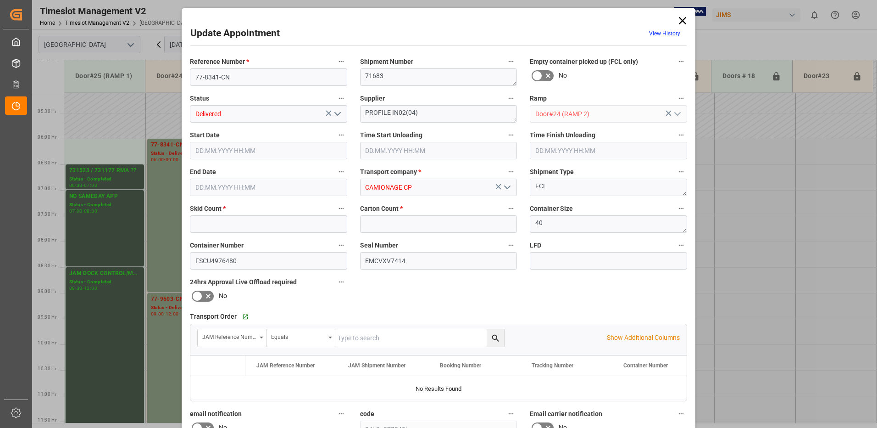
type input "0"
type input "339"
type input "[DATE] 06:00"
type input "[DATE] 06:15"
type input "[DATE] 09:00"
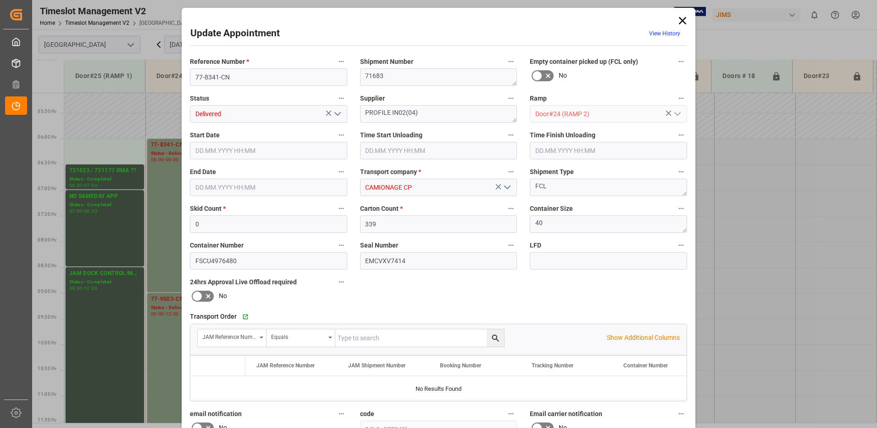
type input "[DATE] 17:37"
click at [336, 111] on icon "open menu" at bounding box center [337, 113] width 11 height 11
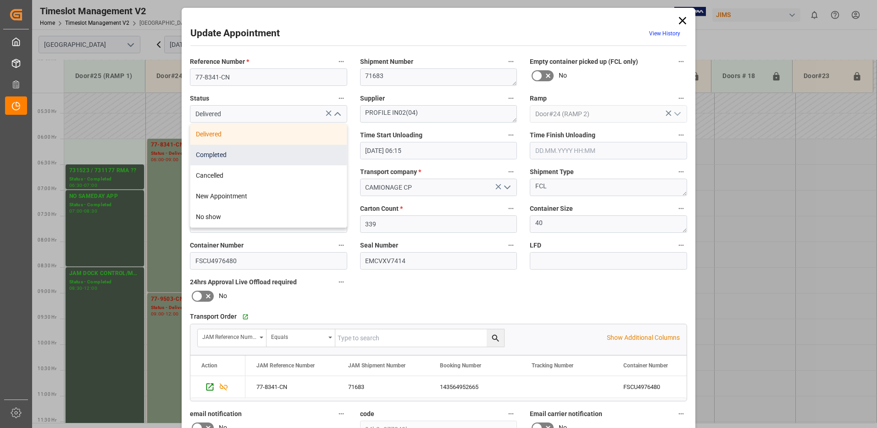
click at [294, 151] on div "Completed" at bounding box center [268, 154] width 156 height 21
type input "Completed"
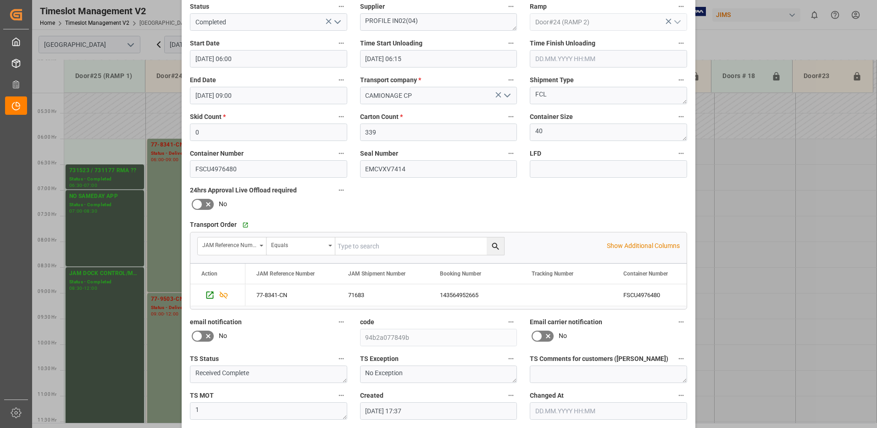
scroll to position [130, 0]
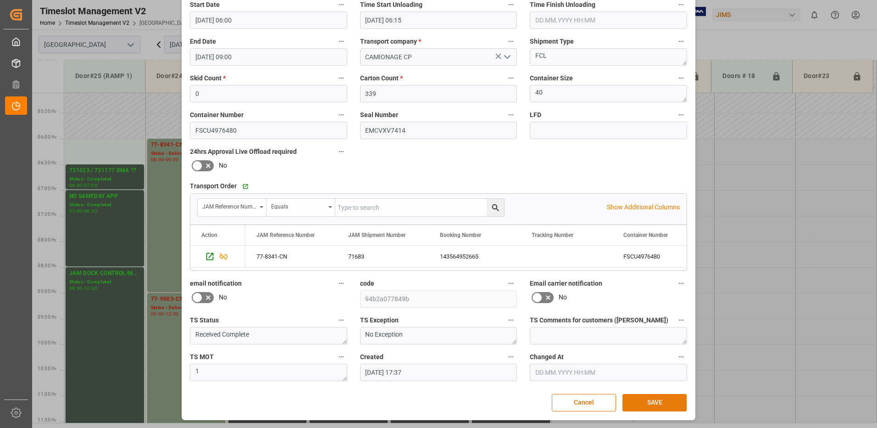
click at [654, 406] on button "SAVE" at bounding box center [654, 402] width 64 height 17
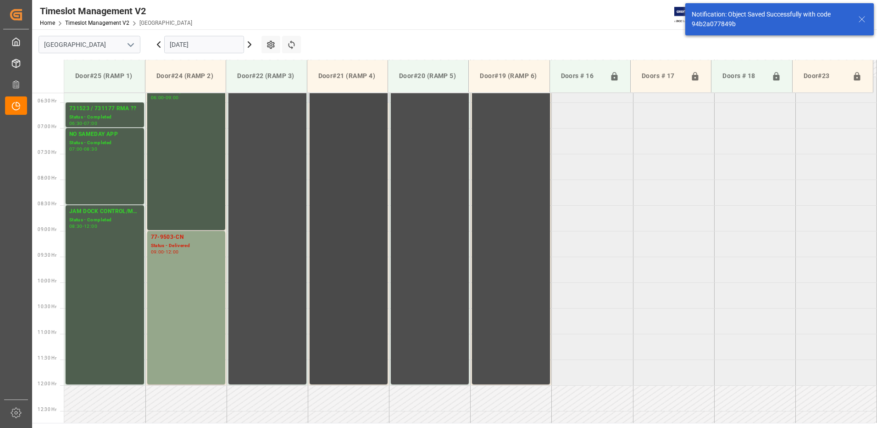
scroll to position [356, 0]
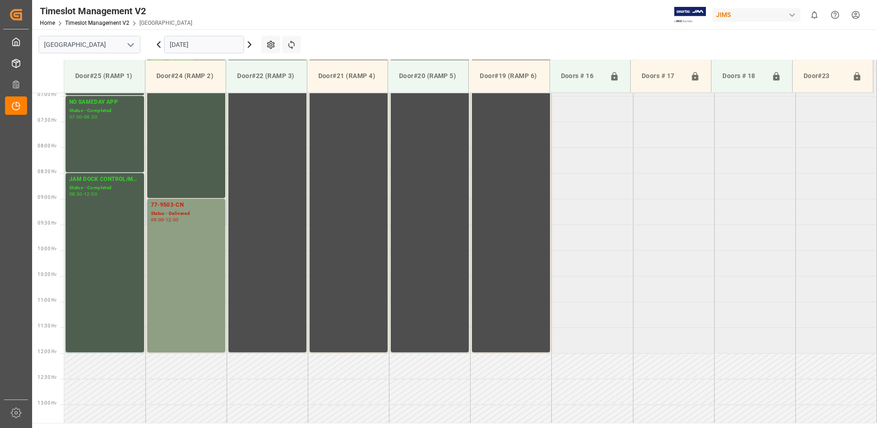
click at [170, 245] on div "77-9503-CN Status - Delivered 09:00 - 12:00" at bounding box center [186, 275] width 71 height 150
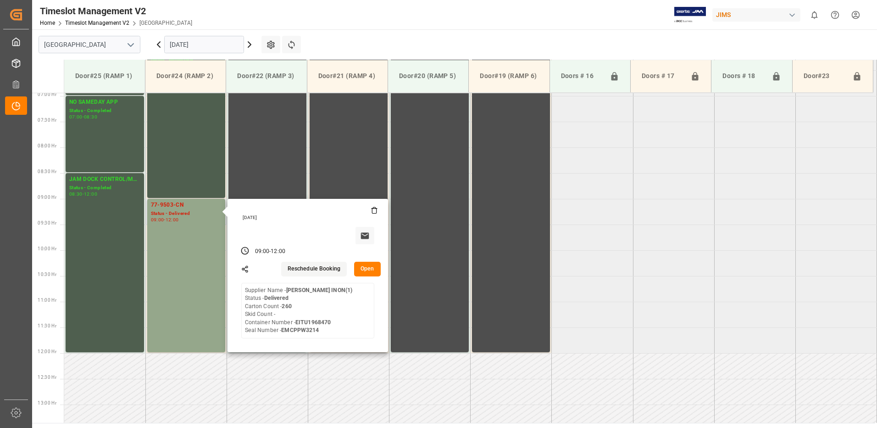
click at [370, 266] on button "Open" at bounding box center [367, 268] width 27 height 15
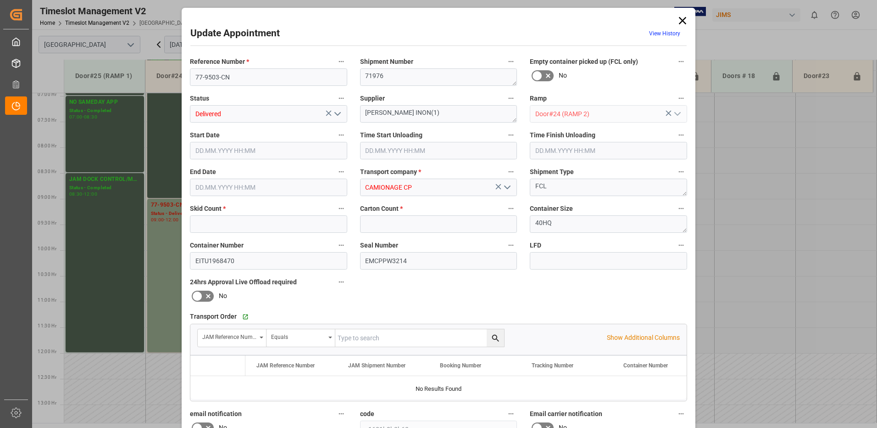
type input "0"
type input "260"
type input "[DATE] 09:00"
click at [338, 112] on icon "open menu" at bounding box center [337, 113] width 11 height 11
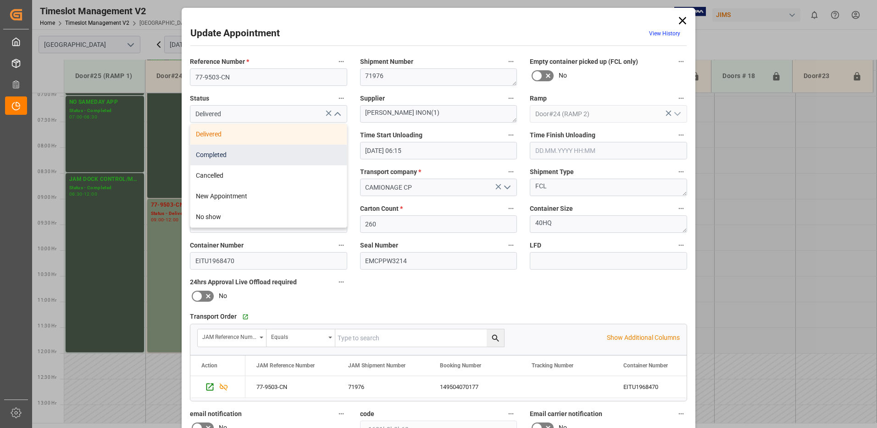
click at [298, 151] on div "Completed" at bounding box center [268, 154] width 156 height 21
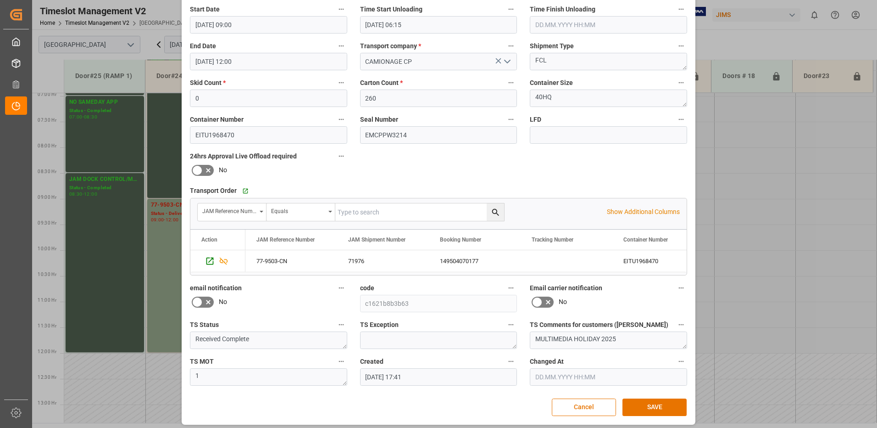
scroll to position [130, 0]
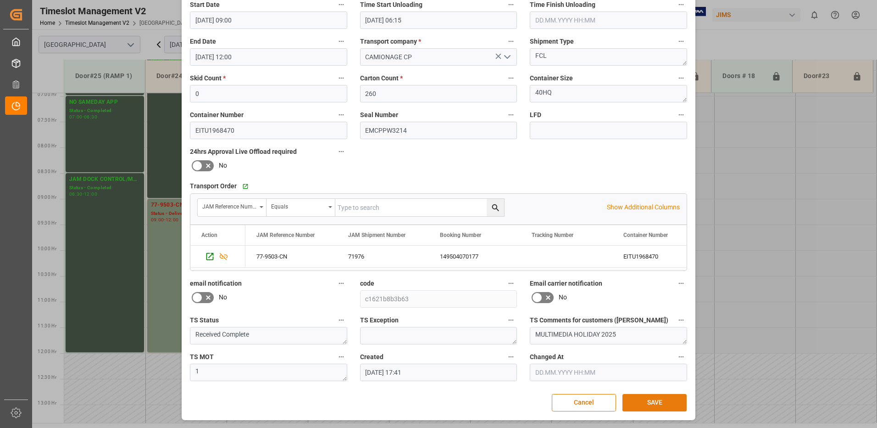
click at [651, 402] on button "SAVE" at bounding box center [654, 402] width 64 height 17
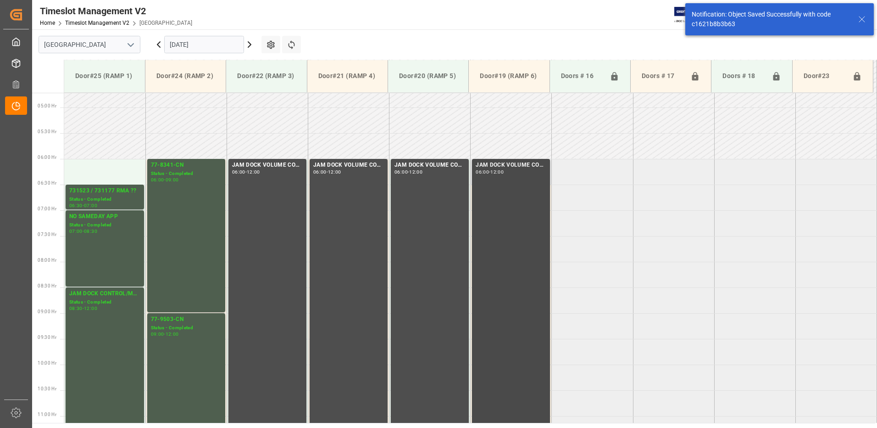
scroll to position [222, 0]
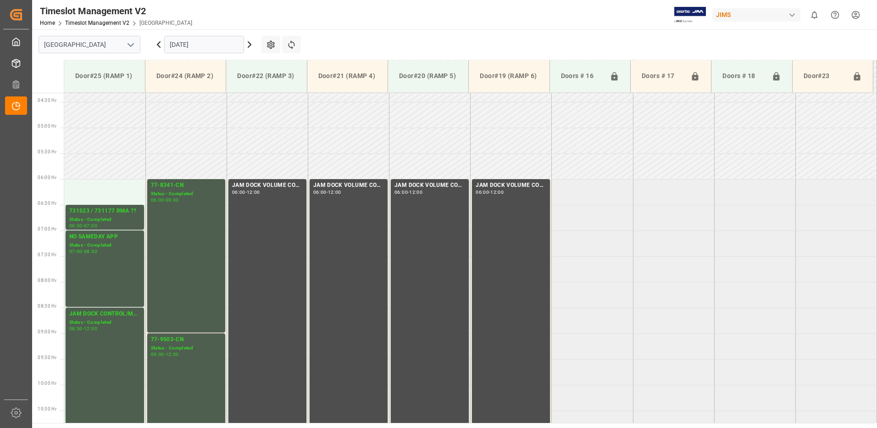
click at [156, 44] on icon at bounding box center [158, 44] width 11 height 11
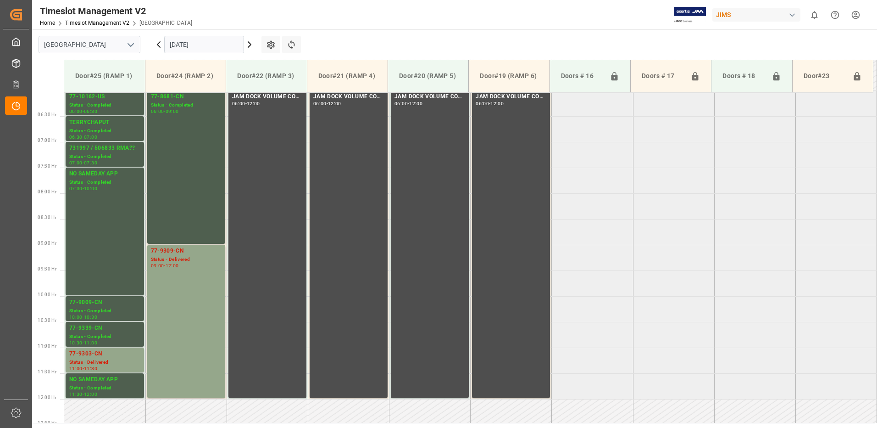
scroll to position [354, 0]
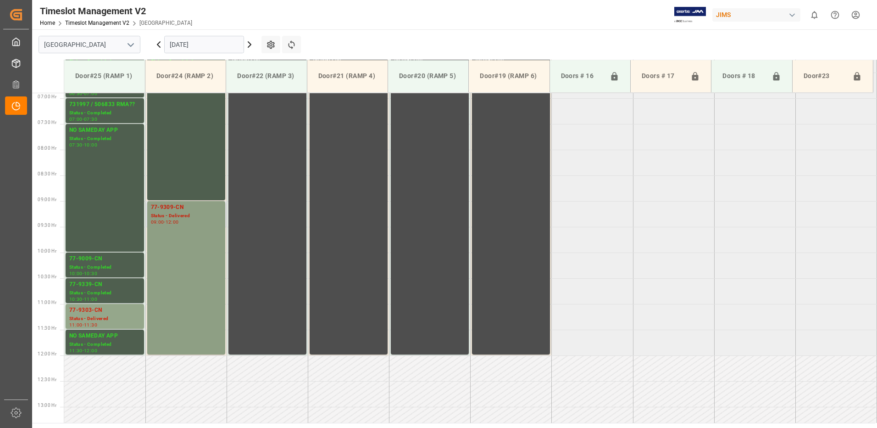
click at [188, 261] on div "77-9309-CN Status - Delivered 09:00 - 12:00" at bounding box center [186, 278] width 71 height 150
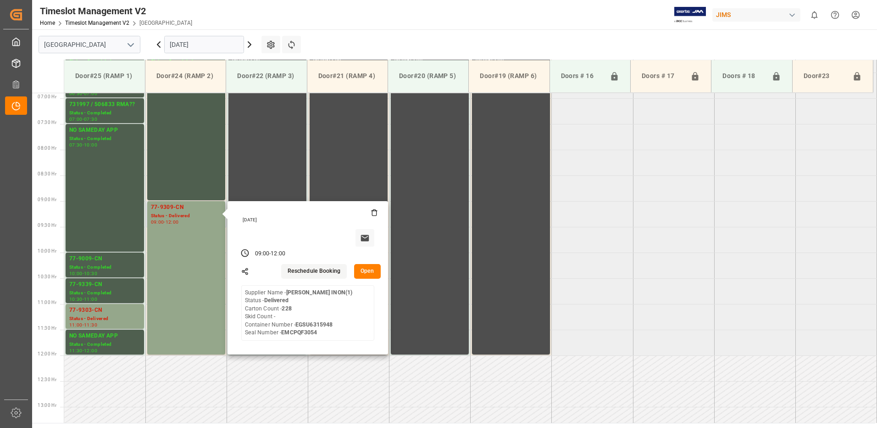
click at [368, 270] on button "Open" at bounding box center [367, 271] width 27 height 15
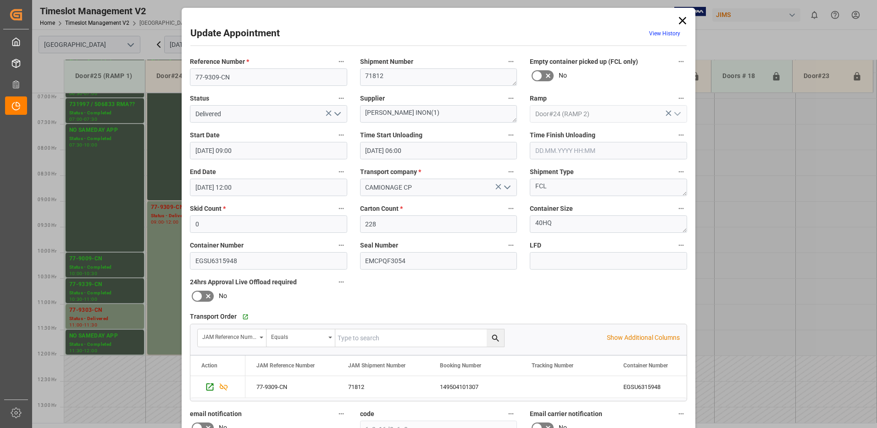
click at [337, 112] on icon "open menu" at bounding box center [337, 113] width 11 height 11
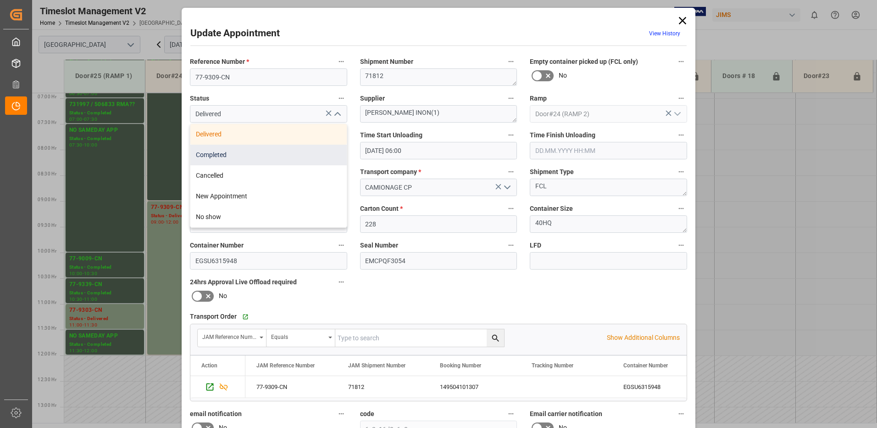
click at [270, 154] on div "Completed" at bounding box center [268, 154] width 156 height 21
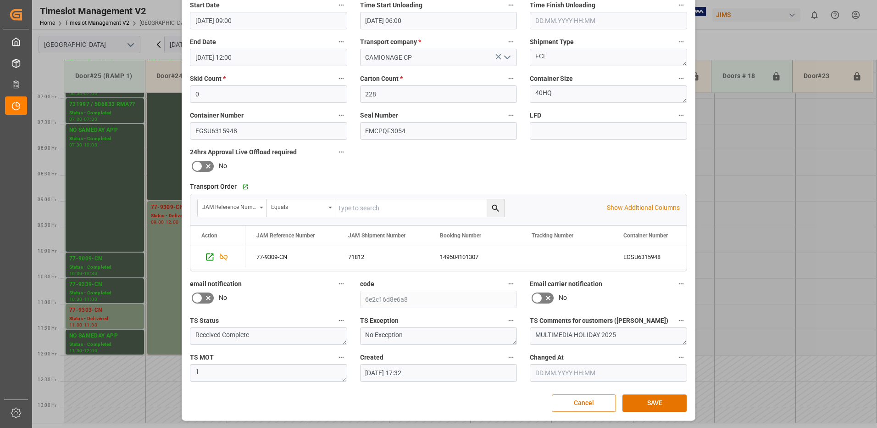
scroll to position [130, 0]
click at [643, 404] on button "SAVE" at bounding box center [654, 402] width 64 height 17
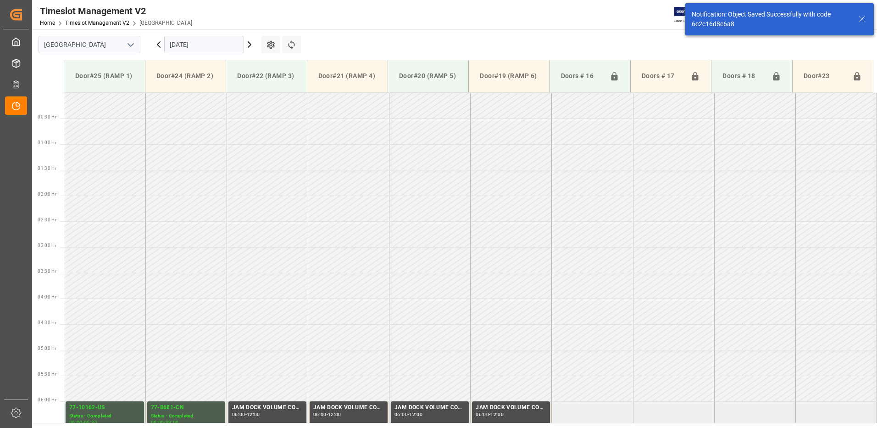
scroll to position [373, 0]
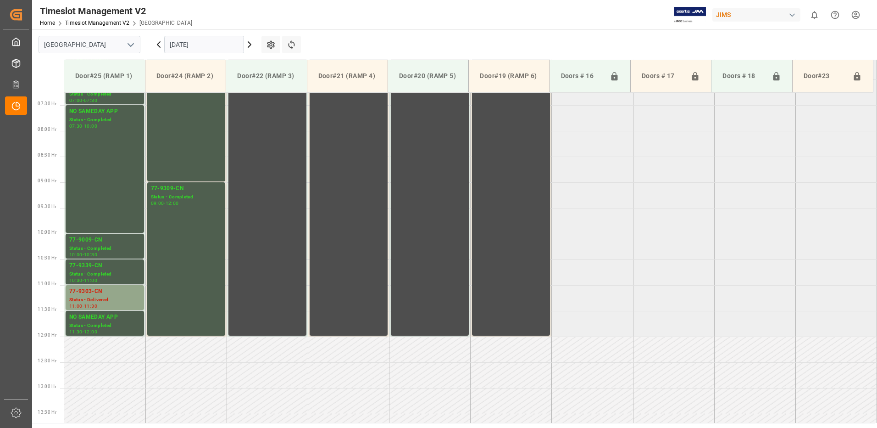
click at [157, 43] on icon at bounding box center [158, 44] width 11 height 11
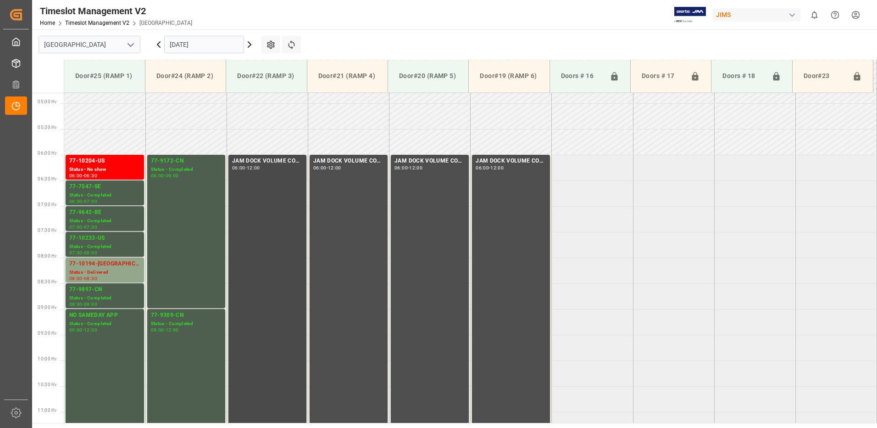
scroll to position [262, 0]
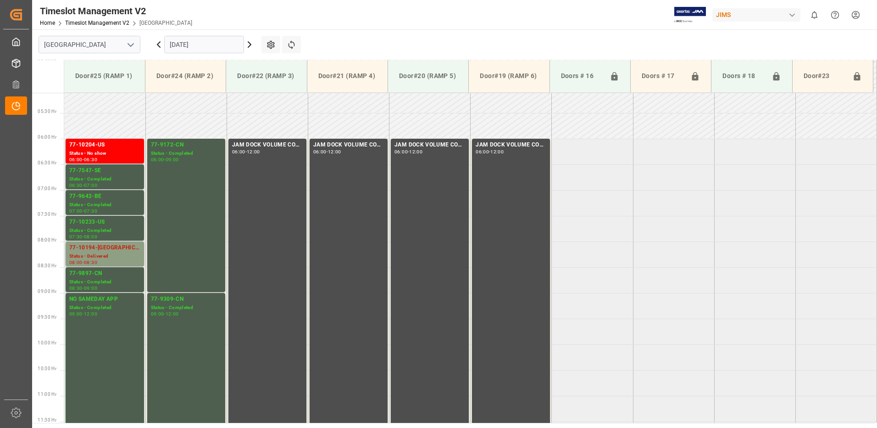
click at [93, 251] on div "77-10194-[GEOGRAPHIC_DATA]" at bounding box center [104, 247] width 71 height 9
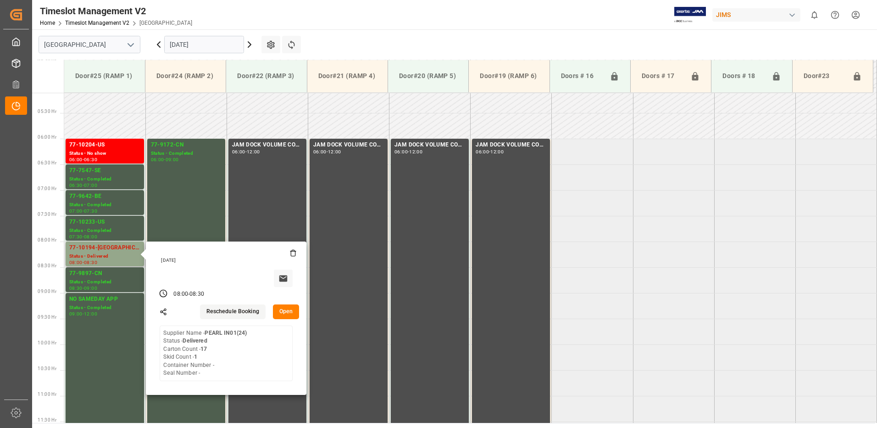
click at [283, 311] on button "Open" at bounding box center [286, 311] width 27 height 15
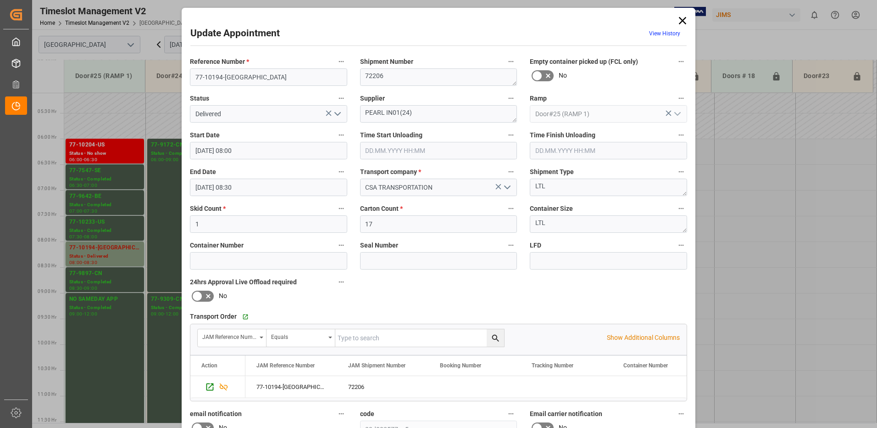
click at [337, 114] on polyline "open menu" at bounding box center [338, 113] width 6 height 3
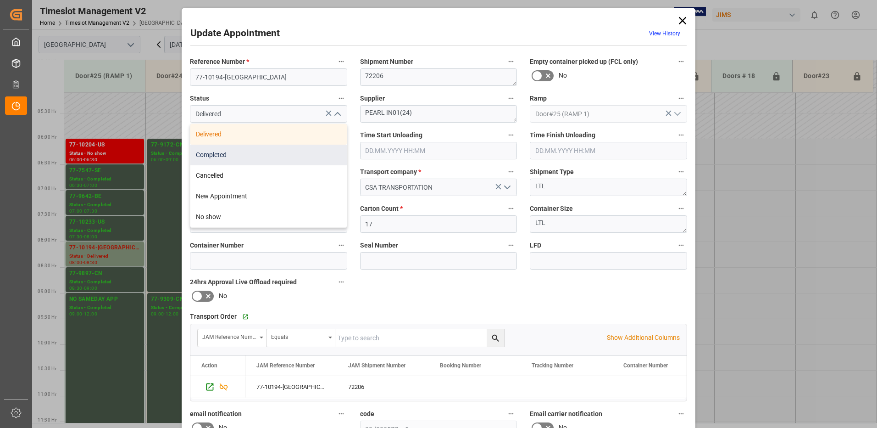
click at [276, 150] on div "Completed" at bounding box center [268, 154] width 156 height 21
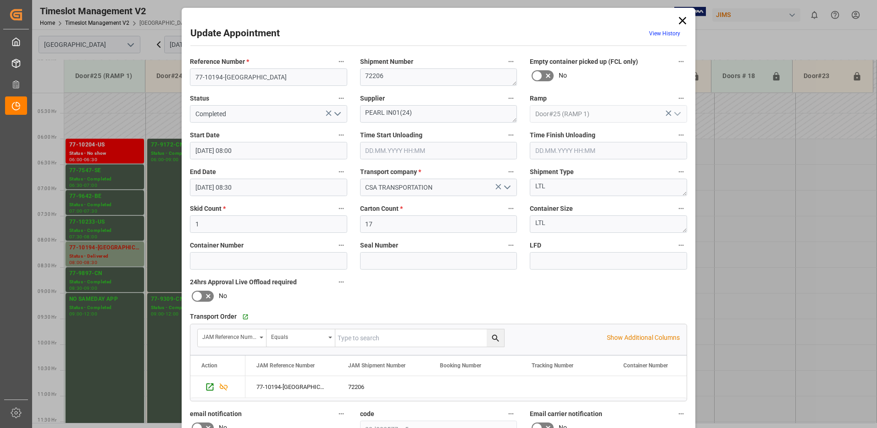
scroll to position [130, 0]
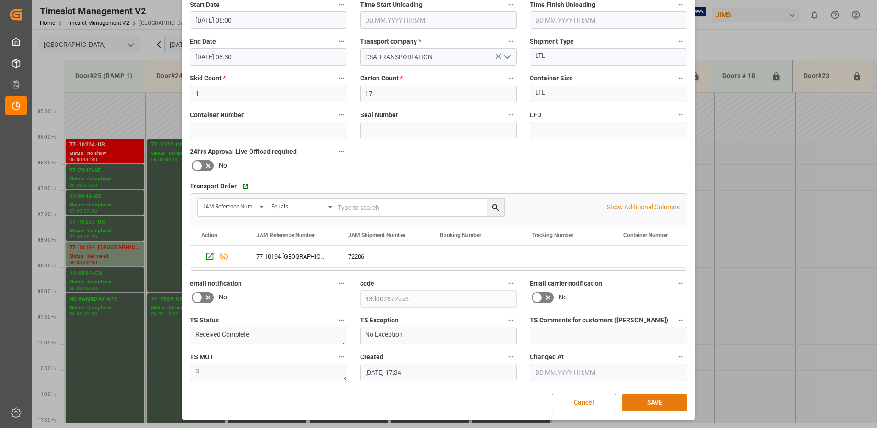
click at [642, 402] on button "SAVE" at bounding box center [654, 402] width 64 height 17
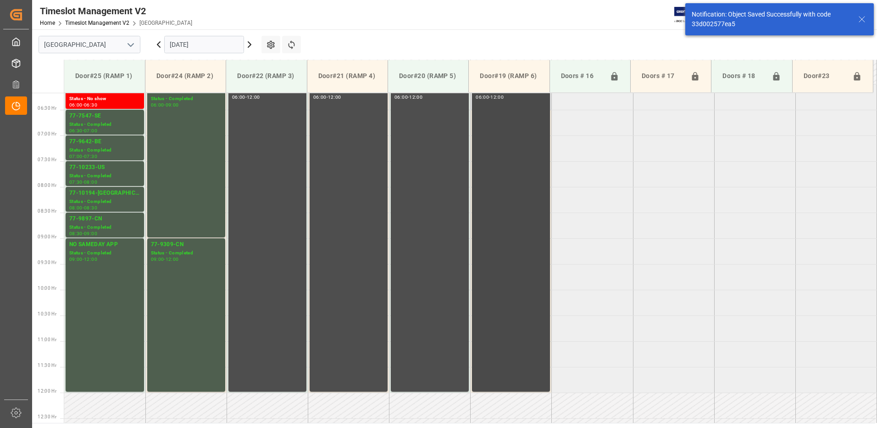
scroll to position [262, 0]
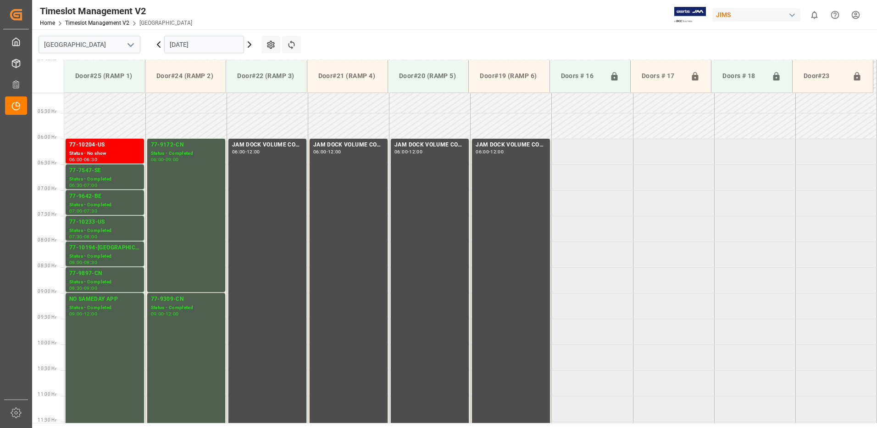
click at [224, 44] on input "[DATE]" at bounding box center [204, 44] width 80 height 17
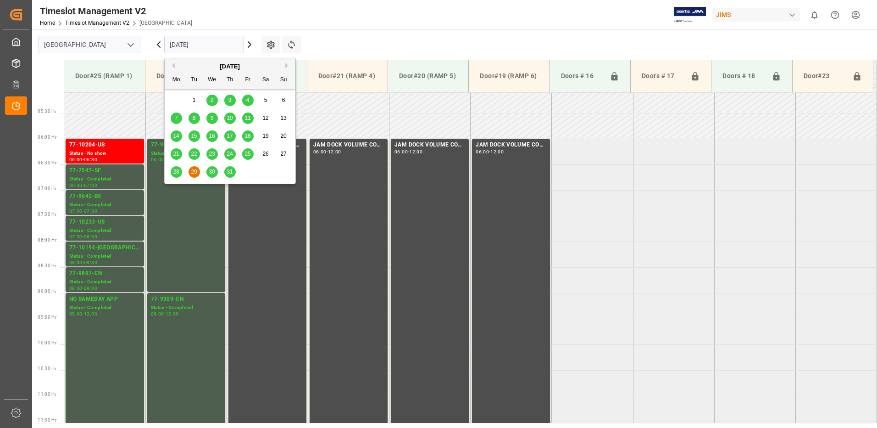
click at [287, 67] on button "Next Month" at bounding box center [288, 66] width 6 height 6
click at [211, 117] on span "6" at bounding box center [212, 118] width 3 height 6
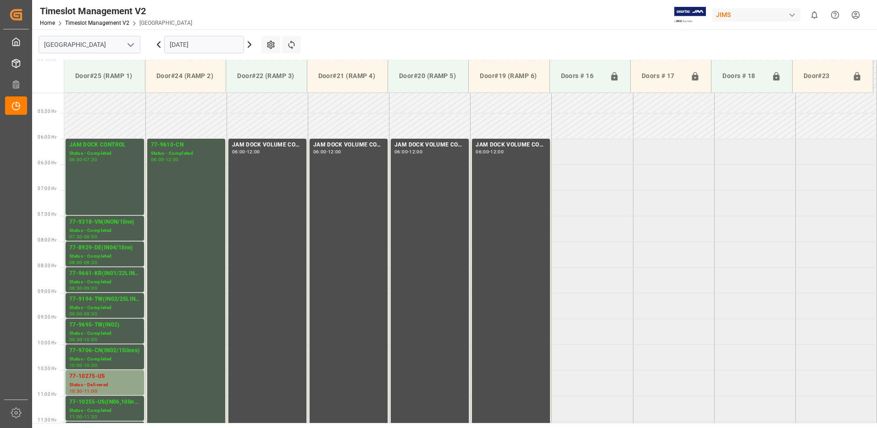
click at [250, 44] on icon at bounding box center [249, 44] width 11 height 11
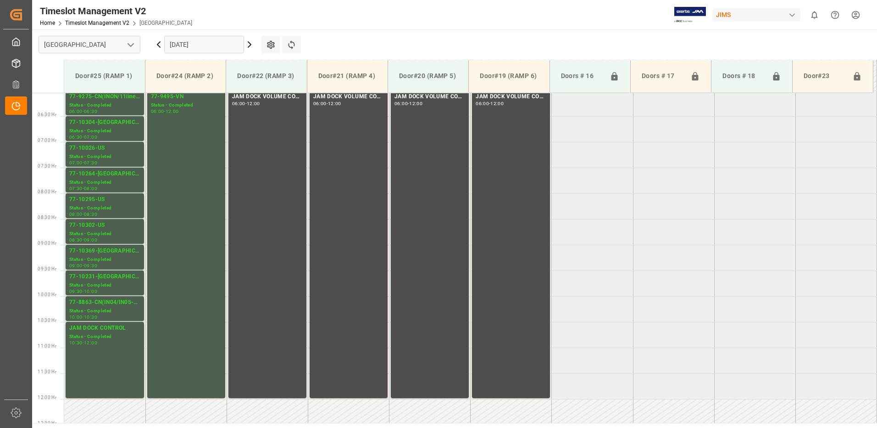
scroll to position [354, 0]
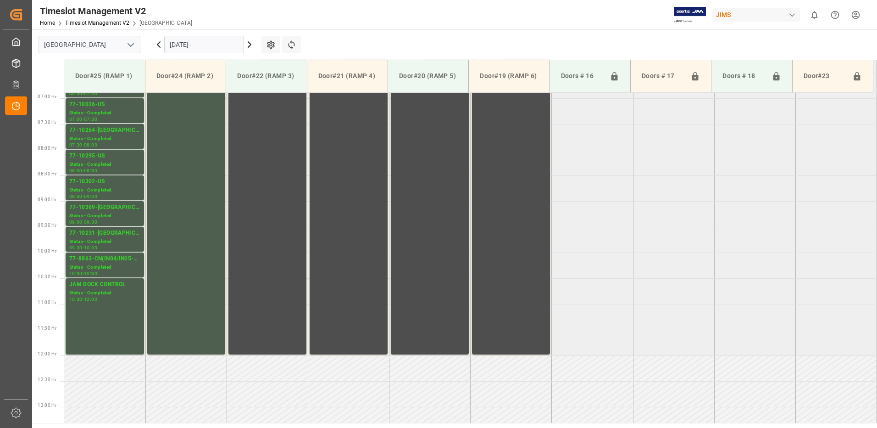
click at [249, 44] on icon at bounding box center [249, 44] width 11 height 11
click at [220, 44] on input "[DATE]" at bounding box center [204, 44] width 80 height 17
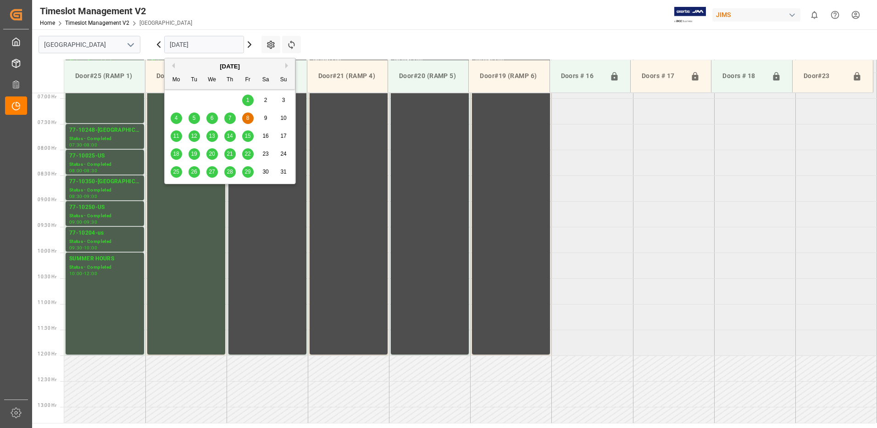
click at [173, 65] on button "Previous Month" at bounding box center [172, 66] width 6 height 6
click at [194, 172] on span "29" at bounding box center [194, 171] width 6 height 6
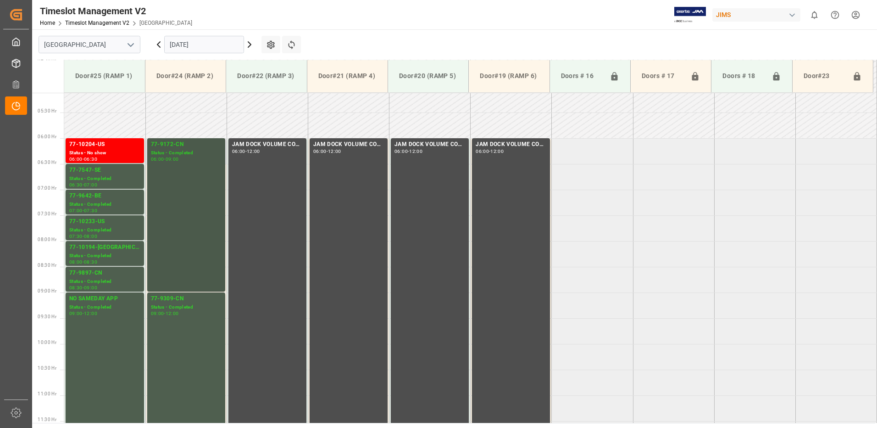
scroll to position [262, 0]
click at [120, 148] on div "77-10204-US" at bounding box center [104, 144] width 71 height 9
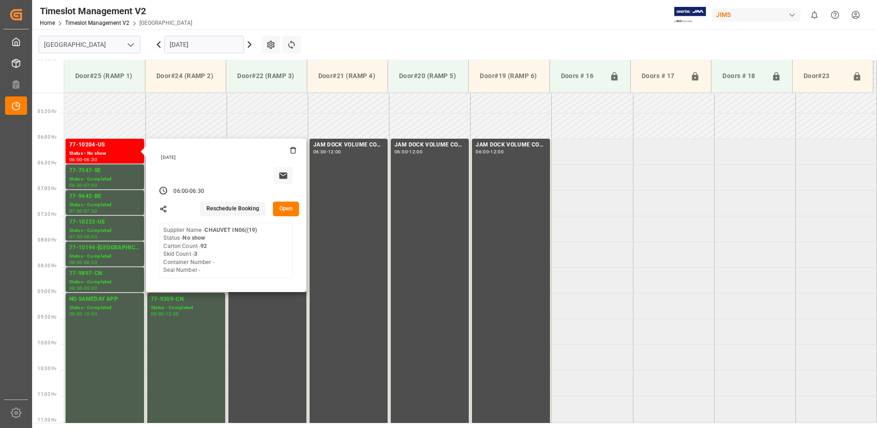
click at [287, 206] on button "Open" at bounding box center [286, 208] width 27 height 15
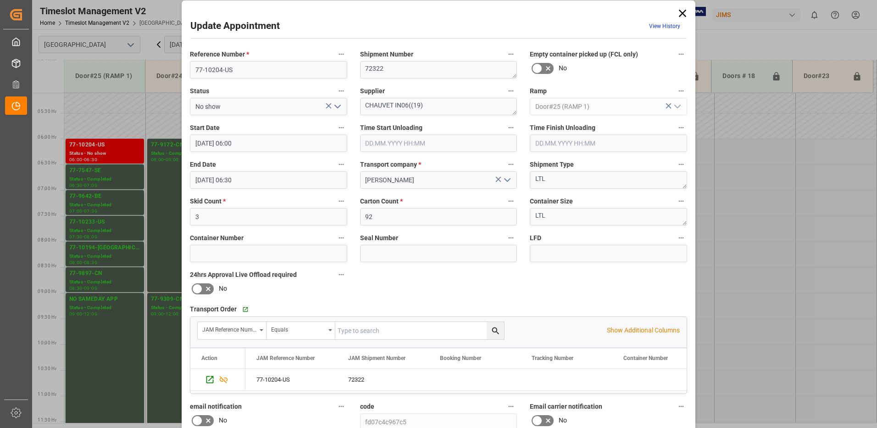
scroll to position [0, 0]
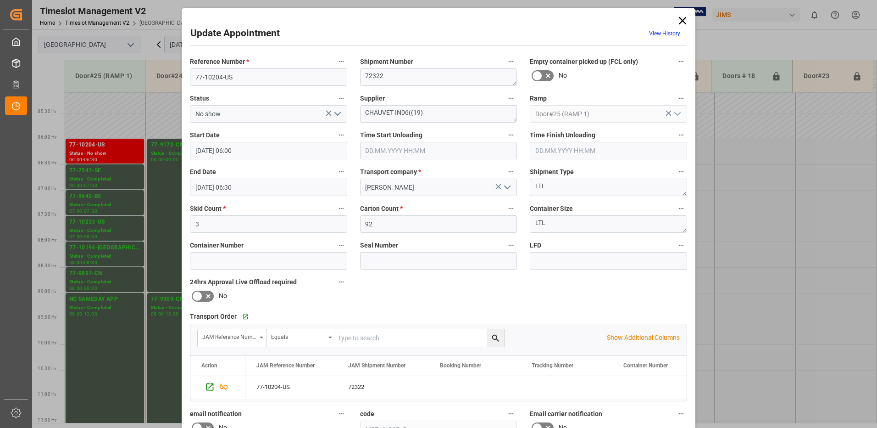
click at [681, 18] on icon at bounding box center [682, 20] width 13 height 13
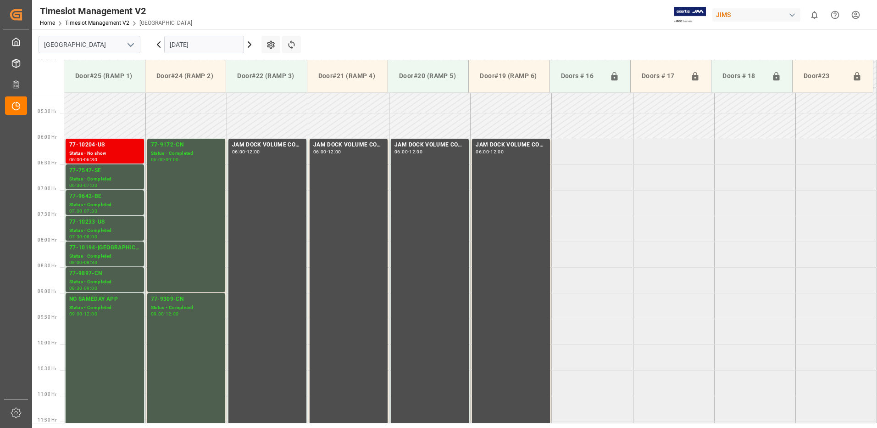
click at [107, 148] on div "77-10204-US" at bounding box center [104, 144] width 71 height 9
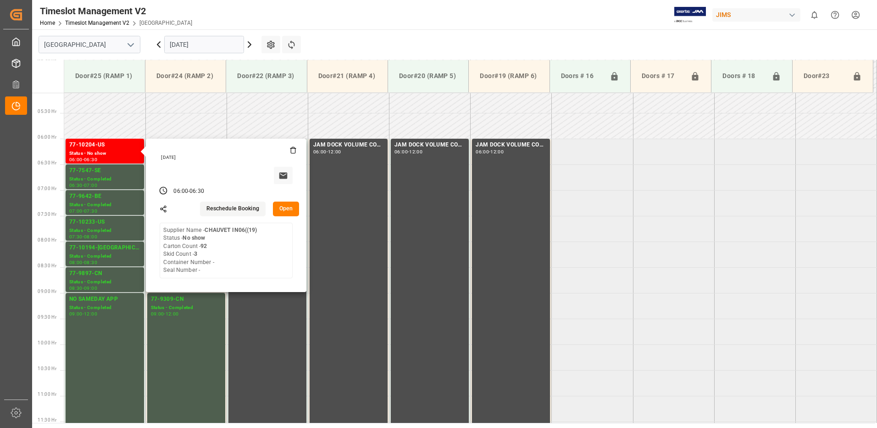
click at [292, 150] on icon at bounding box center [292, 149] width 7 height 7
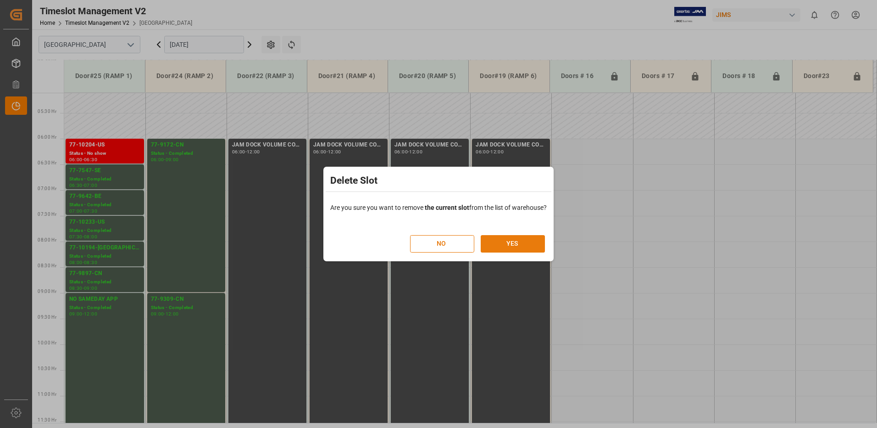
click at [518, 244] on button "YES" at bounding box center [513, 243] width 64 height 17
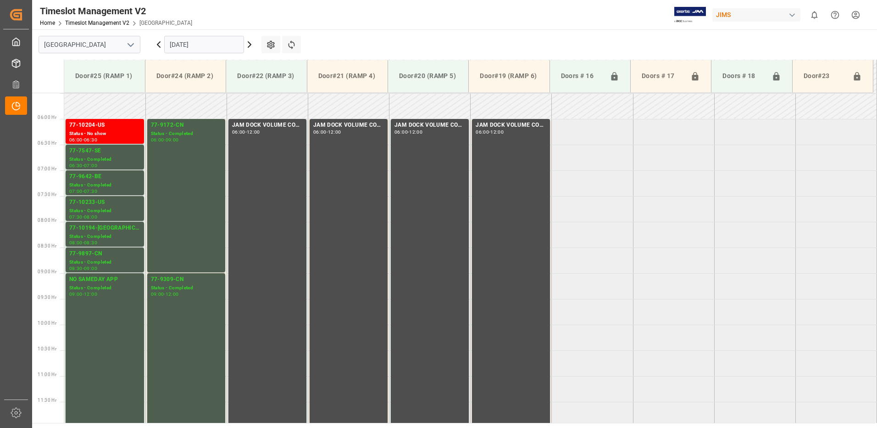
scroll to position [229, 0]
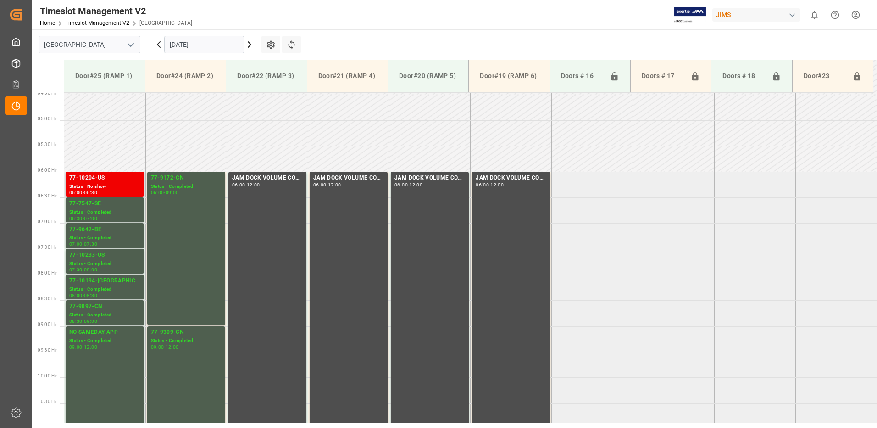
click at [119, 181] on div "77-10204-US" at bounding box center [104, 177] width 71 height 9
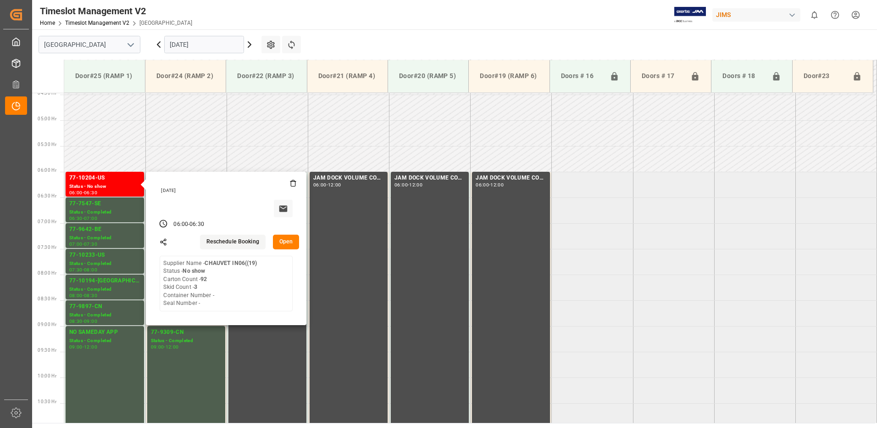
click at [293, 183] on icon at bounding box center [292, 182] width 7 height 7
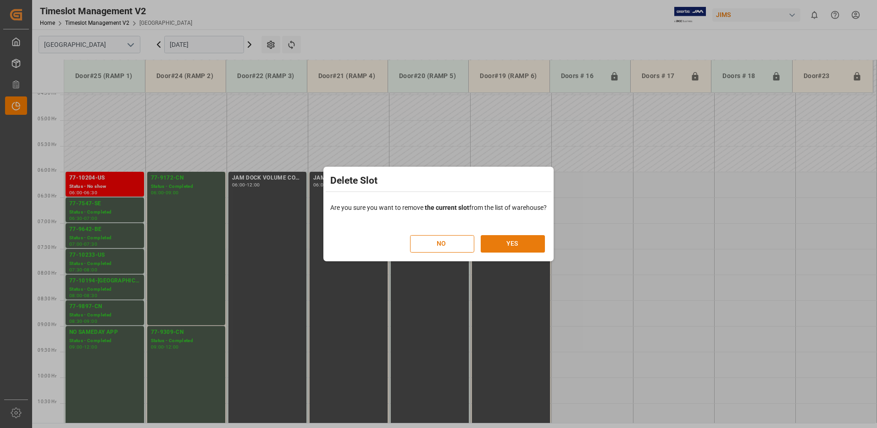
click at [520, 242] on button "YES" at bounding box center [513, 243] width 64 height 17
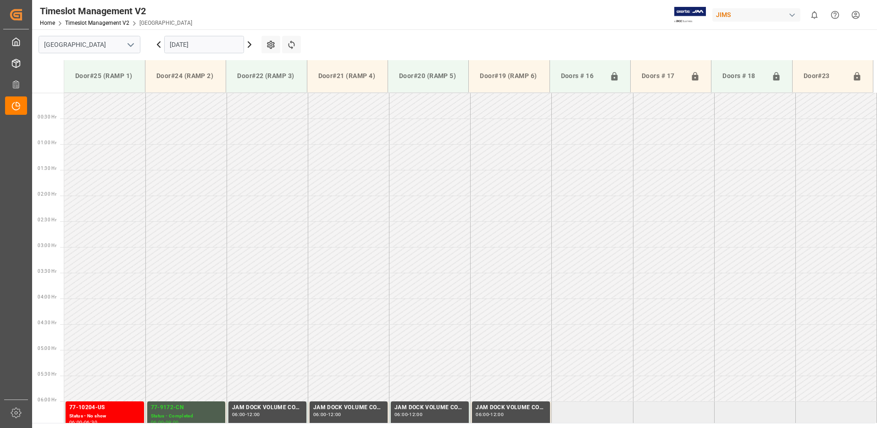
click at [159, 44] on icon at bounding box center [158, 45] width 3 height 6
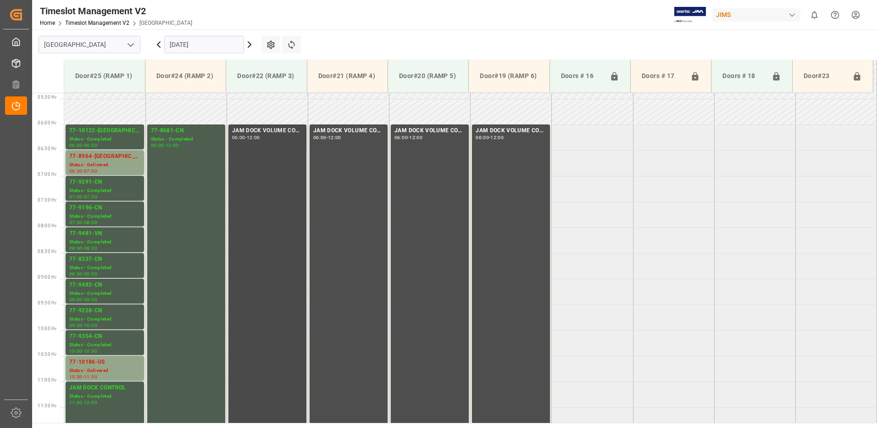
scroll to position [262, 0]
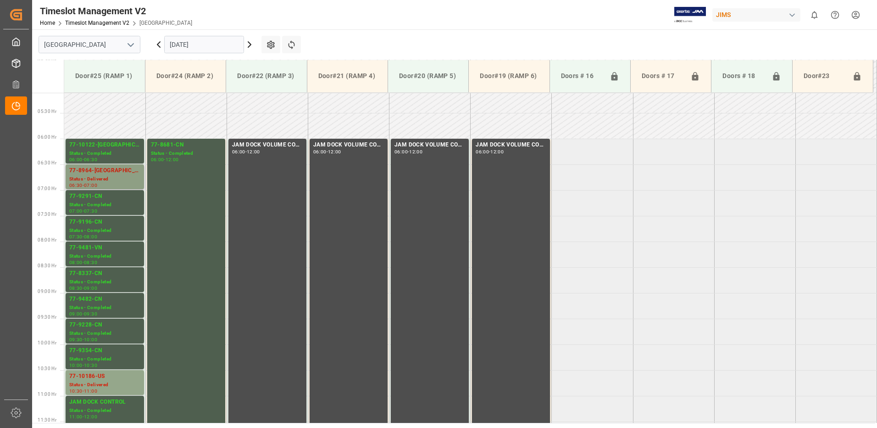
click at [121, 172] on div "77-8964-[GEOGRAPHIC_DATA]" at bounding box center [104, 170] width 71 height 9
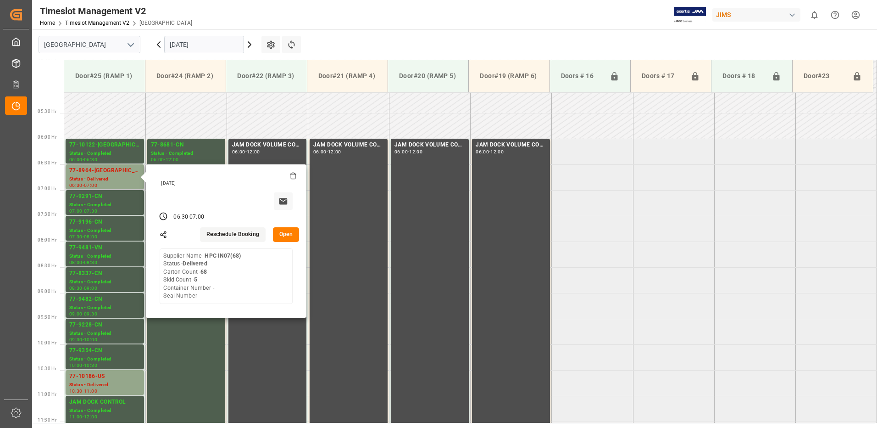
click at [289, 228] on button "Open" at bounding box center [286, 234] width 27 height 15
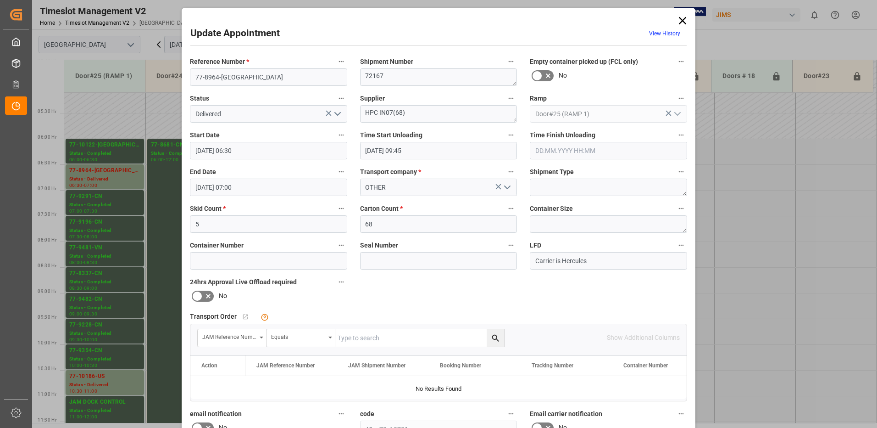
click at [339, 110] on icon "open menu" at bounding box center [337, 113] width 11 height 11
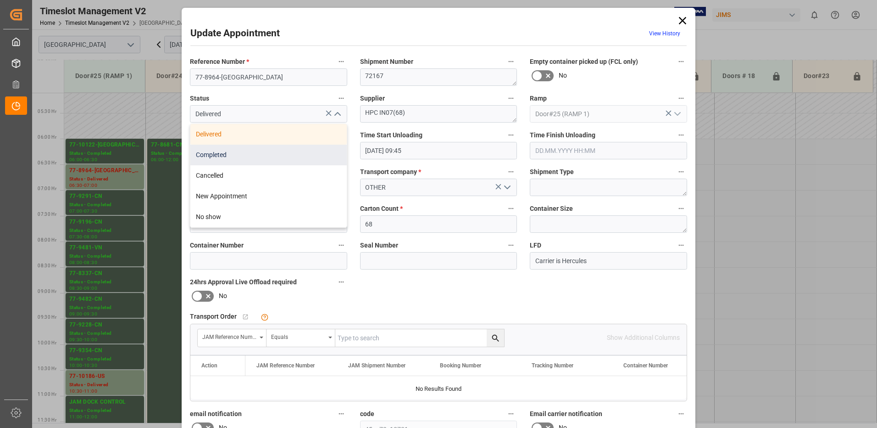
click at [246, 155] on div "Completed" at bounding box center [268, 154] width 156 height 21
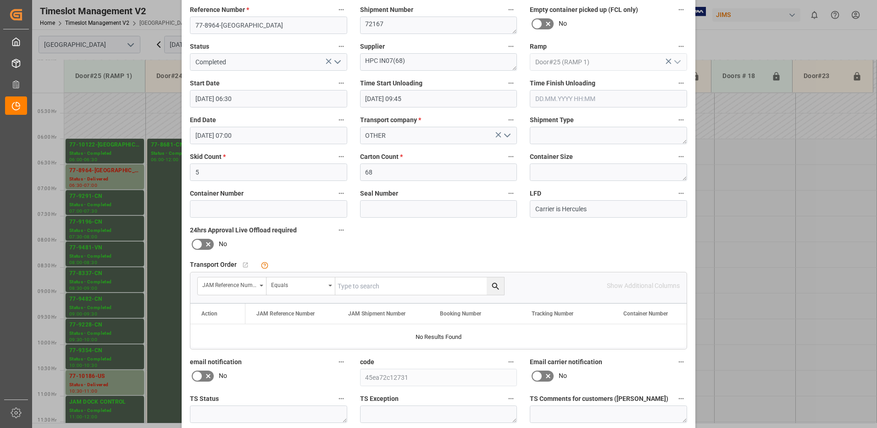
scroll to position [130, 0]
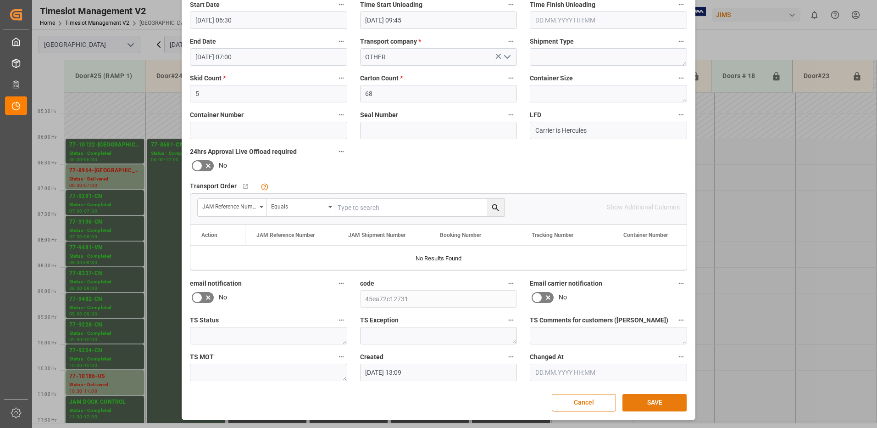
click at [660, 402] on button "SAVE" at bounding box center [654, 402] width 64 height 17
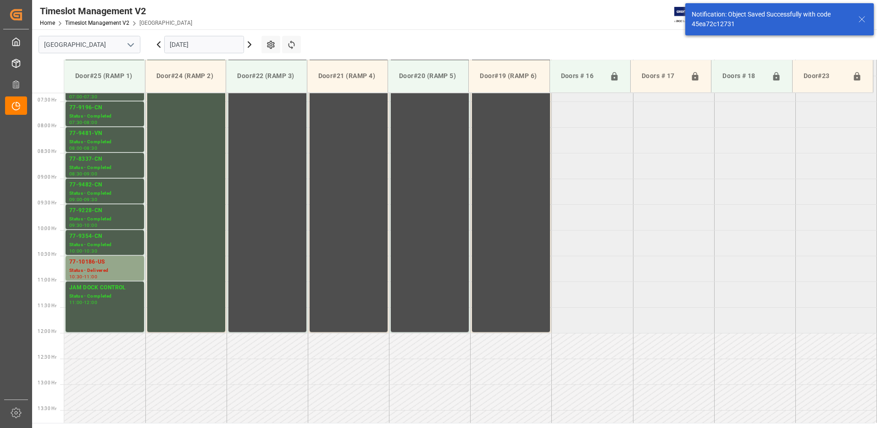
scroll to position [389, 0]
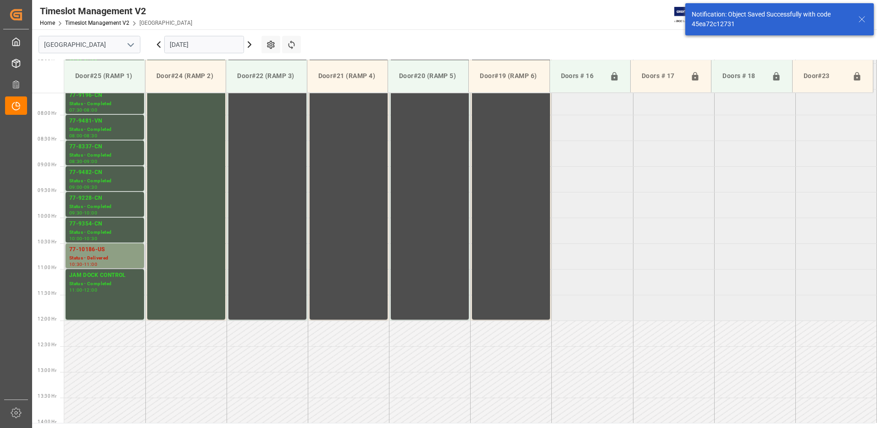
click at [102, 249] on div "77-10186-US" at bounding box center [104, 249] width 71 height 9
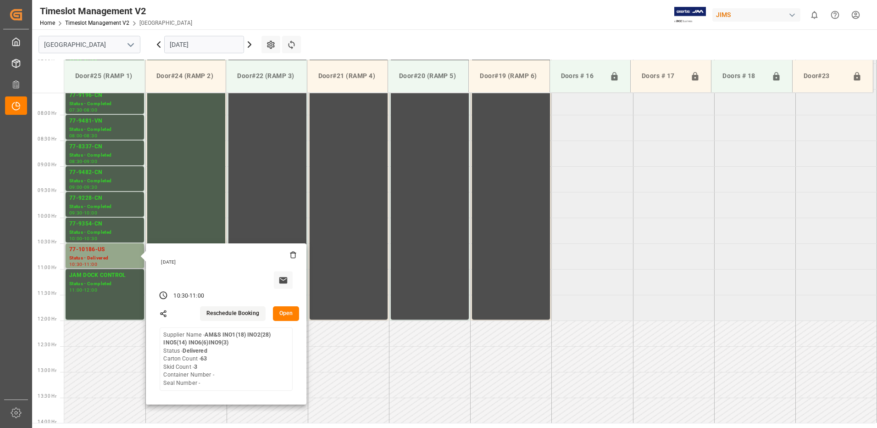
click at [287, 310] on button "Open" at bounding box center [286, 313] width 27 height 15
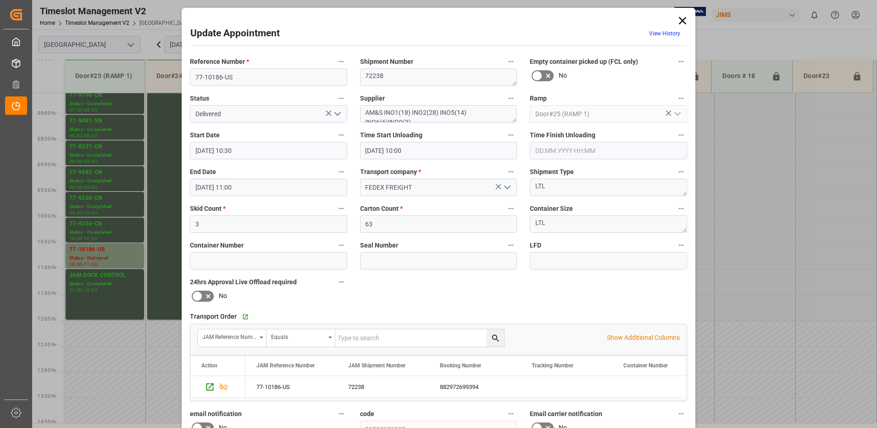
click at [337, 113] on icon "open menu" at bounding box center [337, 113] width 11 height 11
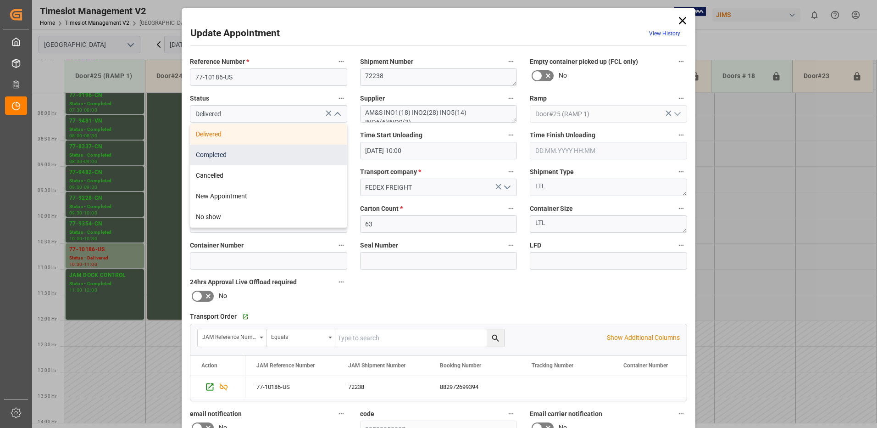
click at [253, 156] on div "Completed" at bounding box center [268, 154] width 156 height 21
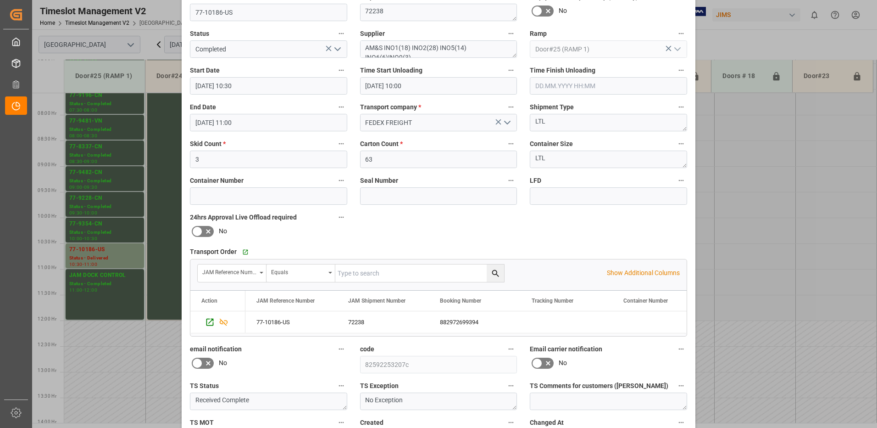
scroll to position [130, 0]
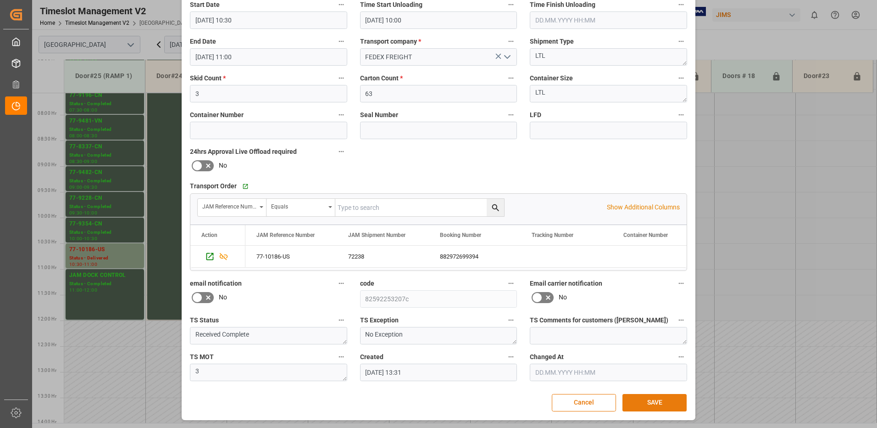
click at [661, 404] on button "SAVE" at bounding box center [654, 402] width 64 height 17
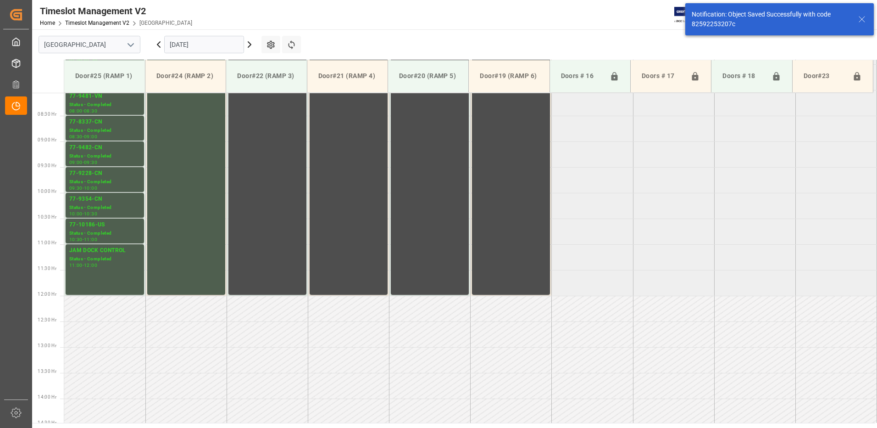
scroll to position [424, 0]
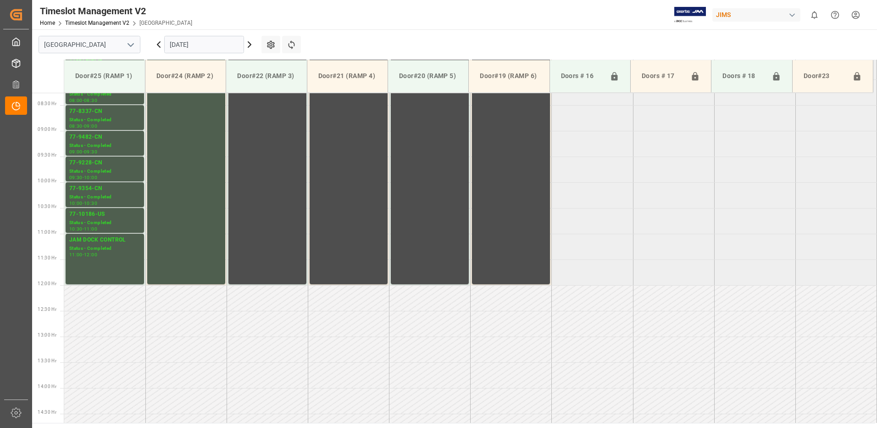
click at [158, 43] on icon at bounding box center [158, 44] width 11 height 11
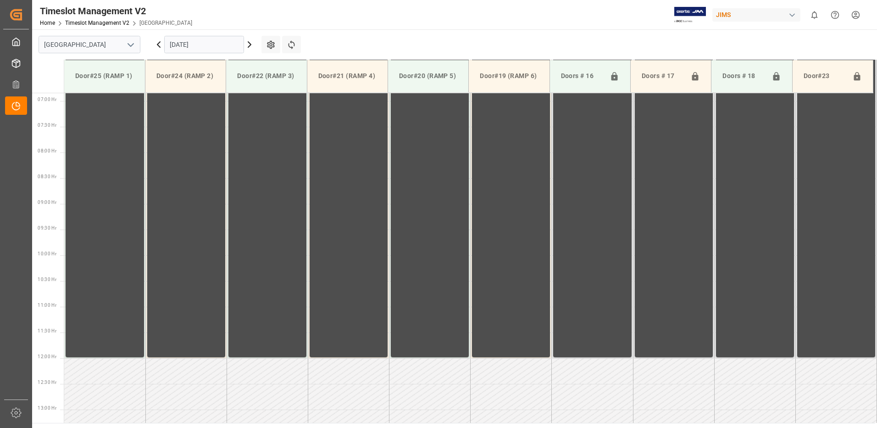
scroll to position [354, 0]
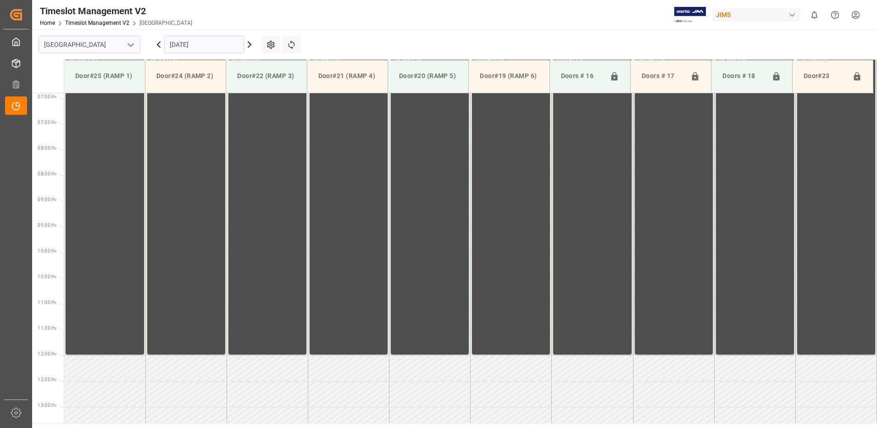
click at [158, 43] on icon at bounding box center [158, 44] width 11 height 11
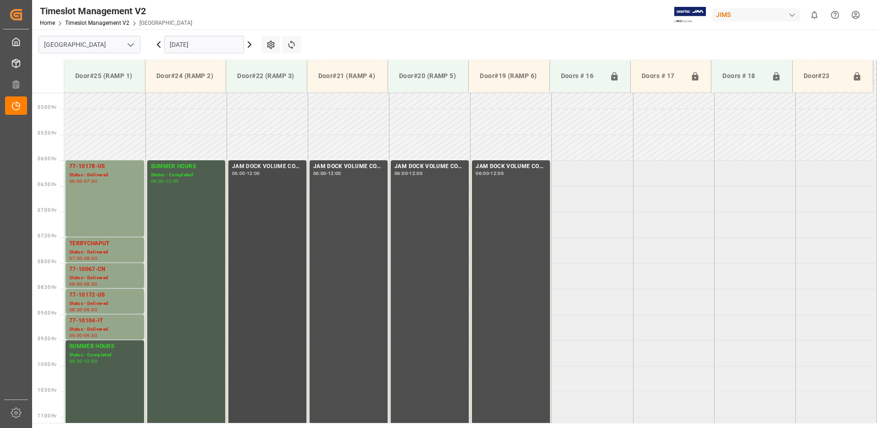
scroll to position [262, 0]
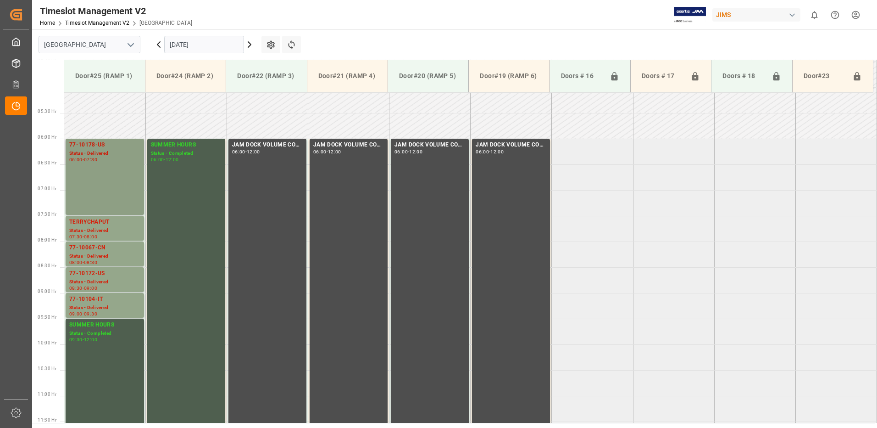
click at [115, 168] on div "77-10178-US Status - Delivered 06:00 - 07:30" at bounding box center [104, 176] width 71 height 72
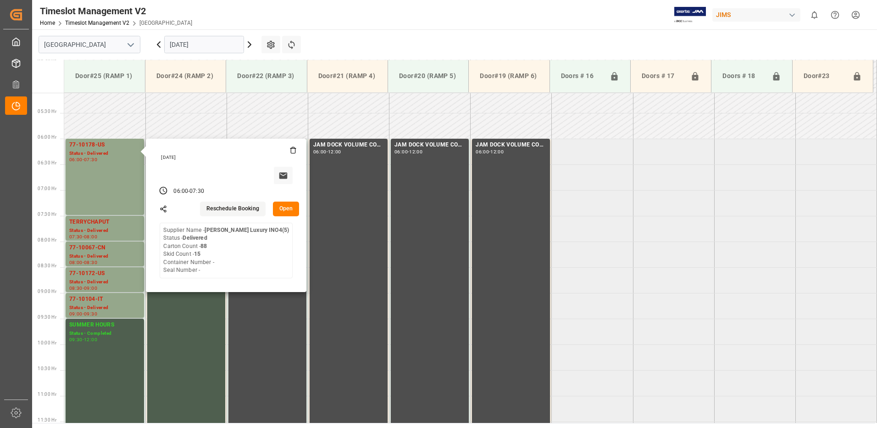
click at [287, 207] on button "Open" at bounding box center [286, 208] width 27 height 15
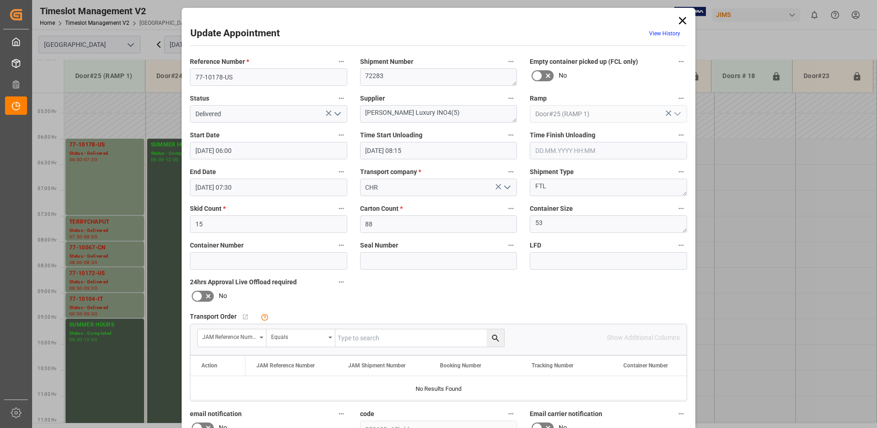
click at [335, 113] on icon "open menu" at bounding box center [337, 113] width 11 height 11
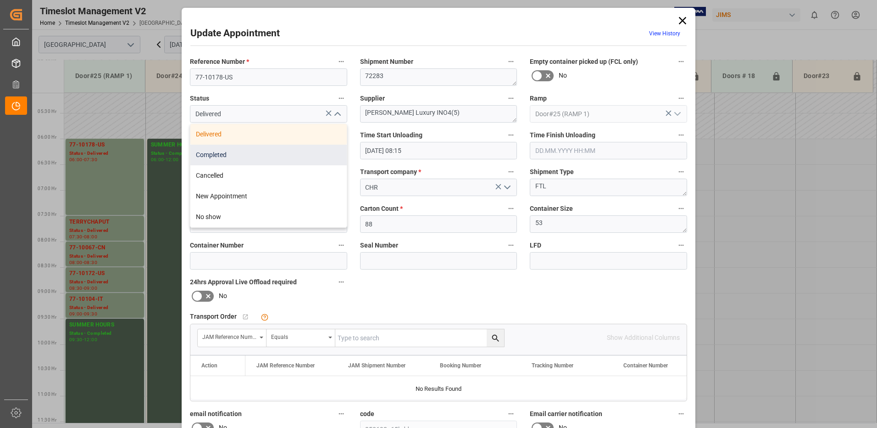
click at [305, 156] on div "Completed" at bounding box center [268, 154] width 156 height 21
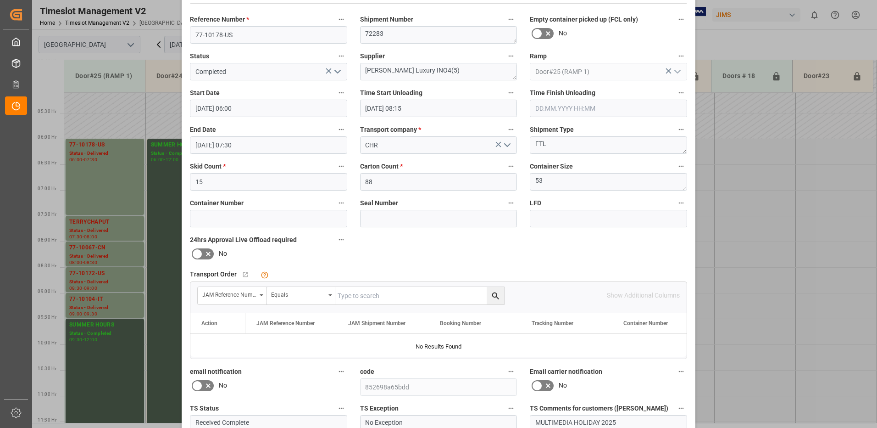
scroll to position [130, 0]
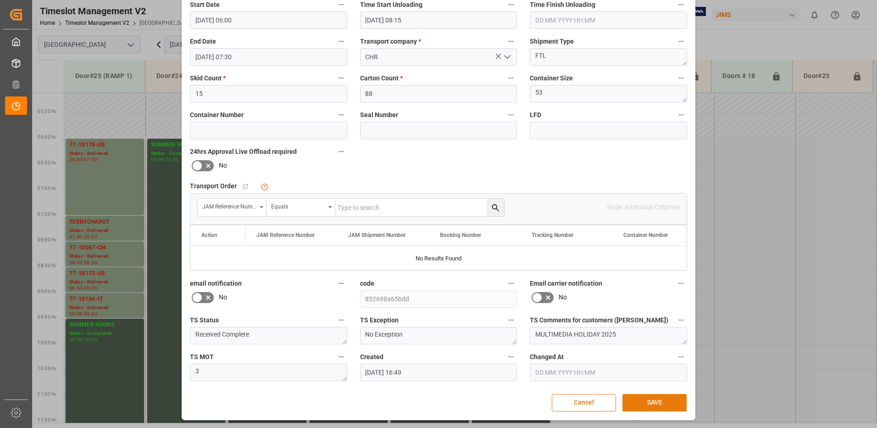
click at [663, 403] on button "SAVE" at bounding box center [654, 402] width 64 height 17
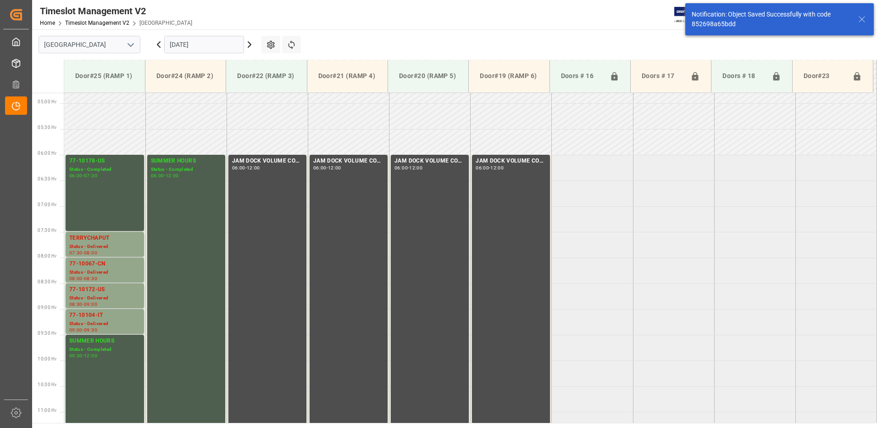
scroll to position [251, 0]
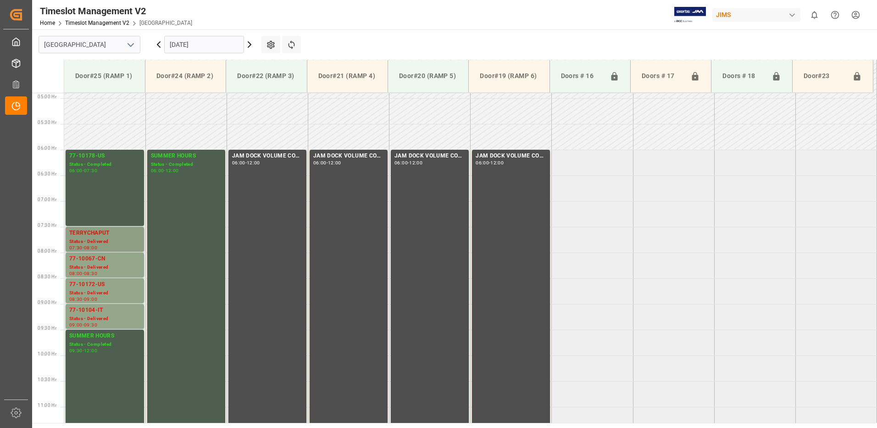
click at [105, 233] on div "TERRYCHAPUT" at bounding box center [104, 232] width 71 height 9
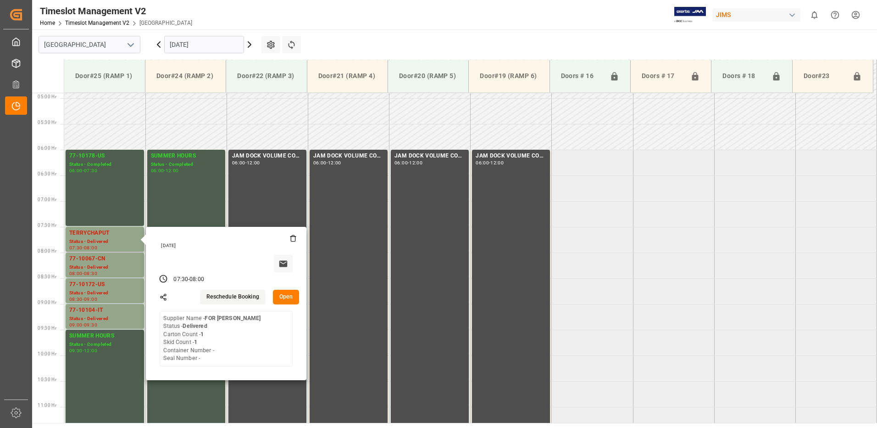
click at [280, 288] on div "Reschedule Booking Open" at bounding box center [226, 295] width 146 height 18
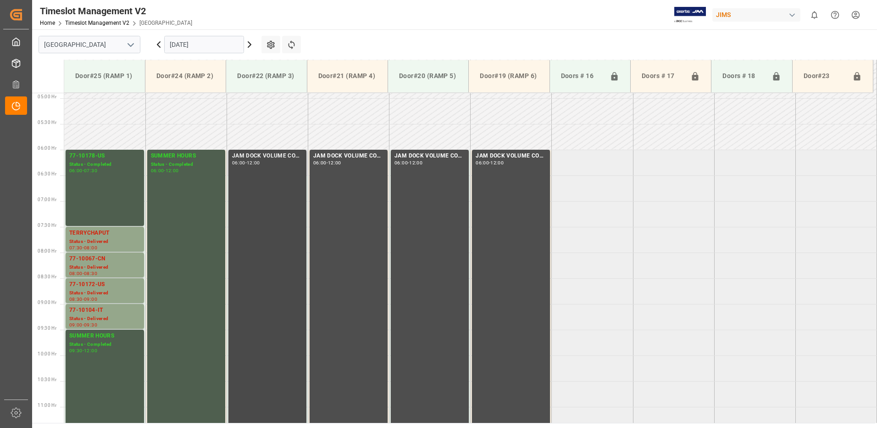
click at [283, 296] on div "JAM DOCK VOLUME CONTROL 06:00 - 12:00" at bounding box center [267, 303] width 71 height 304
click at [103, 234] on div "TERRYCHAPUT" at bounding box center [104, 232] width 71 height 9
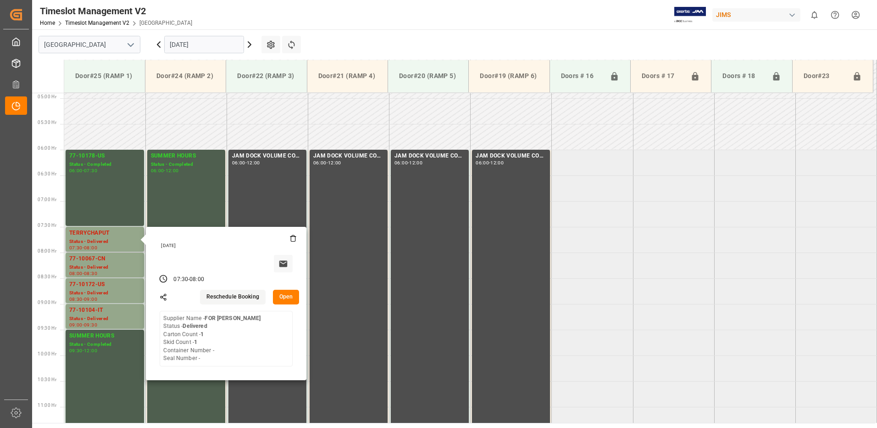
click at [288, 295] on button "Open" at bounding box center [286, 296] width 27 height 15
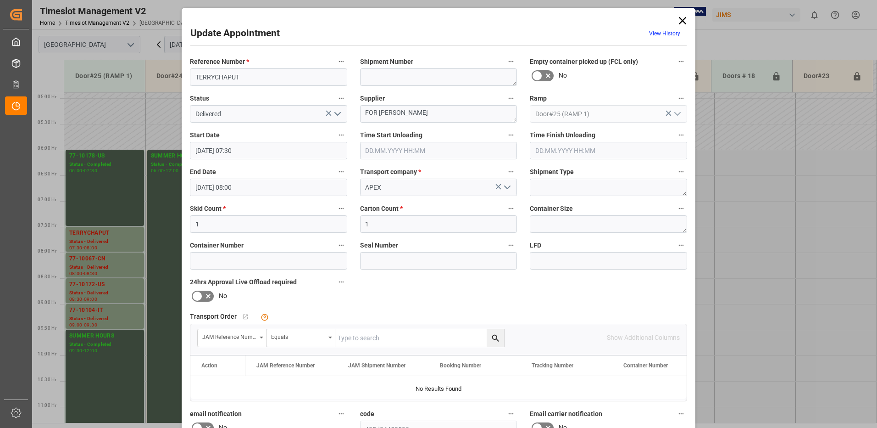
click at [336, 112] on icon "open menu" at bounding box center [337, 113] width 11 height 11
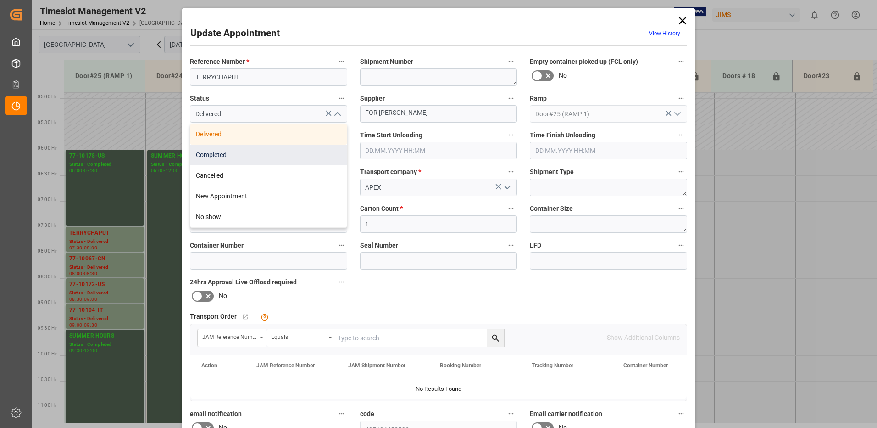
click at [288, 155] on div "Completed" at bounding box center [268, 154] width 156 height 21
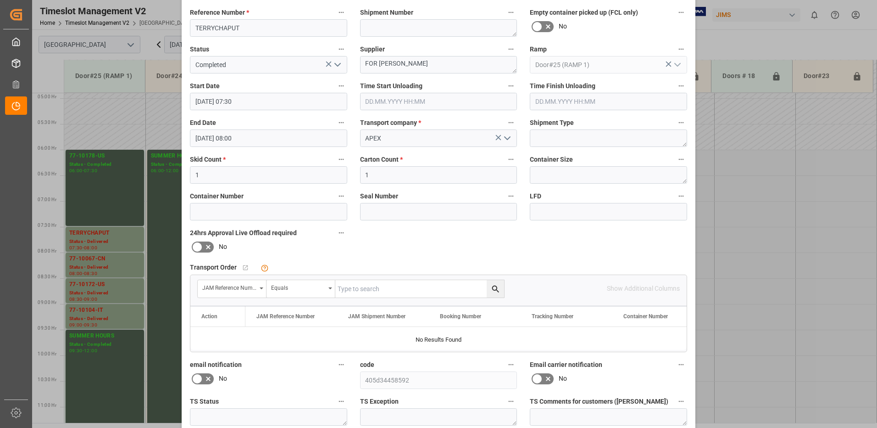
scroll to position [130, 0]
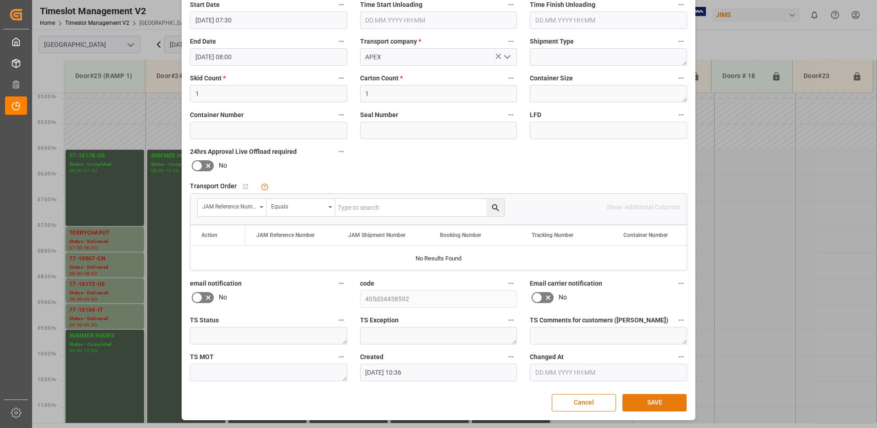
click at [658, 404] on button "SAVE" at bounding box center [654, 402] width 64 height 17
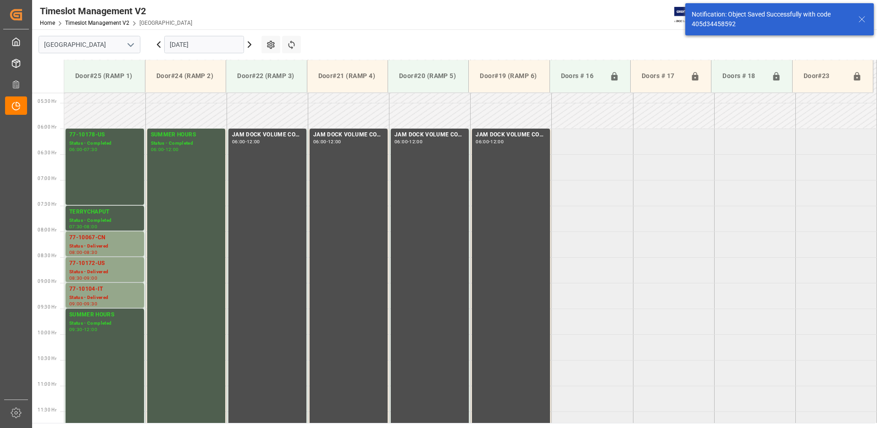
scroll to position [303, 0]
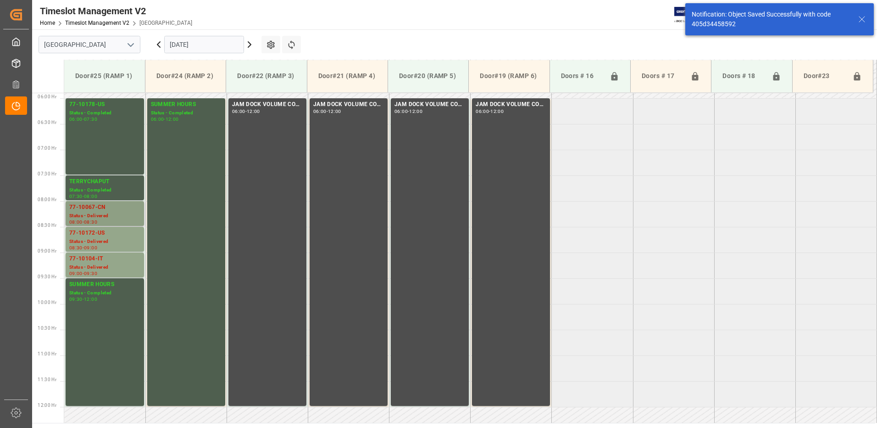
click at [104, 212] on div "Status - Delivered" at bounding box center [104, 216] width 71 height 8
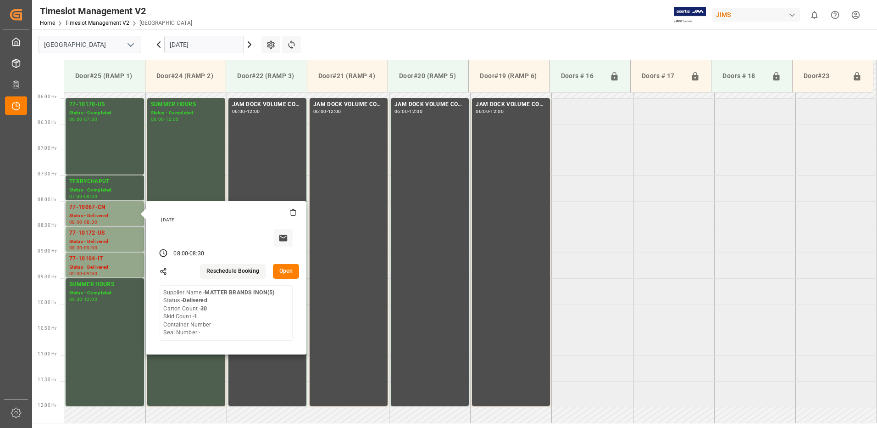
click at [288, 269] on button "Open" at bounding box center [286, 271] width 27 height 15
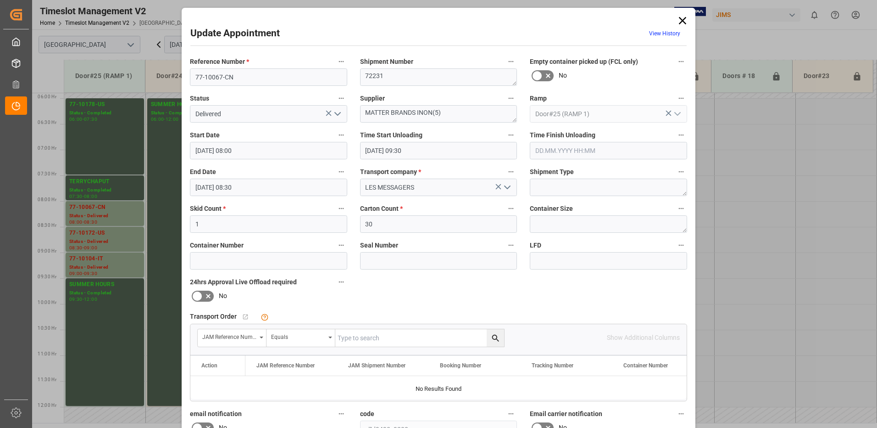
click at [334, 113] on icon "open menu" at bounding box center [337, 113] width 11 height 11
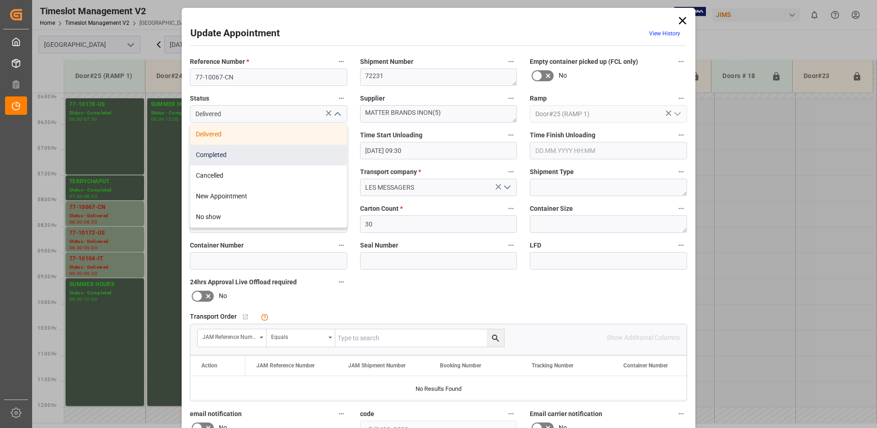
click at [285, 153] on div "Completed" at bounding box center [268, 154] width 156 height 21
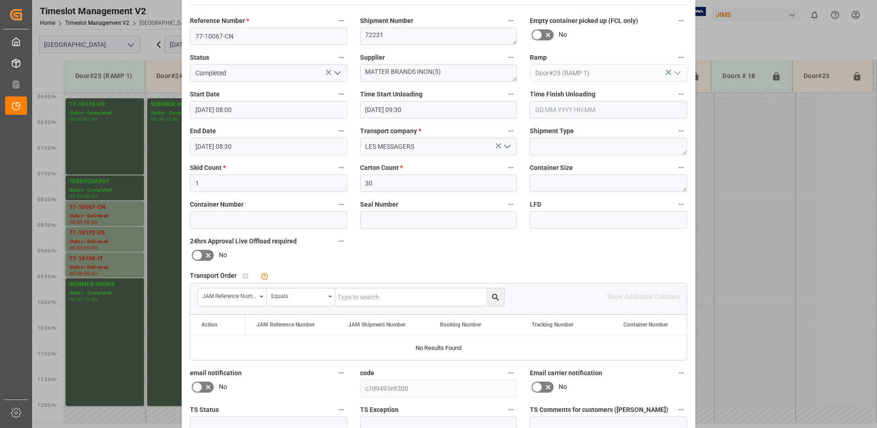
scroll to position [130, 0]
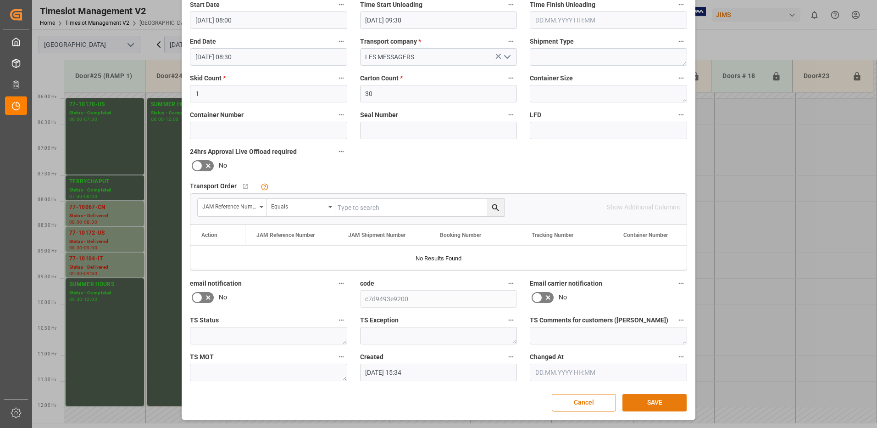
click at [649, 401] on button "SAVE" at bounding box center [654, 402] width 64 height 17
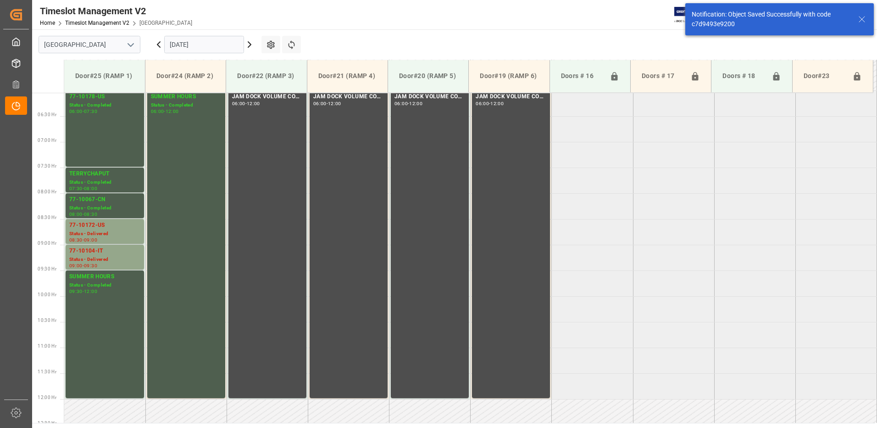
scroll to position [354, 0]
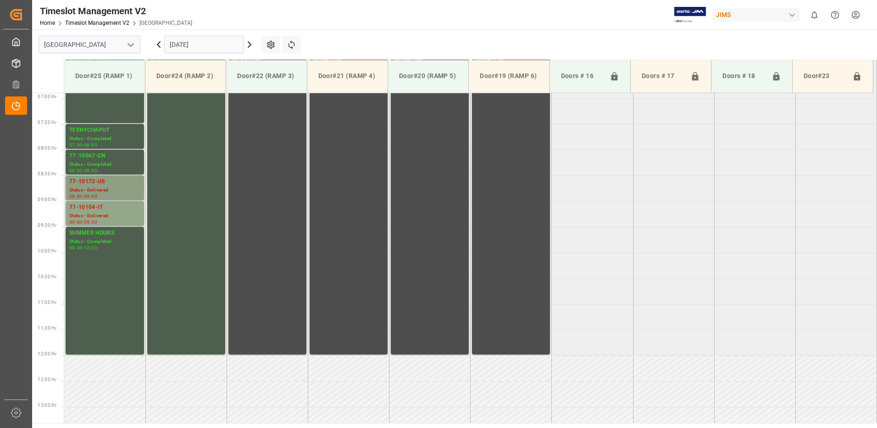
click at [97, 184] on div "77-10172-US" at bounding box center [104, 181] width 71 height 9
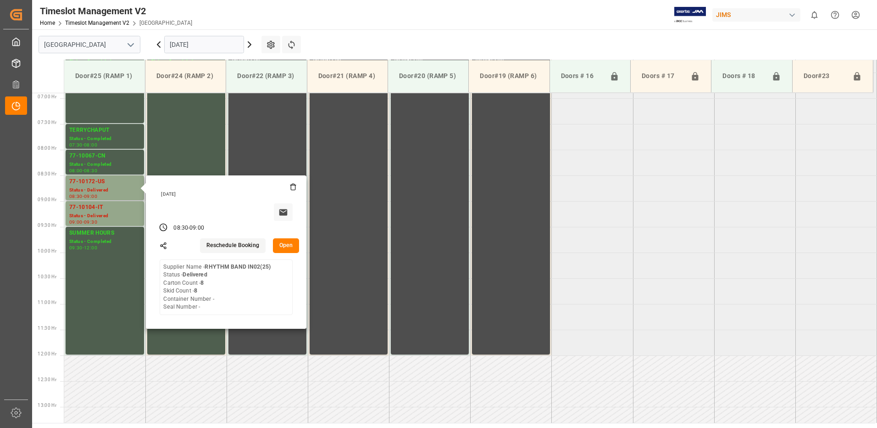
click at [291, 245] on button "Open" at bounding box center [286, 245] width 27 height 15
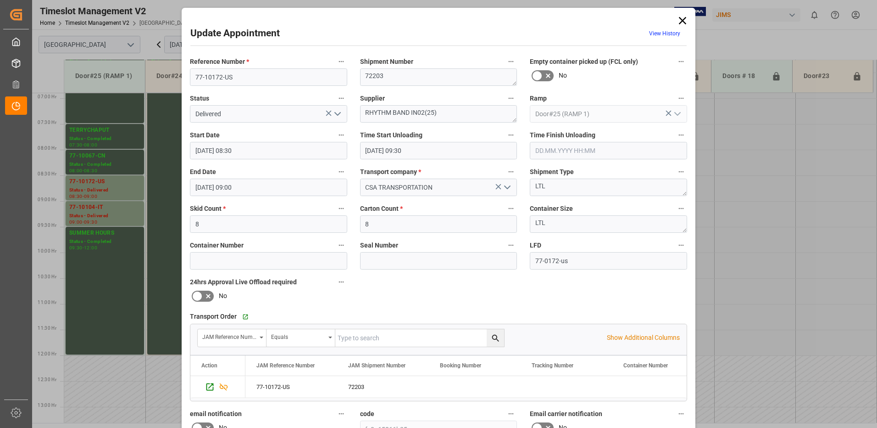
click at [335, 113] on icon "open menu" at bounding box center [337, 113] width 11 height 11
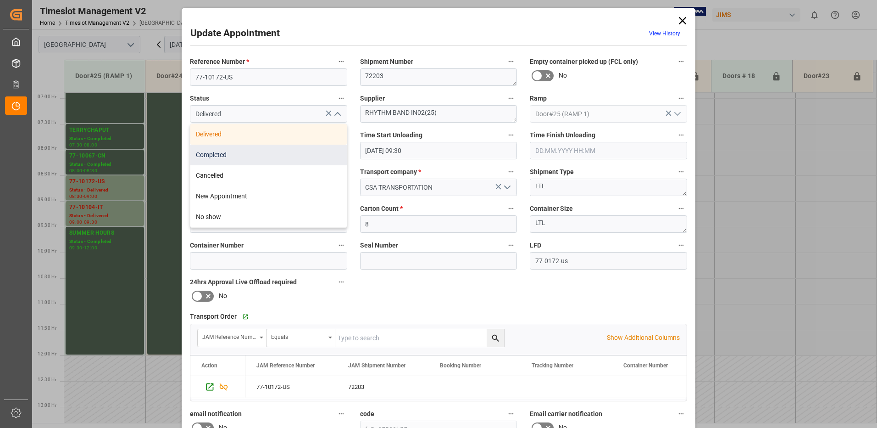
click at [293, 151] on div "Completed" at bounding box center [268, 154] width 156 height 21
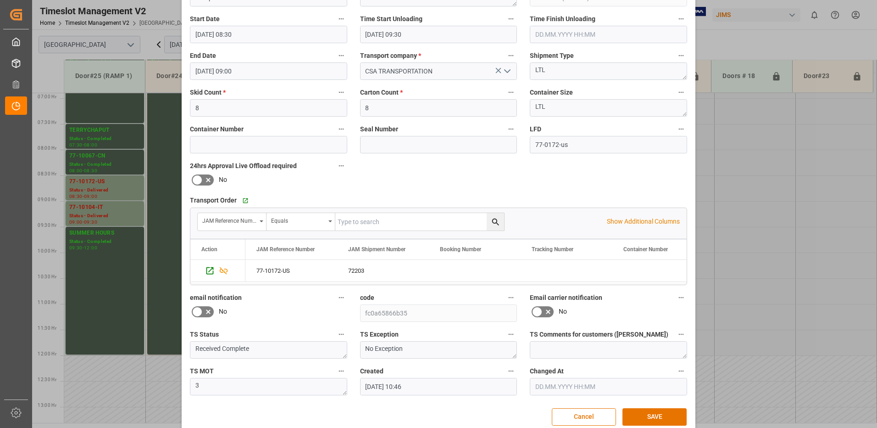
scroll to position [130, 0]
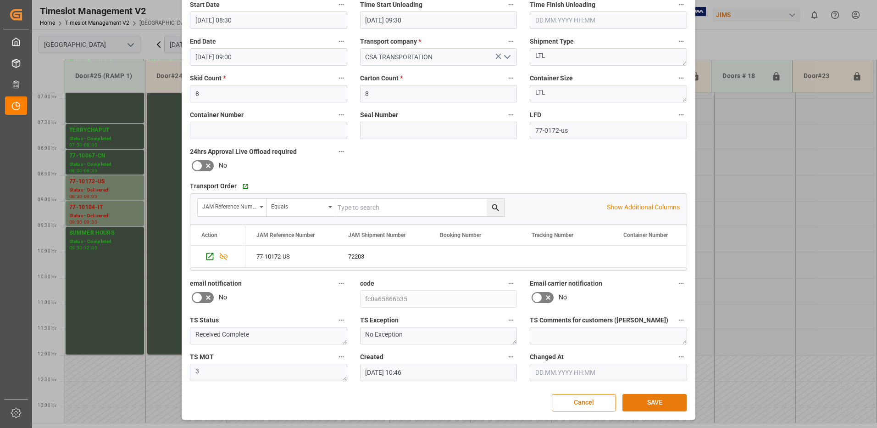
click at [655, 401] on button "SAVE" at bounding box center [654, 402] width 64 height 17
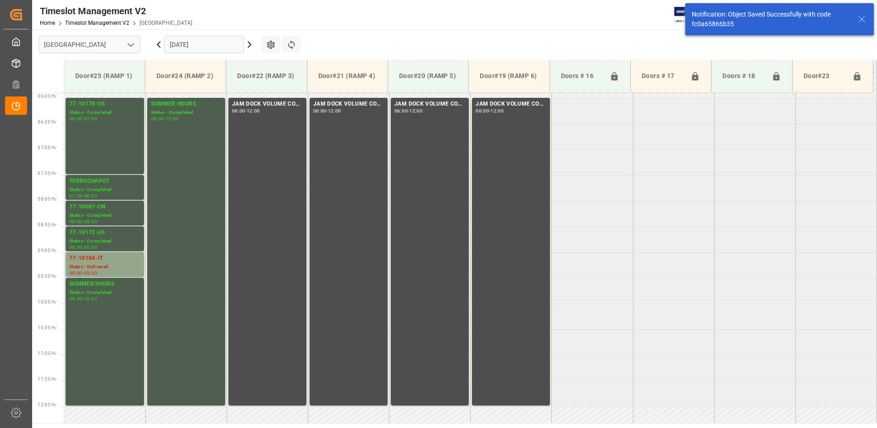
scroll to position [322, 0]
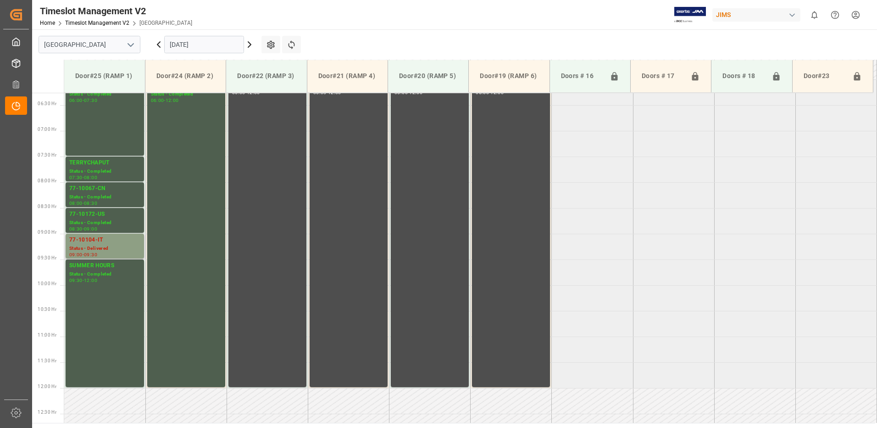
click at [112, 246] on div "Status - Delivered" at bounding box center [104, 248] width 71 height 8
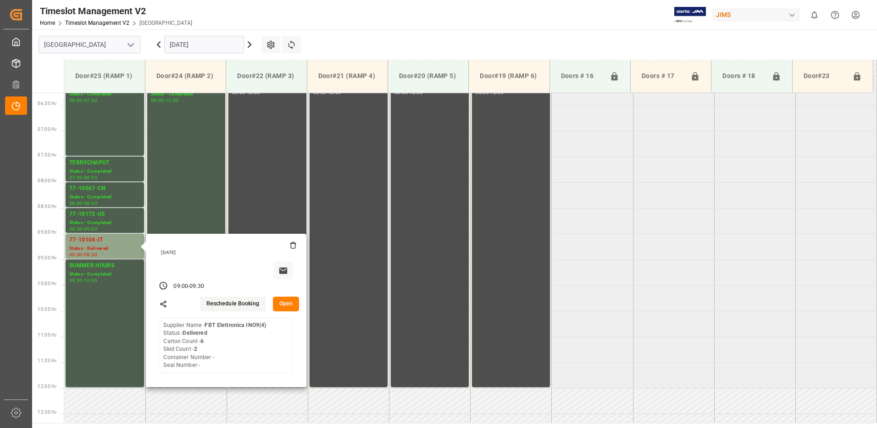
click at [285, 301] on button "Open" at bounding box center [286, 303] width 27 height 15
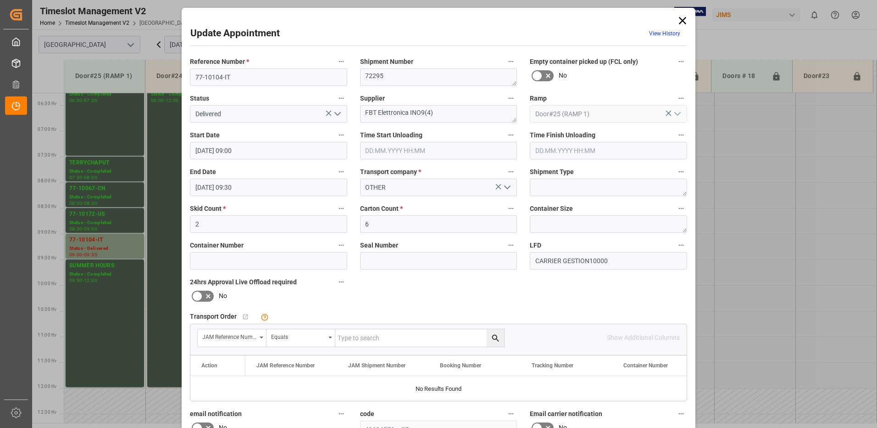
click at [336, 111] on icon "open menu" at bounding box center [337, 113] width 11 height 11
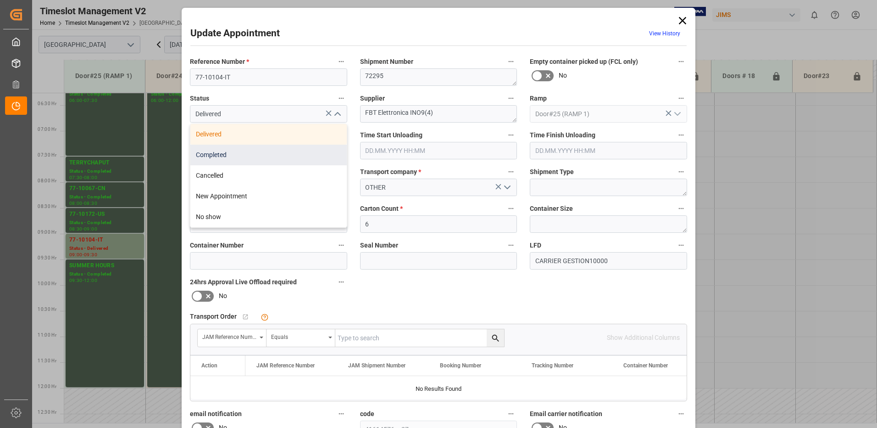
click at [300, 152] on div "Completed" at bounding box center [268, 154] width 156 height 21
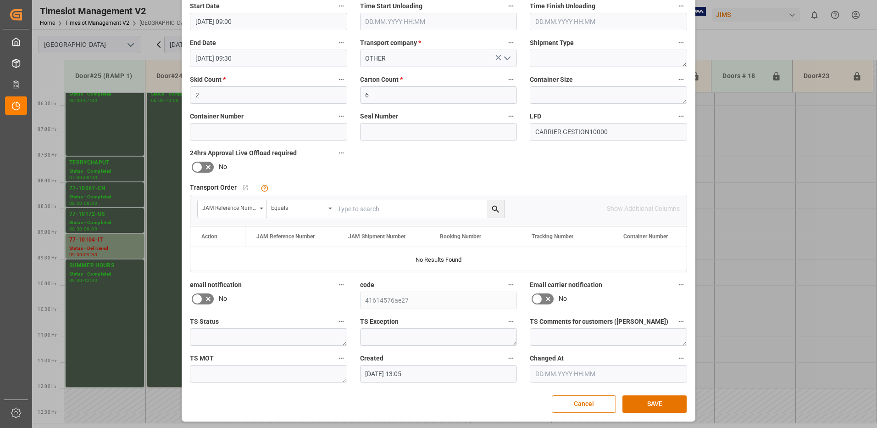
scroll to position [130, 0]
click at [648, 400] on button "SAVE" at bounding box center [654, 402] width 64 height 17
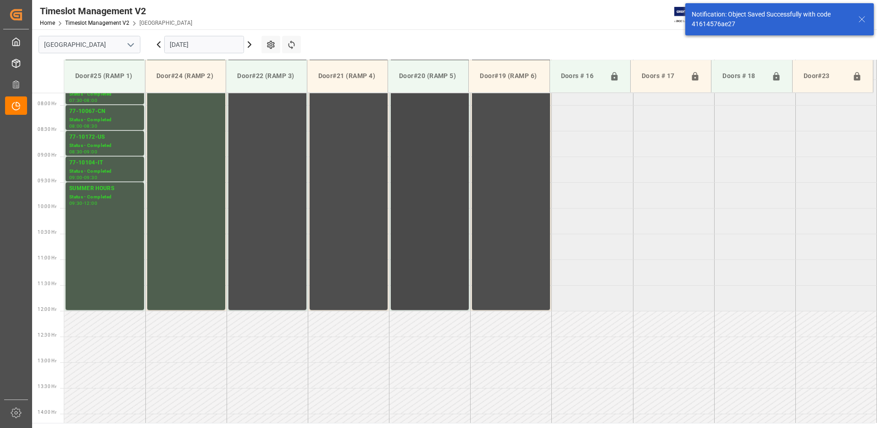
scroll to position [405, 0]
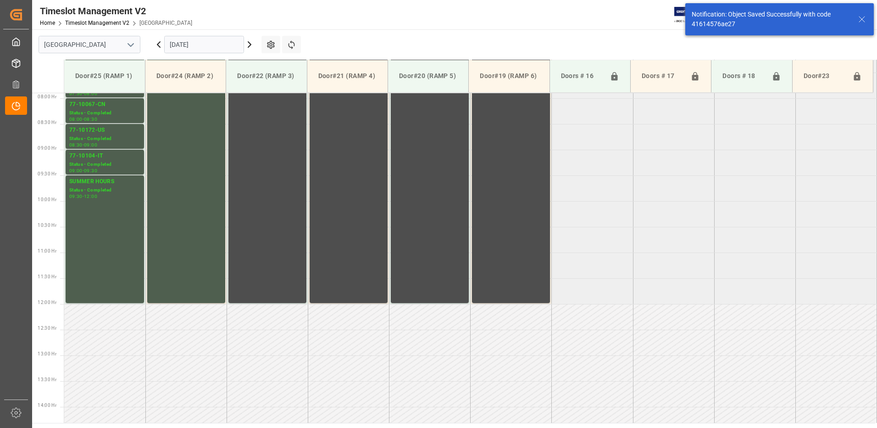
click at [157, 44] on icon at bounding box center [158, 45] width 3 height 6
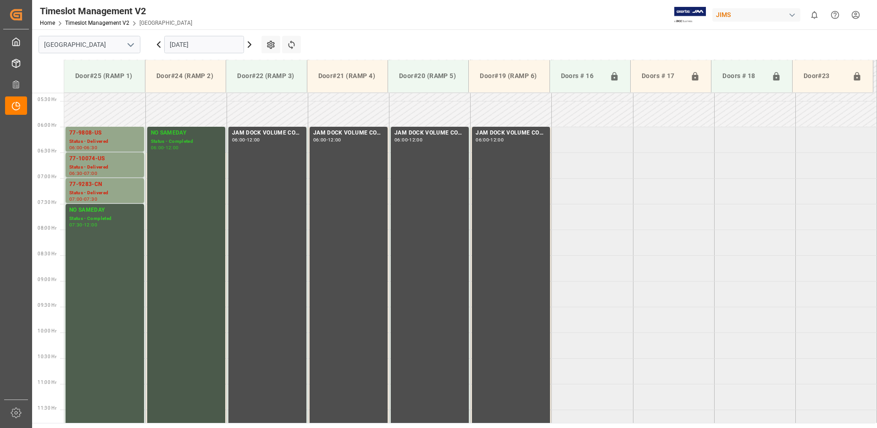
scroll to position [262, 0]
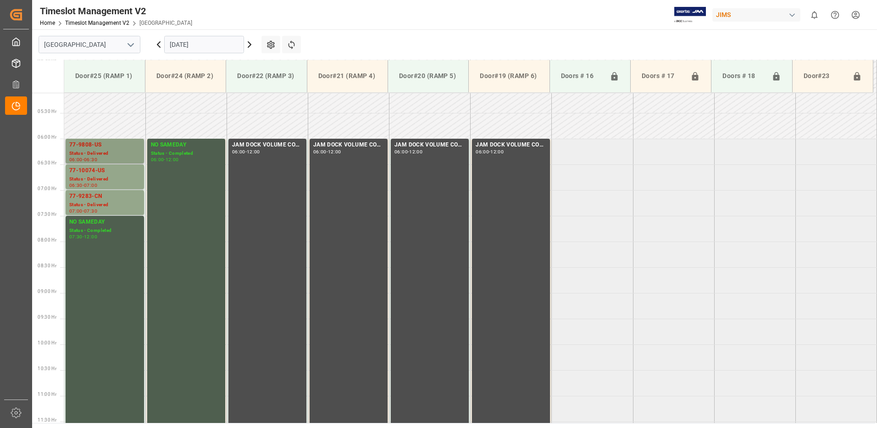
click at [116, 149] on div "77-9808-US" at bounding box center [104, 144] width 71 height 9
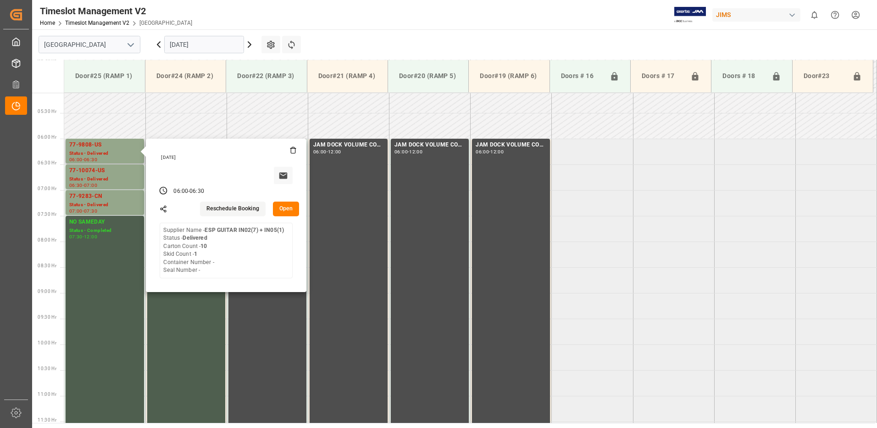
click at [289, 208] on button "Open" at bounding box center [286, 208] width 27 height 15
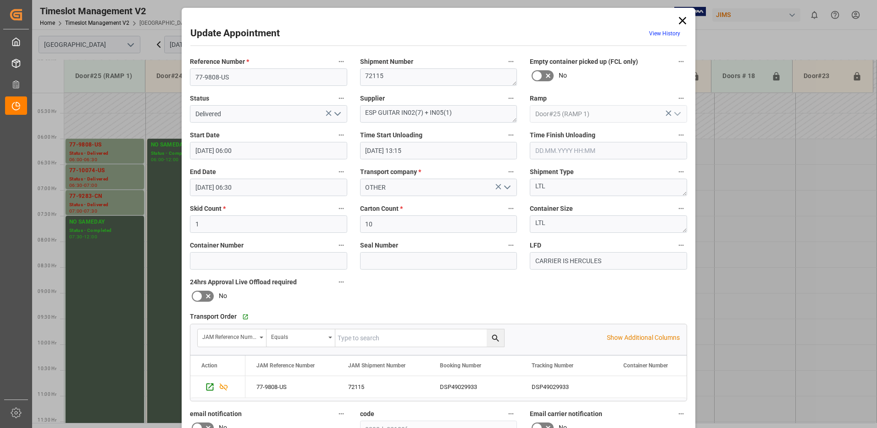
click at [336, 114] on icon "open menu" at bounding box center [337, 113] width 11 height 11
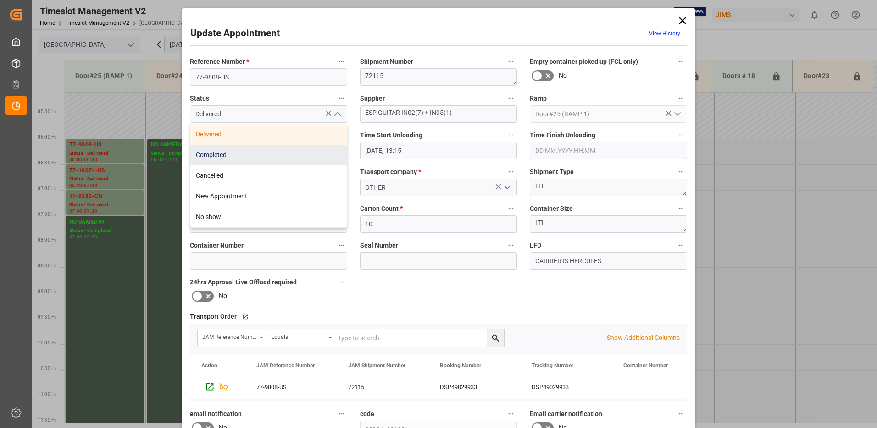
click at [274, 155] on div "Completed" at bounding box center [268, 154] width 156 height 21
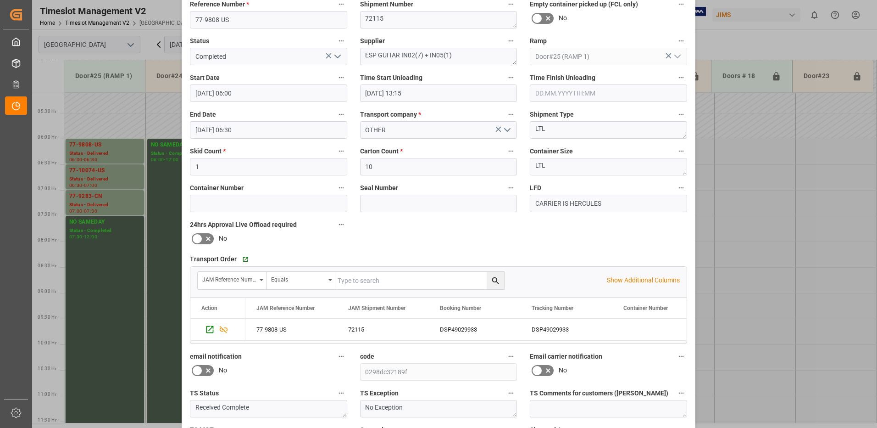
scroll to position [130, 0]
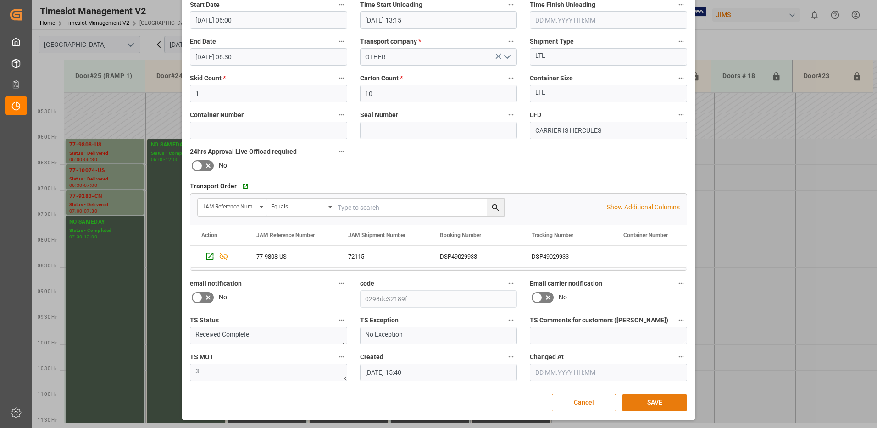
click at [669, 403] on button "SAVE" at bounding box center [654, 402] width 64 height 17
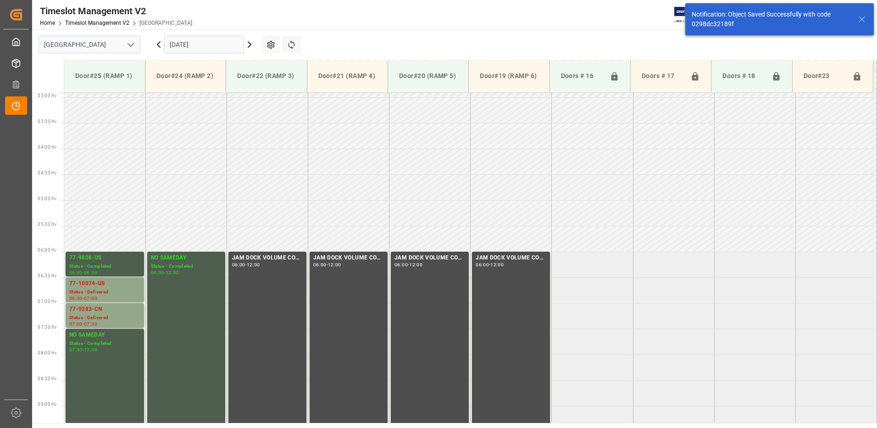
scroll to position [251, 0]
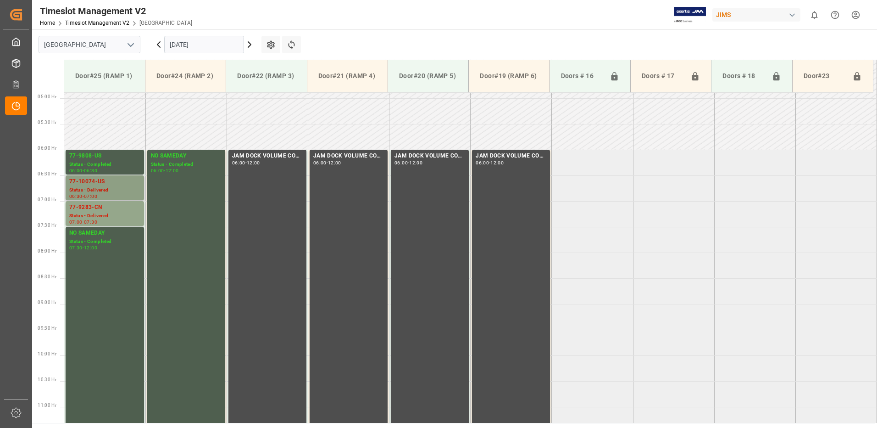
click at [119, 185] on div "77-10074-US" at bounding box center [104, 181] width 71 height 9
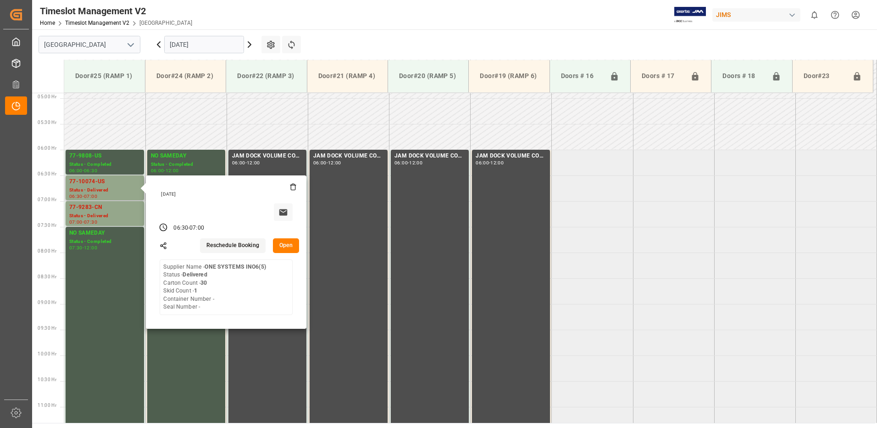
click at [289, 243] on button "Open" at bounding box center [286, 245] width 27 height 15
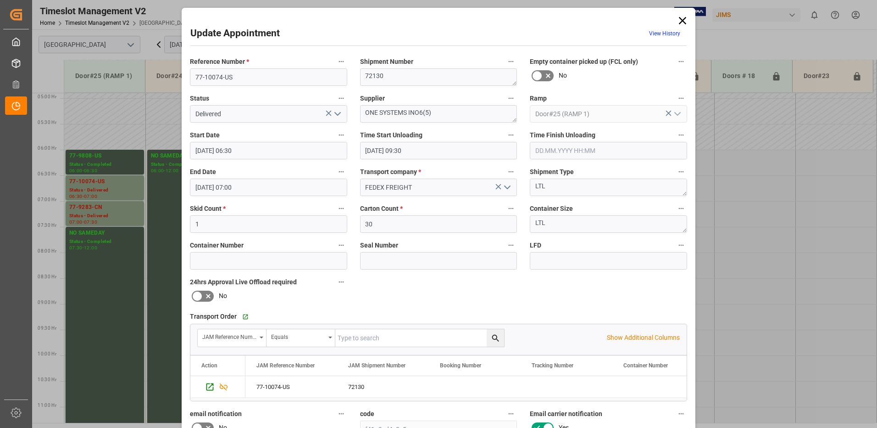
click at [336, 112] on icon "open menu" at bounding box center [337, 113] width 11 height 11
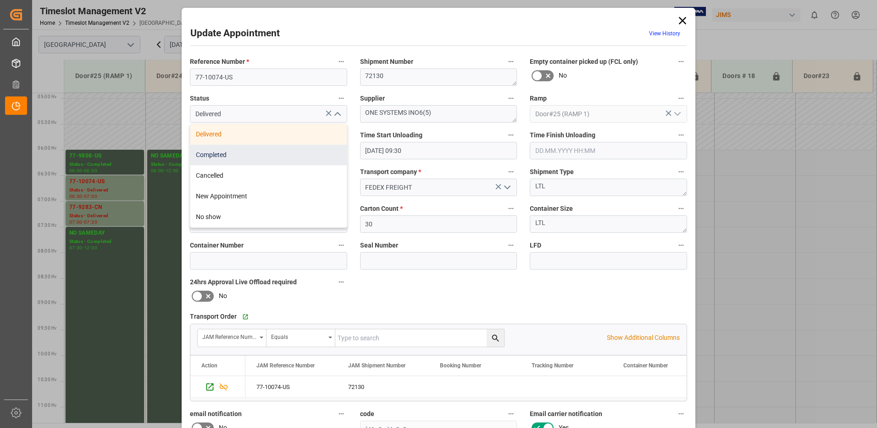
click at [289, 152] on div "Completed" at bounding box center [268, 154] width 156 height 21
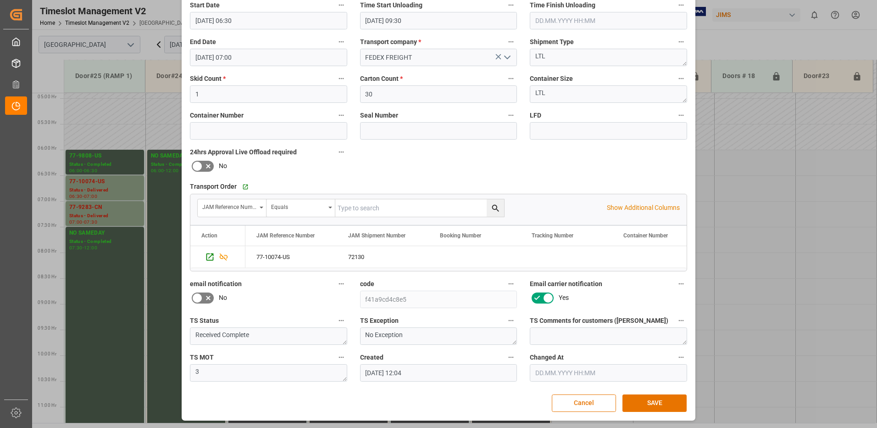
scroll to position [130, 0]
click at [654, 402] on button "SAVE" at bounding box center [654, 402] width 64 height 17
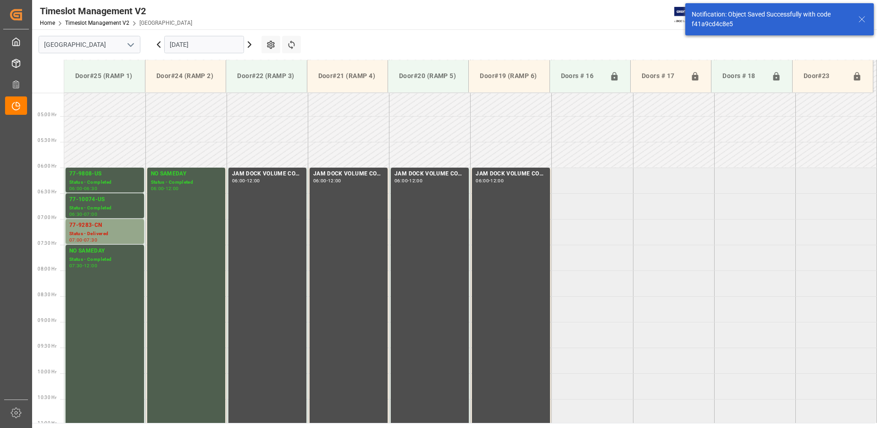
scroll to position [251, 0]
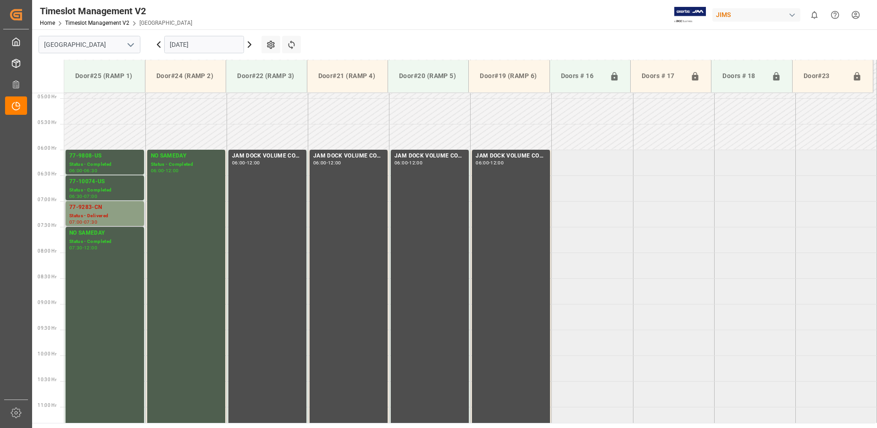
click at [111, 205] on div "77-9283-CN" at bounding box center [104, 207] width 71 height 9
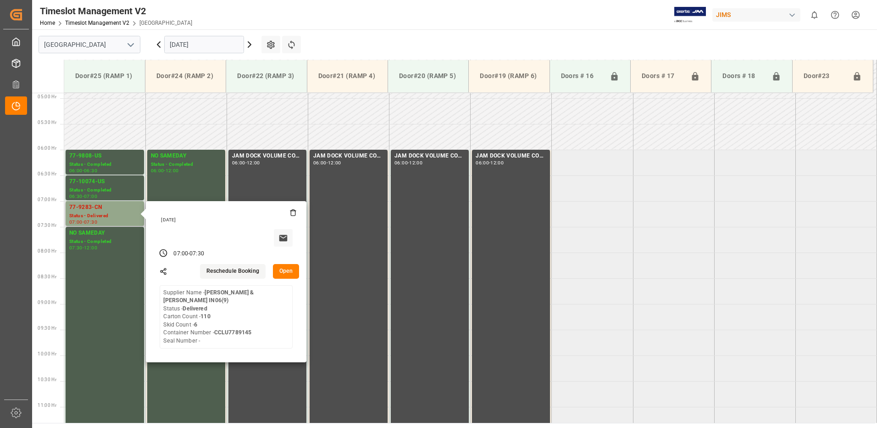
click at [289, 271] on button "Open" at bounding box center [286, 271] width 27 height 15
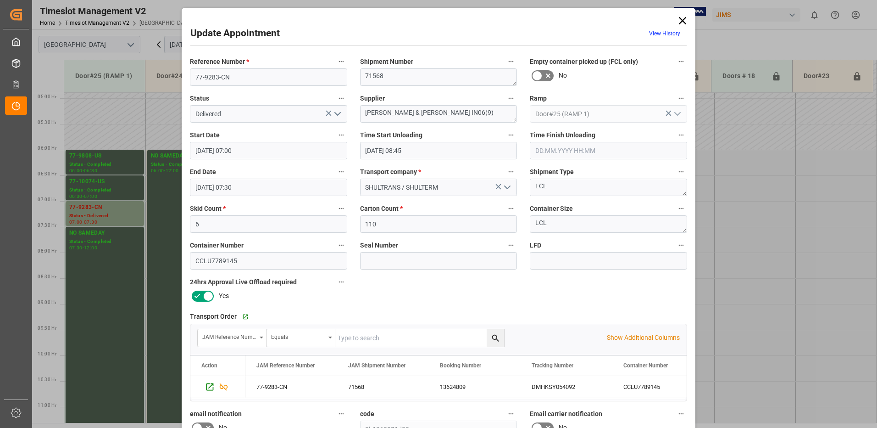
click at [336, 114] on icon "open menu" at bounding box center [337, 113] width 11 height 11
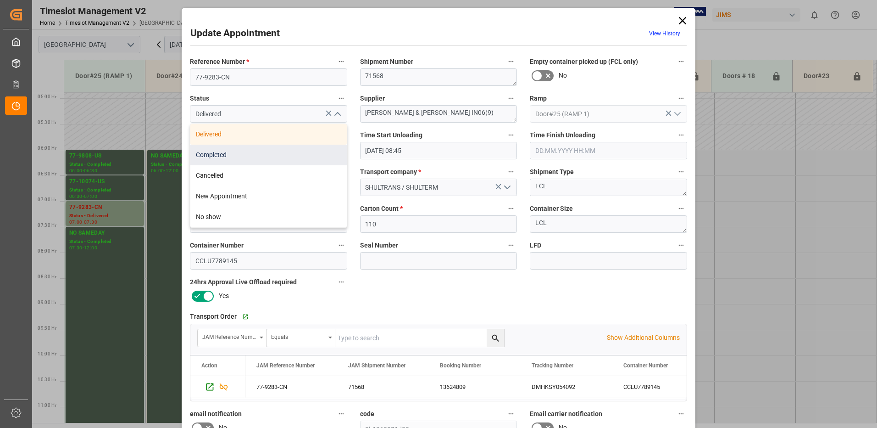
click at [289, 150] on div "Completed" at bounding box center [268, 154] width 156 height 21
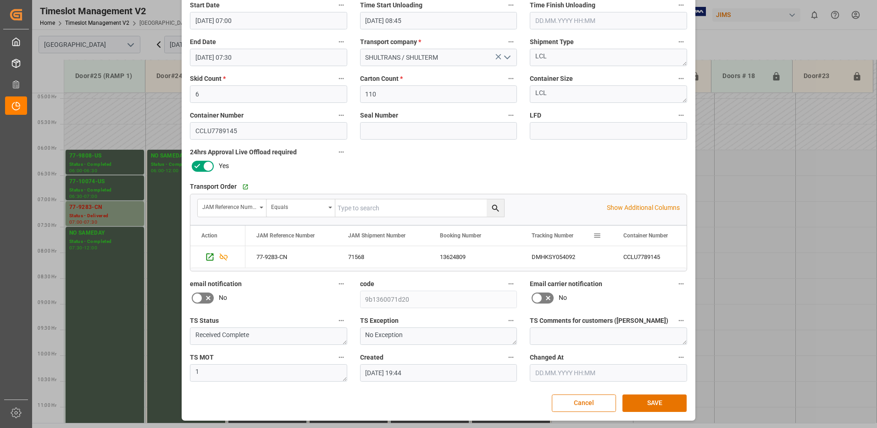
scroll to position [130, 0]
click at [655, 399] on button "SAVE" at bounding box center [654, 402] width 64 height 17
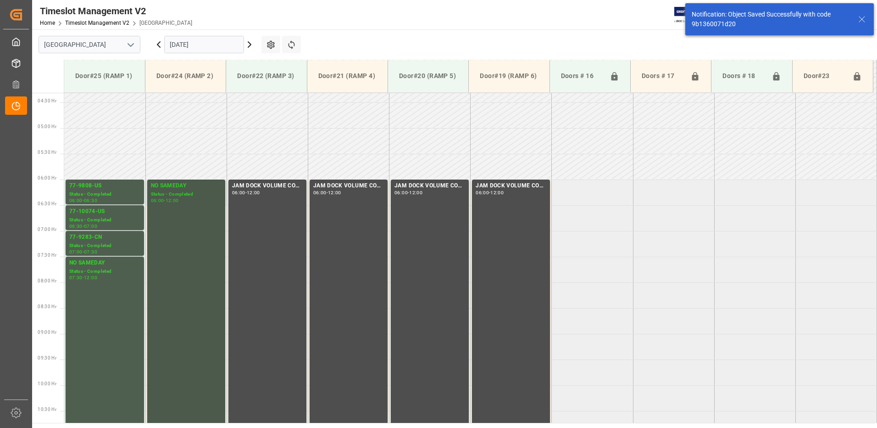
scroll to position [211, 0]
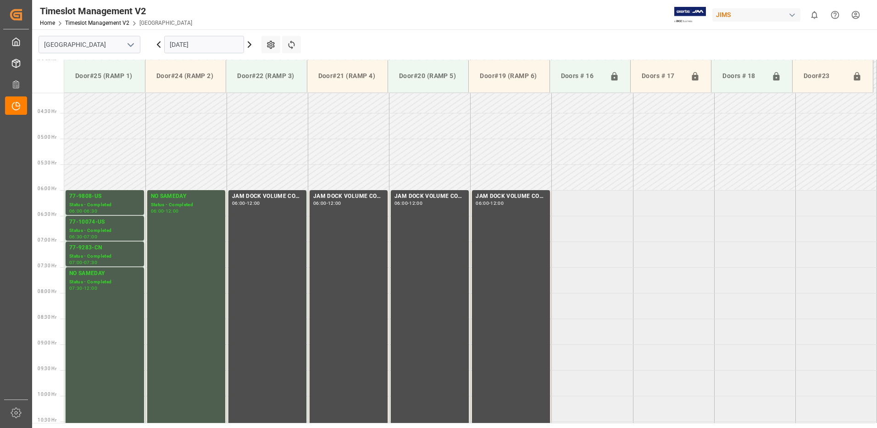
click at [159, 45] on icon at bounding box center [158, 44] width 11 height 11
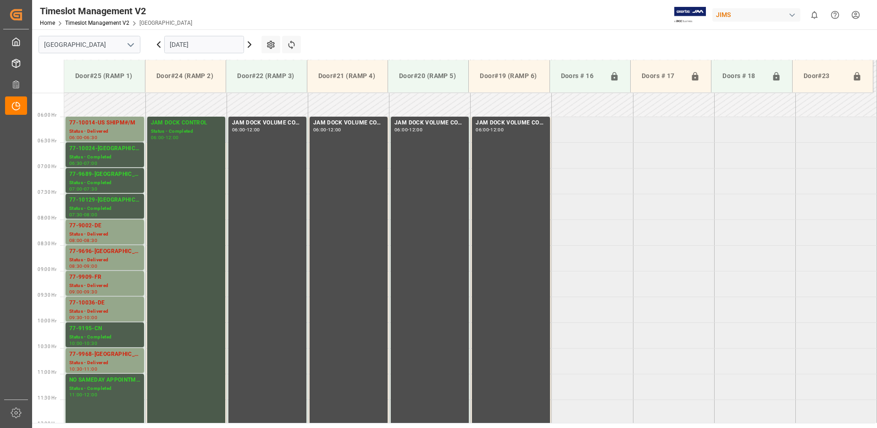
scroll to position [262, 0]
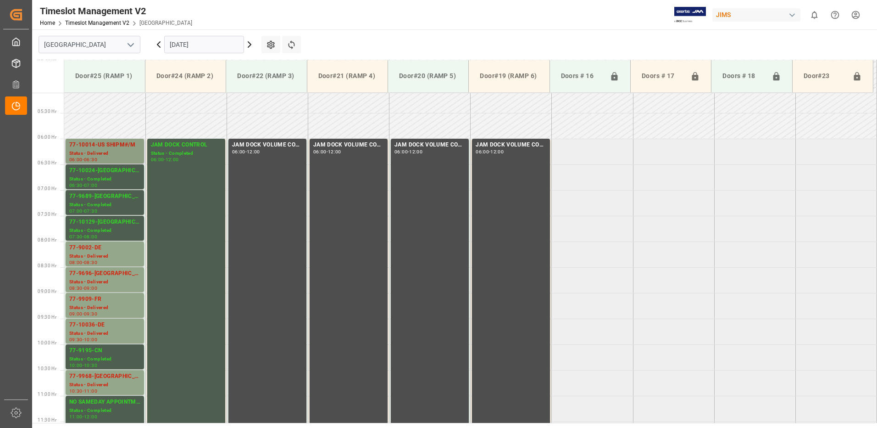
click at [104, 146] on div "77-10014-US SHIPM#/M" at bounding box center [104, 144] width 71 height 9
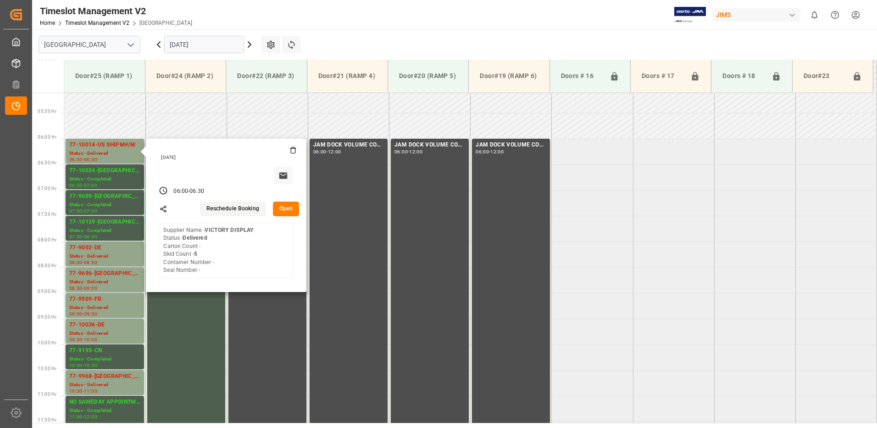
click at [283, 207] on button "Open" at bounding box center [286, 208] width 27 height 15
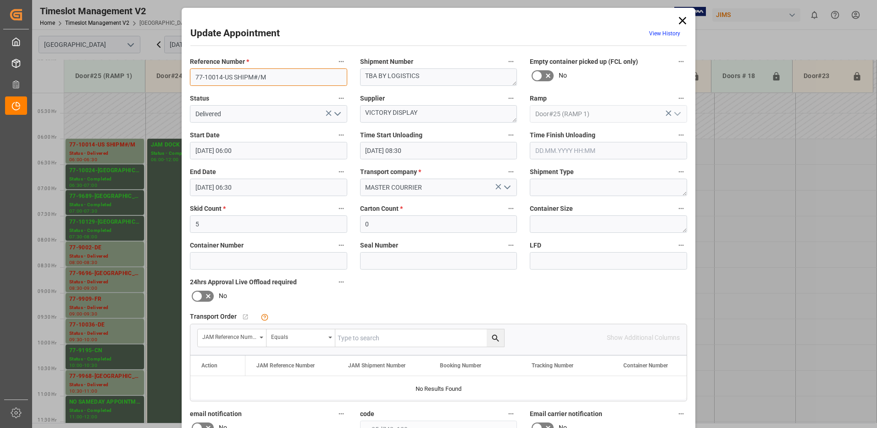
drag, startPoint x: 278, startPoint y: 77, endPoint x: 233, endPoint y: 75, distance: 45.0
click at [233, 75] on input "77-10014-US SHIPM#/M" at bounding box center [268, 76] width 157 height 17
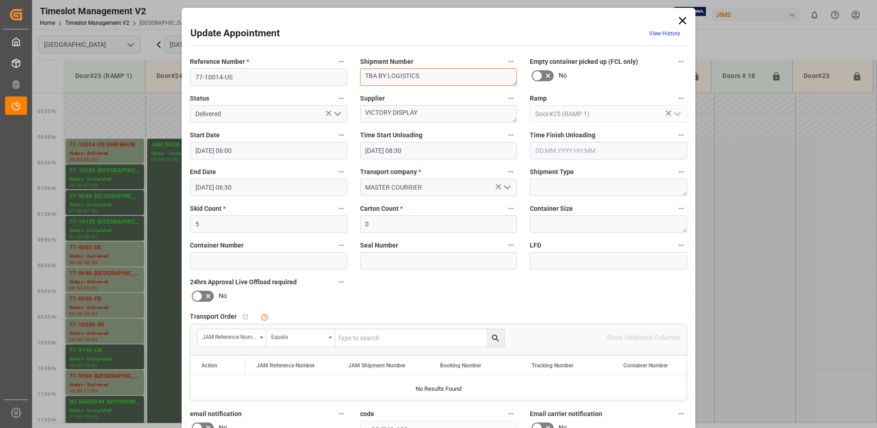
drag, startPoint x: 433, startPoint y: 75, endPoint x: 361, endPoint y: 74, distance: 71.6
click at [361, 74] on textarea "TBA BY LOGISTICS" at bounding box center [438, 76] width 157 height 17
click at [336, 115] on polyline "open menu" at bounding box center [338, 113] width 6 height 3
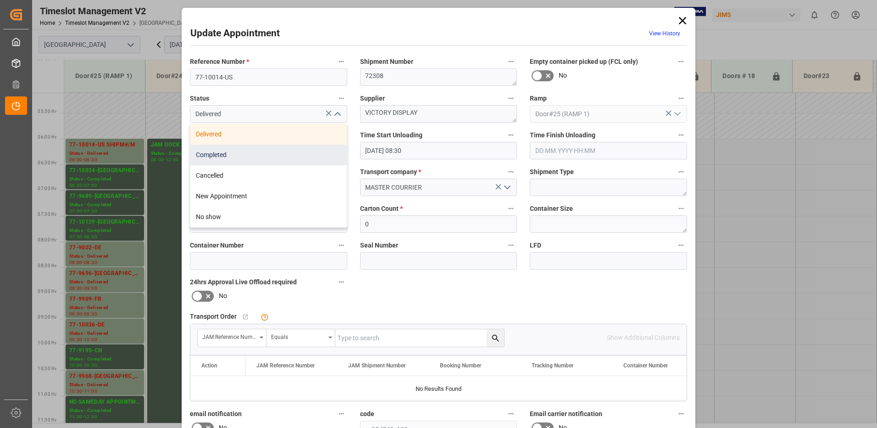
click at [307, 152] on div "Completed" at bounding box center [268, 154] width 156 height 21
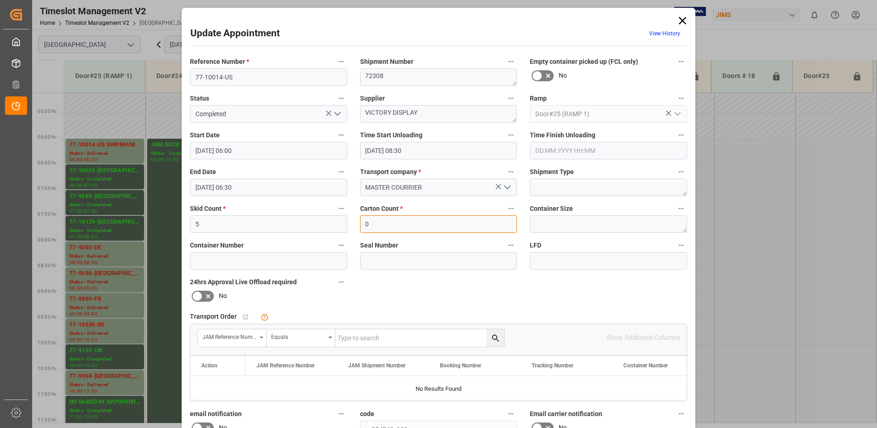
click at [381, 223] on input "0" at bounding box center [438, 223] width 157 height 17
click at [546, 285] on div "Reference Number * 77-10014-US Shipment Number 72308 Empty container picked up …" at bounding box center [438, 283] width 510 height 462
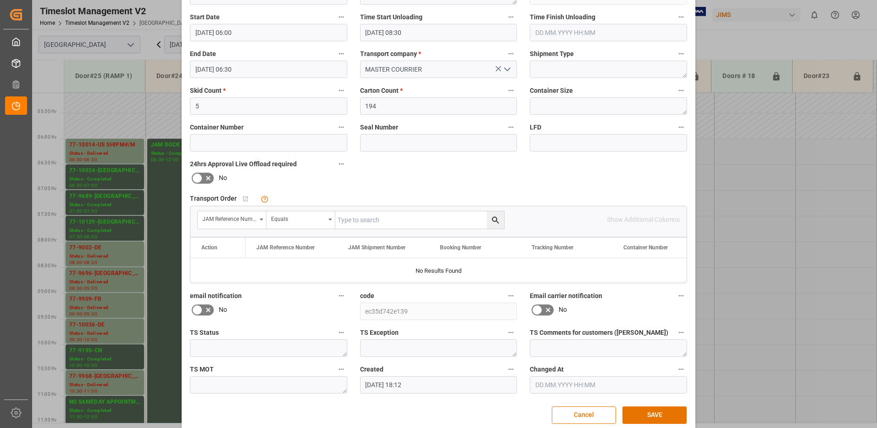
scroll to position [130, 0]
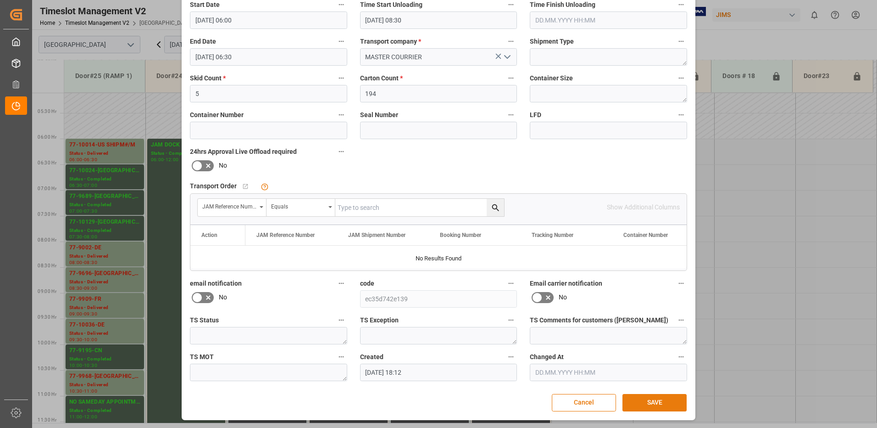
click at [651, 405] on button "SAVE" at bounding box center [654, 402] width 64 height 17
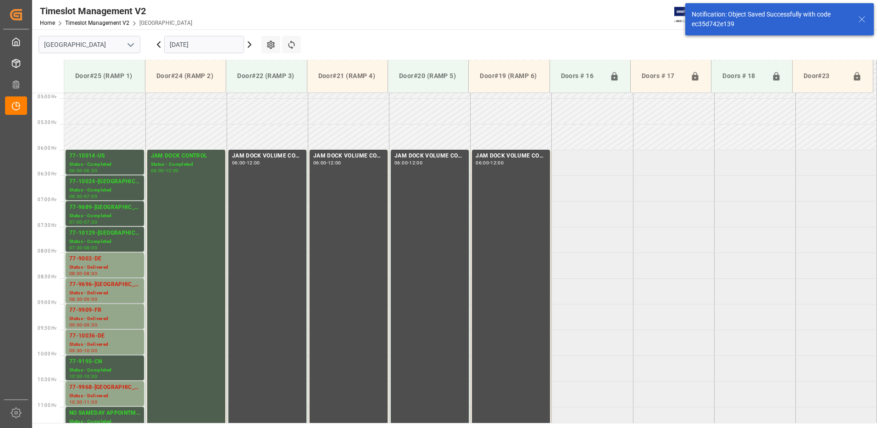
scroll to position [297, 0]
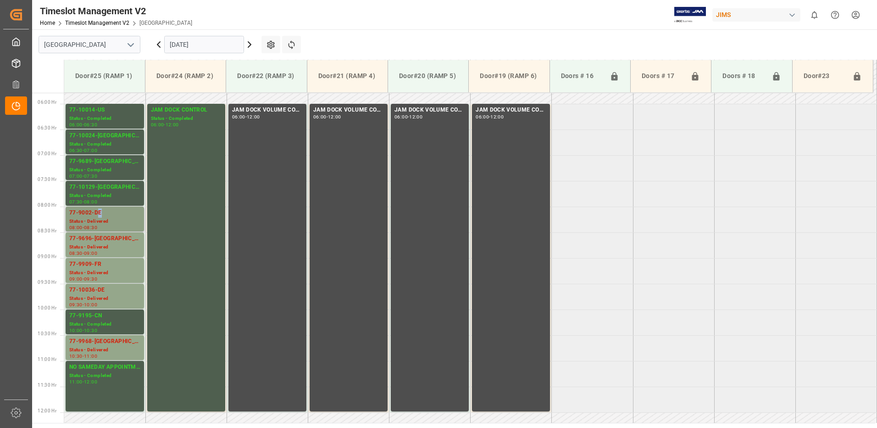
click at [99, 211] on div "77-9002-DE" at bounding box center [104, 212] width 71 height 9
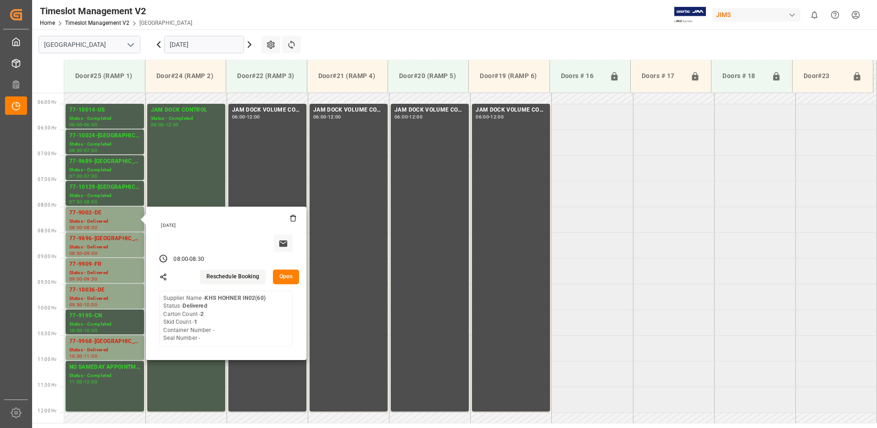
click at [286, 275] on button "Open" at bounding box center [286, 276] width 27 height 15
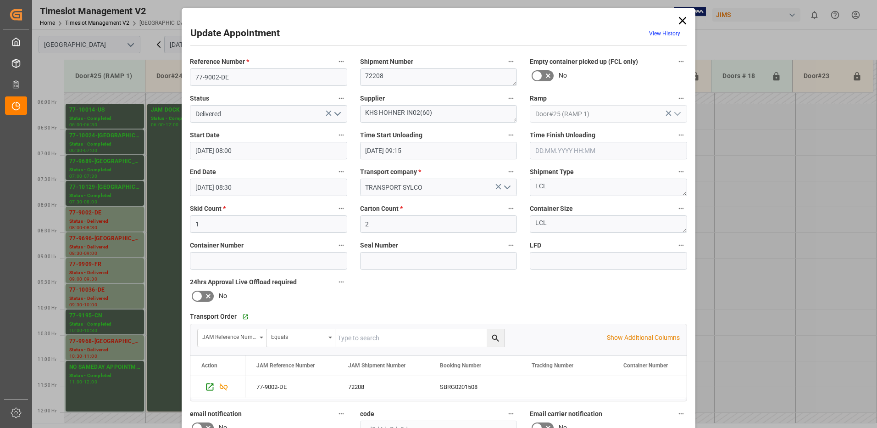
click at [335, 112] on icon "open menu" at bounding box center [337, 113] width 11 height 11
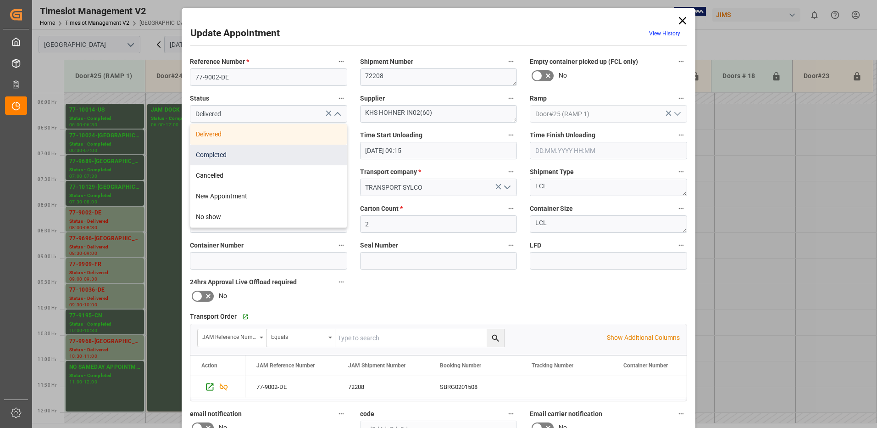
click at [253, 155] on div "Completed" at bounding box center [268, 154] width 156 height 21
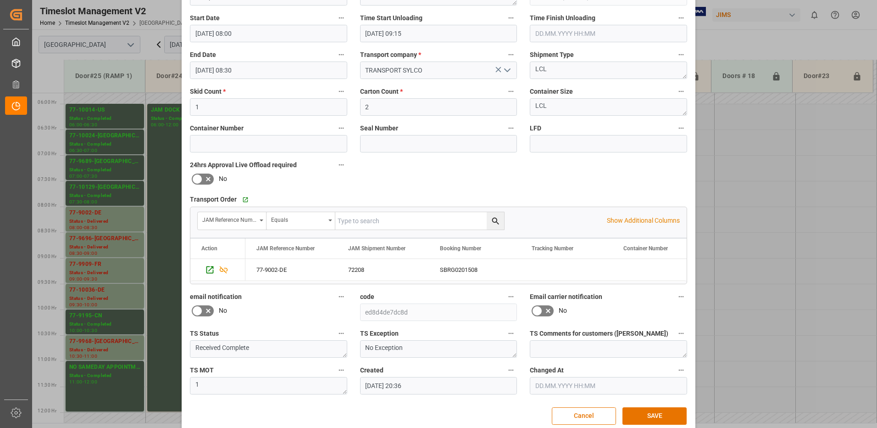
scroll to position [130, 0]
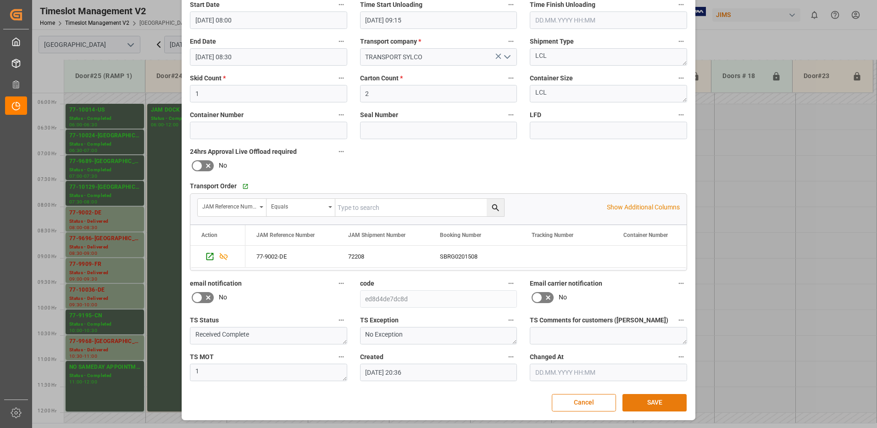
click at [656, 400] on button "SAVE" at bounding box center [654, 402] width 64 height 17
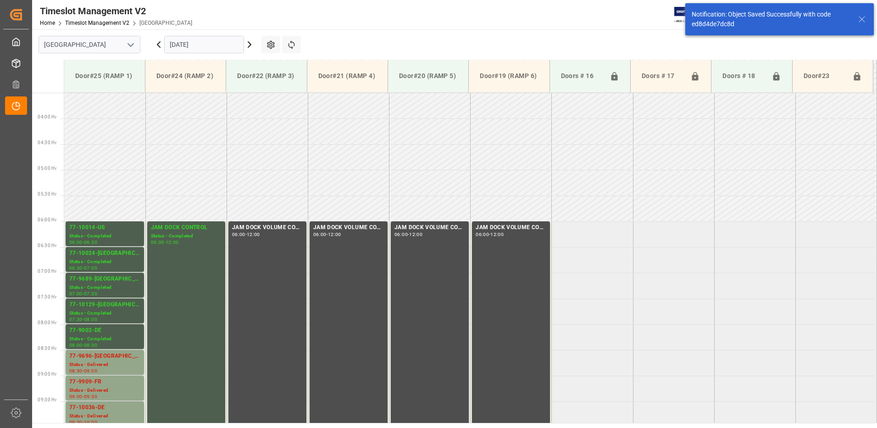
scroll to position [354, 0]
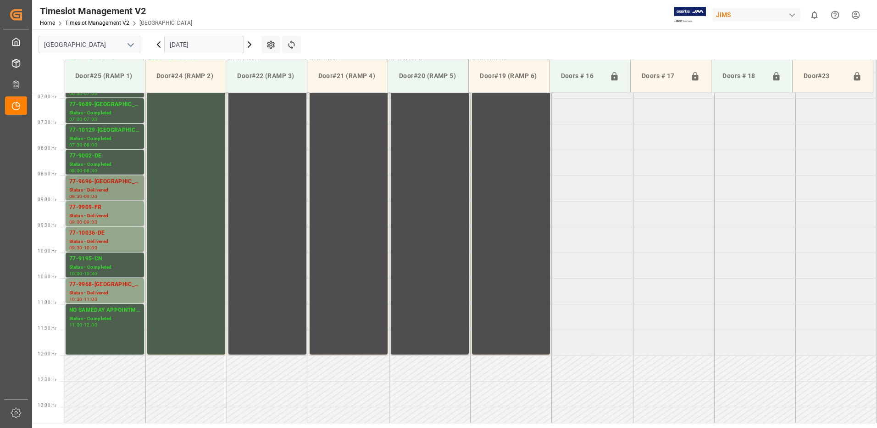
click at [102, 185] on div "77-9696-[GEOGRAPHIC_DATA]" at bounding box center [104, 181] width 71 height 9
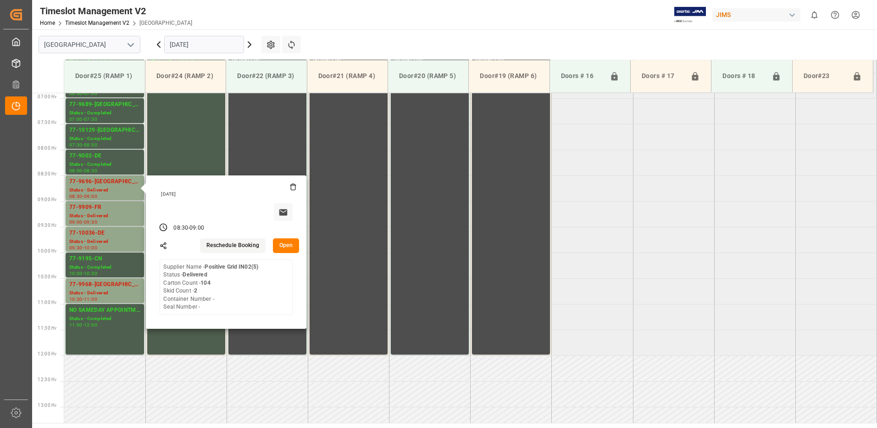
click at [288, 243] on button "Open" at bounding box center [286, 245] width 27 height 15
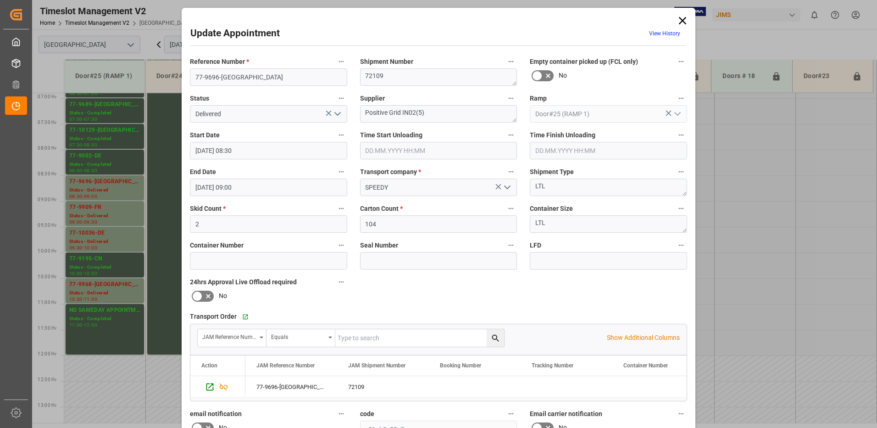
click at [334, 113] on icon "open menu" at bounding box center [337, 113] width 11 height 11
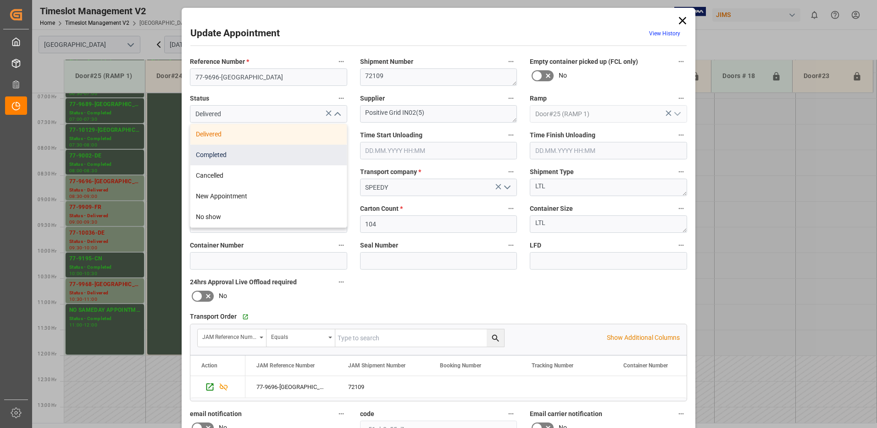
click at [279, 151] on div "Completed" at bounding box center [268, 154] width 156 height 21
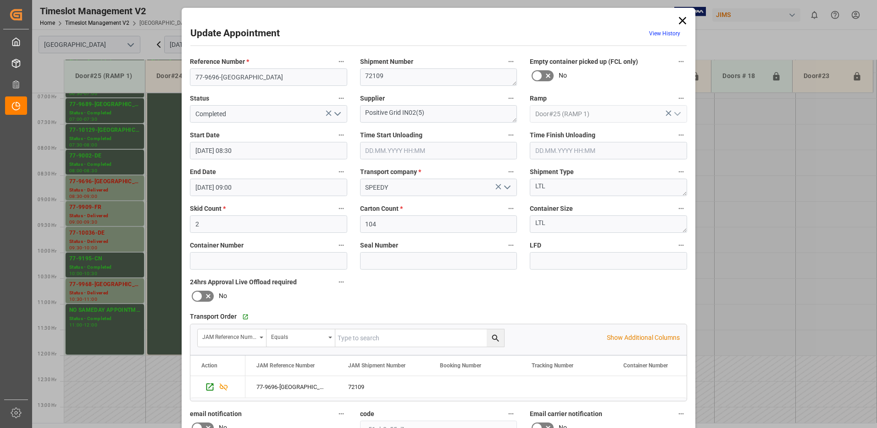
scroll to position [130, 0]
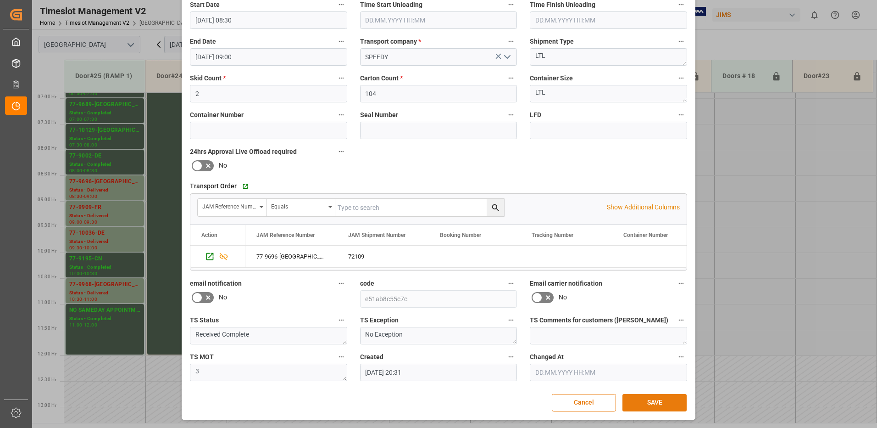
click at [658, 405] on button "SAVE" at bounding box center [654, 402] width 64 height 17
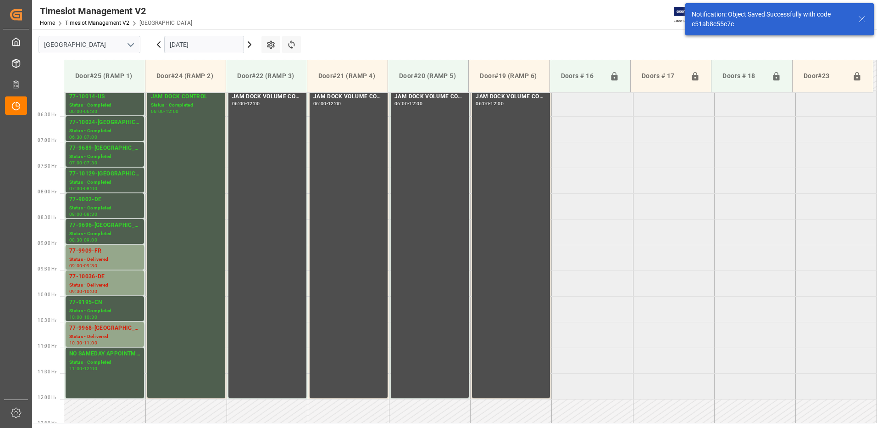
scroll to position [354, 0]
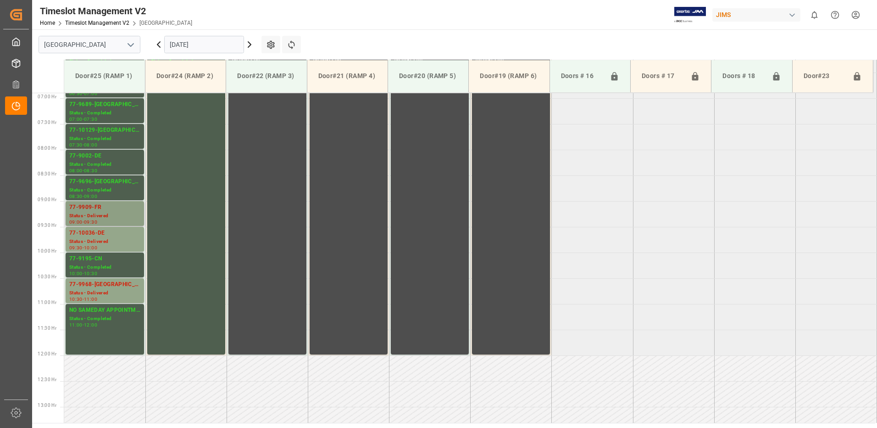
click at [94, 210] on div "77-9909-FR" at bounding box center [104, 207] width 71 height 9
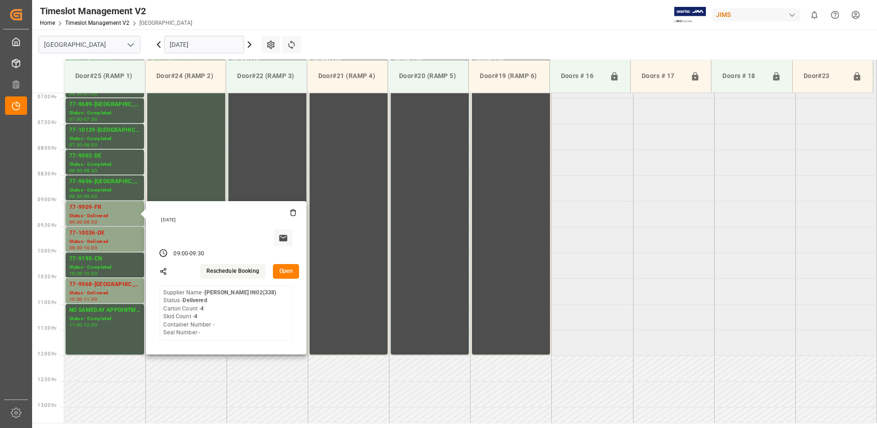
click at [289, 268] on button "Open" at bounding box center [286, 271] width 27 height 15
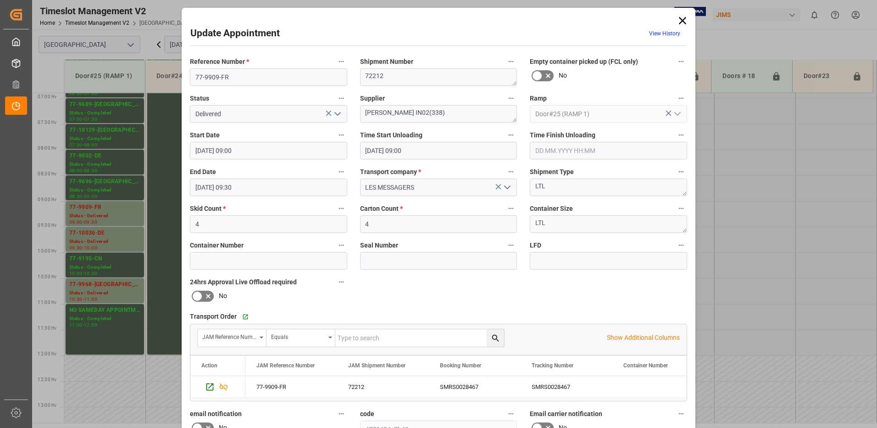
click at [333, 112] on icon "open menu" at bounding box center [337, 113] width 11 height 11
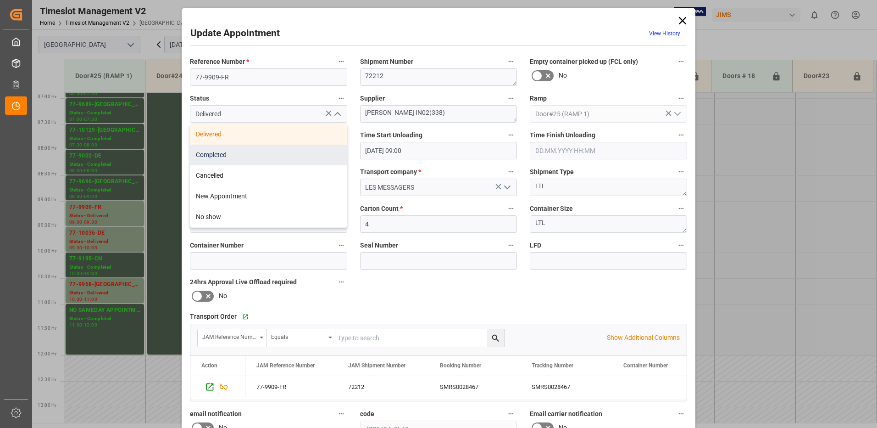
click at [286, 153] on div "Completed" at bounding box center [268, 154] width 156 height 21
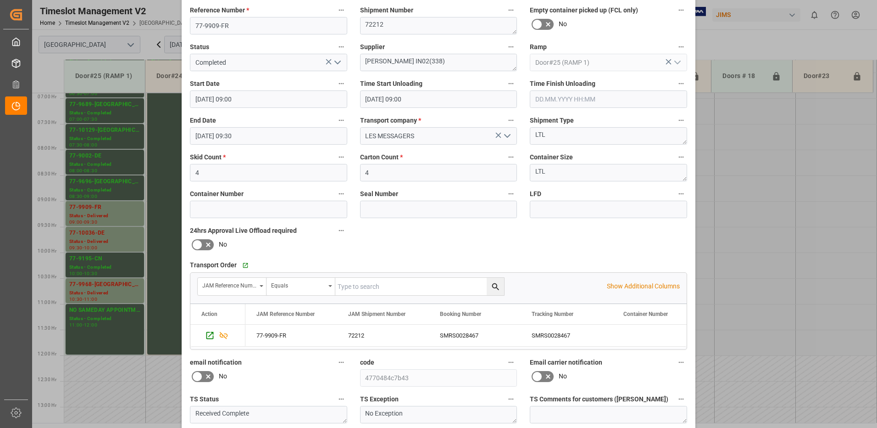
scroll to position [130, 0]
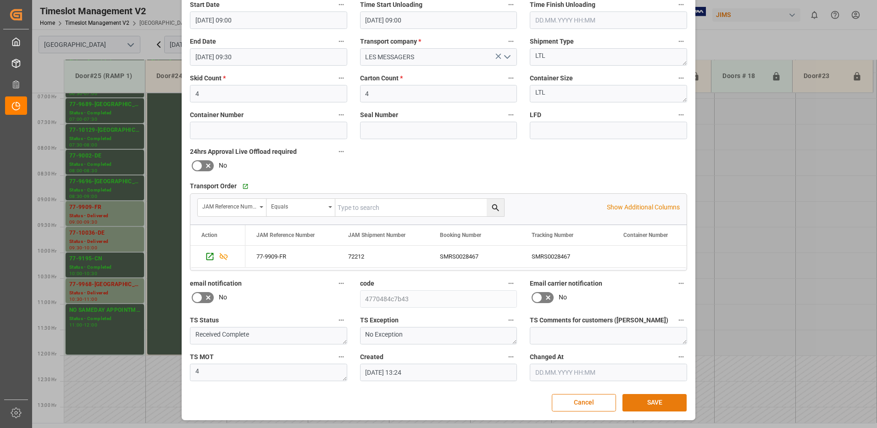
click at [650, 402] on button "SAVE" at bounding box center [654, 402] width 64 height 17
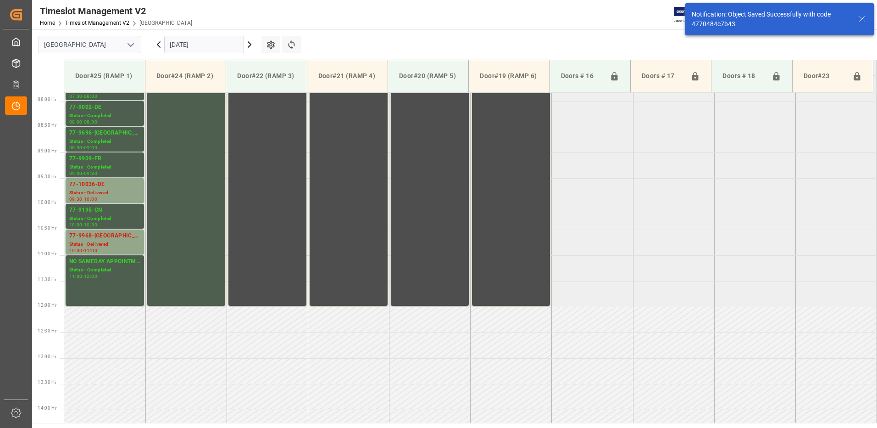
scroll to position [405, 0]
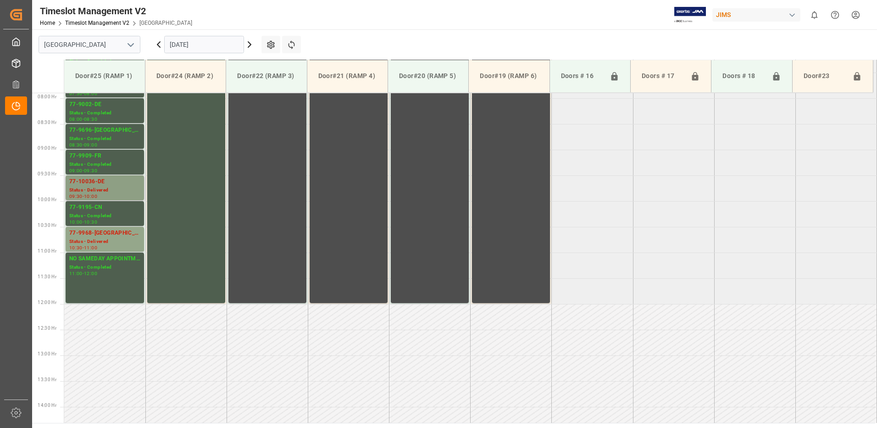
click at [105, 185] on div "77-10036-DE" at bounding box center [104, 181] width 71 height 9
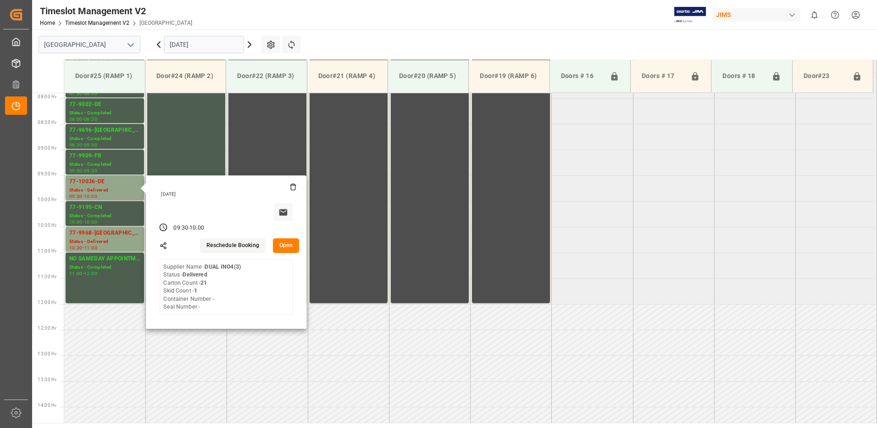
click at [287, 244] on button "Open" at bounding box center [286, 245] width 27 height 15
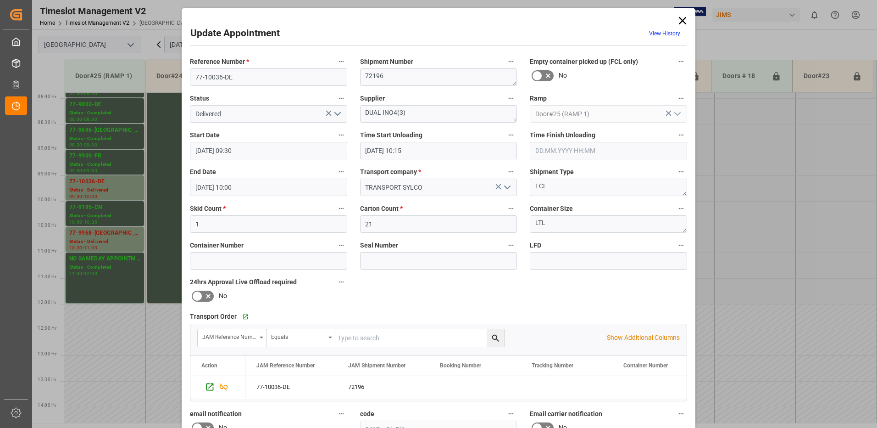
click at [334, 111] on icon "open menu" at bounding box center [337, 113] width 11 height 11
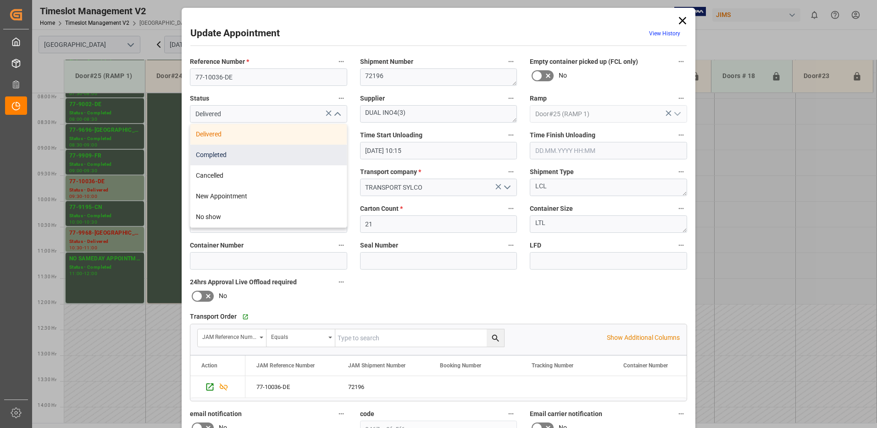
click at [282, 156] on div "Completed" at bounding box center [268, 154] width 156 height 21
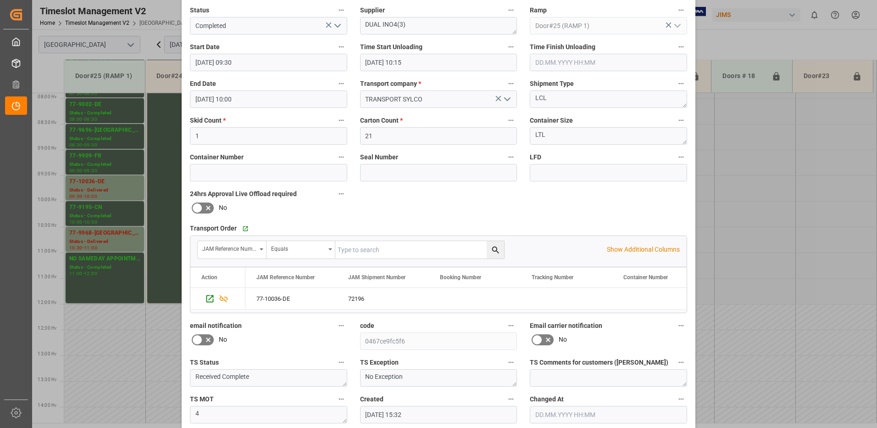
scroll to position [130, 0]
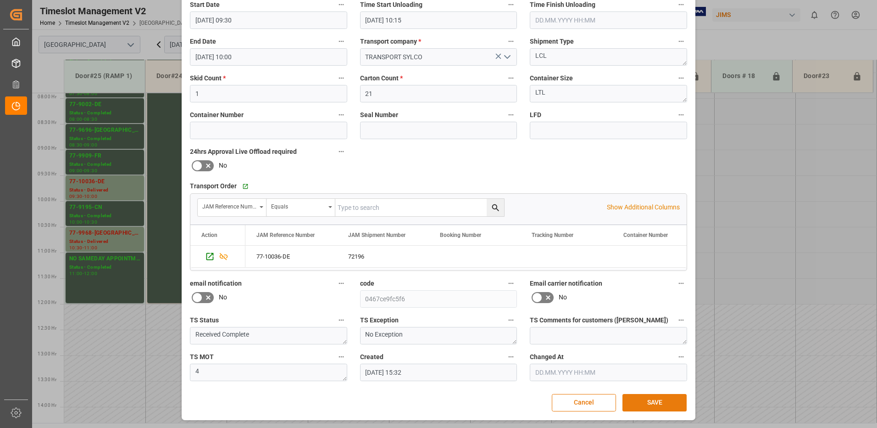
click at [652, 399] on button "SAVE" at bounding box center [654, 402] width 64 height 17
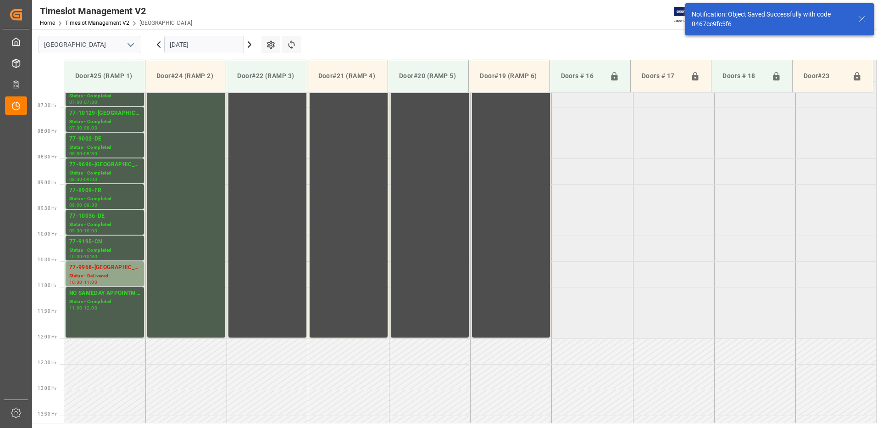
scroll to position [373, 0]
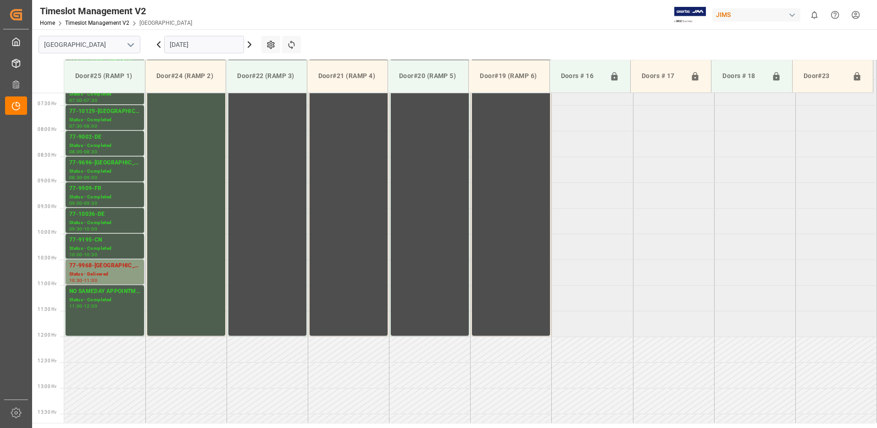
click at [119, 268] on div "77-9968-[GEOGRAPHIC_DATA]" at bounding box center [104, 265] width 71 height 9
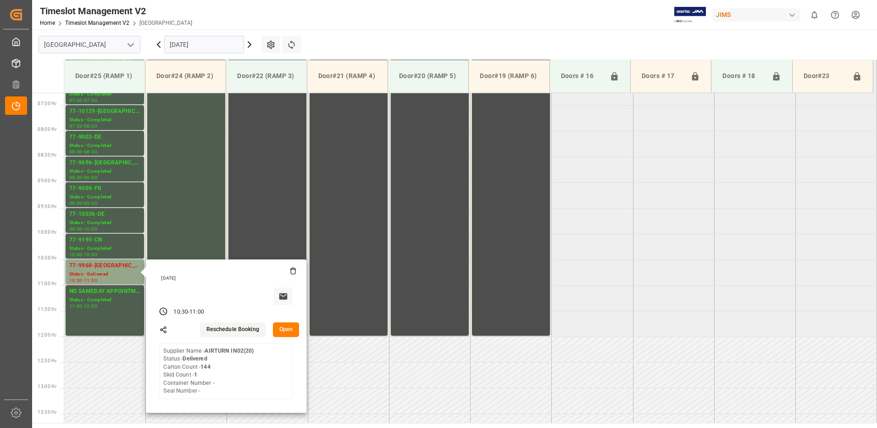
click at [284, 328] on button "Open" at bounding box center [286, 329] width 27 height 15
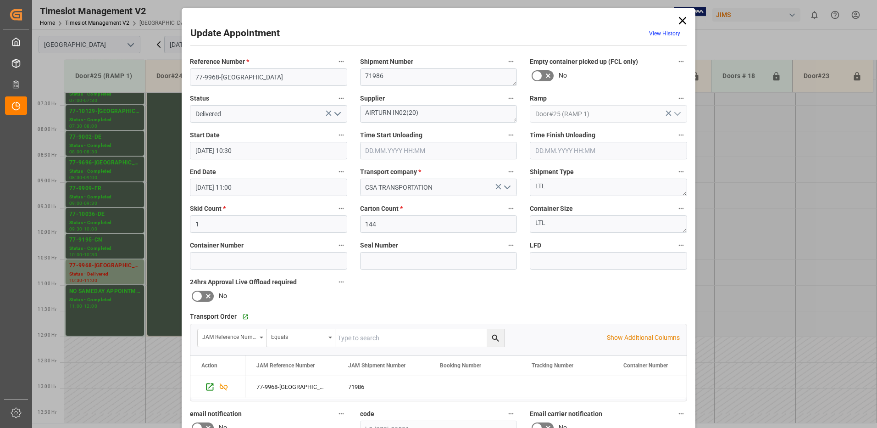
click at [336, 111] on icon "open menu" at bounding box center [337, 113] width 11 height 11
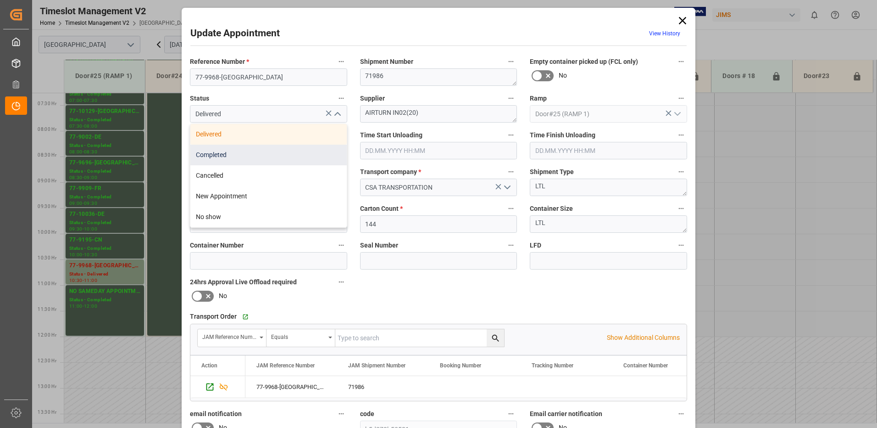
click at [290, 155] on div "Completed" at bounding box center [268, 154] width 156 height 21
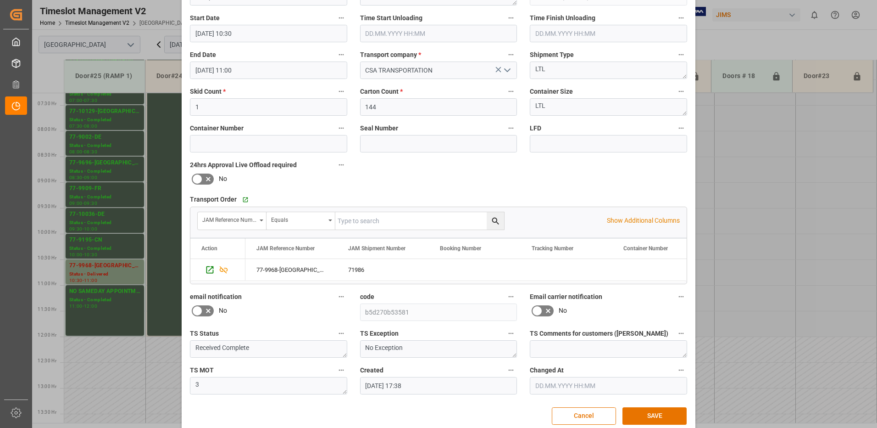
scroll to position [130, 0]
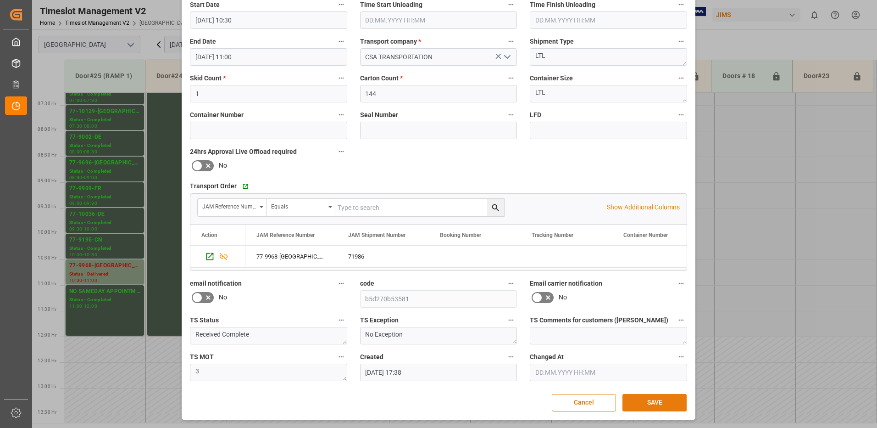
click at [659, 404] on button "SAVE" at bounding box center [654, 402] width 64 height 17
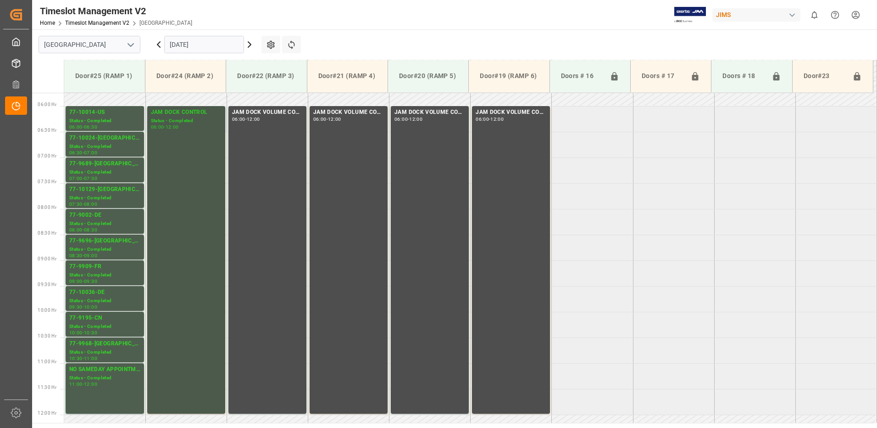
scroll to position [273, 0]
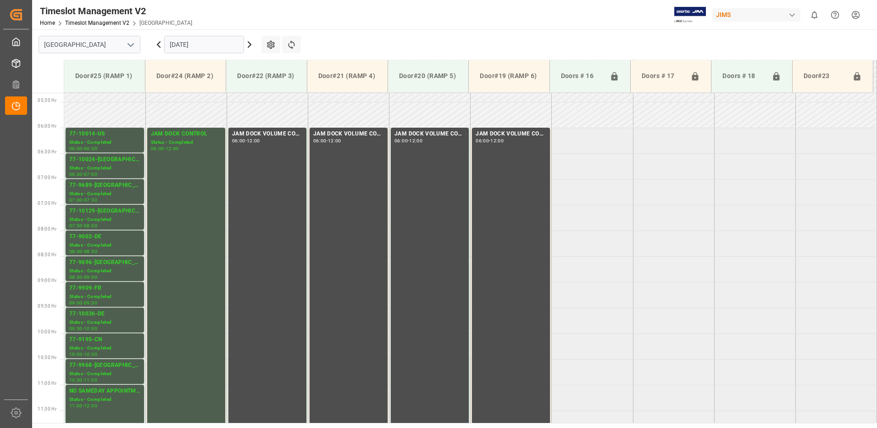
click at [157, 44] on icon at bounding box center [158, 44] width 11 height 11
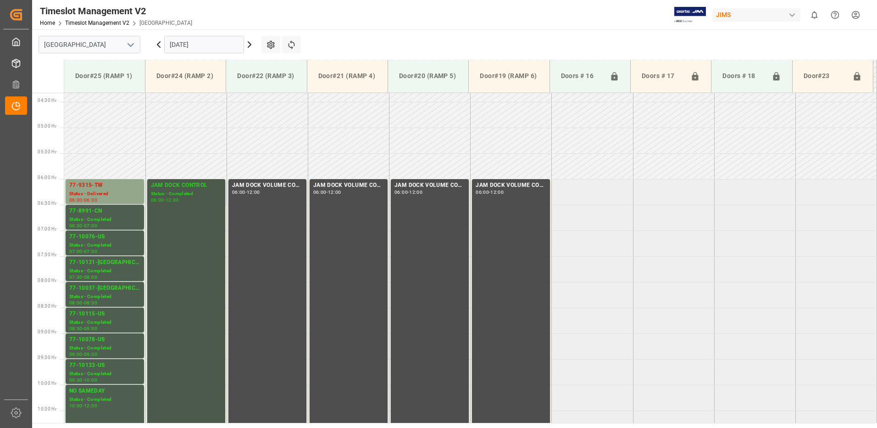
scroll to position [217, 0]
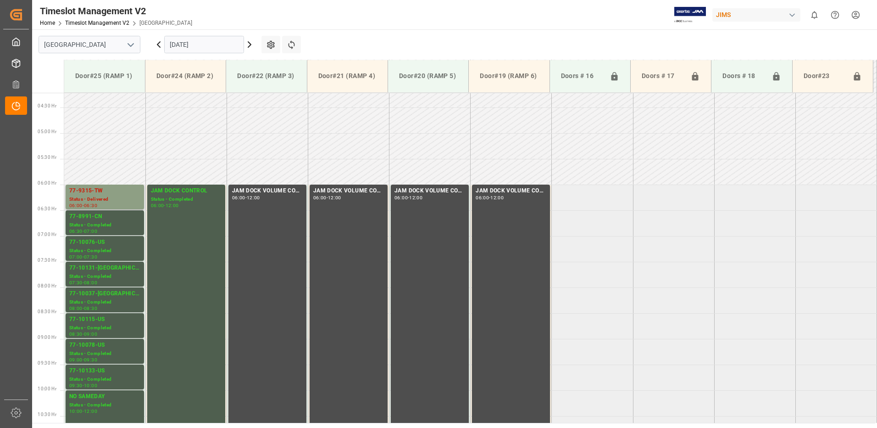
click at [109, 196] on div "Status - Delivered" at bounding box center [104, 199] width 71 height 8
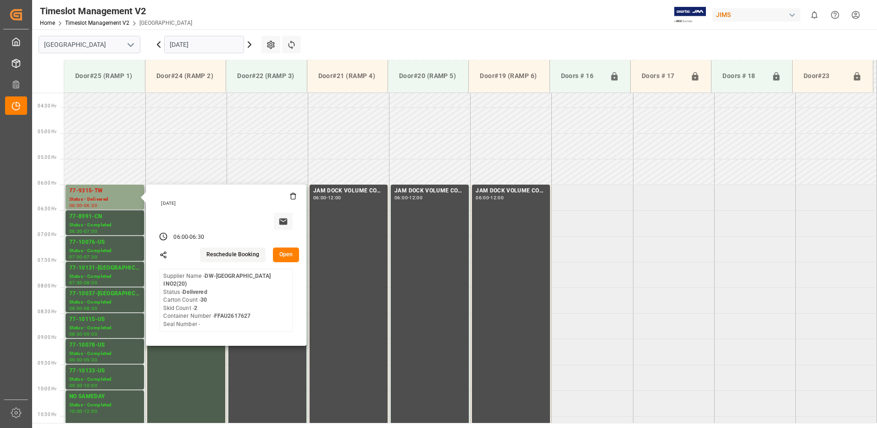
click at [289, 252] on button "Open" at bounding box center [286, 254] width 27 height 15
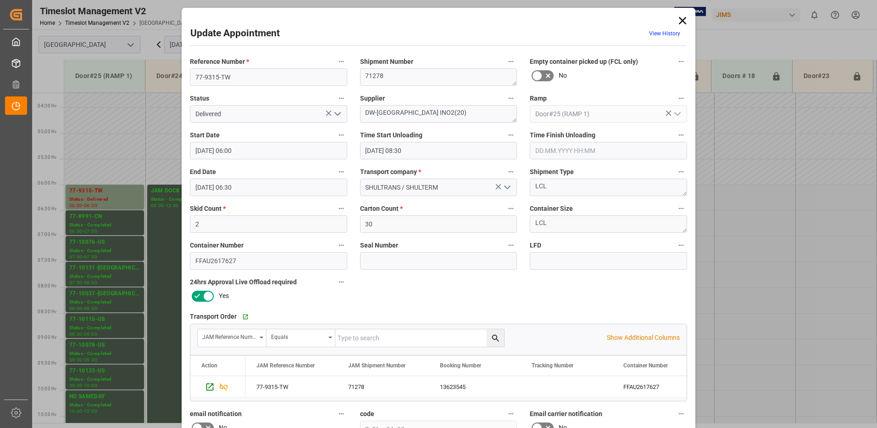
click at [335, 112] on icon "open menu" at bounding box center [337, 113] width 11 height 11
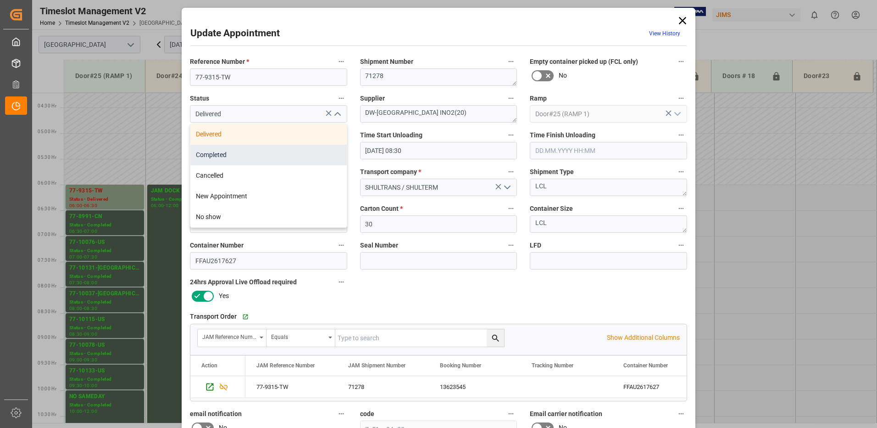
click at [272, 157] on div "Completed" at bounding box center [268, 154] width 156 height 21
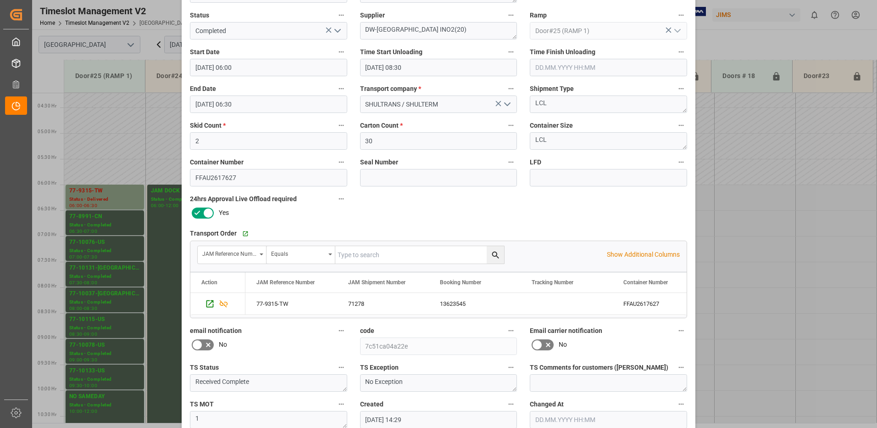
scroll to position [130, 0]
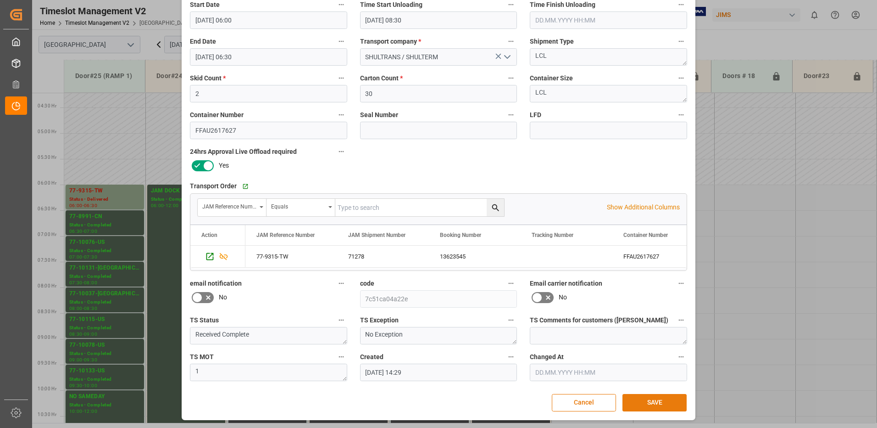
click at [652, 398] on button "SAVE" at bounding box center [654, 402] width 64 height 17
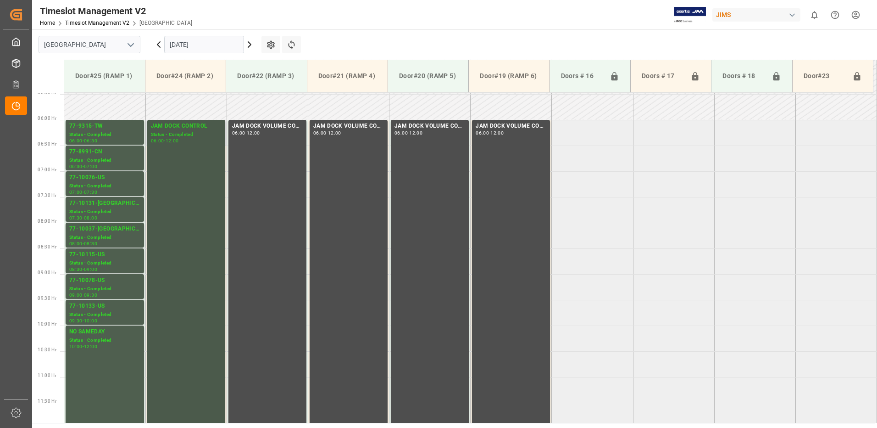
scroll to position [219, 0]
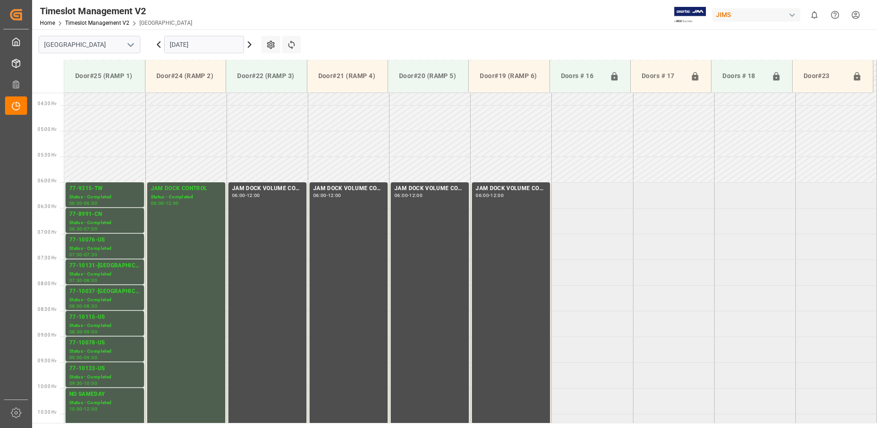
click at [159, 43] on icon at bounding box center [158, 45] width 3 height 6
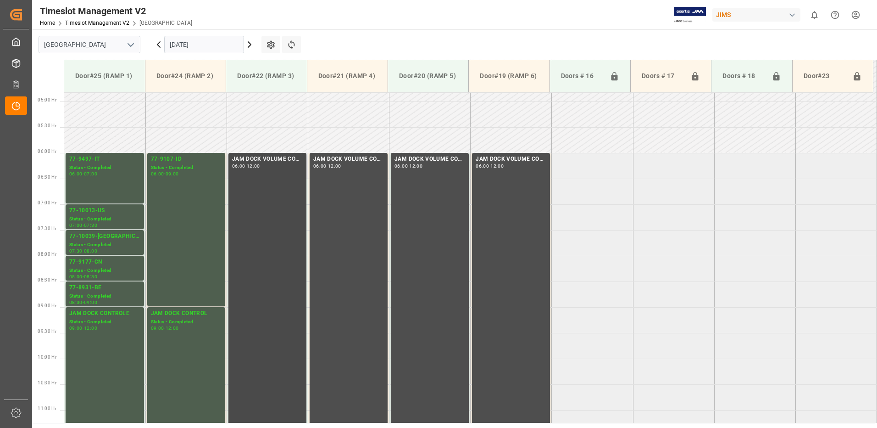
scroll to position [217, 0]
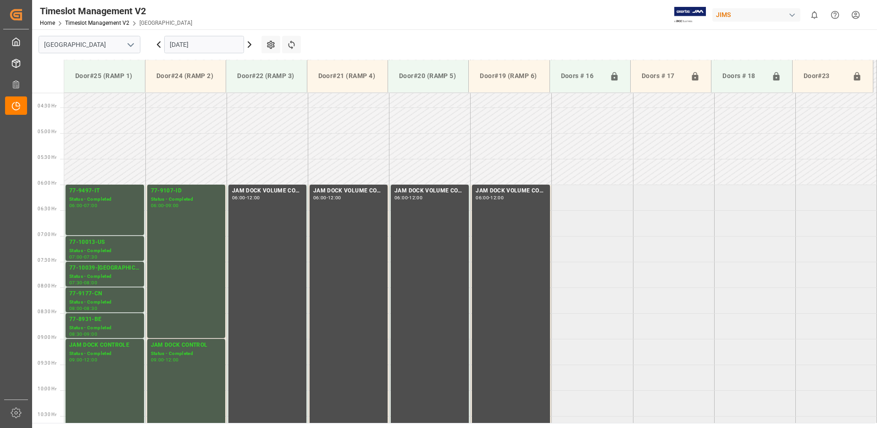
click at [158, 44] on icon at bounding box center [158, 45] width 3 height 6
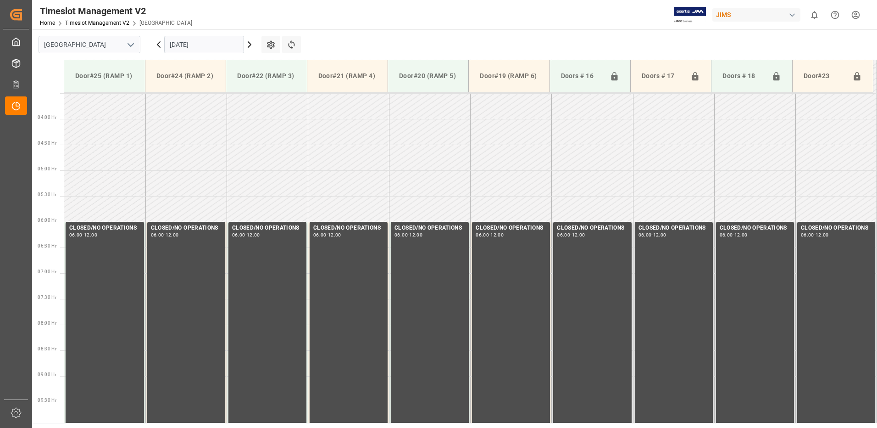
scroll to position [354, 0]
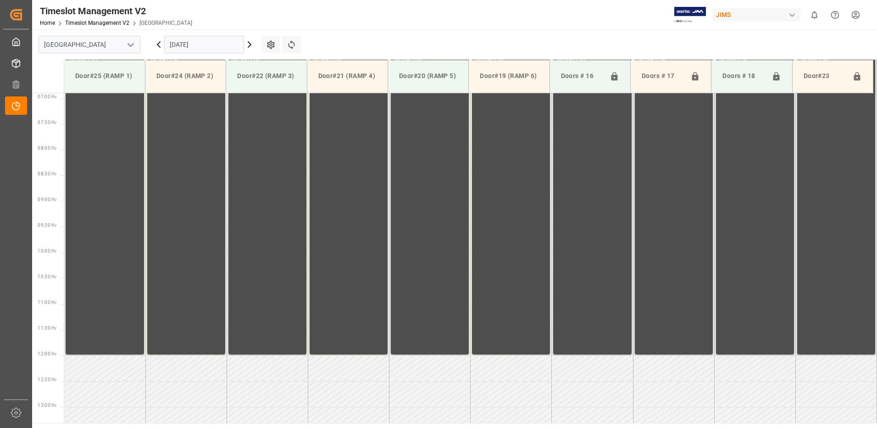
click at [160, 43] on icon at bounding box center [158, 45] width 3 height 6
click at [158, 43] on icon at bounding box center [158, 45] width 3 height 6
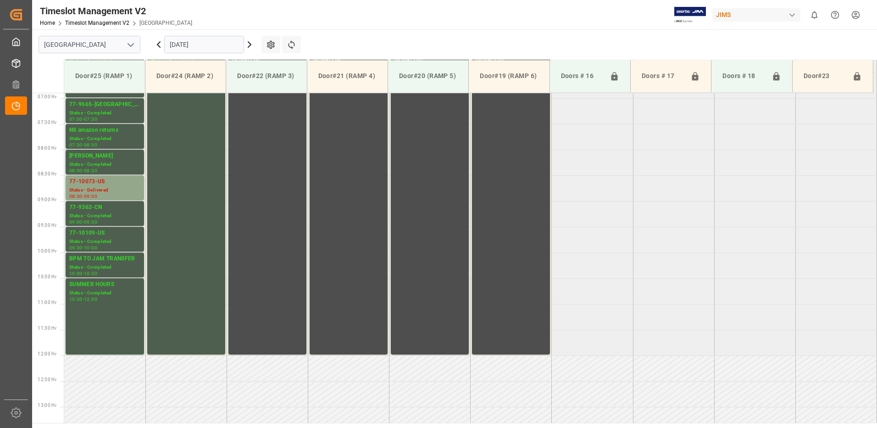
click at [158, 44] on icon at bounding box center [158, 44] width 11 height 11
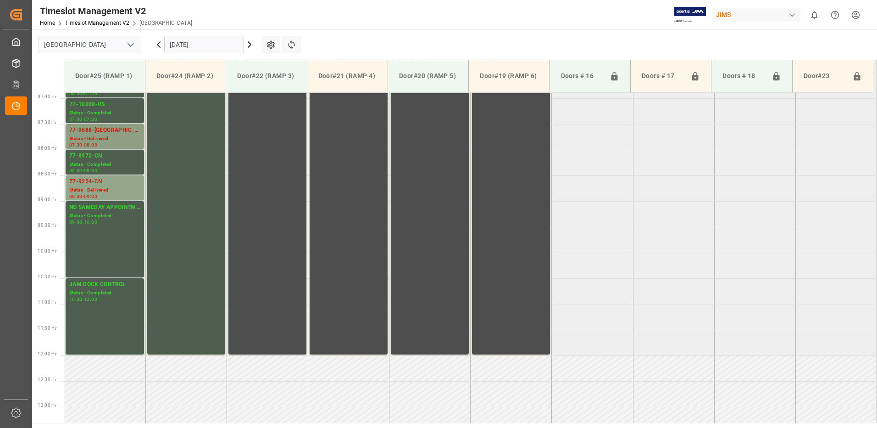
click at [117, 132] on div "77-9688-[GEOGRAPHIC_DATA]" at bounding box center [104, 130] width 71 height 9
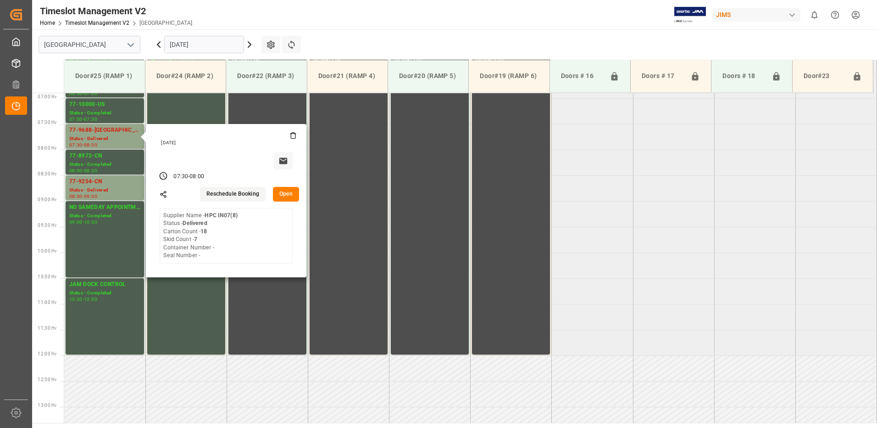
click at [284, 189] on button "Open" at bounding box center [286, 194] width 27 height 15
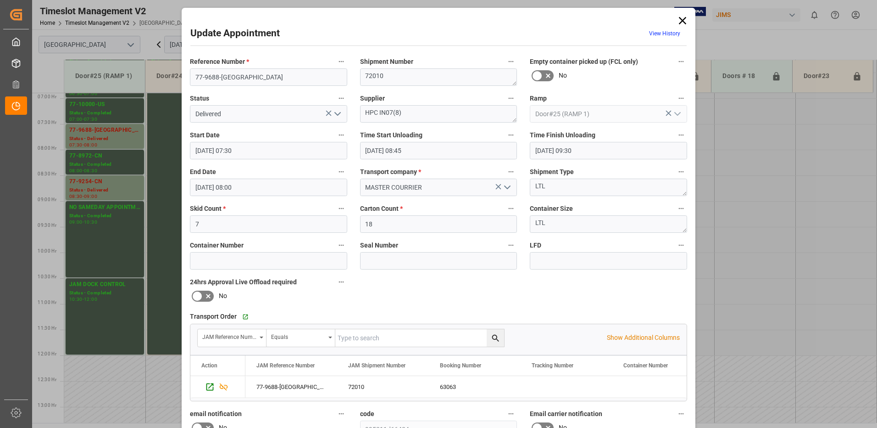
click at [335, 111] on icon "open menu" at bounding box center [337, 113] width 11 height 11
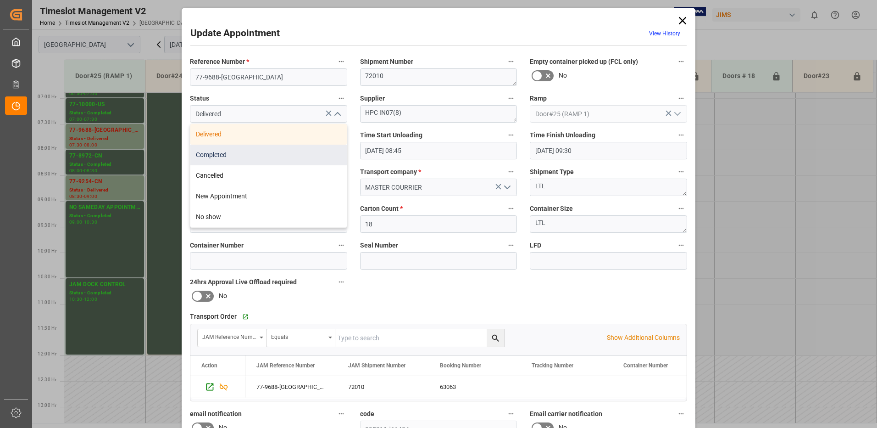
click at [268, 153] on div "Completed" at bounding box center [268, 154] width 156 height 21
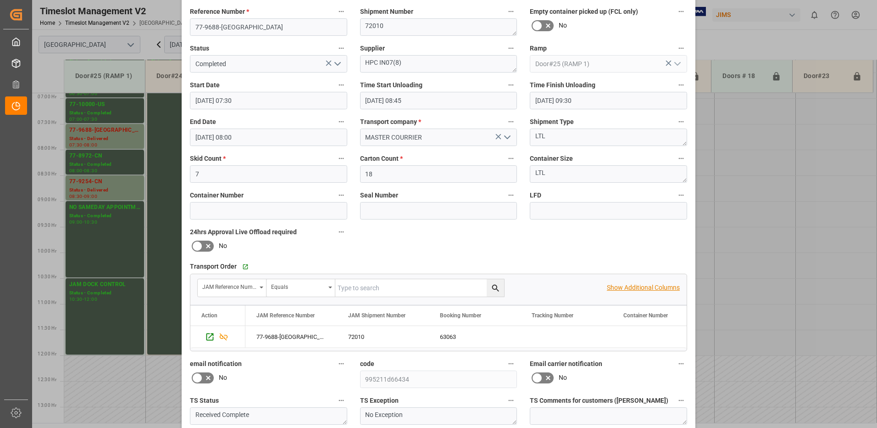
scroll to position [130, 0]
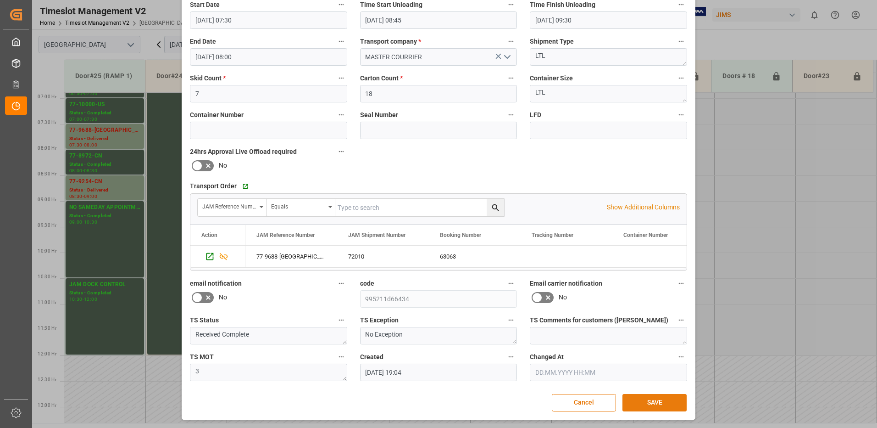
click at [672, 405] on button "SAVE" at bounding box center [654, 402] width 64 height 17
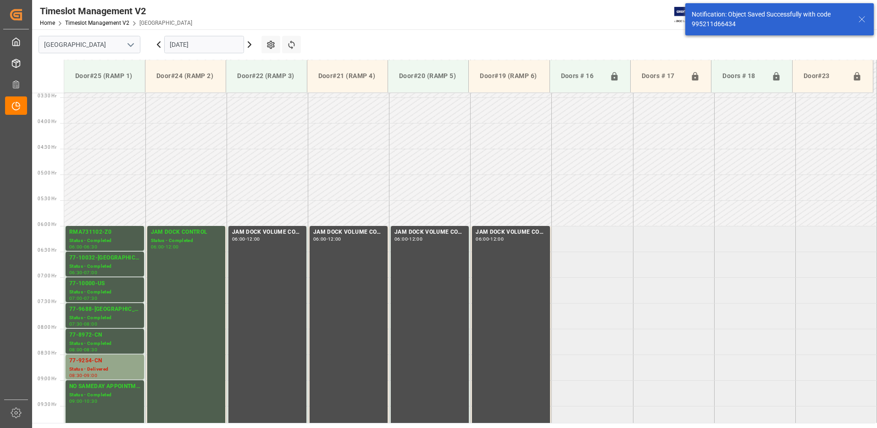
scroll to position [303, 0]
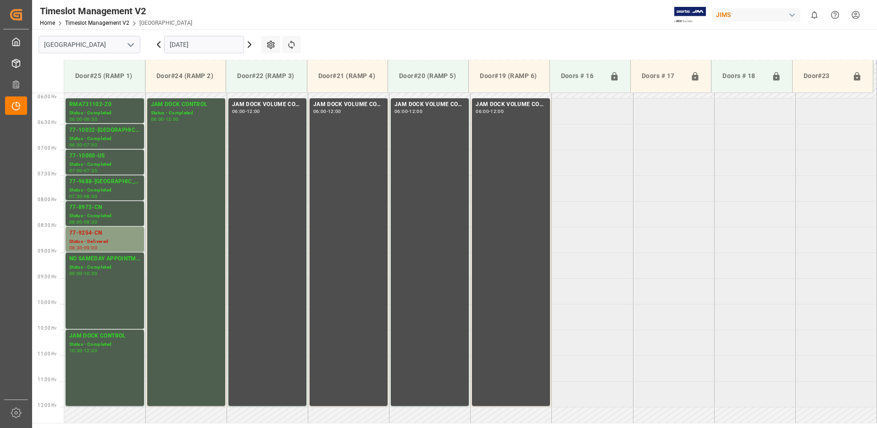
click at [119, 234] on div "77-9254-CN" at bounding box center [104, 232] width 71 height 9
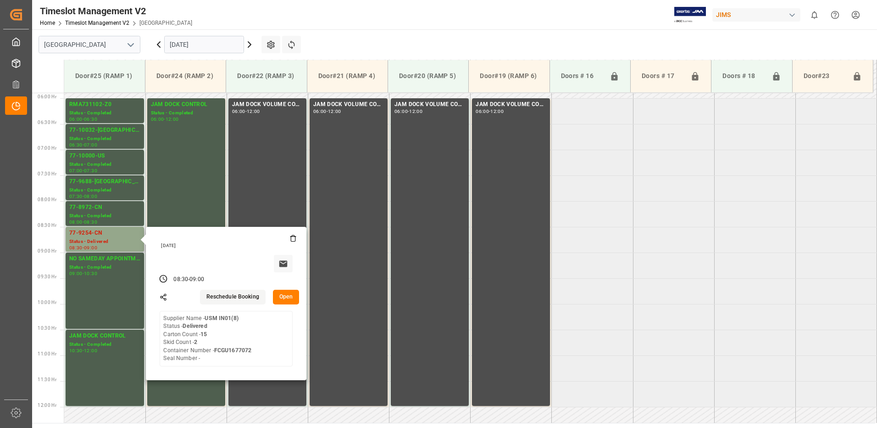
click at [281, 295] on button "Open" at bounding box center [286, 296] width 27 height 15
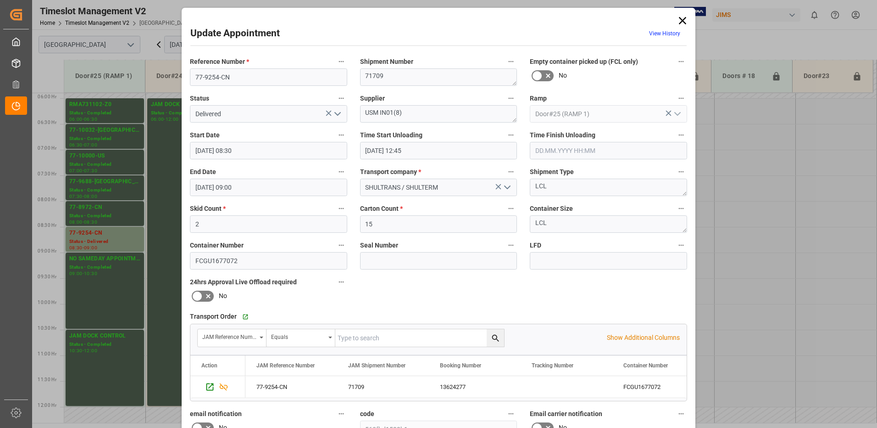
click at [335, 112] on icon "open menu" at bounding box center [337, 113] width 11 height 11
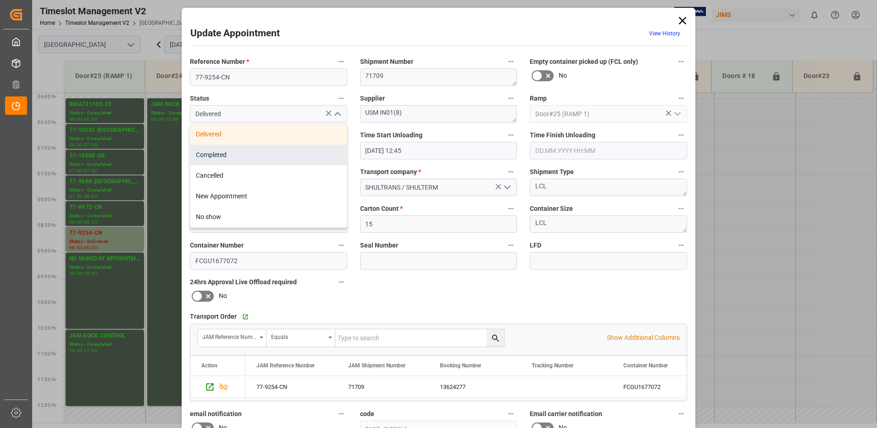
click at [297, 154] on div "Completed" at bounding box center [268, 154] width 156 height 21
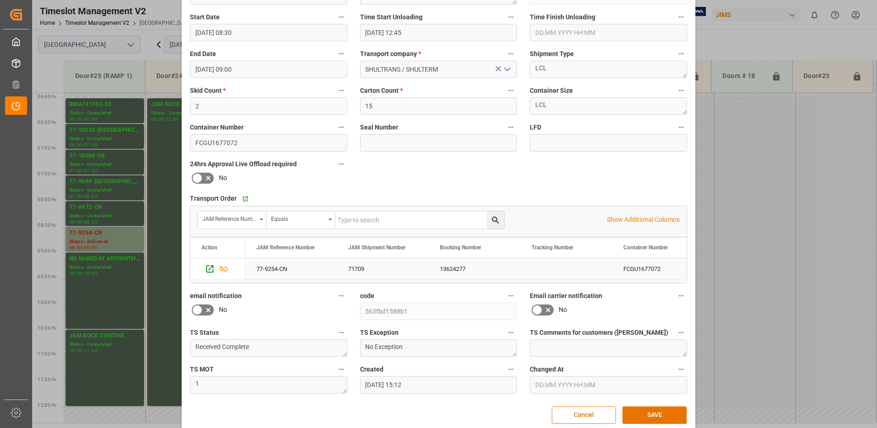
scroll to position [130, 0]
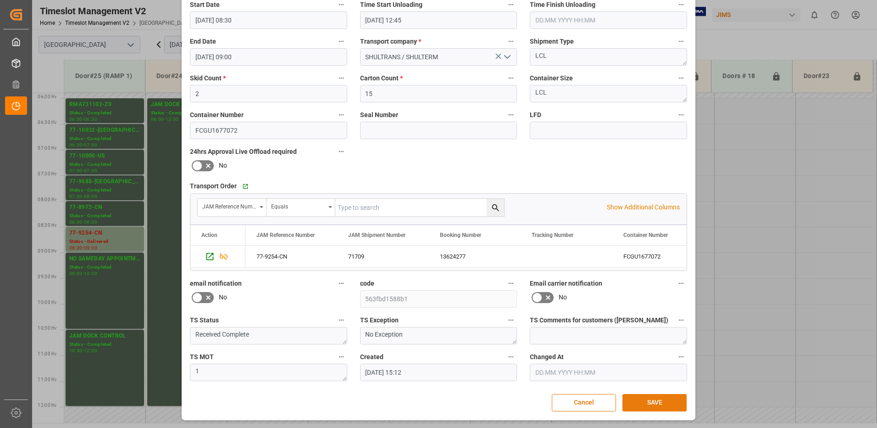
click at [663, 402] on button "SAVE" at bounding box center [654, 402] width 64 height 17
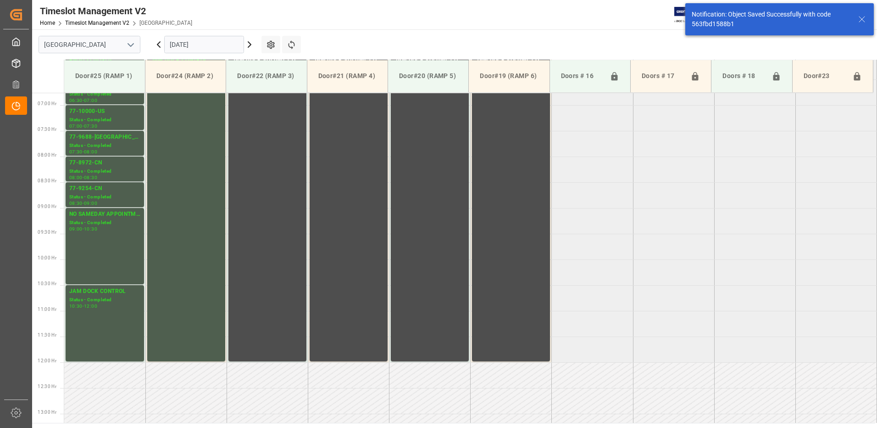
scroll to position [354, 0]
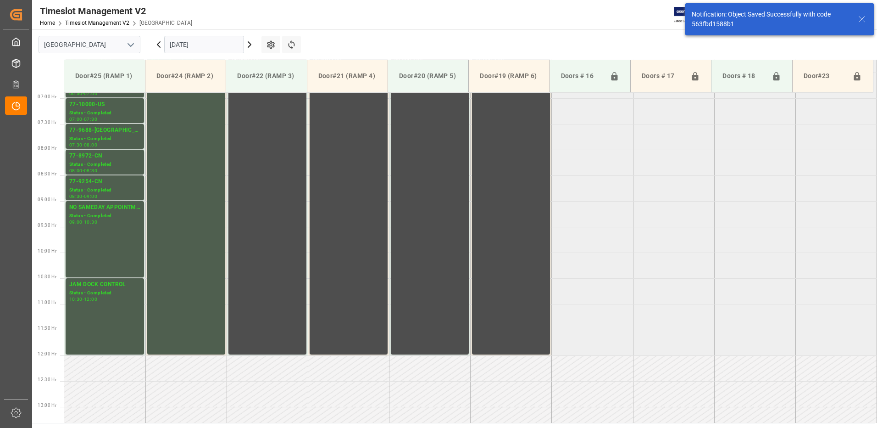
click at [159, 44] on icon at bounding box center [158, 44] width 11 height 11
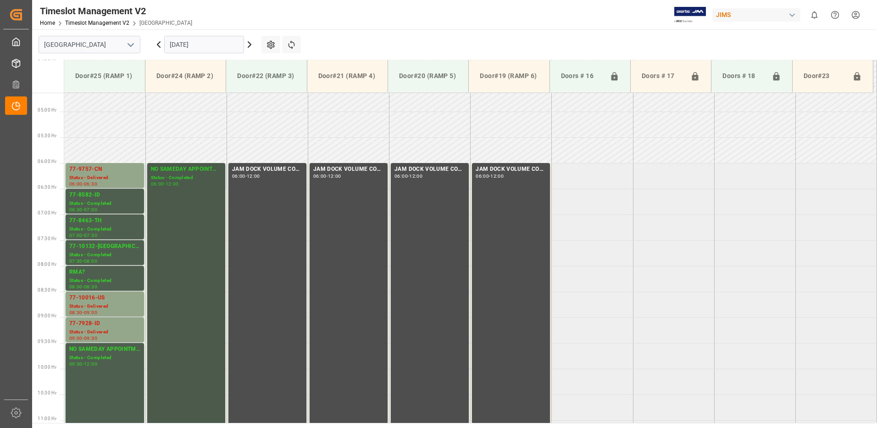
scroll to position [217, 0]
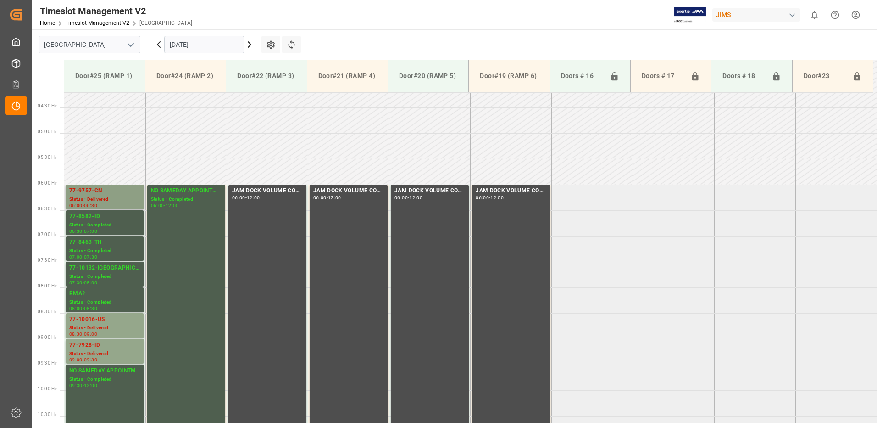
click at [119, 196] on div "Status - Delivered" at bounding box center [104, 199] width 71 height 8
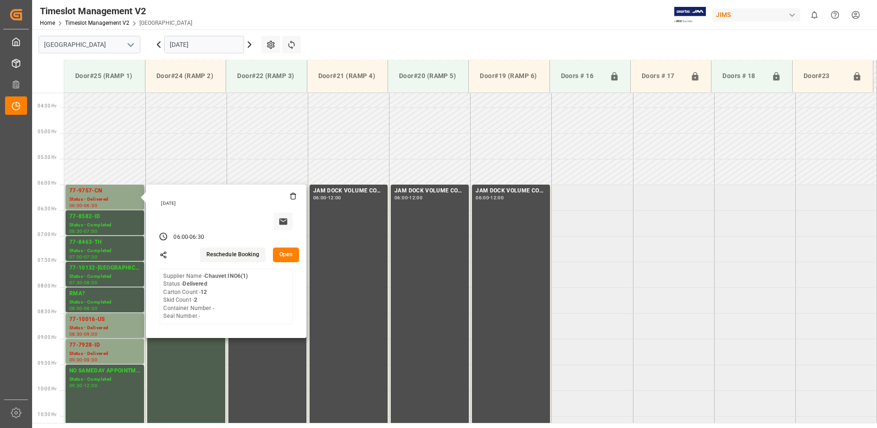
click at [283, 254] on button "Open" at bounding box center [286, 254] width 27 height 15
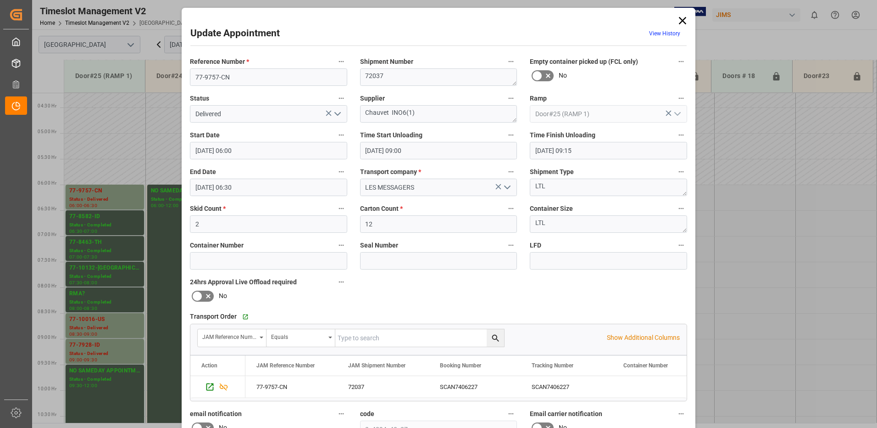
click at [336, 113] on icon "open menu" at bounding box center [337, 113] width 11 height 11
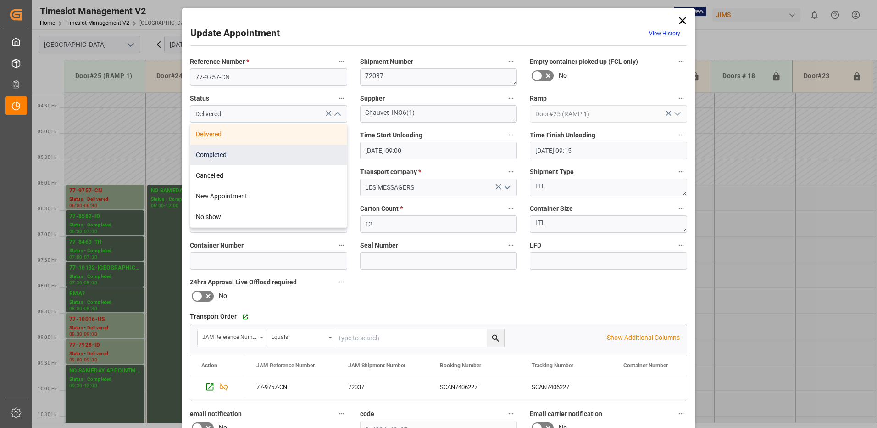
click at [263, 156] on div "Completed" at bounding box center [268, 154] width 156 height 21
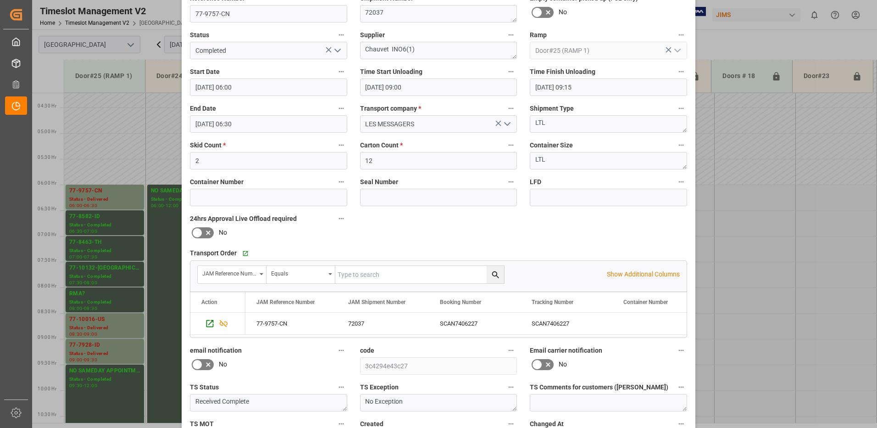
scroll to position [130, 0]
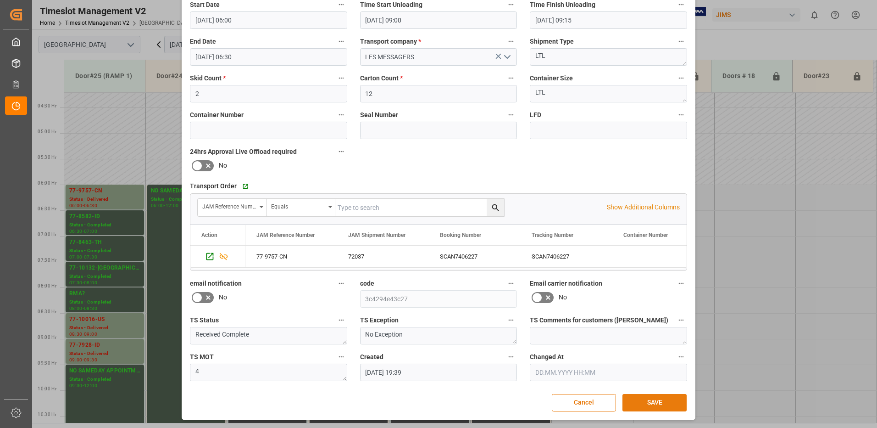
click at [661, 403] on button "SAVE" at bounding box center [654, 402] width 64 height 17
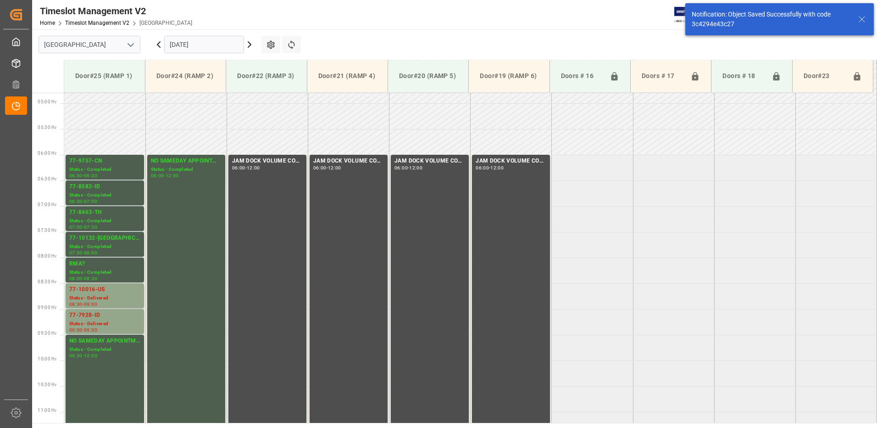
scroll to position [251, 0]
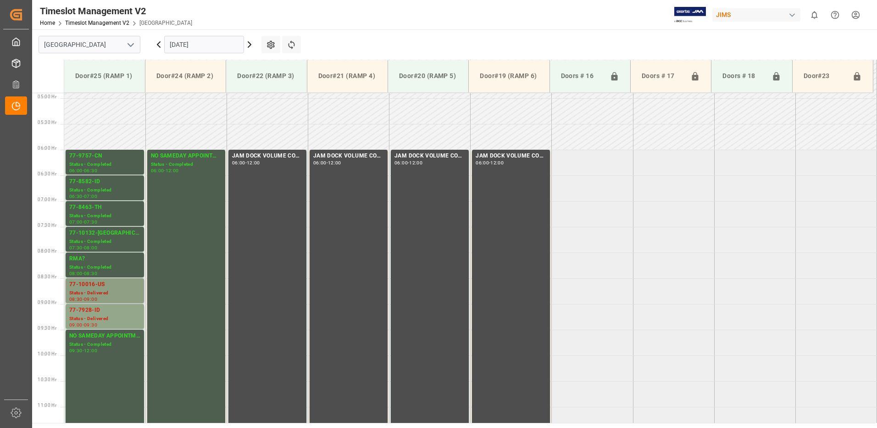
click at [108, 285] on div "77-10016-US" at bounding box center [104, 284] width 71 height 9
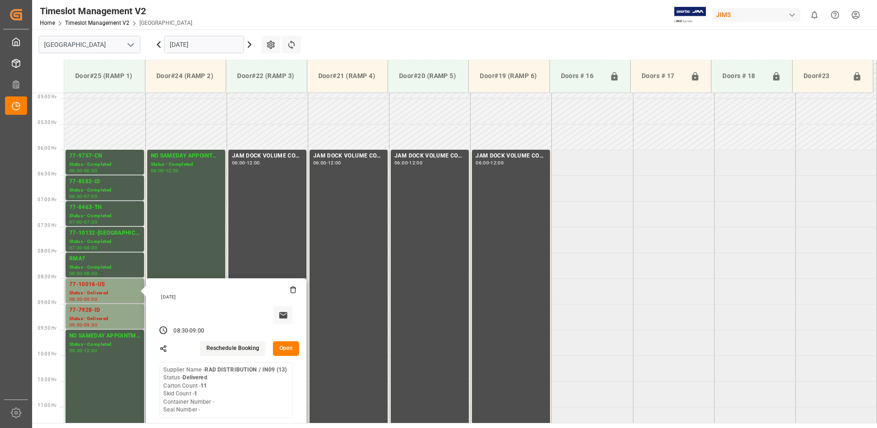
click at [283, 345] on button "Open" at bounding box center [286, 348] width 27 height 15
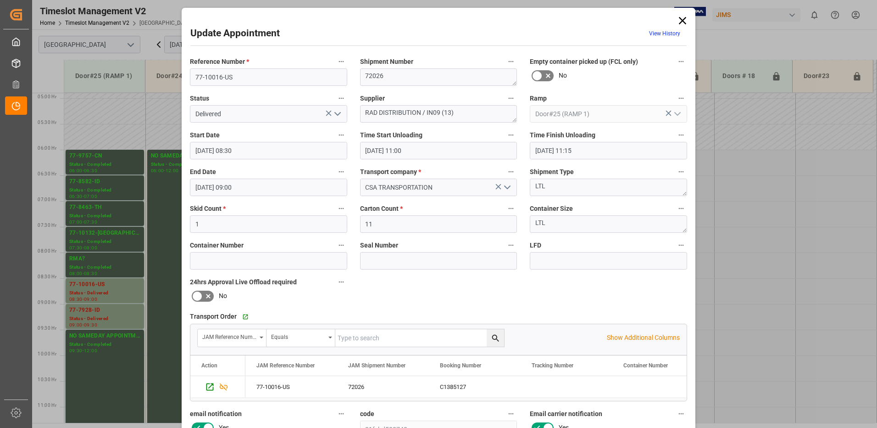
click at [336, 114] on icon "open menu" at bounding box center [337, 113] width 11 height 11
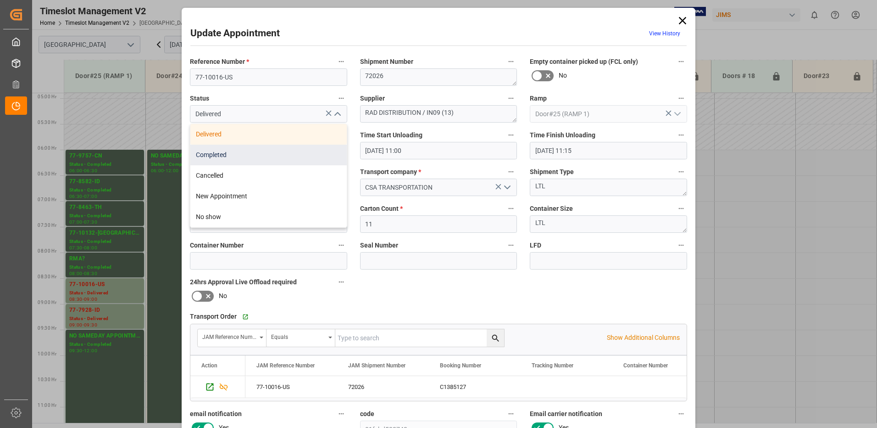
click at [288, 154] on div "Completed" at bounding box center [268, 154] width 156 height 21
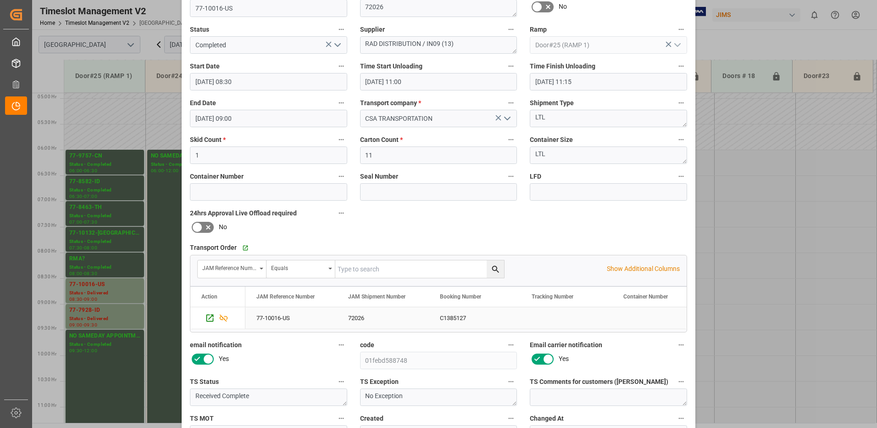
scroll to position [130, 0]
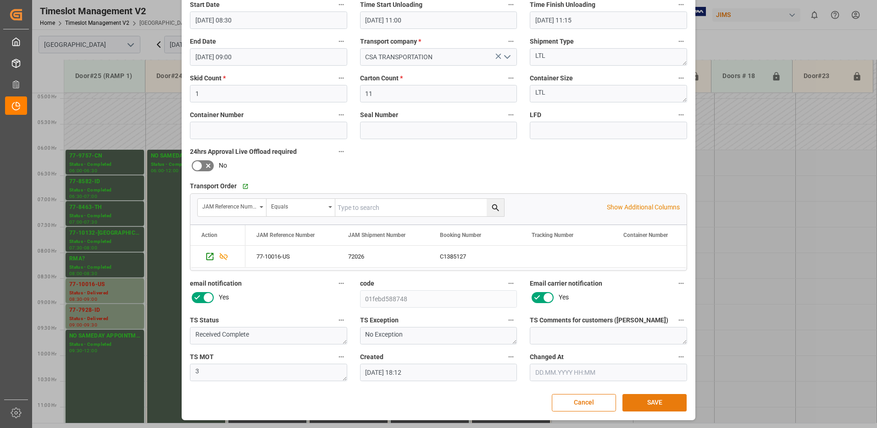
click at [654, 399] on button "SAVE" at bounding box center [654, 402] width 64 height 17
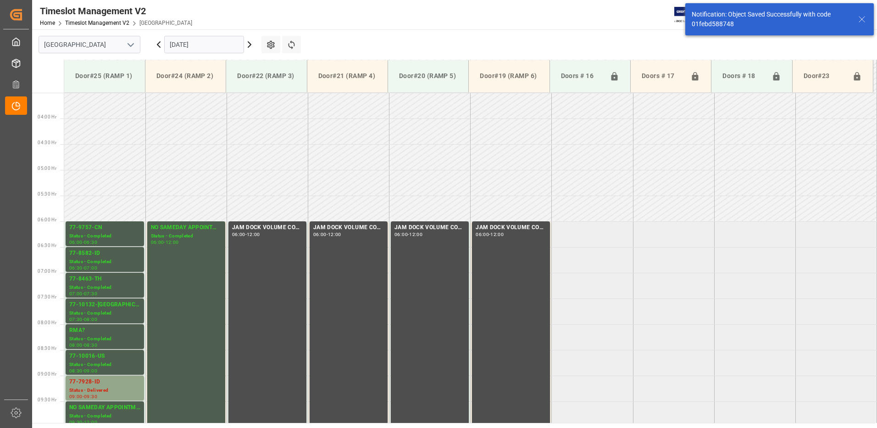
scroll to position [354, 0]
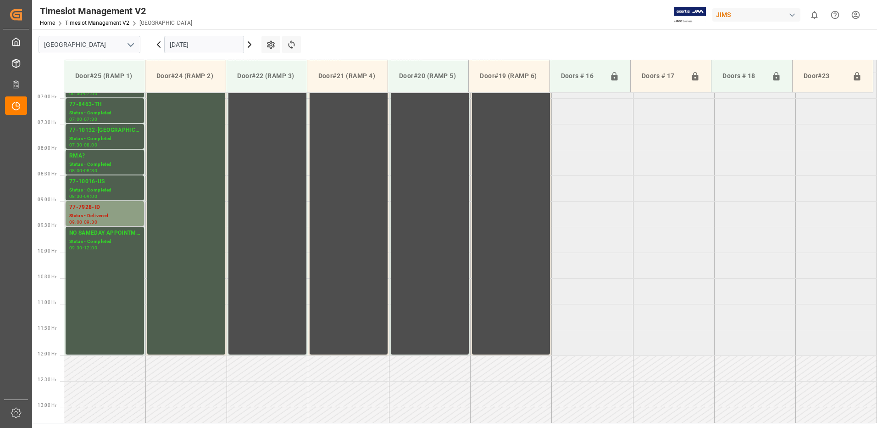
click at [116, 206] on div "77-7928-ID" at bounding box center [104, 207] width 71 height 9
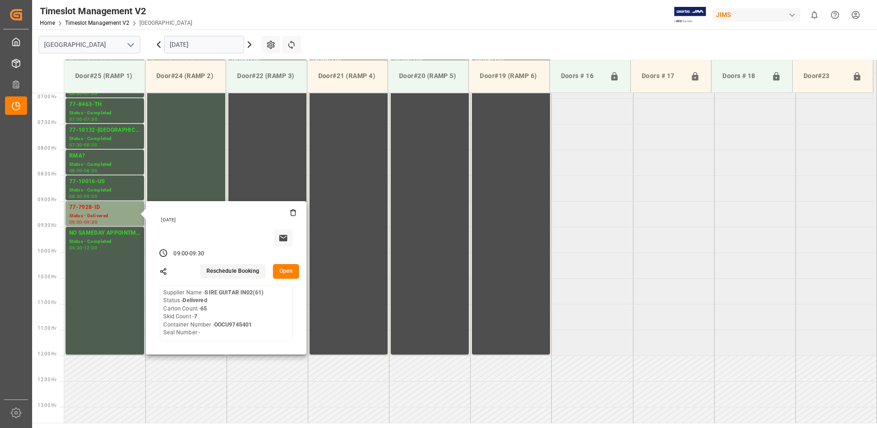
click at [285, 272] on button "Open" at bounding box center [286, 271] width 27 height 15
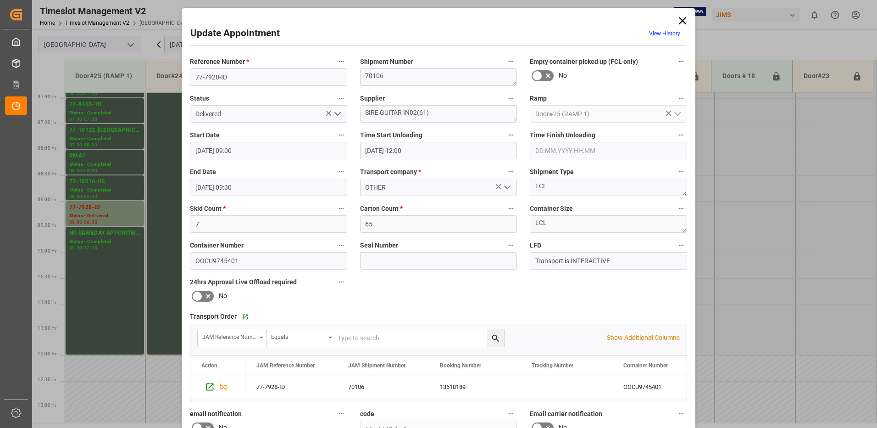
click at [335, 114] on polyline "open menu" at bounding box center [338, 113] width 6 height 3
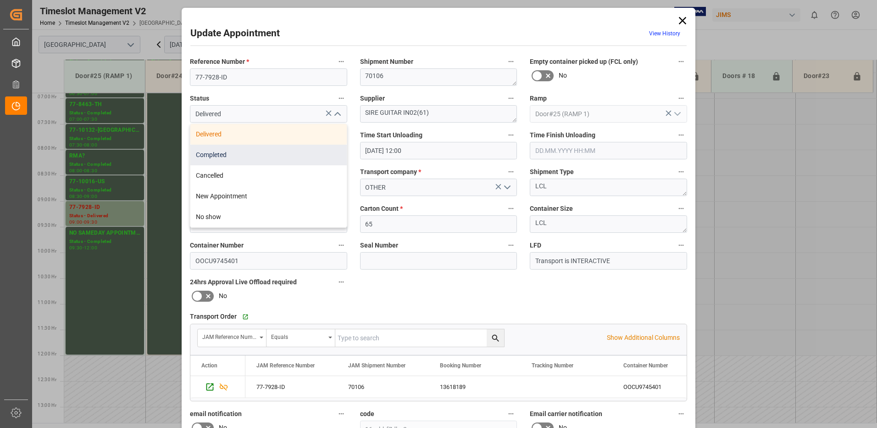
click at [299, 155] on div "Completed" at bounding box center [268, 154] width 156 height 21
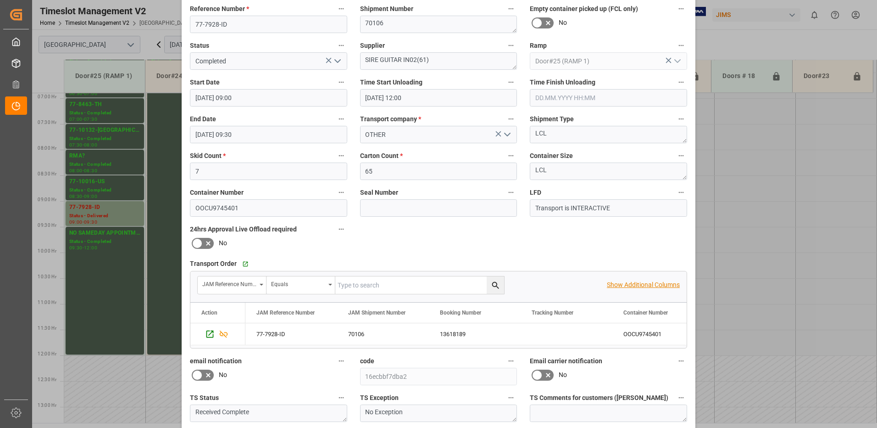
scroll to position [130, 0]
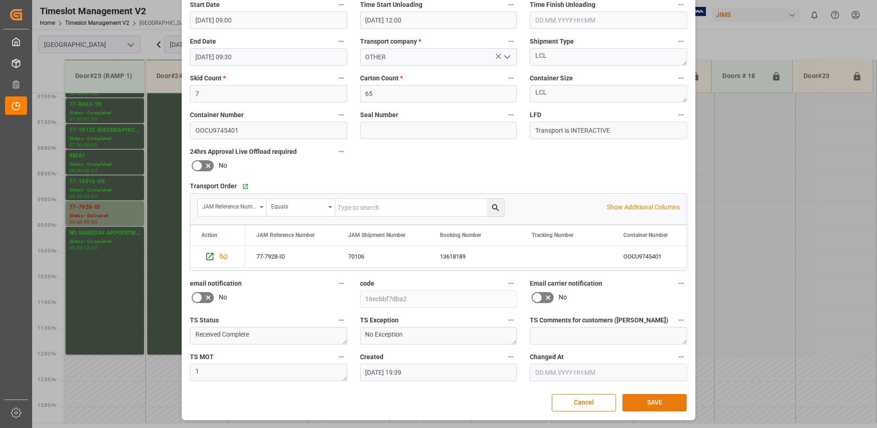
click at [662, 405] on button "SAVE" at bounding box center [654, 402] width 64 height 17
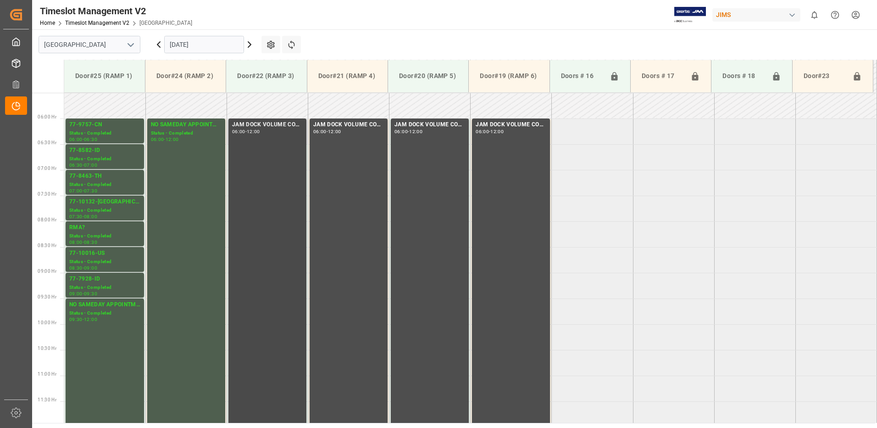
scroll to position [268, 0]
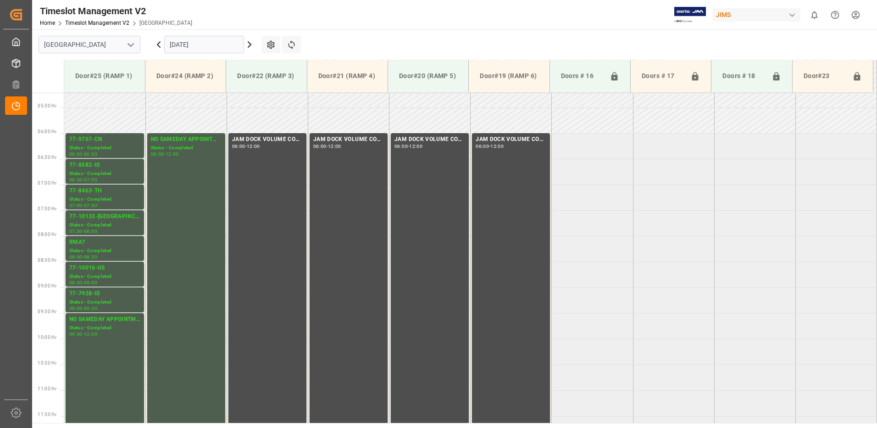
click at [157, 45] on icon at bounding box center [158, 44] width 11 height 11
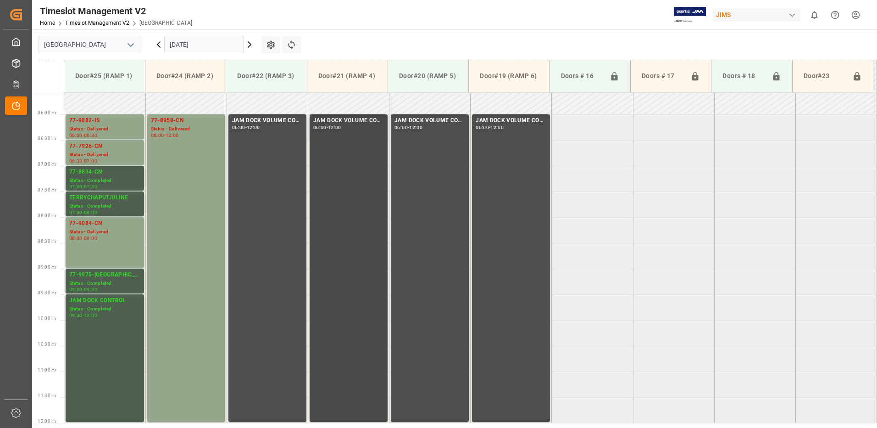
scroll to position [262, 0]
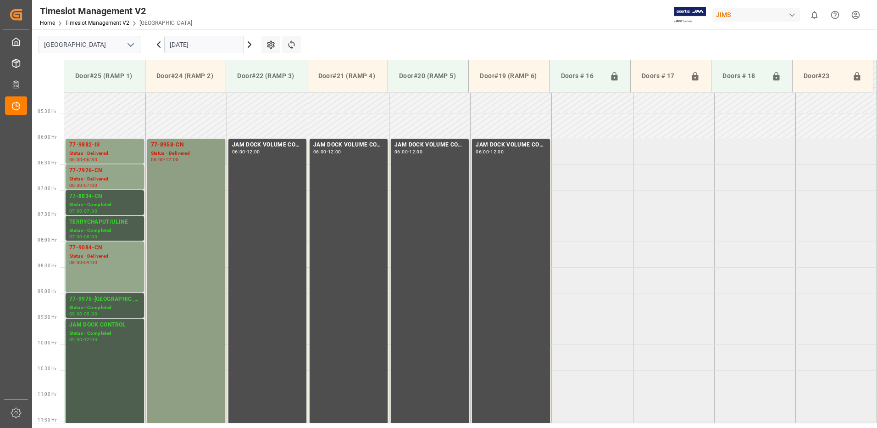
click at [191, 170] on div "77-8958-CN Status - Delivered 06:00 - 12:00" at bounding box center [186, 292] width 71 height 304
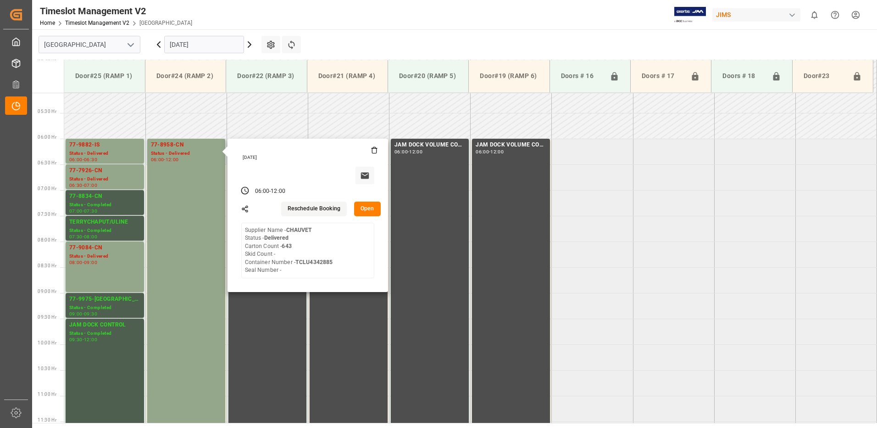
click at [367, 209] on button "Open" at bounding box center [367, 208] width 27 height 15
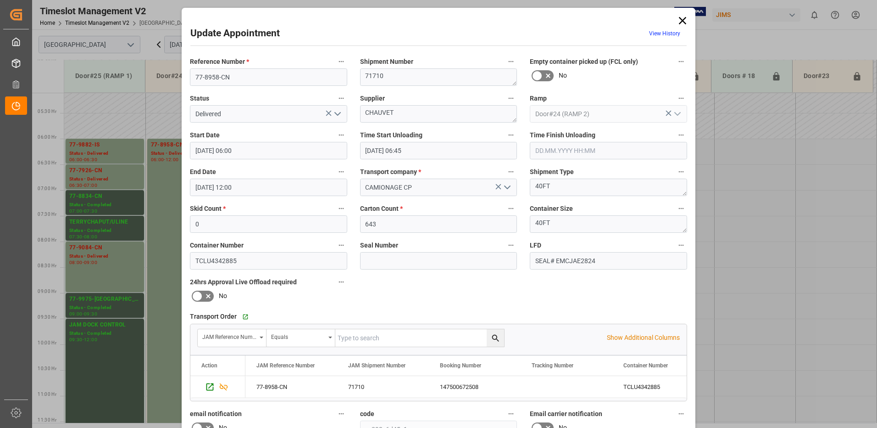
click at [334, 112] on icon "open menu" at bounding box center [337, 113] width 11 height 11
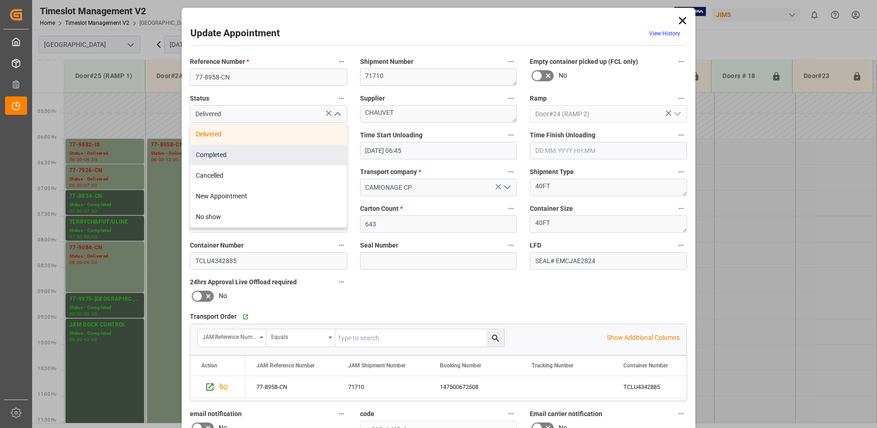
click at [287, 157] on div "Completed" at bounding box center [268, 154] width 156 height 21
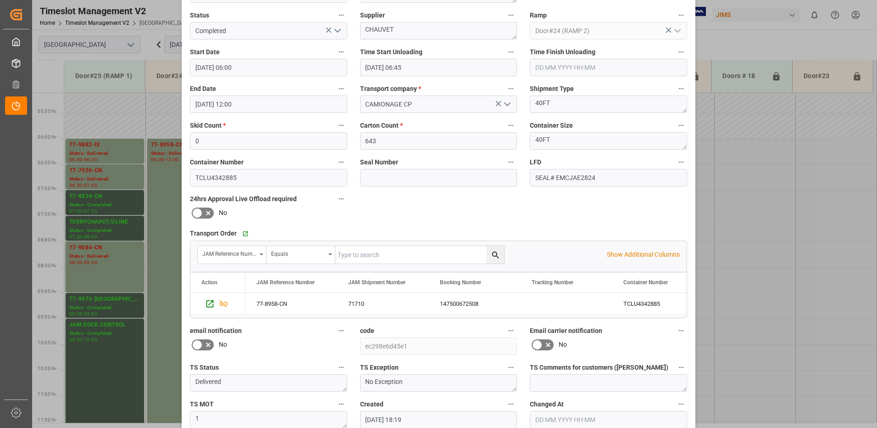
scroll to position [130, 0]
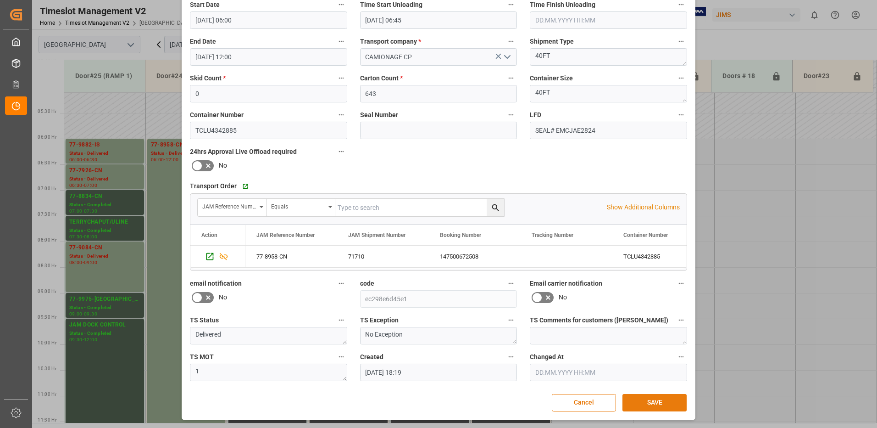
click at [652, 405] on button "SAVE" at bounding box center [654, 402] width 64 height 17
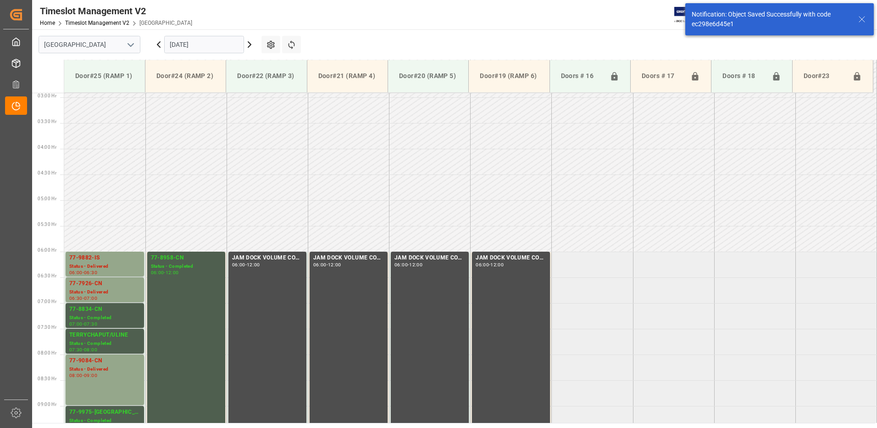
scroll to position [251, 0]
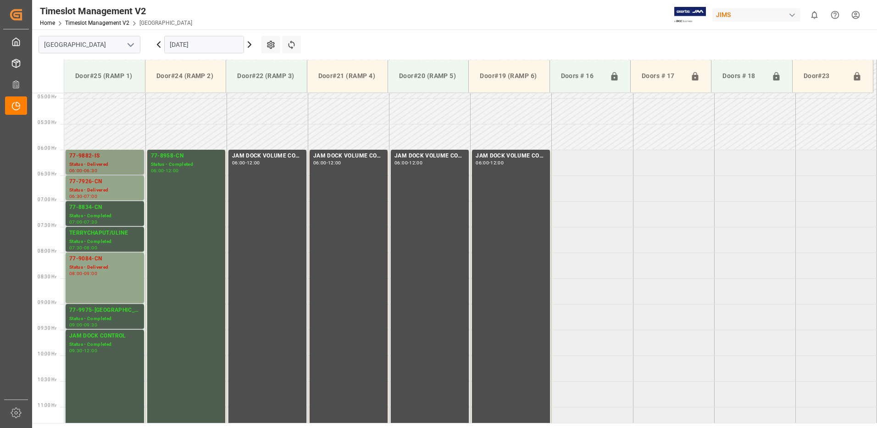
click at [98, 156] on div "77-9882-IS" at bounding box center [104, 155] width 71 height 9
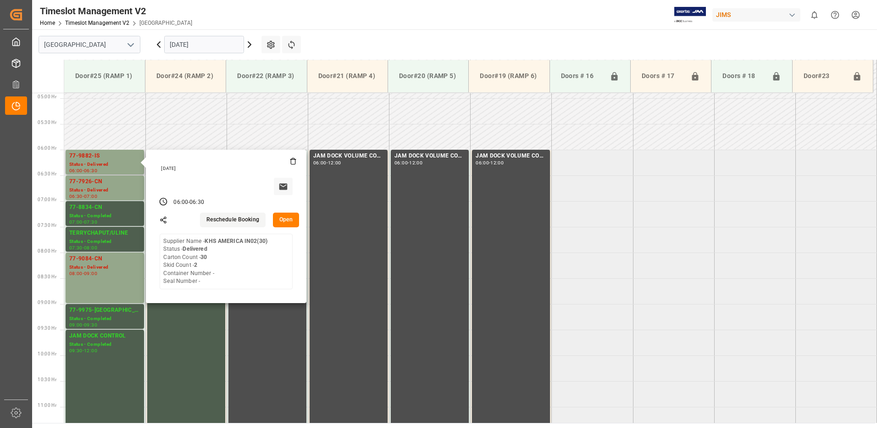
click at [287, 218] on button "Open" at bounding box center [286, 219] width 27 height 15
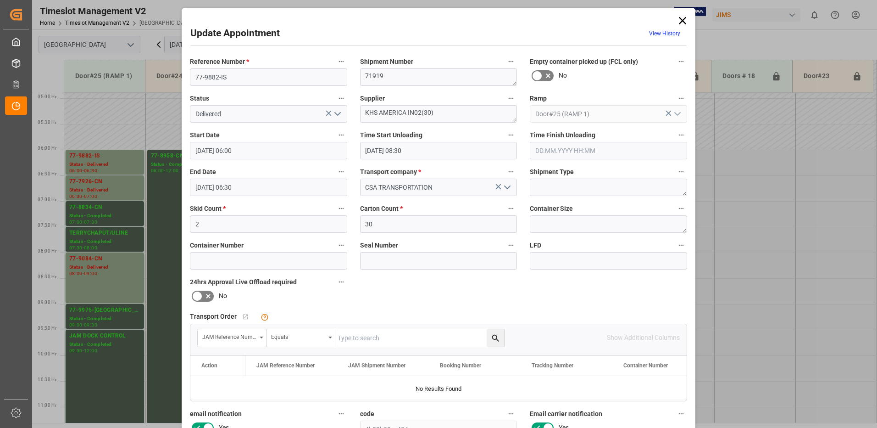
click at [335, 113] on icon "open menu" at bounding box center [337, 113] width 11 height 11
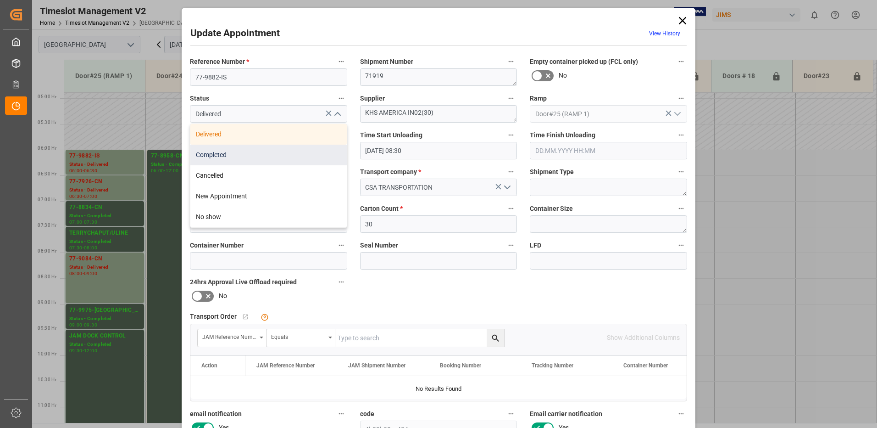
click at [303, 152] on div "Completed" at bounding box center [268, 154] width 156 height 21
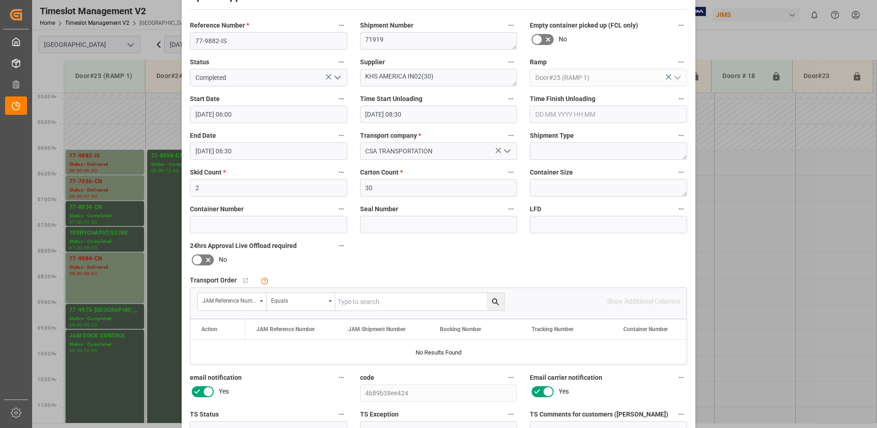
scroll to position [130, 0]
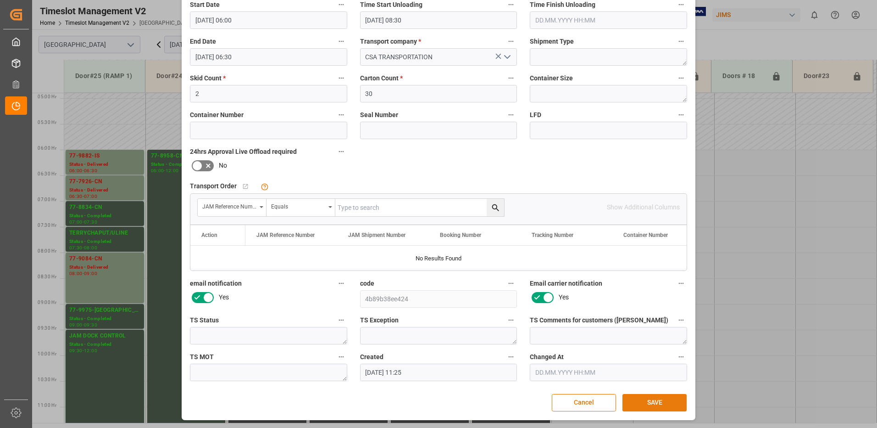
click at [653, 402] on button "SAVE" at bounding box center [654, 402] width 64 height 17
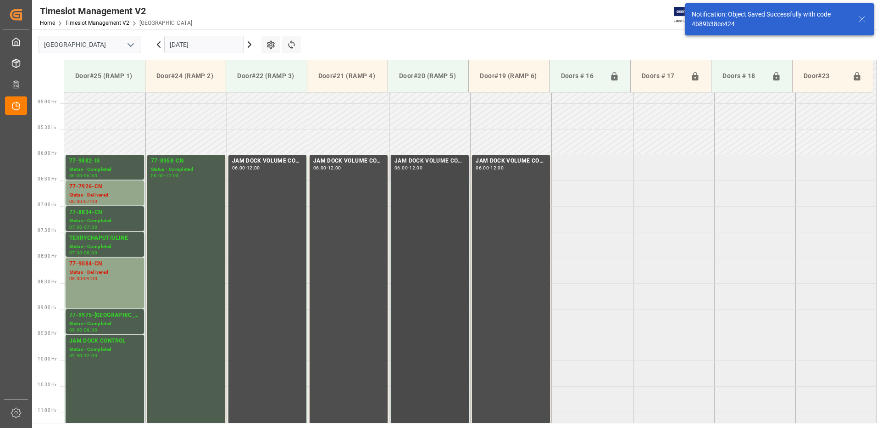
scroll to position [251, 0]
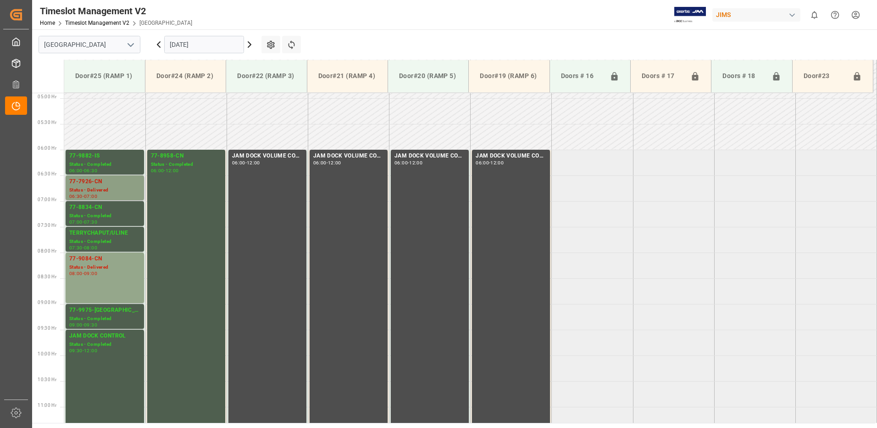
click at [121, 183] on div "77-7926-CN" at bounding box center [104, 181] width 71 height 9
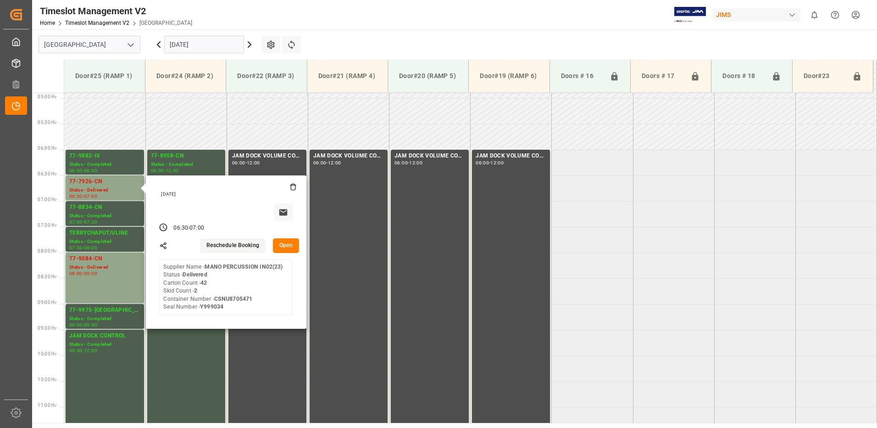
click at [287, 244] on button "Open" at bounding box center [286, 245] width 27 height 15
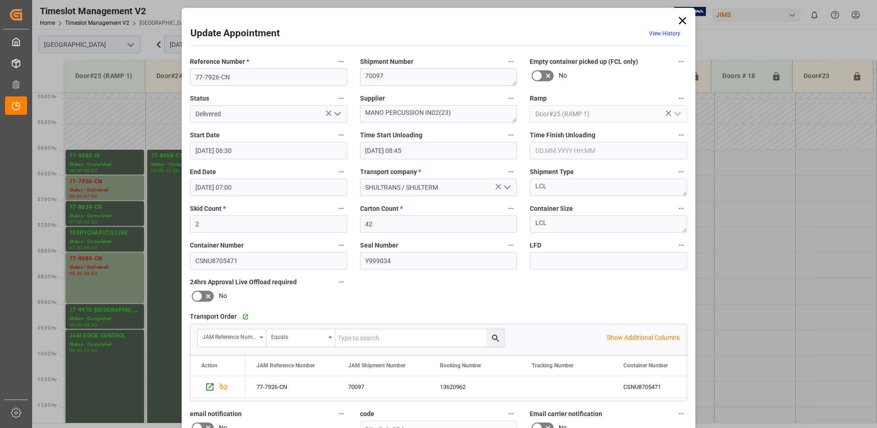
click at [335, 112] on icon "open menu" at bounding box center [337, 113] width 11 height 11
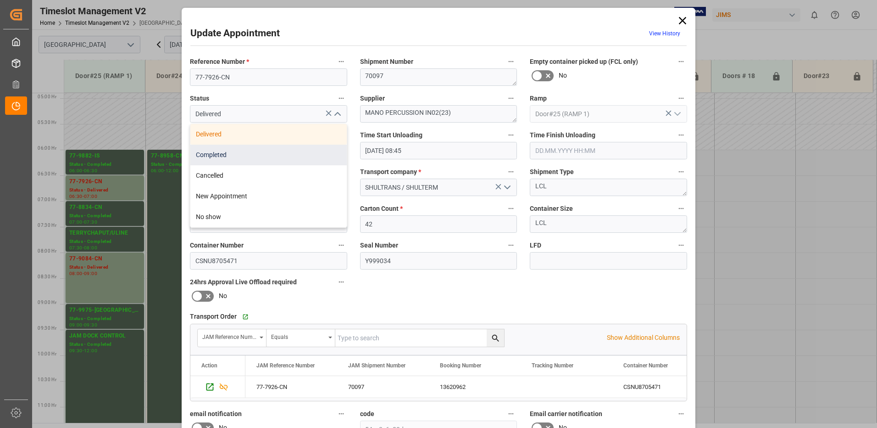
click at [300, 152] on div "Completed" at bounding box center [268, 154] width 156 height 21
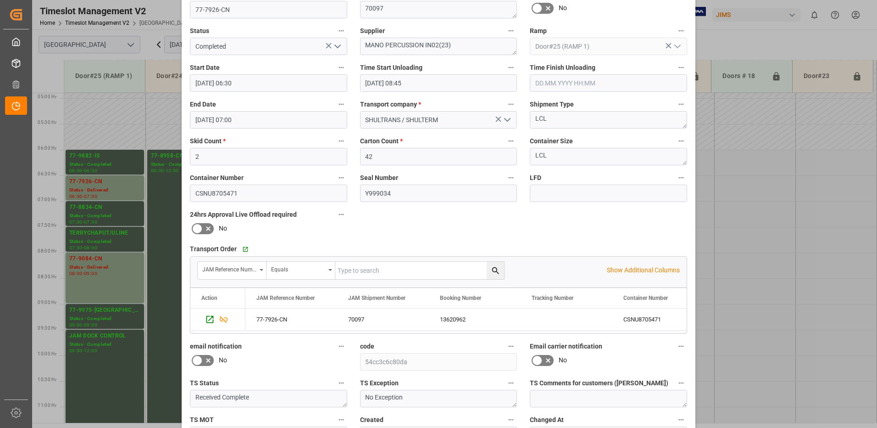
scroll to position [130, 0]
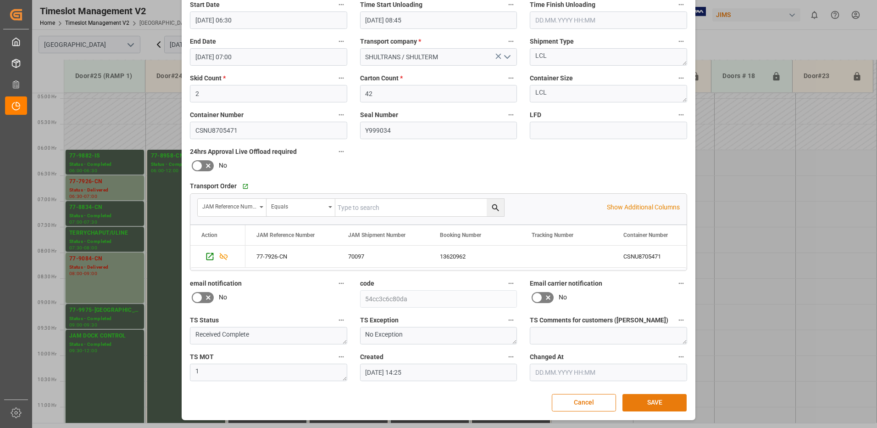
click at [650, 405] on button "SAVE" at bounding box center [654, 402] width 64 height 17
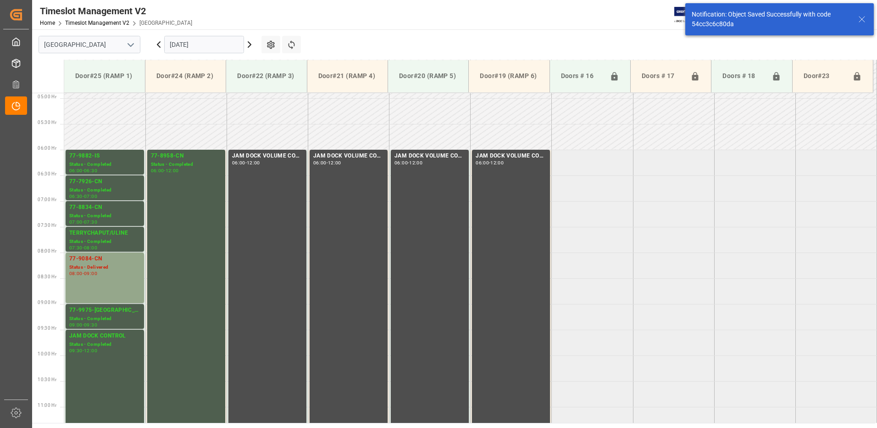
scroll to position [297, 0]
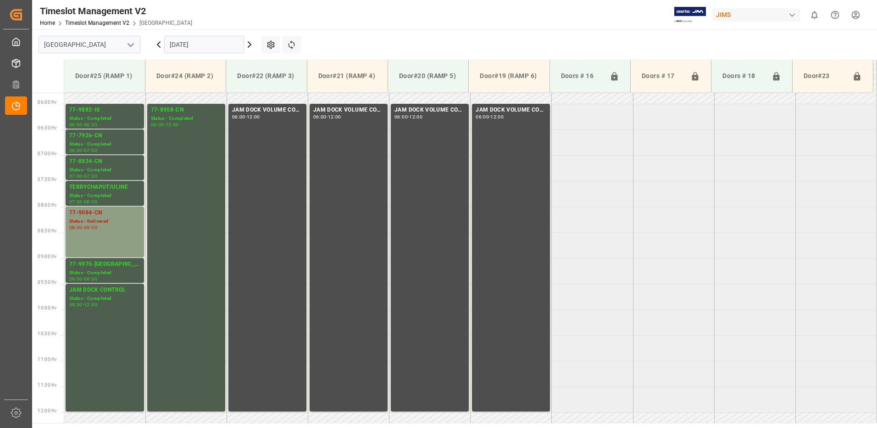
click at [118, 220] on div "Status - Delivered" at bounding box center [104, 221] width 71 height 8
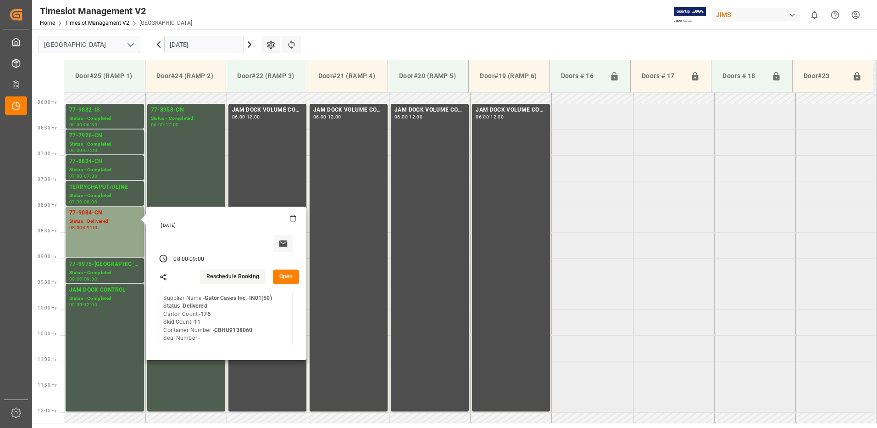
click at [288, 274] on button "Open" at bounding box center [286, 276] width 27 height 15
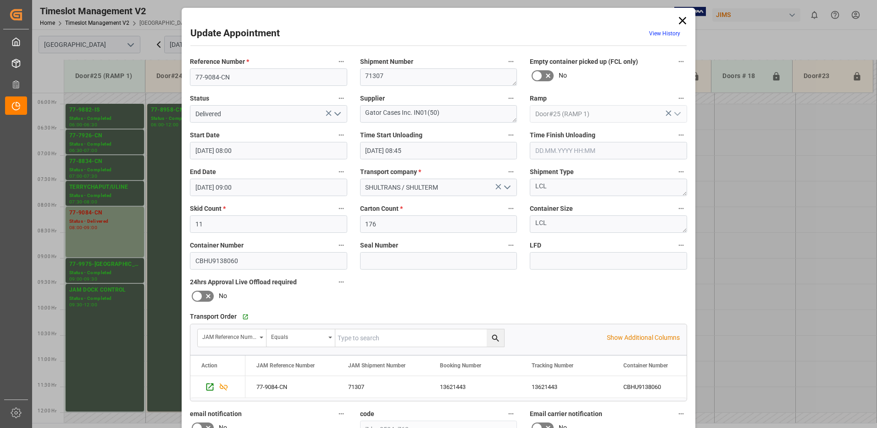
click at [338, 113] on polyline "open menu" at bounding box center [338, 113] width 6 height 3
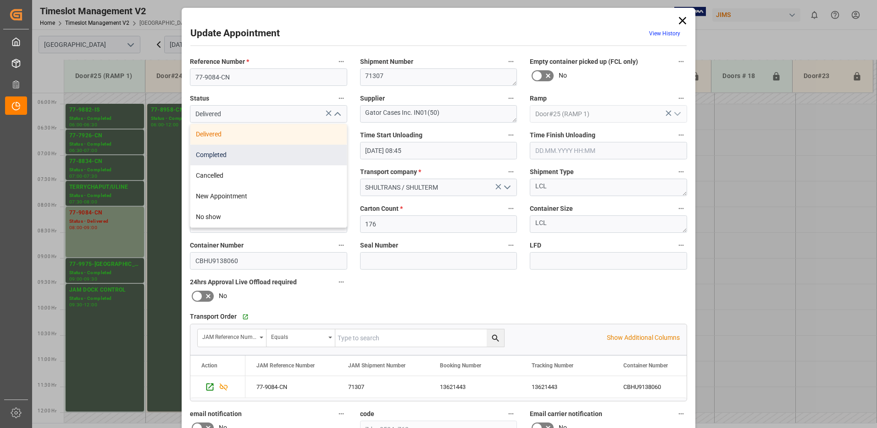
click at [274, 155] on div "Completed" at bounding box center [268, 154] width 156 height 21
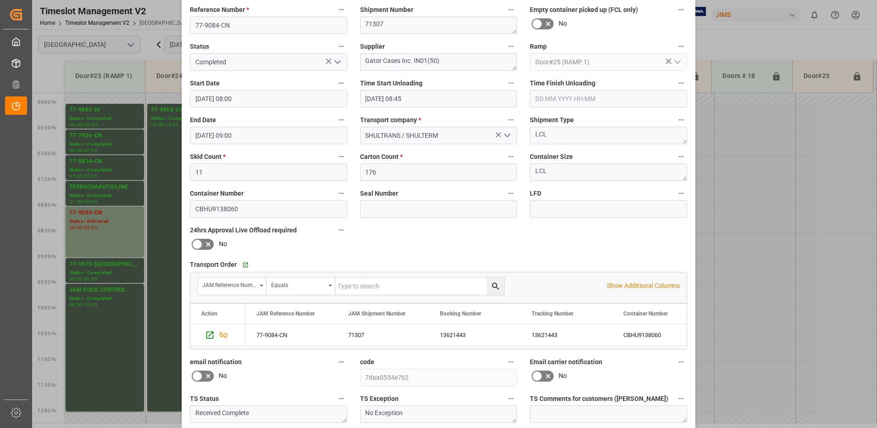
scroll to position [130, 0]
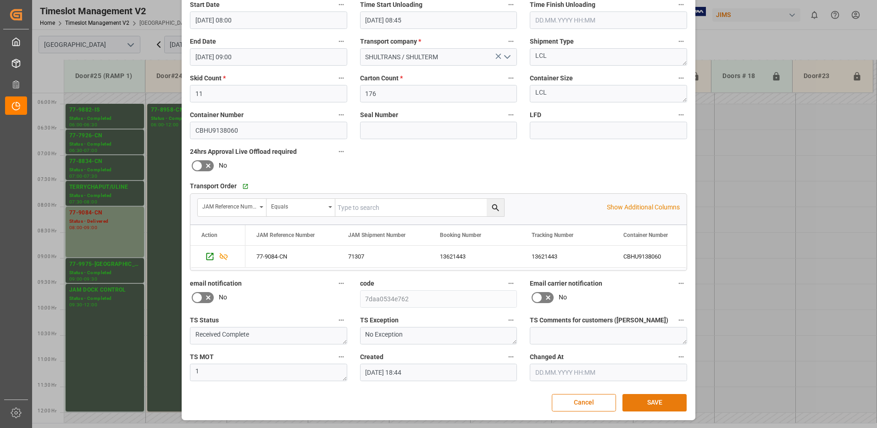
click at [655, 402] on button "SAVE" at bounding box center [654, 402] width 64 height 17
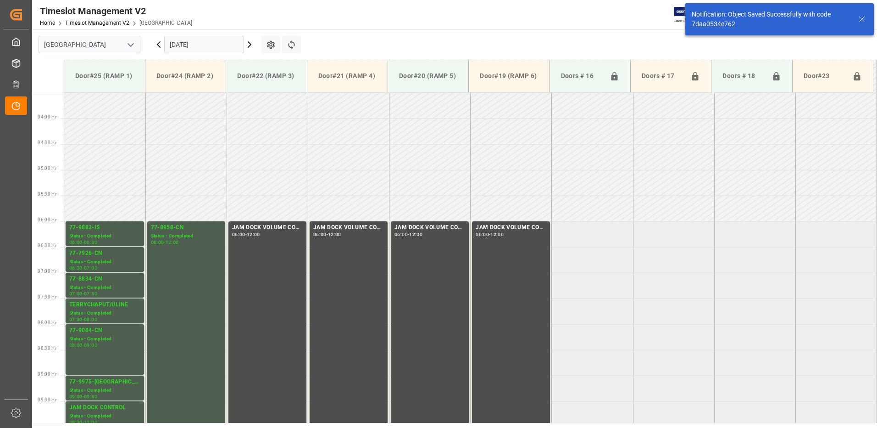
scroll to position [354, 0]
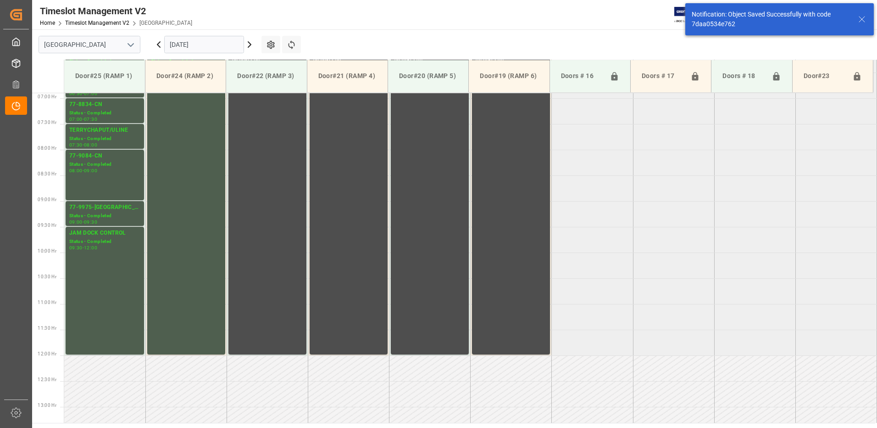
click at [158, 44] on icon at bounding box center [158, 45] width 3 height 6
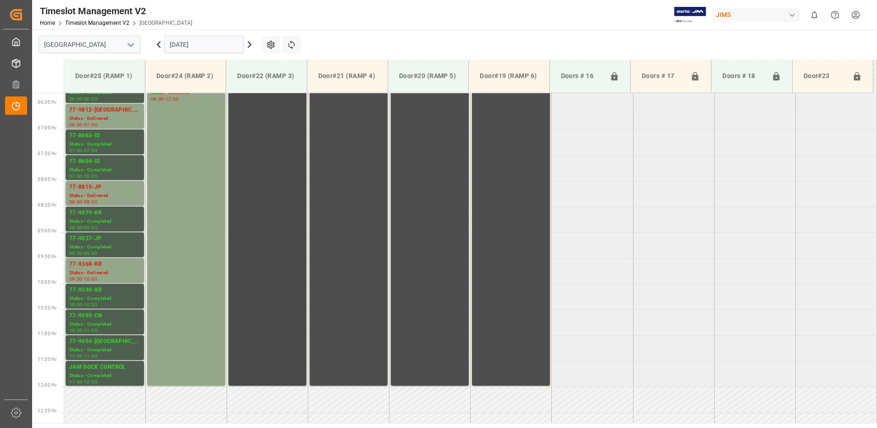
scroll to position [262, 0]
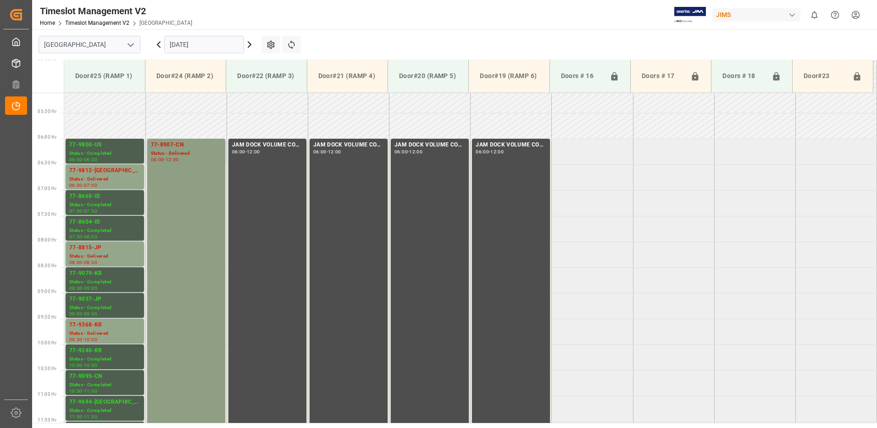
click at [198, 160] on div "06:00 - 12:00" at bounding box center [186, 159] width 71 height 5
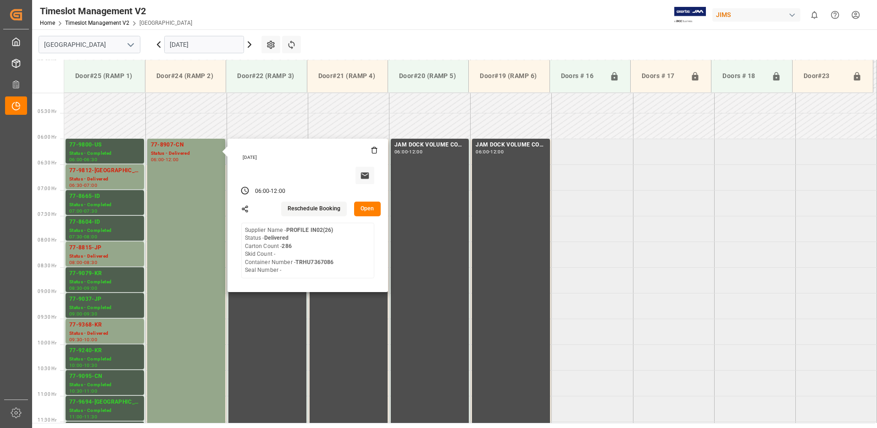
click at [369, 206] on button "Open" at bounding box center [367, 208] width 27 height 15
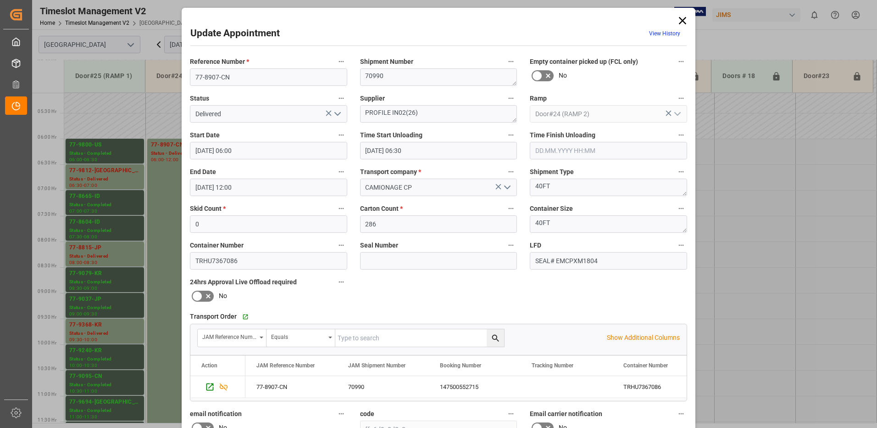
click at [337, 112] on icon "open menu" at bounding box center [337, 113] width 11 height 11
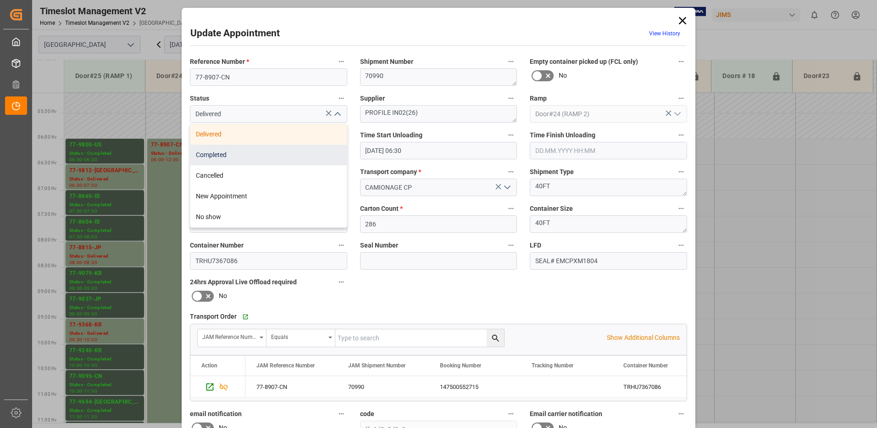
click at [296, 155] on div "Completed" at bounding box center [268, 154] width 156 height 21
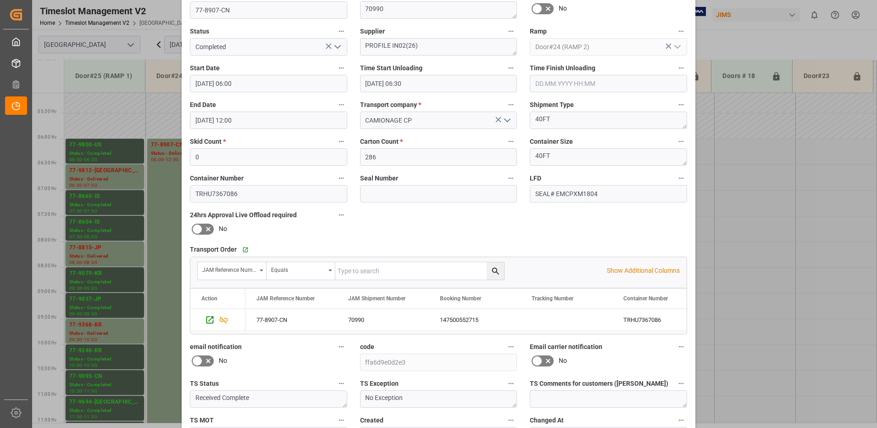
scroll to position [130, 0]
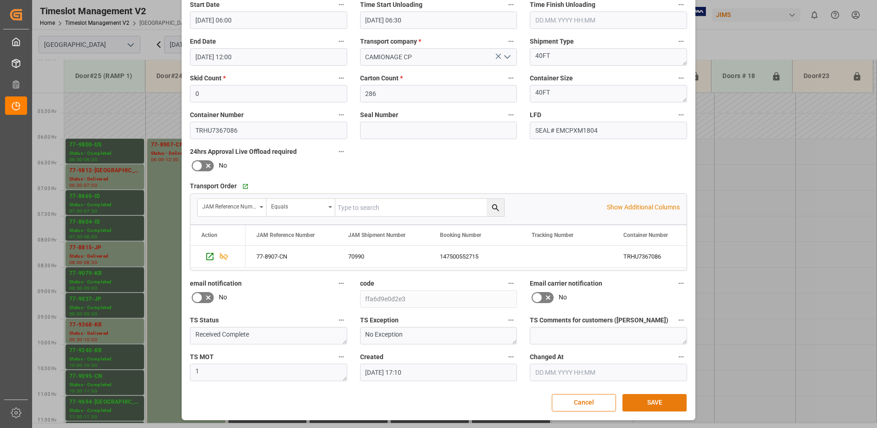
click at [648, 399] on button "SAVE" at bounding box center [654, 402] width 64 height 17
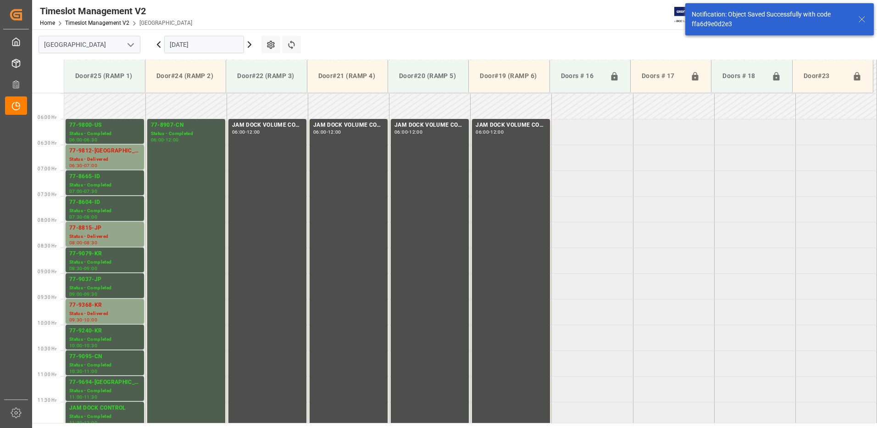
scroll to position [297, 0]
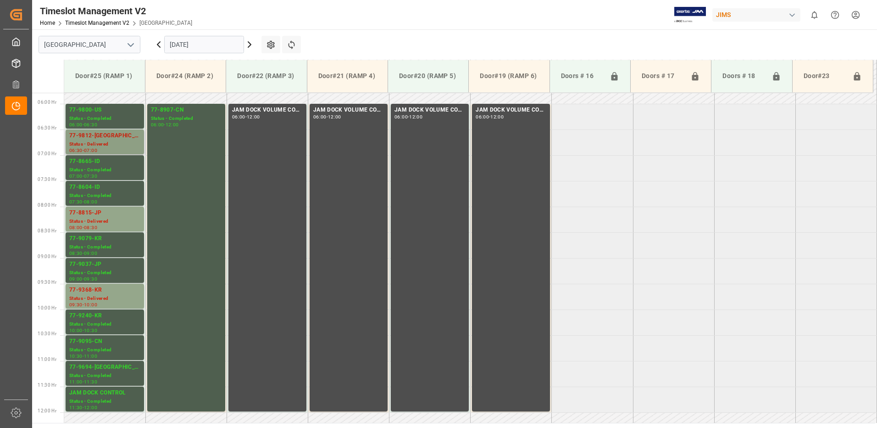
click at [113, 139] on div "77-9812-[GEOGRAPHIC_DATA]" at bounding box center [104, 135] width 71 height 9
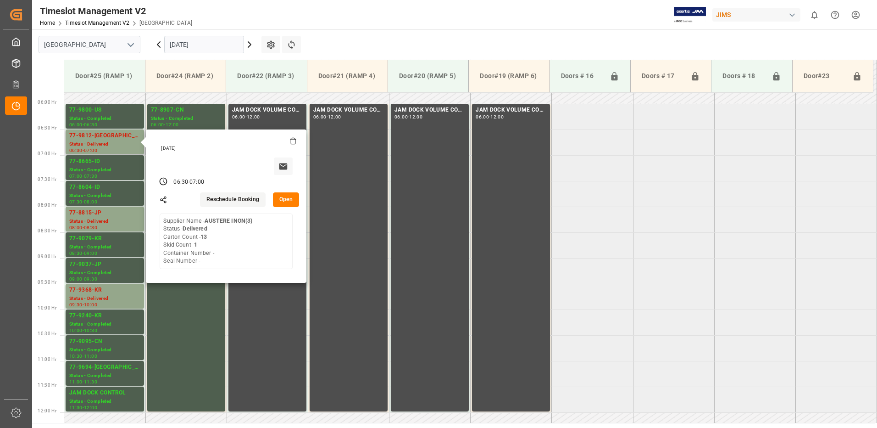
click at [283, 197] on button "Open" at bounding box center [286, 199] width 27 height 15
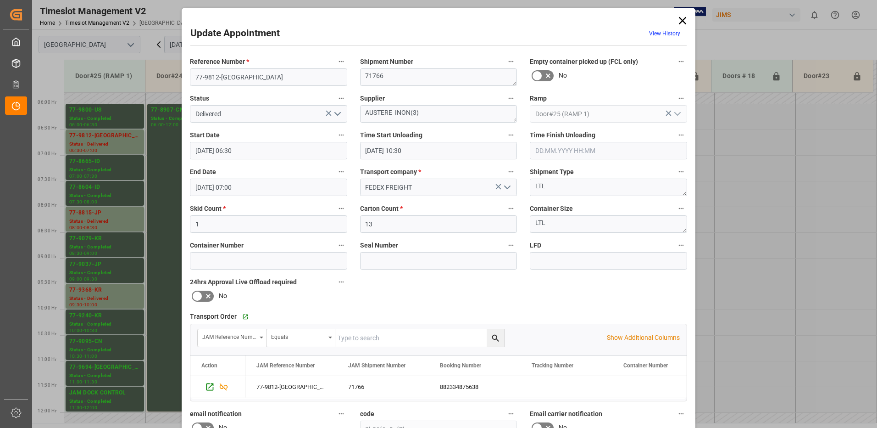
click at [335, 114] on polyline "open menu" at bounding box center [338, 113] width 6 height 3
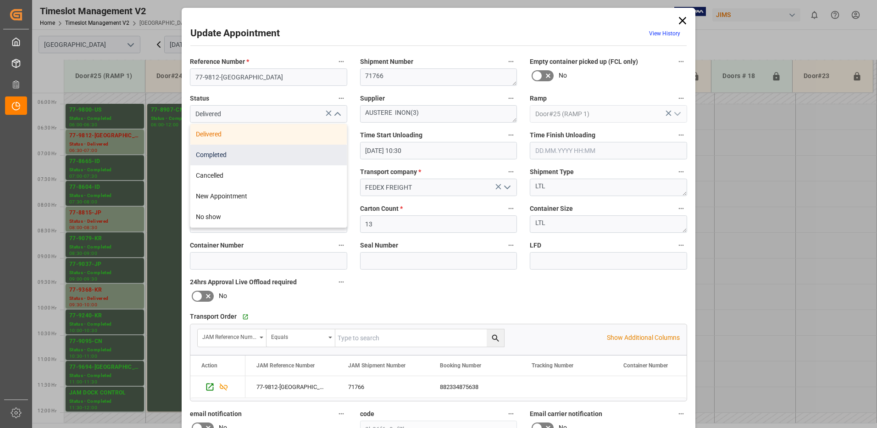
click at [278, 151] on div "Completed" at bounding box center [268, 154] width 156 height 21
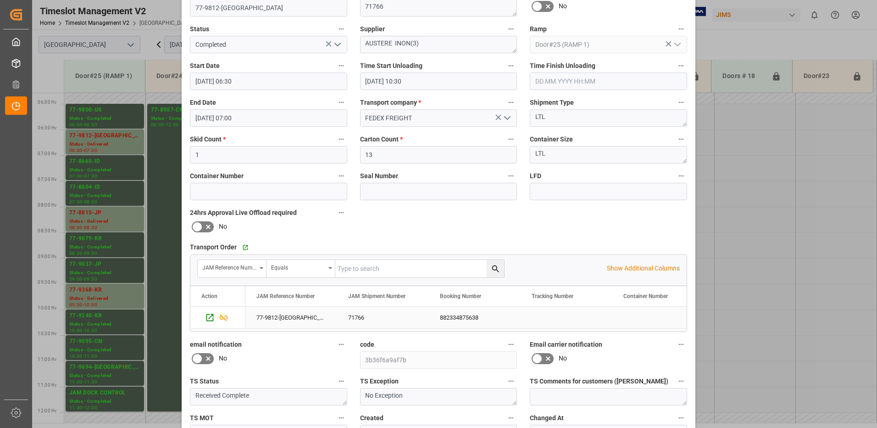
scroll to position [130, 0]
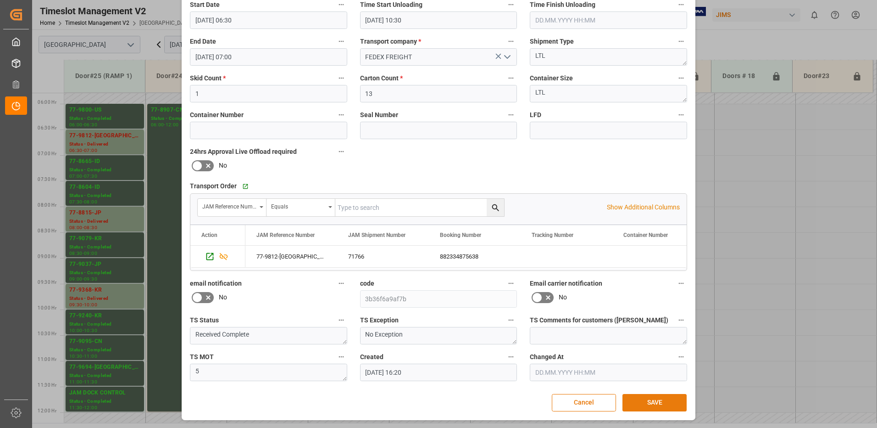
click at [658, 406] on button "SAVE" at bounding box center [654, 402] width 64 height 17
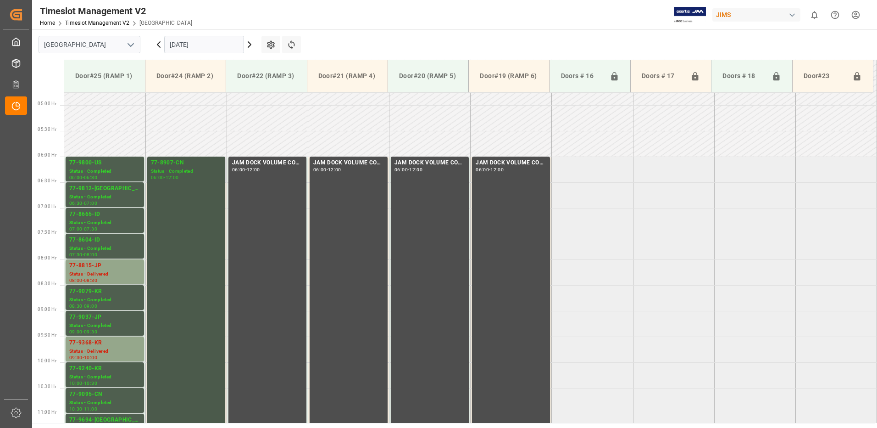
scroll to position [311, 0]
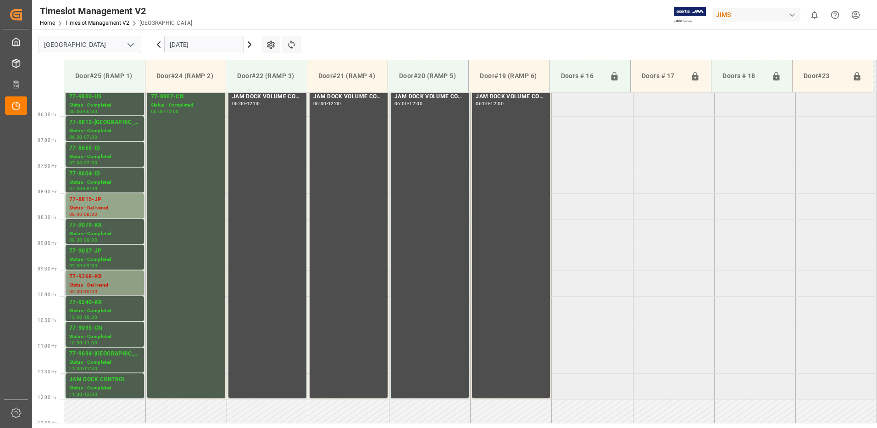
click at [107, 279] on div "77-9368-KR" at bounding box center [104, 276] width 71 height 9
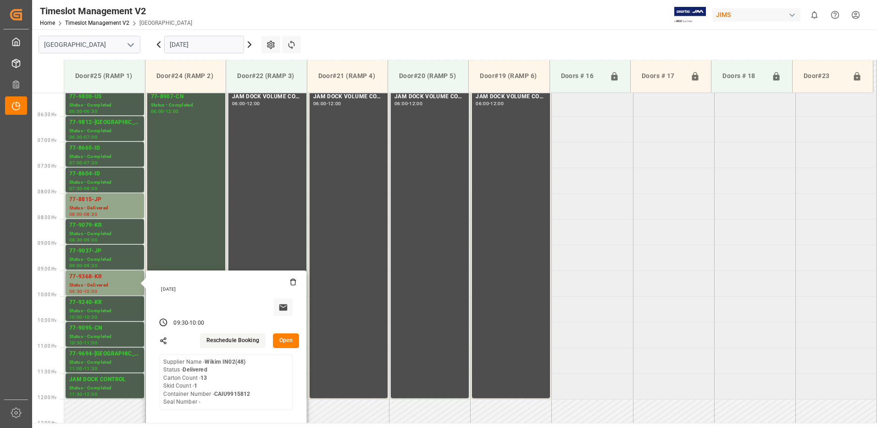
click at [286, 338] on button "Open" at bounding box center [286, 340] width 27 height 15
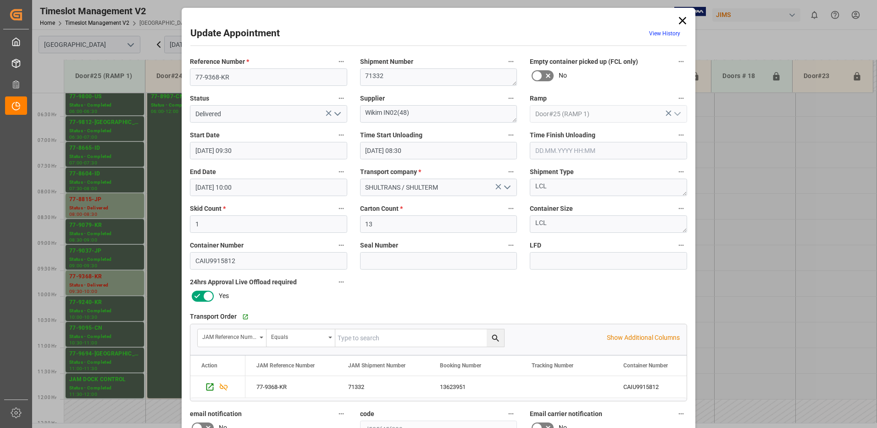
click at [337, 114] on polyline "open menu" at bounding box center [338, 113] width 6 height 3
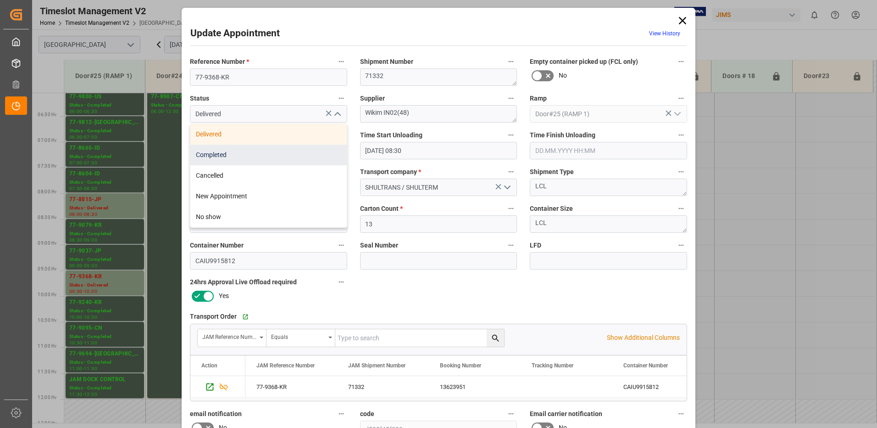
click at [282, 156] on div "Completed" at bounding box center [268, 154] width 156 height 21
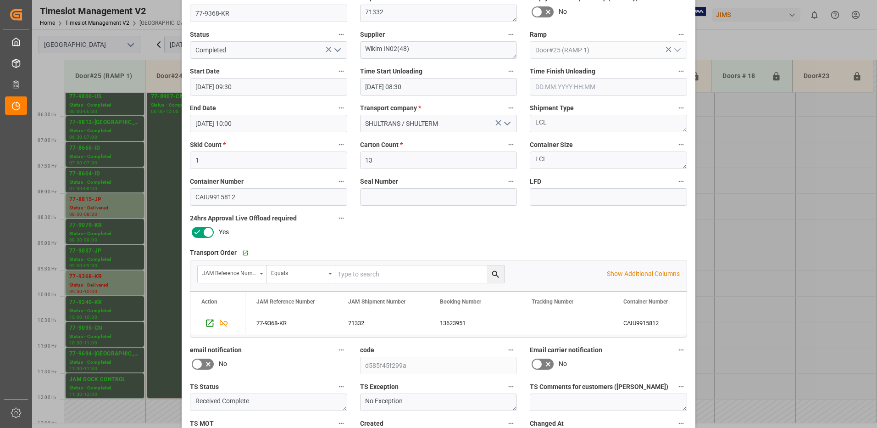
scroll to position [130, 0]
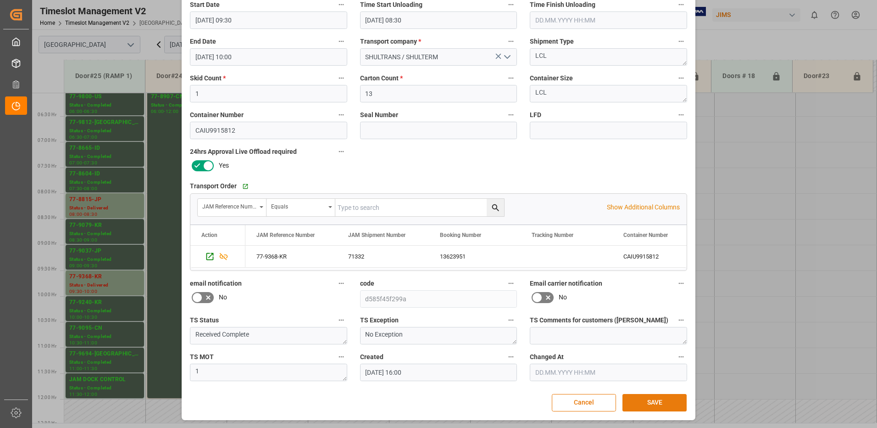
click at [652, 403] on button "SAVE" at bounding box center [654, 402] width 64 height 17
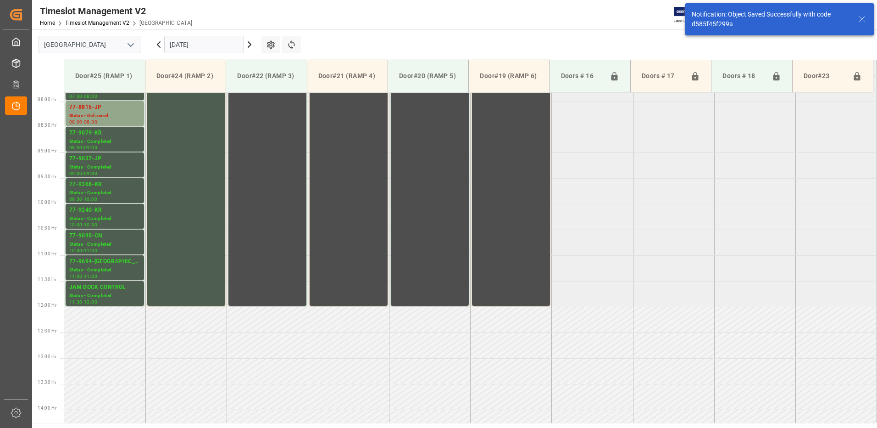
scroll to position [405, 0]
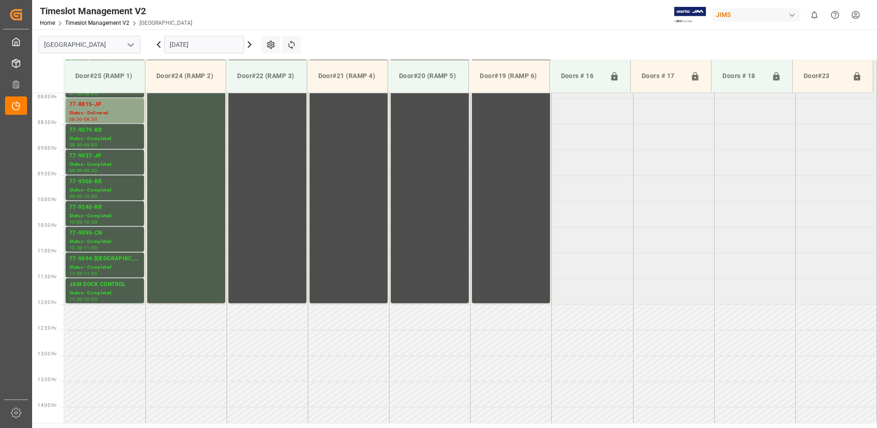
click at [158, 44] on icon at bounding box center [158, 45] width 3 height 6
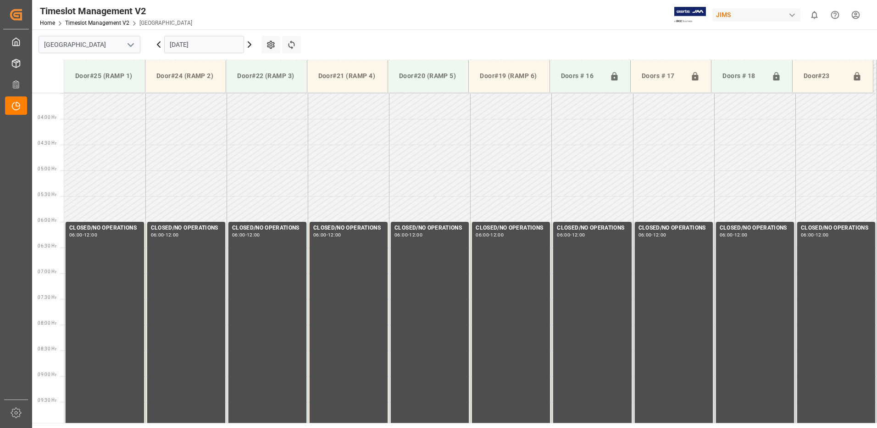
scroll to position [354, 0]
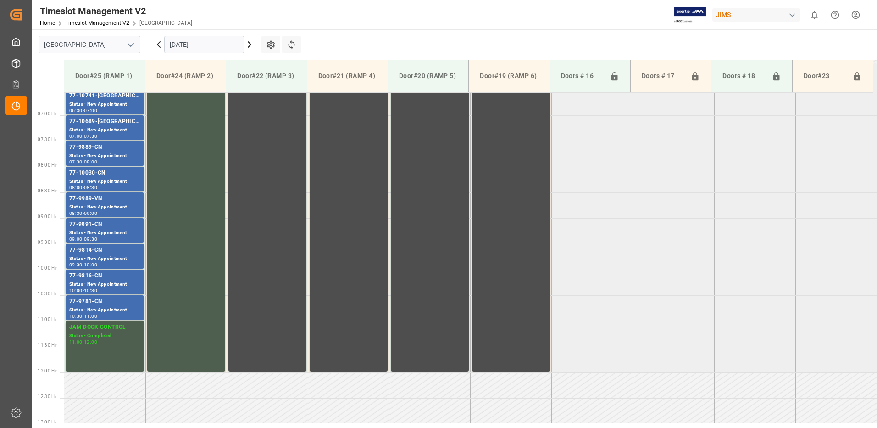
scroll to position [308, 0]
